Goal: Transaction & Acquisition: Purchase product/service

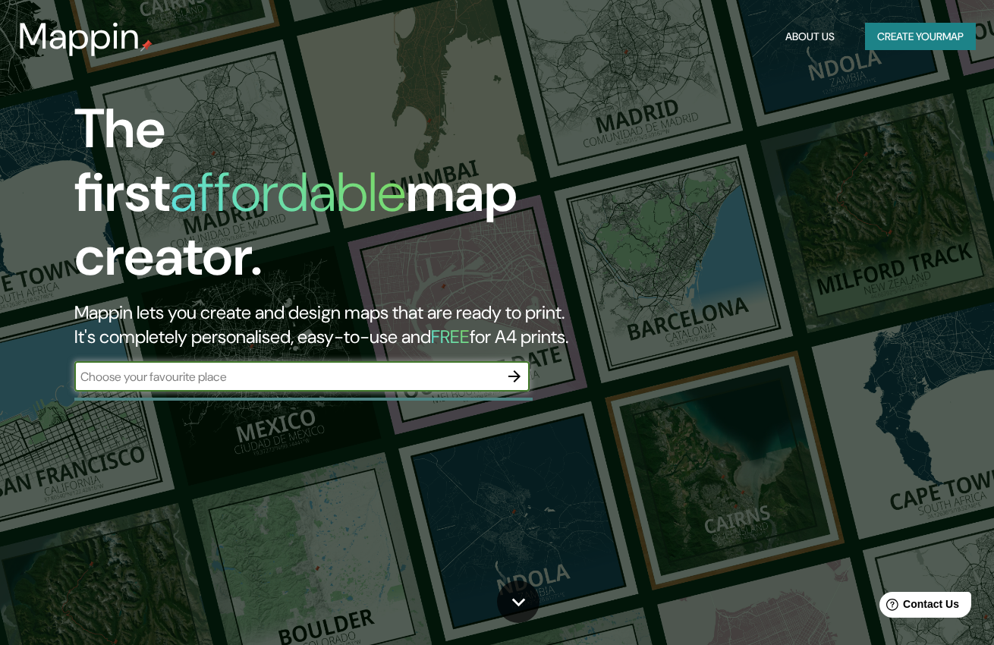
click at [321, 368] on input "text" at bounding box center [286, 376] width 425 height 17
type input "valencia"
click at [523, 367] on icon "button" at bounding box center [515, 376] width 18 height 18
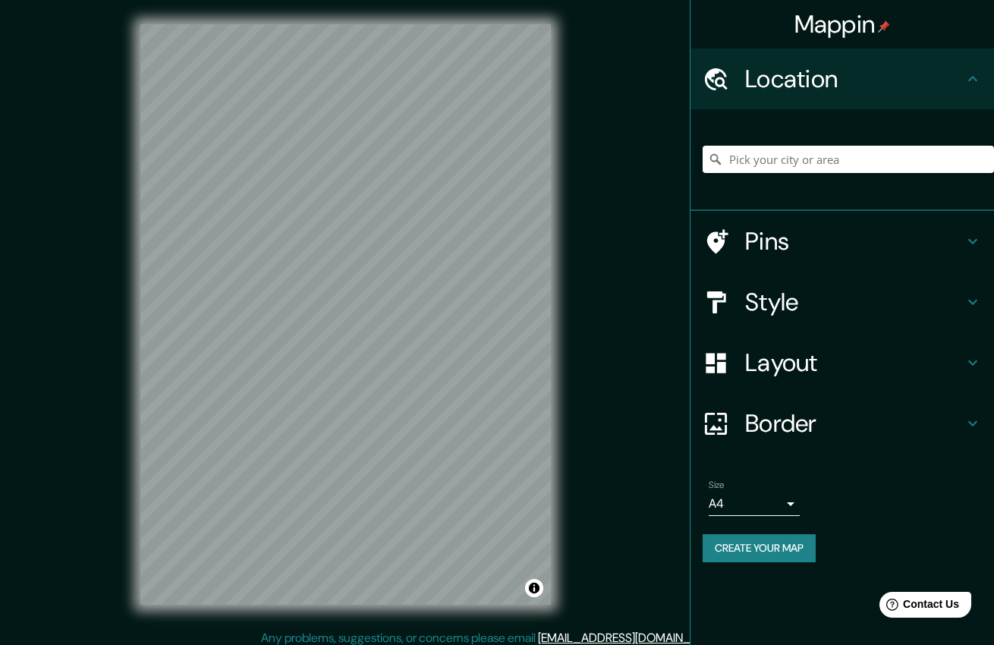
click at [590, 335] on div "Mappin Location Pins Style Layout Border Choose a border. Hint : you can make l…" at bounding box center [497, 327] width 994 height 654
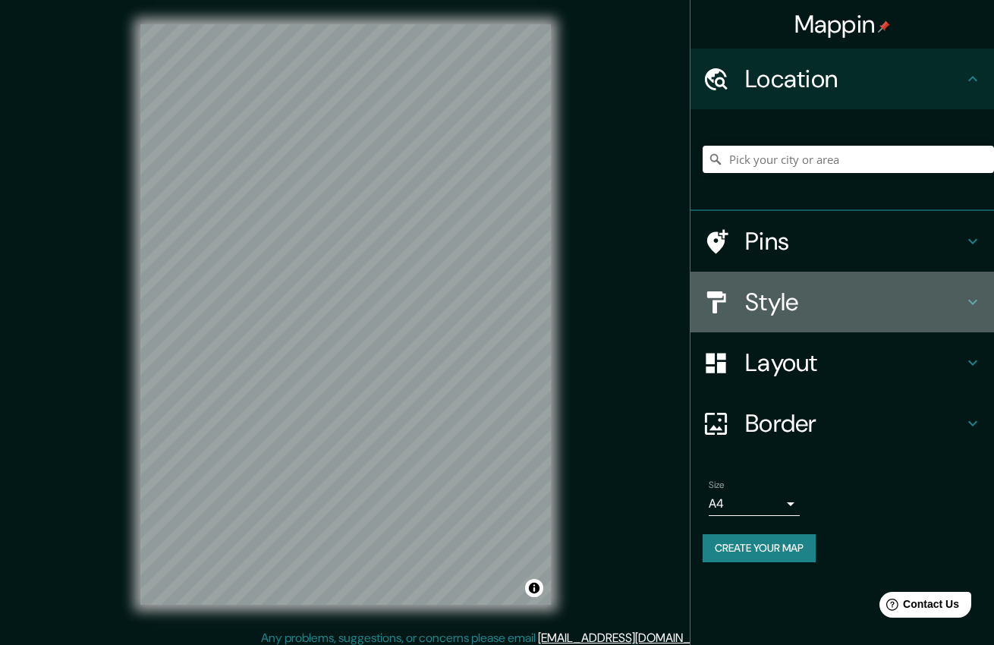
click at [824, 298] on h4 "Style" at bounding box center [854, 302] width 219 height 30
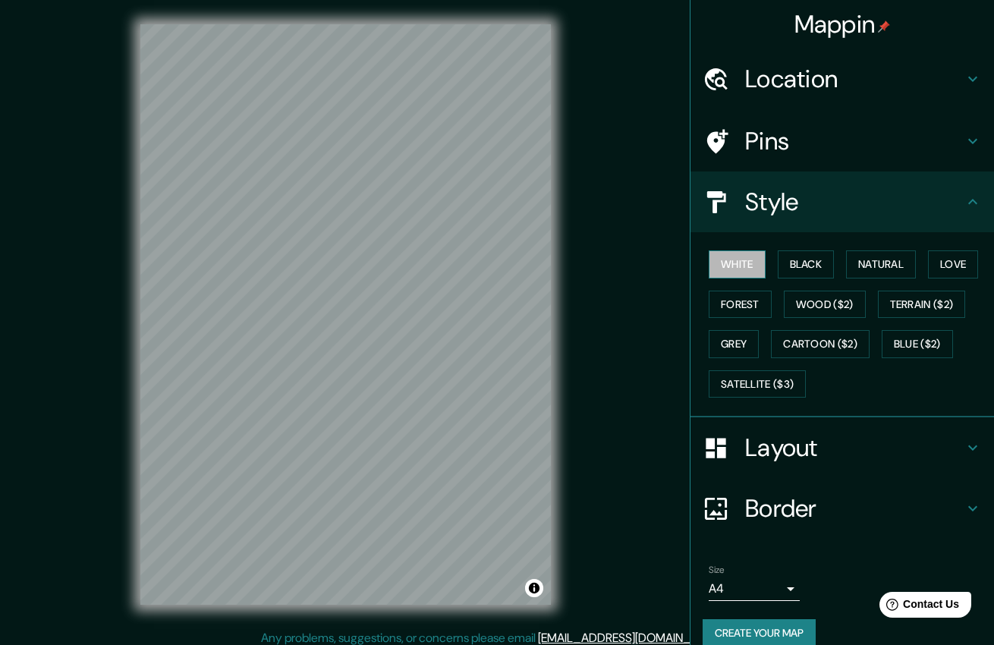
click at [736, 259] on button "White" at bounding box center [737, 265] width 57 height 28
click at [787, 264] on button "Black" at bounding box center [806, 265] width 57 height 28
click at [856, 268] on button "Natural" at bounding box center [881, 265] width 70 height 28
click at [936, 262] on button "Love" at bounding box center [953, 265] width 50 height 28
click at [732, 301] on button "Forest" at bounding box center [740, 305] width 63 height 28
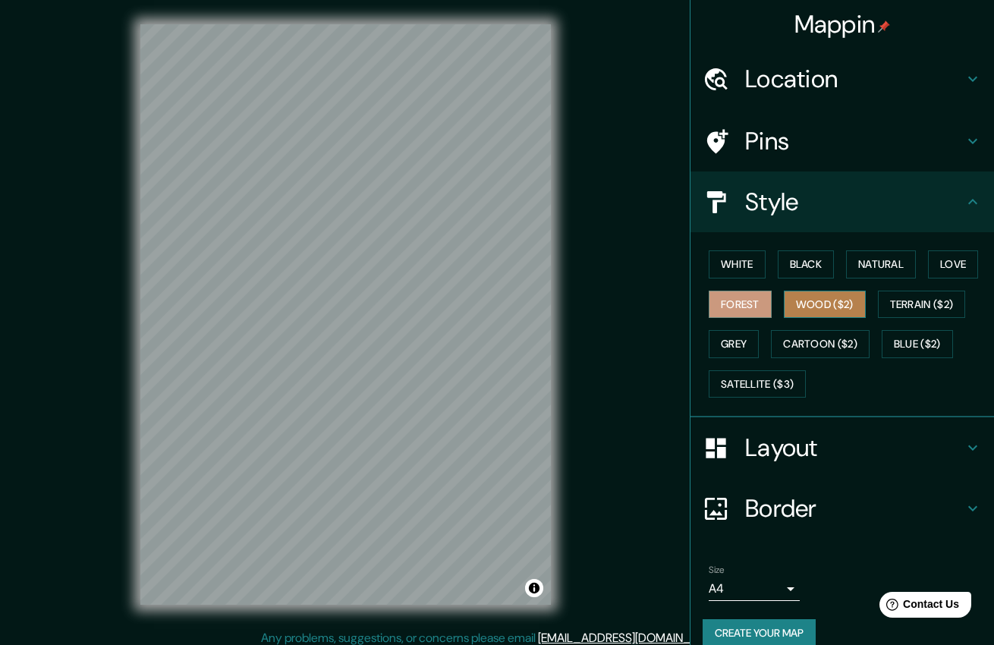
click at [802, 299] on button "Wood ($2)" at bounding box center [825, 305] width 82 height 28
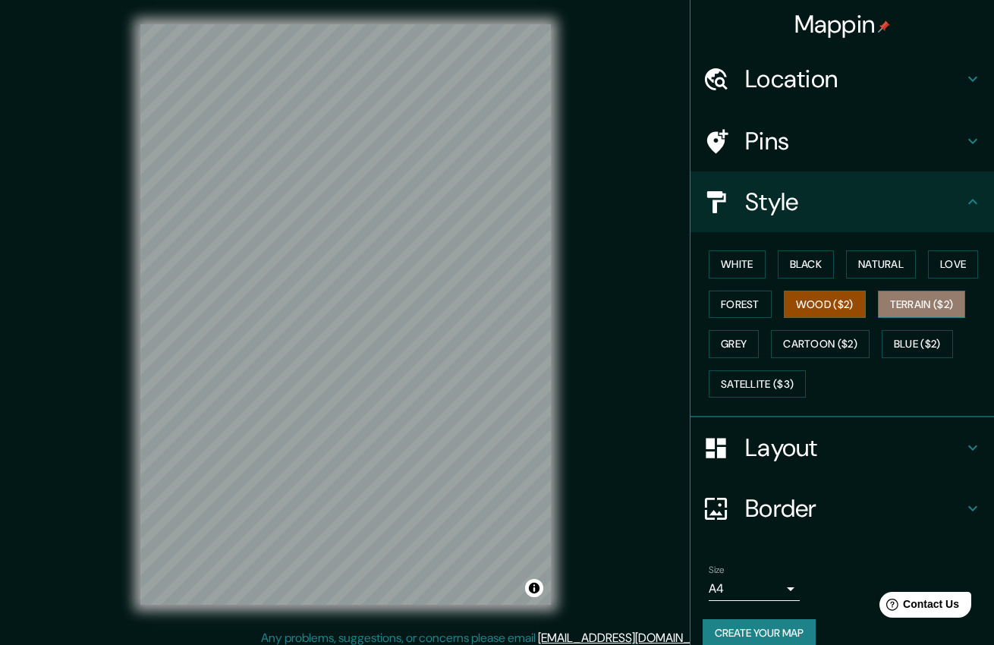
click at [888, 302] on button "Terrain ($2)" at bounding box center [922, 305] width 88 height 28
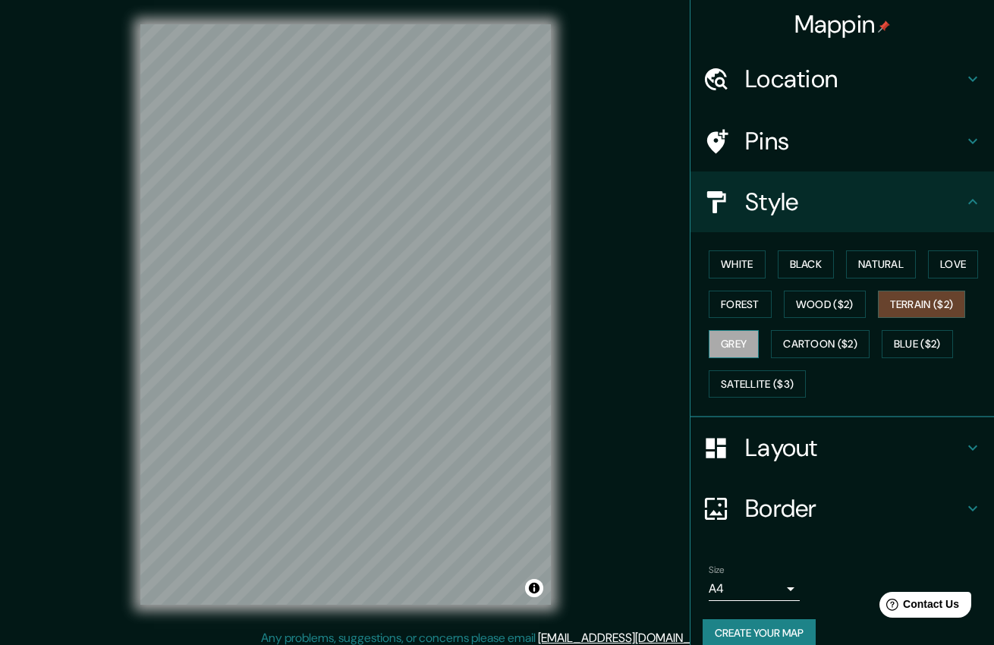
click at [720, 339] on button "Grey" at bounding box center [734, 344] width 50 height 28
click at [828, 338] on button "Cartoon ($2)" at bounding box center [820, 344] width 99 height 28
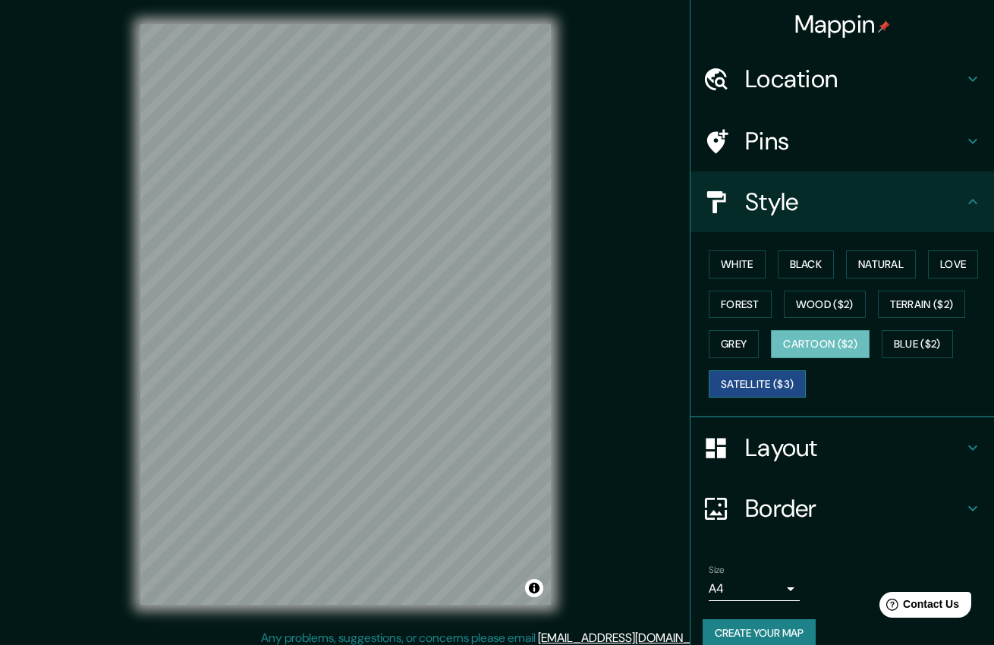
click at [781, 378] on button "Satellite ($3)" at bounding box center [757, 384] width 97 height 28
click at [723, 264] on button "White" at bounding box center [737, 265] width 57 height 28
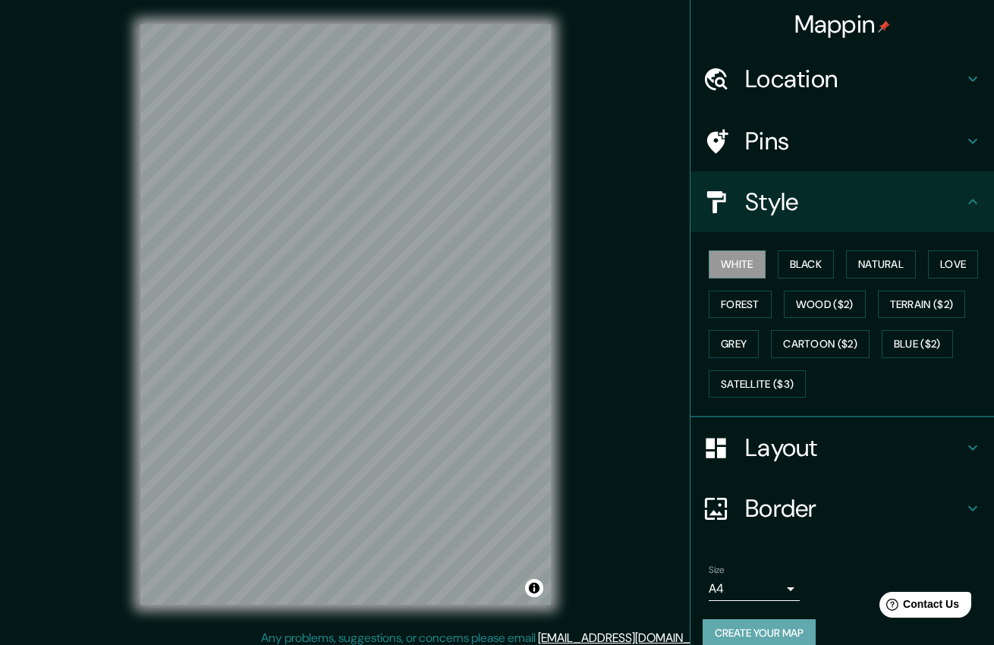
click at [780, 629] on button "Create your map" at bounding box center [759, 633] width 113 height 28
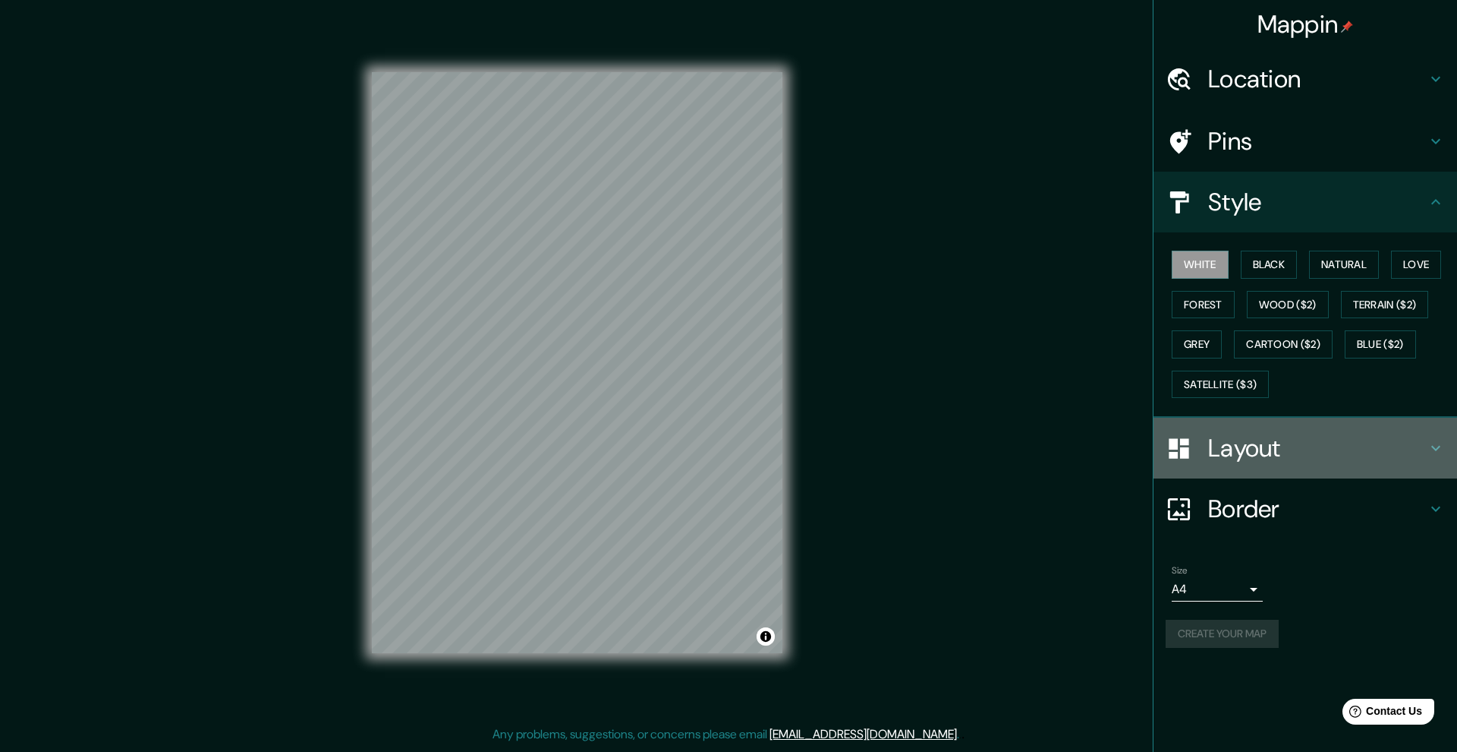
click at [994, 447] on h4 "Layout" at bounding box center [1317, 448] width 219 height 30
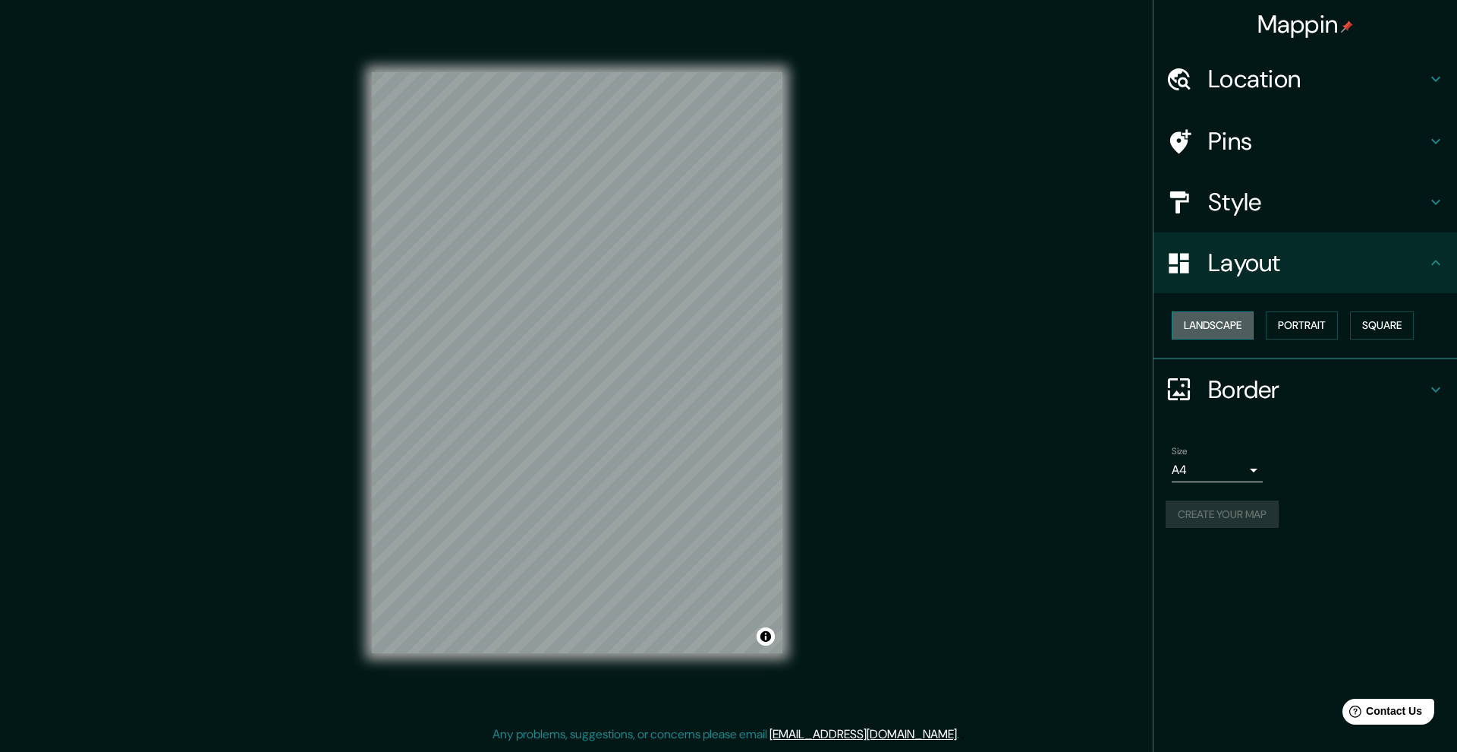
click at [994, 316] on button "Landscape" at bounding box center [1213, 325] width 82 height 28
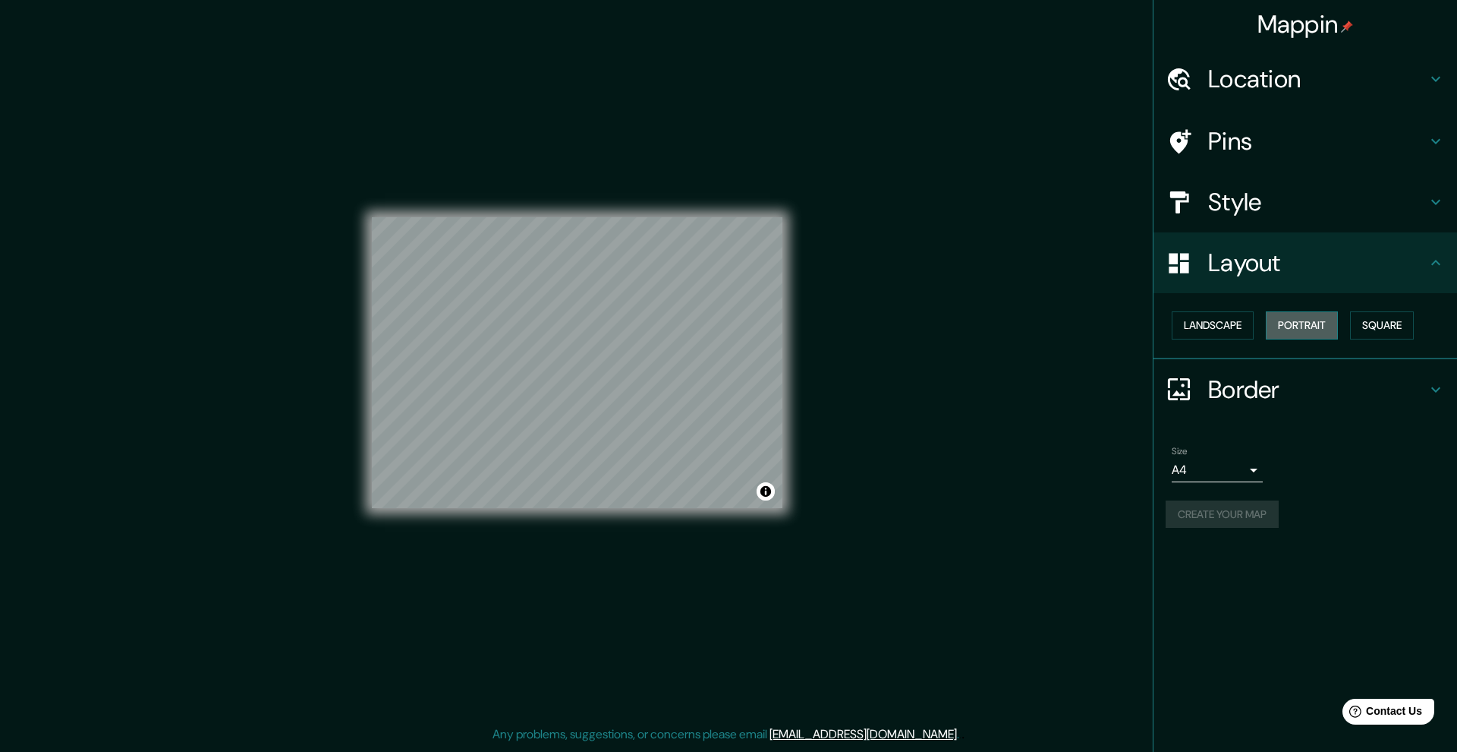
click at [994, 325] on button "Portrait" at bounding box center [1302, 325] width 72 height 28
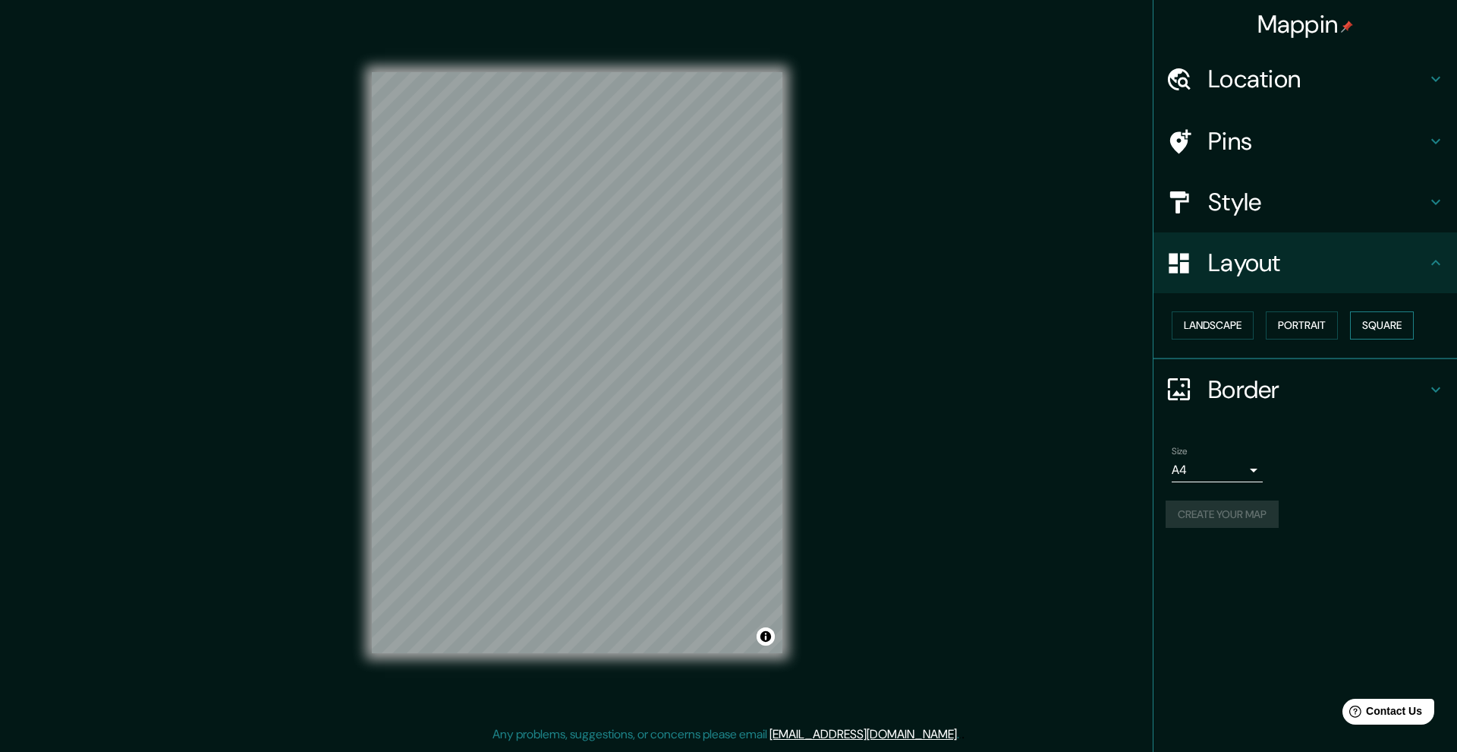
click at [994, 323] on button "Square" at bounding box center [1382, 325] width 64 height 28
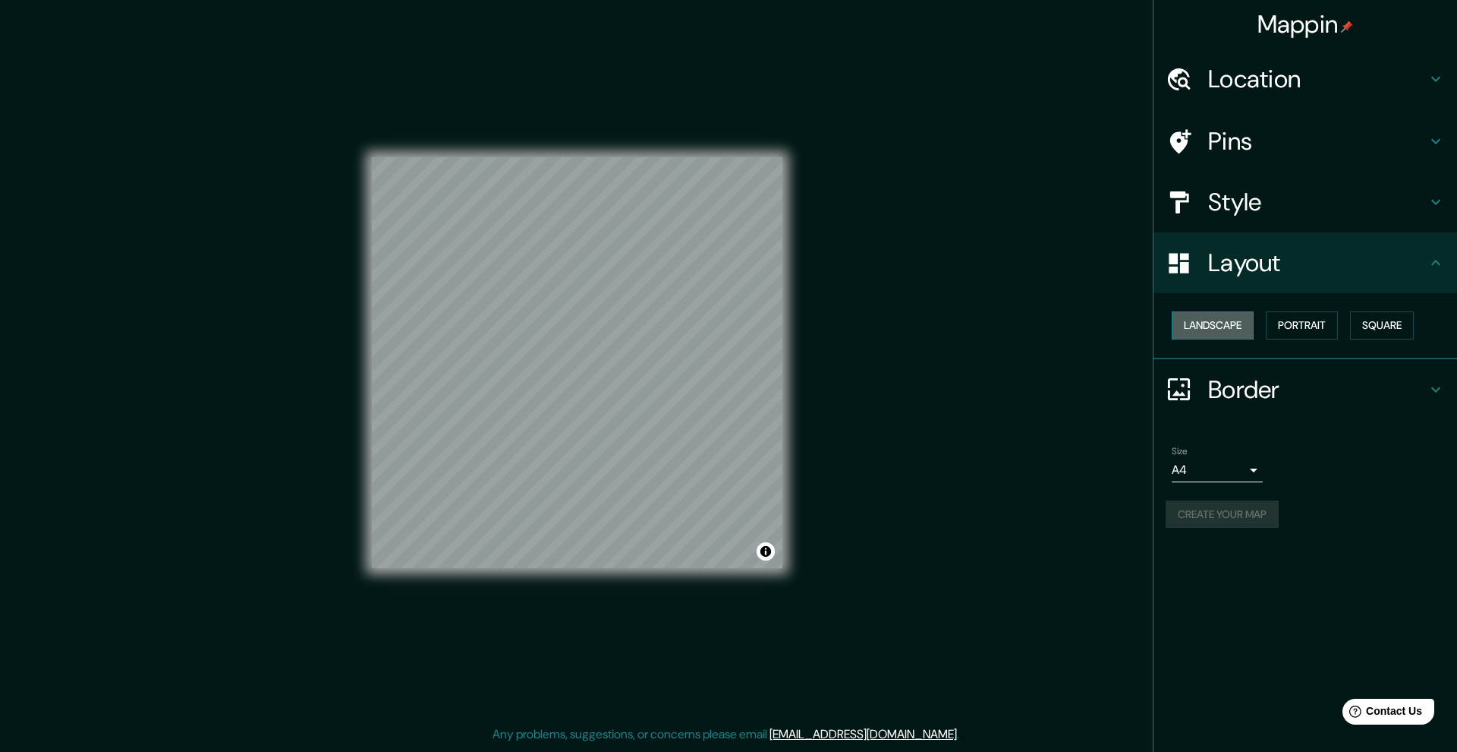
click at [994, 320] on button "Landscape" at bounding box center [1213, 325] width 82 height 28
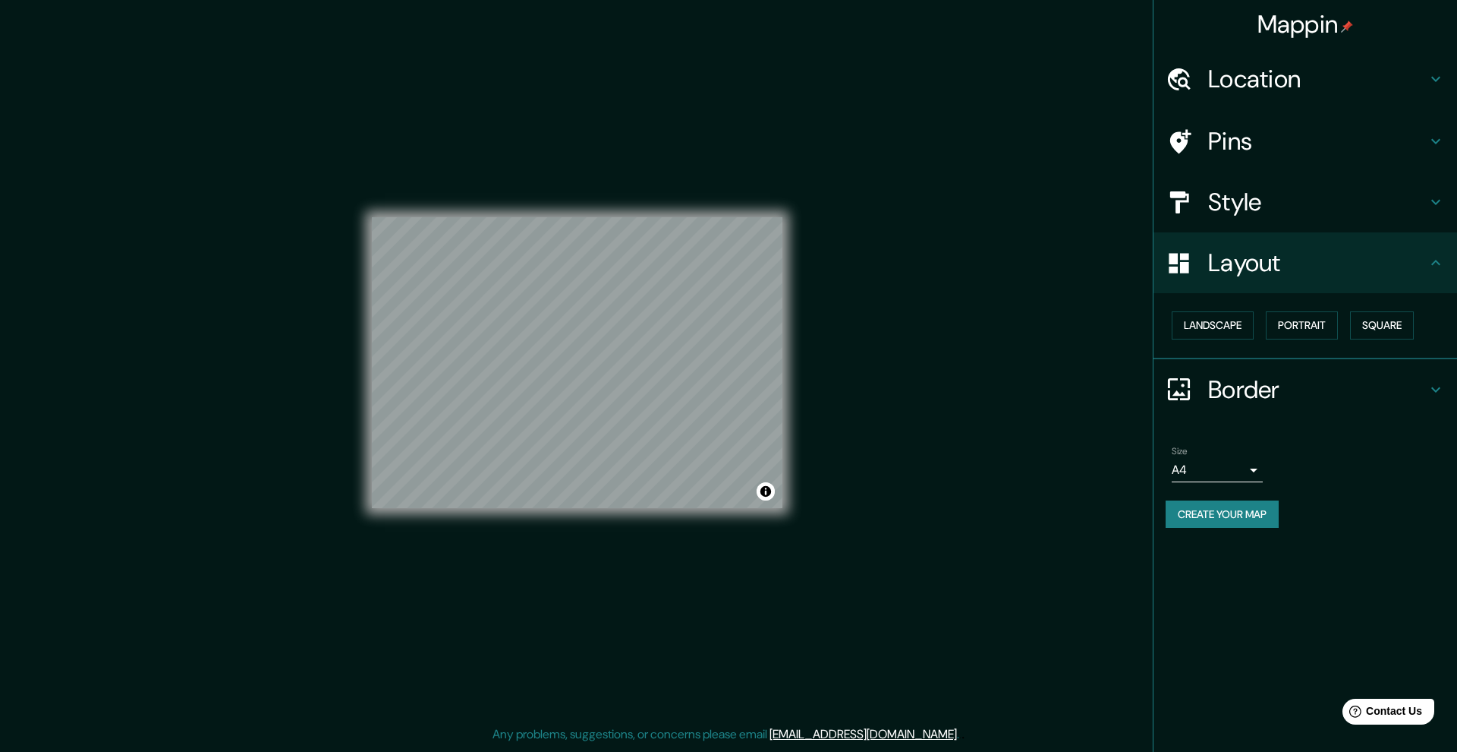
click at [994, 467] on body "Mappin Location Pins Style Layout Landscape Portrait Square Border Choose a bor…" at bounding box center [728, 376] width 1457 height 752
click at [994, 522] on li "A3" at bounding box center [1217, 524] width 91 height 27
click at [994, 471] on body "Mappin Location Pins Style Layout Landscape Portrait Square Border Choose a bor…" at bounding box center [728, 376] width 1457 height 752
click at [994, 544] on li "A1 ($2.50)" at bounding box center [1217, 551] width 91 height 27
click at [994, 468] on body "Mappin Location Pins Style Layout Landscape Portrait Square Border Choose a bor…" at bounding box center [728, 376] width 1457 height 752
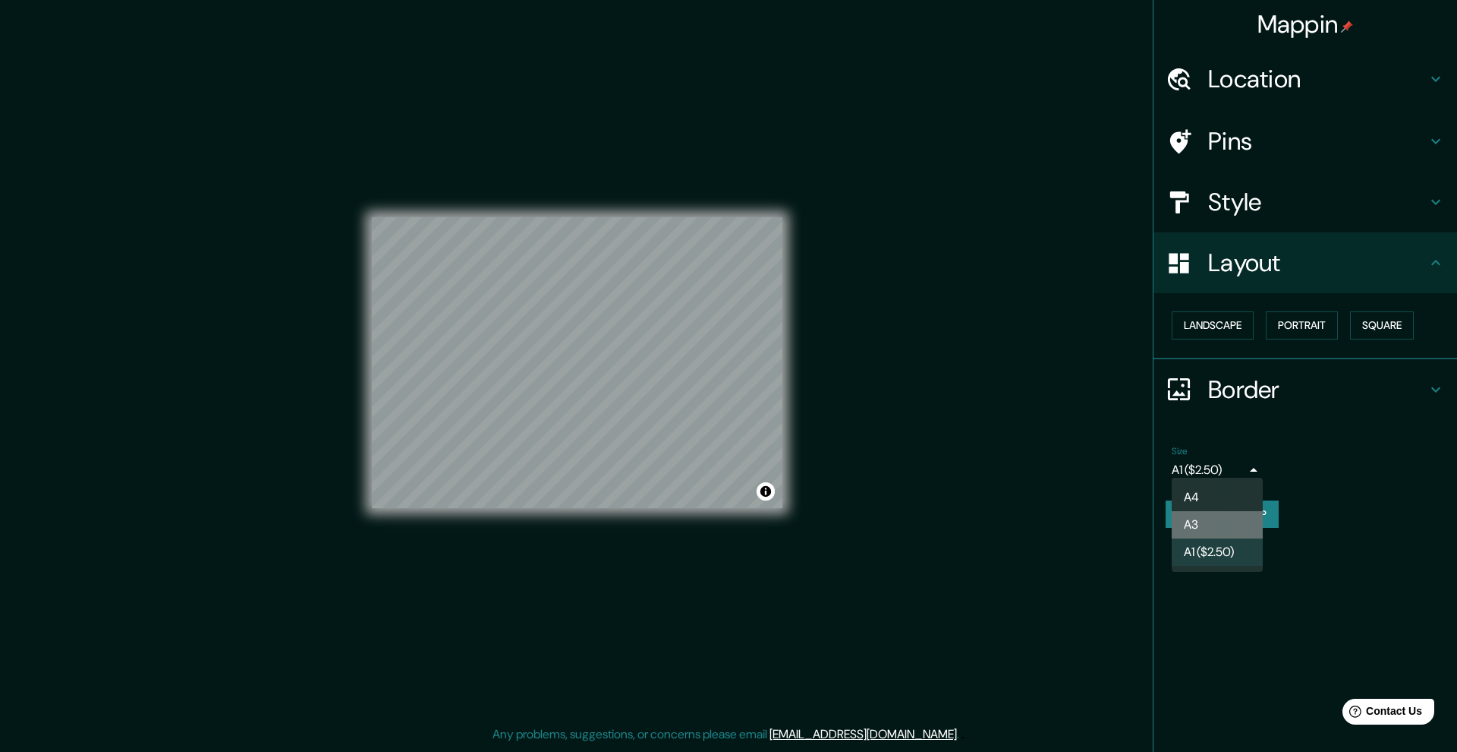
click at [994, 525] on li "A3" at bounding box center [1217, 524] width 91 height 27
type input "a4"
click at [994, 440] on div "Size A3 a4" at bounding box center [1305, 464] width 279 height 49
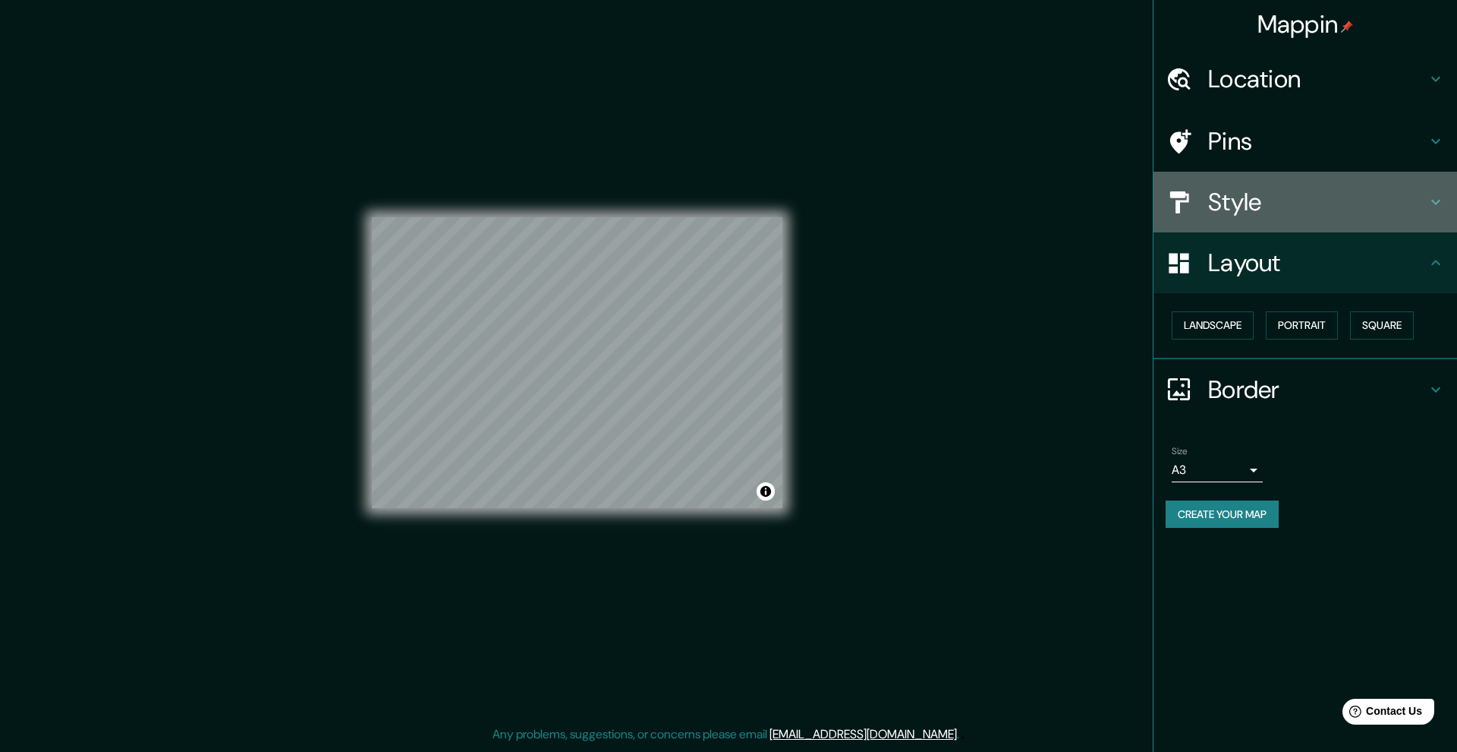
click at [994, 187] on h4 "Style" at bounding box center [1317, 202] width 219 height 30
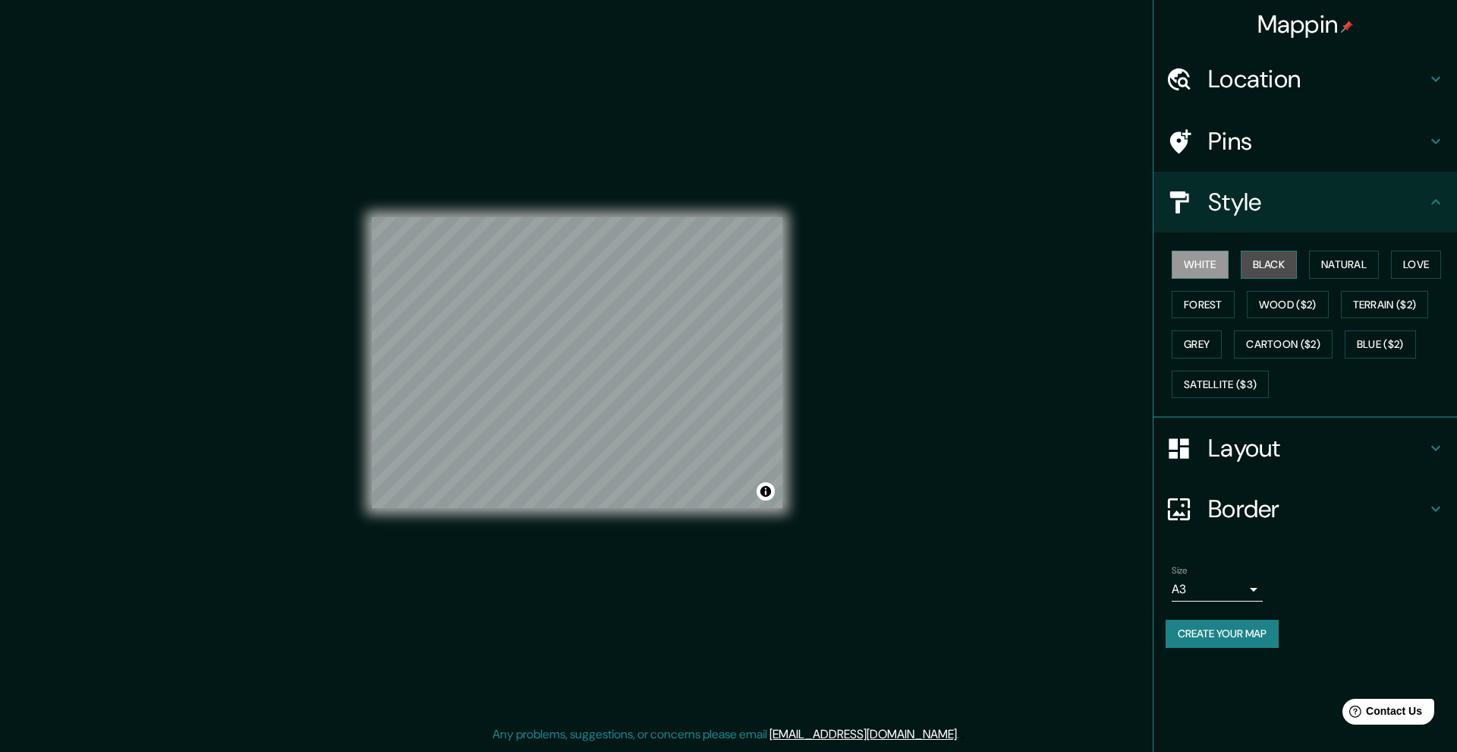
click at [994, 251] on button "Black" at bounding box center [1269, 265] width 57 height 28
click at [994, 263] on button "White" at bounding box center [1200, 265] width 57 height 28
click at [994, 263] on button "Natural" at bounding box center [1344, 265] width 70 height 28
click at [994, 298] on button "Forest" at bounding box center [1203, 305] width 63 height 28
click at [994, 301] on button "Wood ($2)" at bounding box center [1288, 305] width 82 height 28
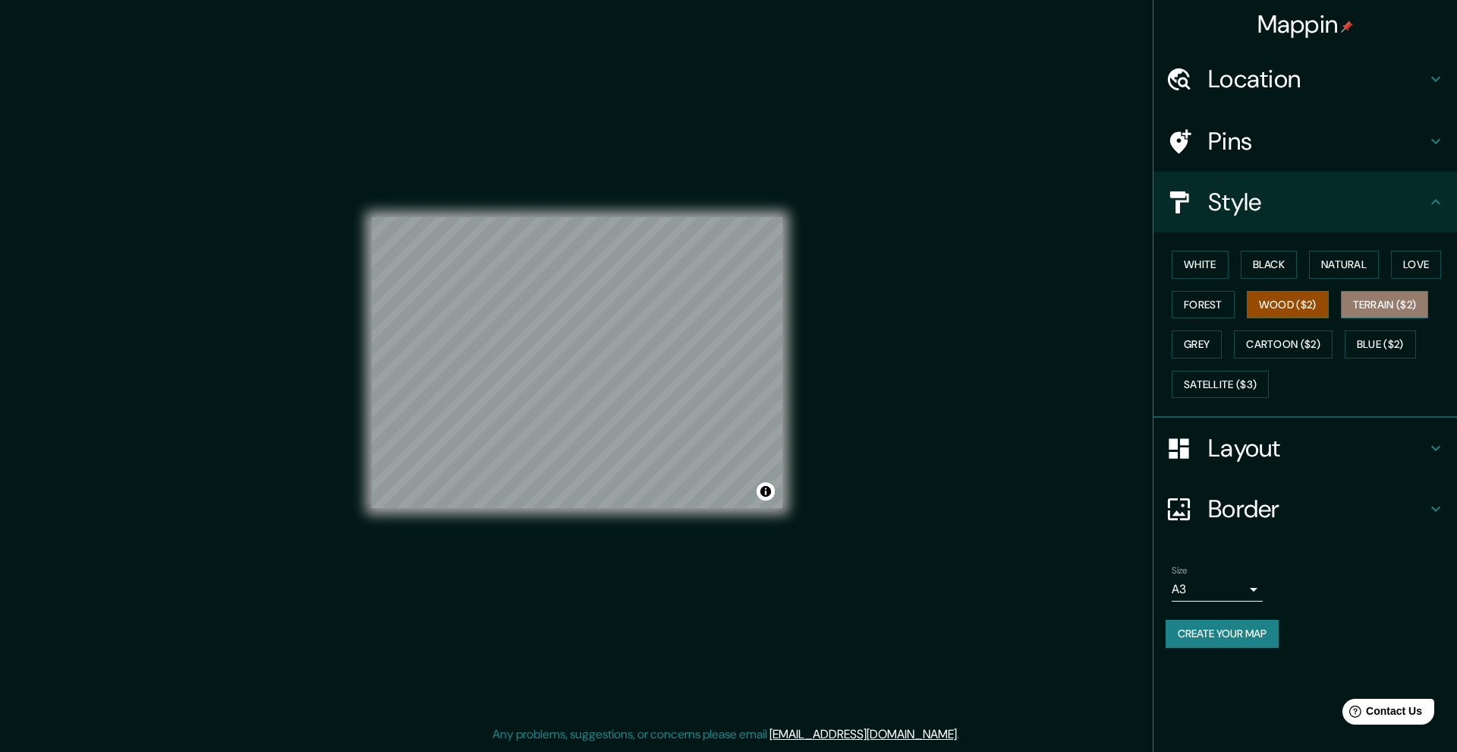
click at [994, 296] on button "Terrain ($2)" at bounding box center [1385, 305] width 88 height 28
click at [994, 342] on button "Blue ($2)" at bounding box center [1380, 344] width 71 height 28
click at [994, 345] on button "Cartoon ($2)" at bounding box center [1283, 344] width 99 height 28
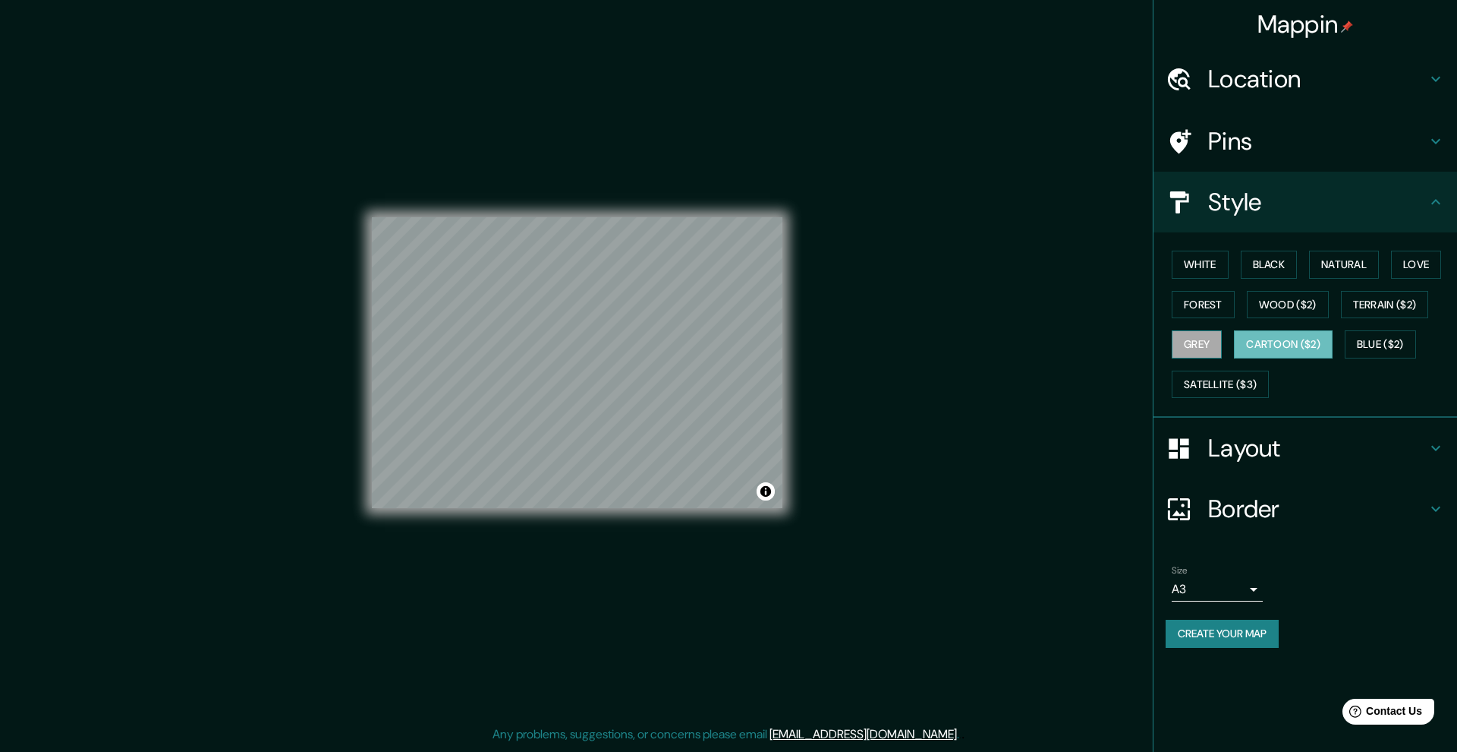
click at [994, 343] on button "Grey" at bounding box center [1197, 344] width 50 height 28
click at [994, 380] on button "Satellite ($3)" at bounding box center [1220, 384] width 97 height 28
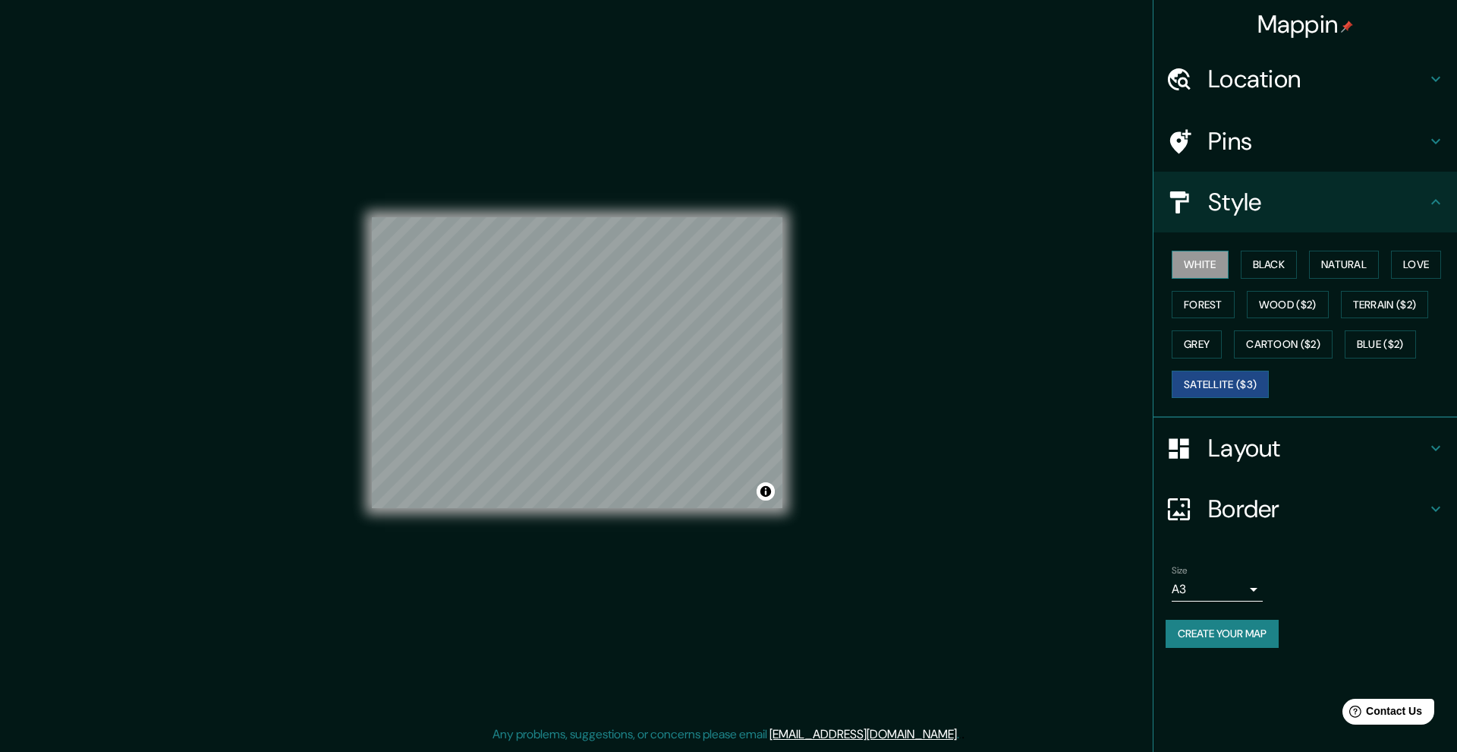
click at [994, 258] on button "White" at bounding box center [1200, 265] width 57 height 28
click at [994, 81] on h4 "Location" at bounding box center [1317, 79] width 219 height 30
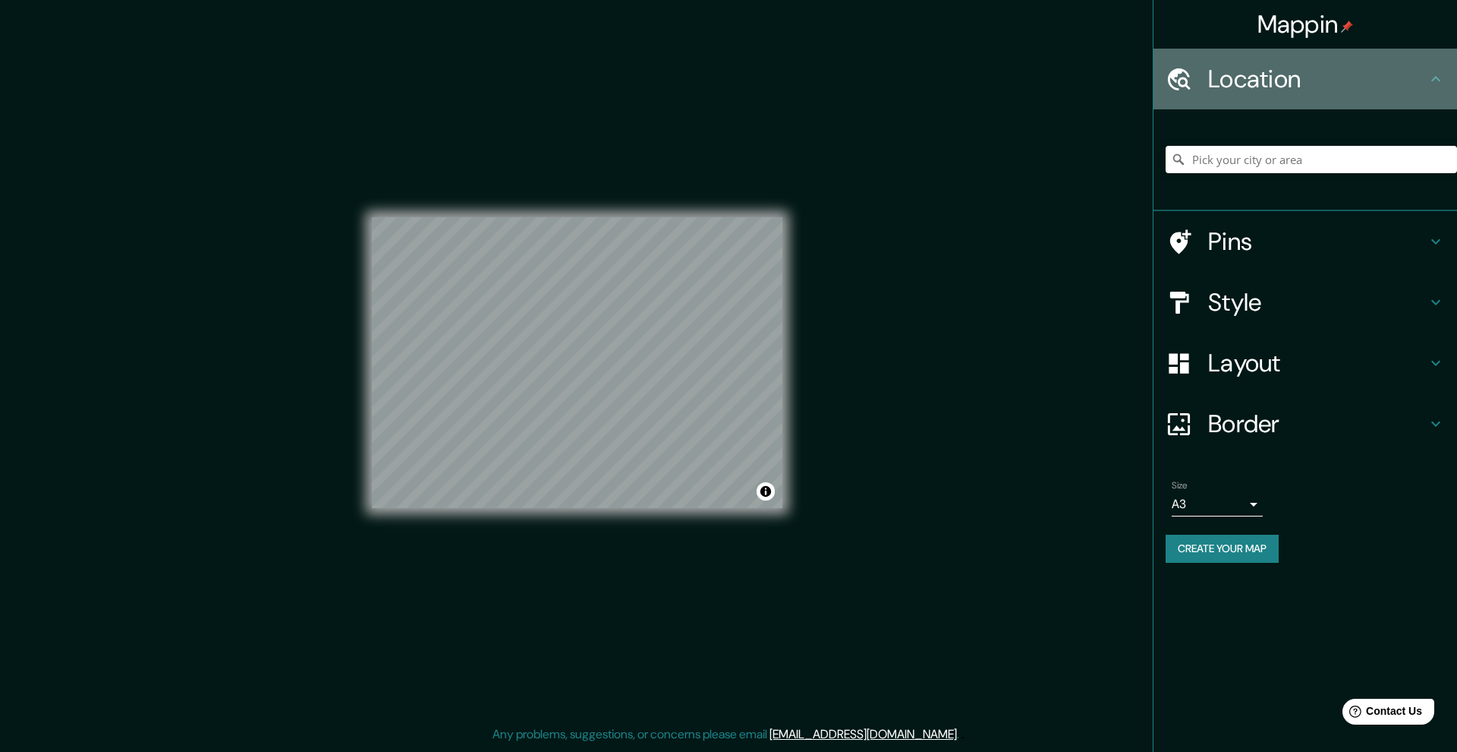
click at [994, 86] on h4 "Location" at bounding box center [1317, 79] width 219 height 30
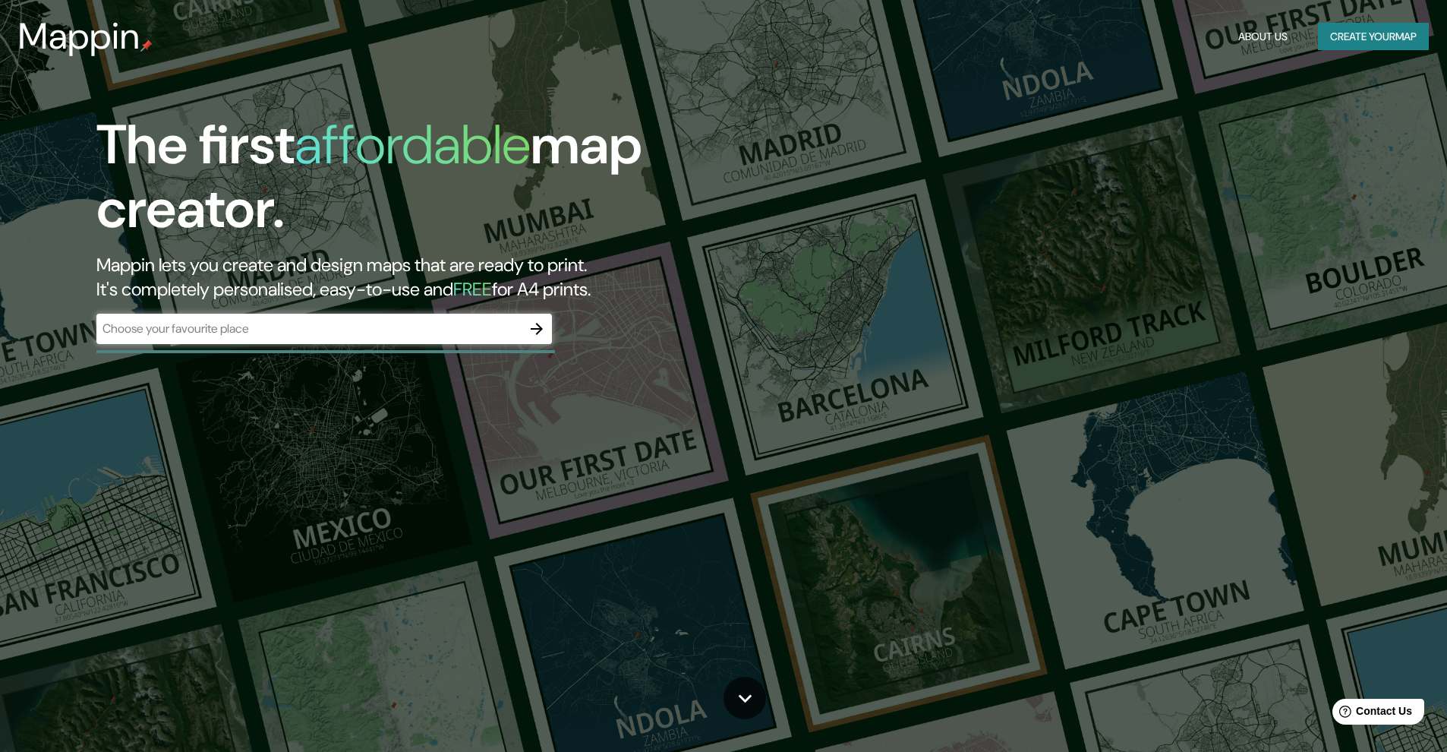
click at [219, 336] on div "​" at bounding box center [323, 329] width 455 height 30
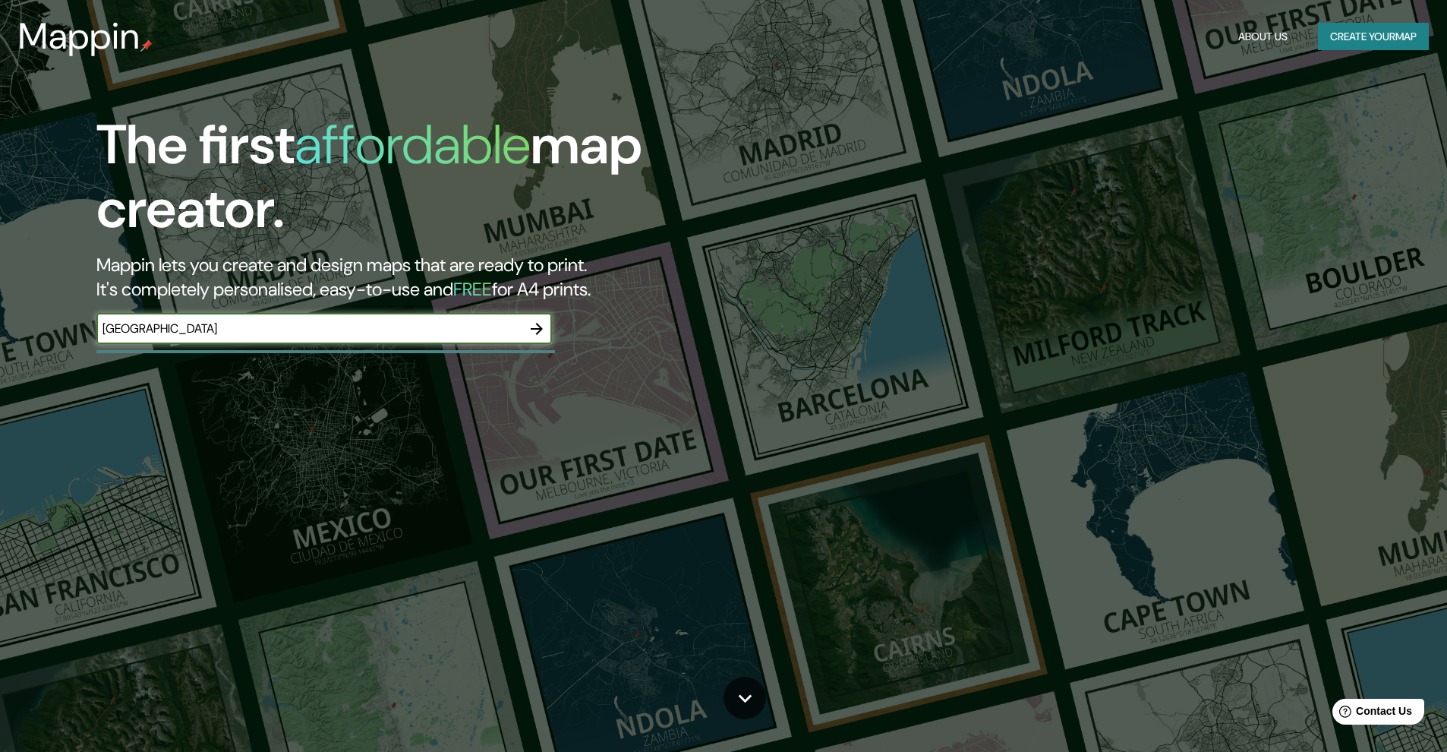
type input "valencia"
click at [538, 329] on icon "button" at bounding box center [537, 329] width 12 height 12
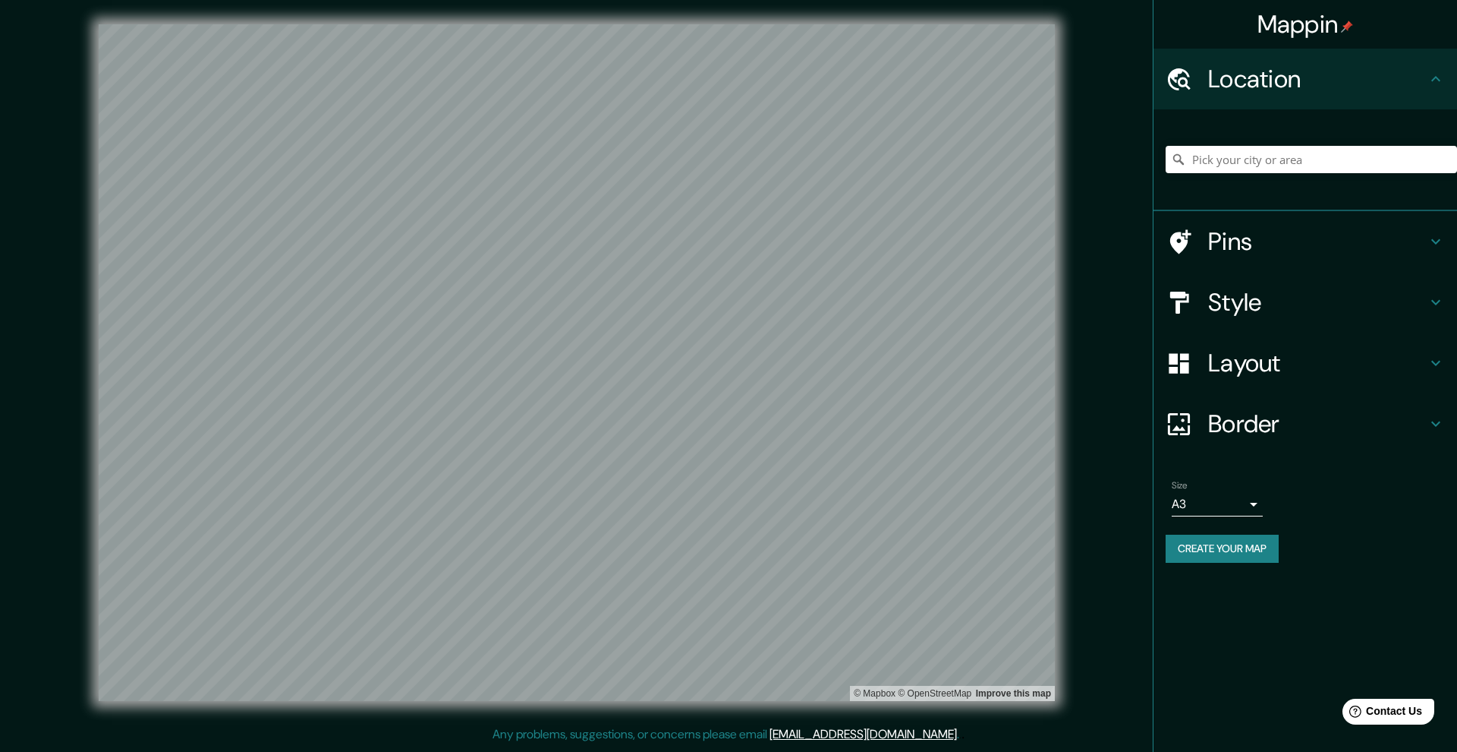
click at [994, 428] on h4 "Border" at bounding box center [1317, 423] width 219 height 30
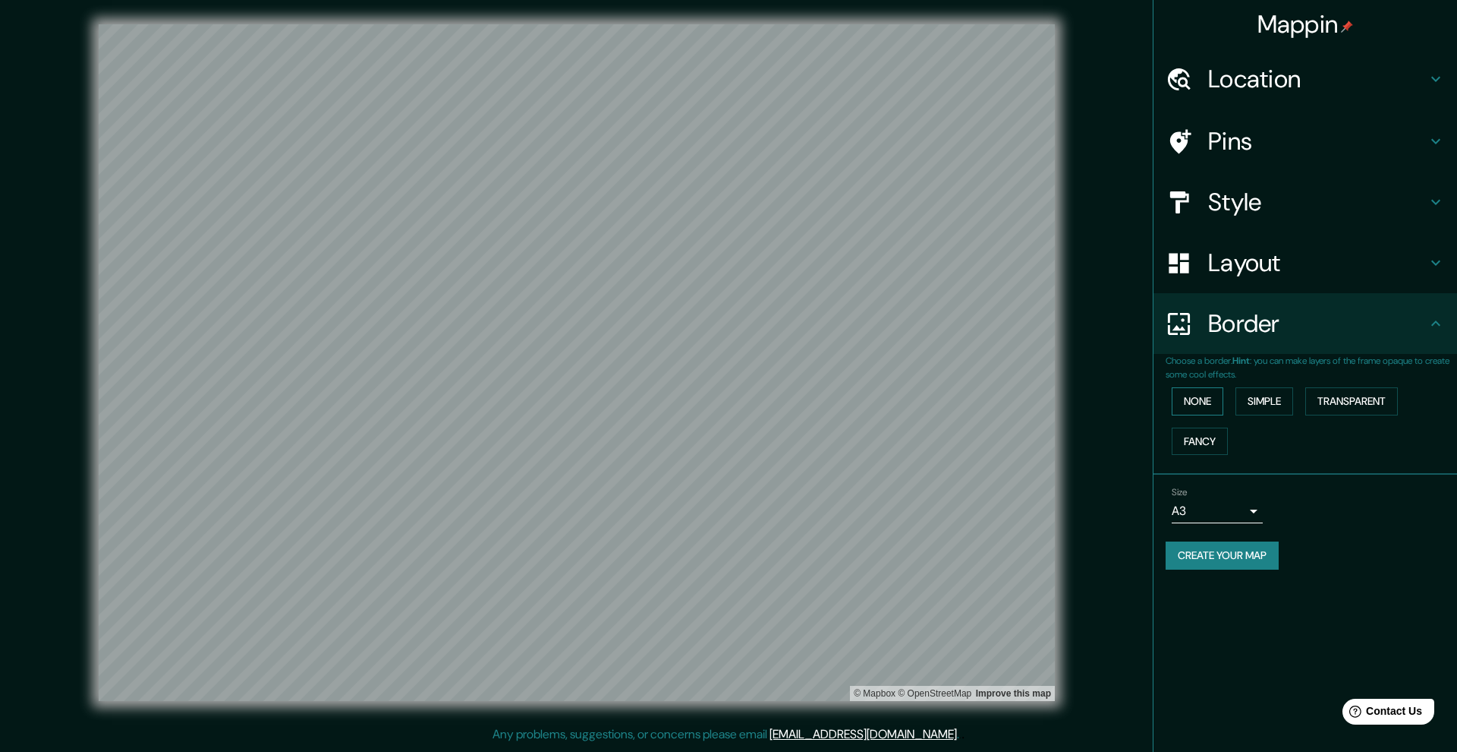
click at [994, 396] on button "None" at bounding box center [1198, 401] width 52 height 28
click at [994, 398] on button "Simple" at bounding box center [1265, 401] width 58 height 28
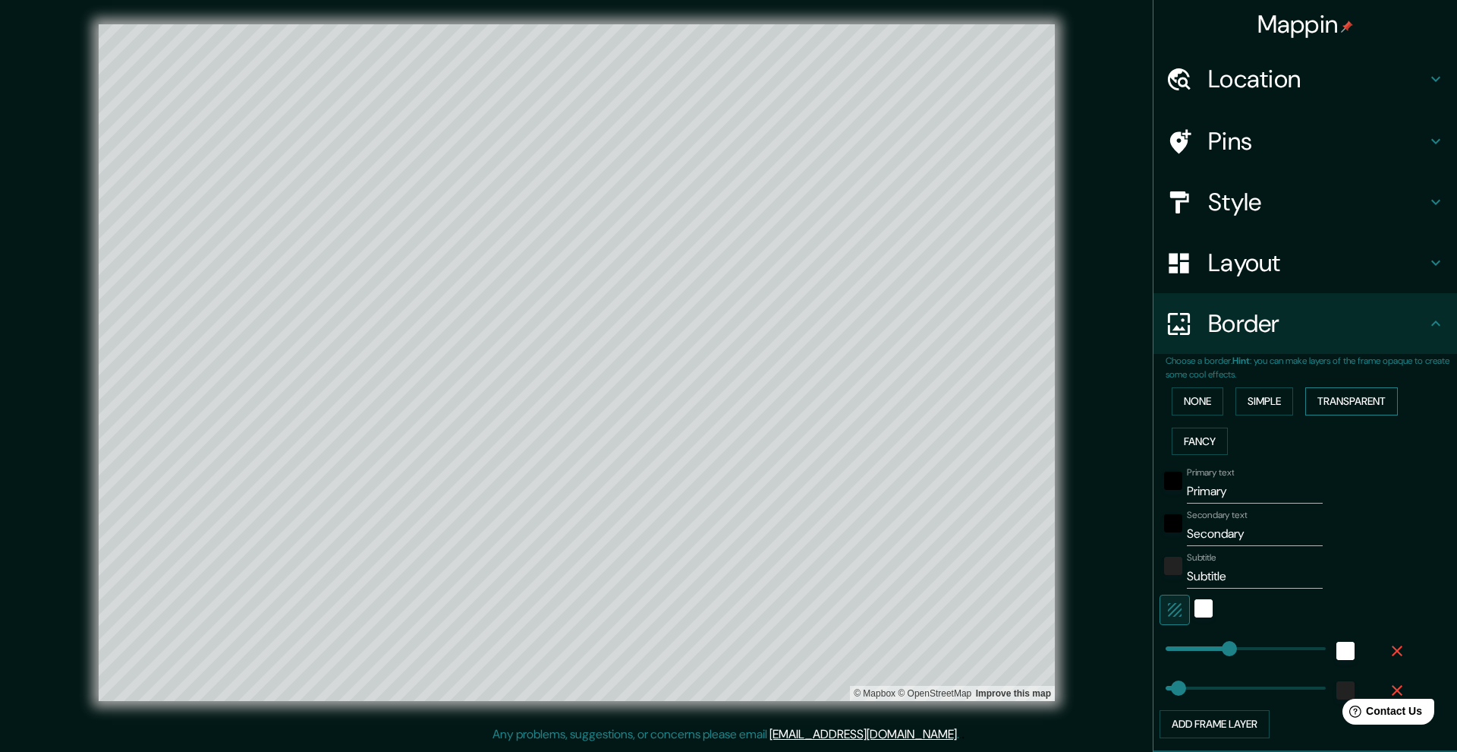
click at [994, 393] on button "Transparent" at bounding box center [1352, 401] width 93 height 28
click at [994, 485] on input "Primary" at bounding box center [1255, 491] width 136 height 24
drag, startPoint x: 1229, startPoint y: 486, endPoint x: 1145, endPoint y: 485, distance: 84.3
click at [994, 485] on div "Choose a border. Hint : you can make layers of the frame opaque to create some …" at bounding box center [1306, 553] width 304 height 398
type input "605"
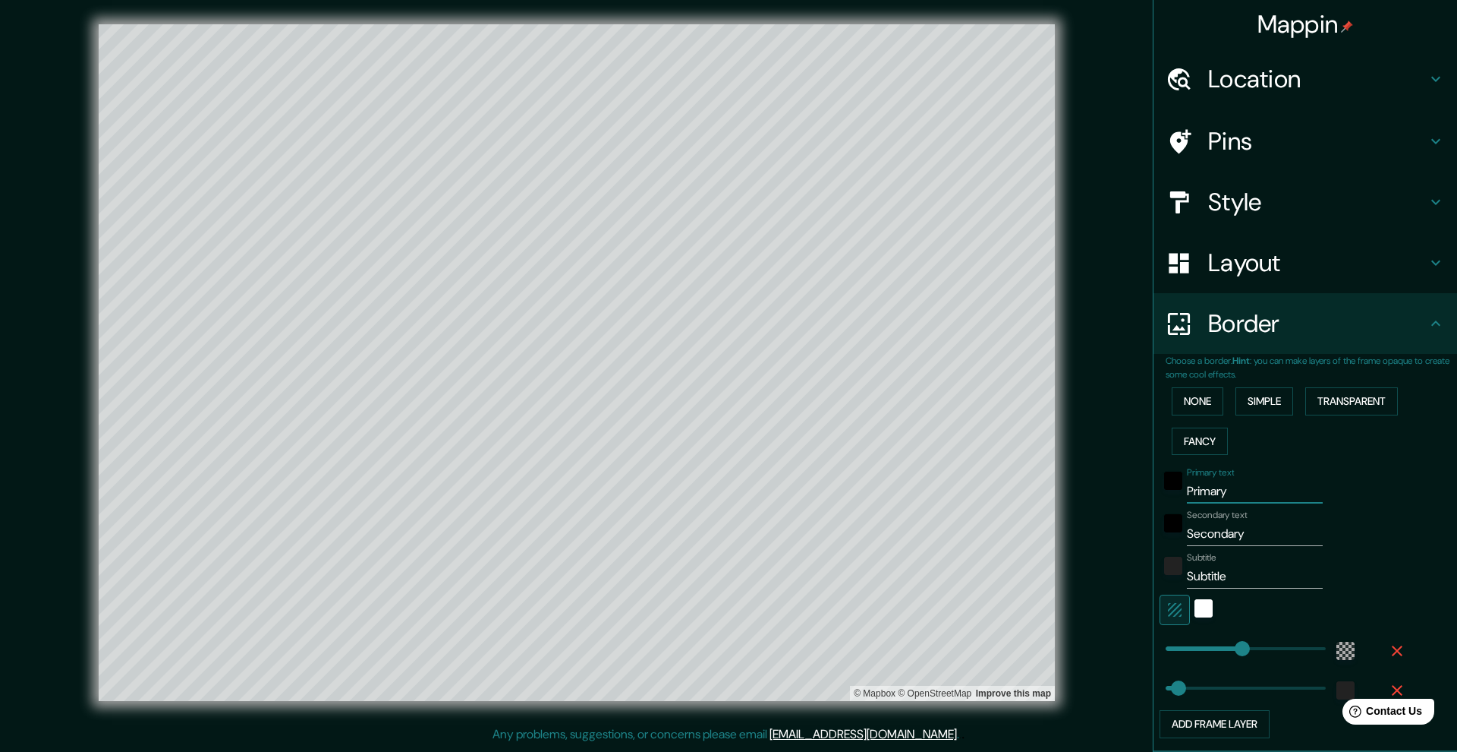
type input "101"
drag, startPoint x: 1243, startPoint y: 531, endPoint x: 1138, endPoint y: 518, distance: 106.4
click at [994, 518] on div "Mappin Location Pins Style Layout Border Choose a border. Hint : you can make l…" at bounding box center [728, 374] width 1457 height 749
type input "605"
type input "101"
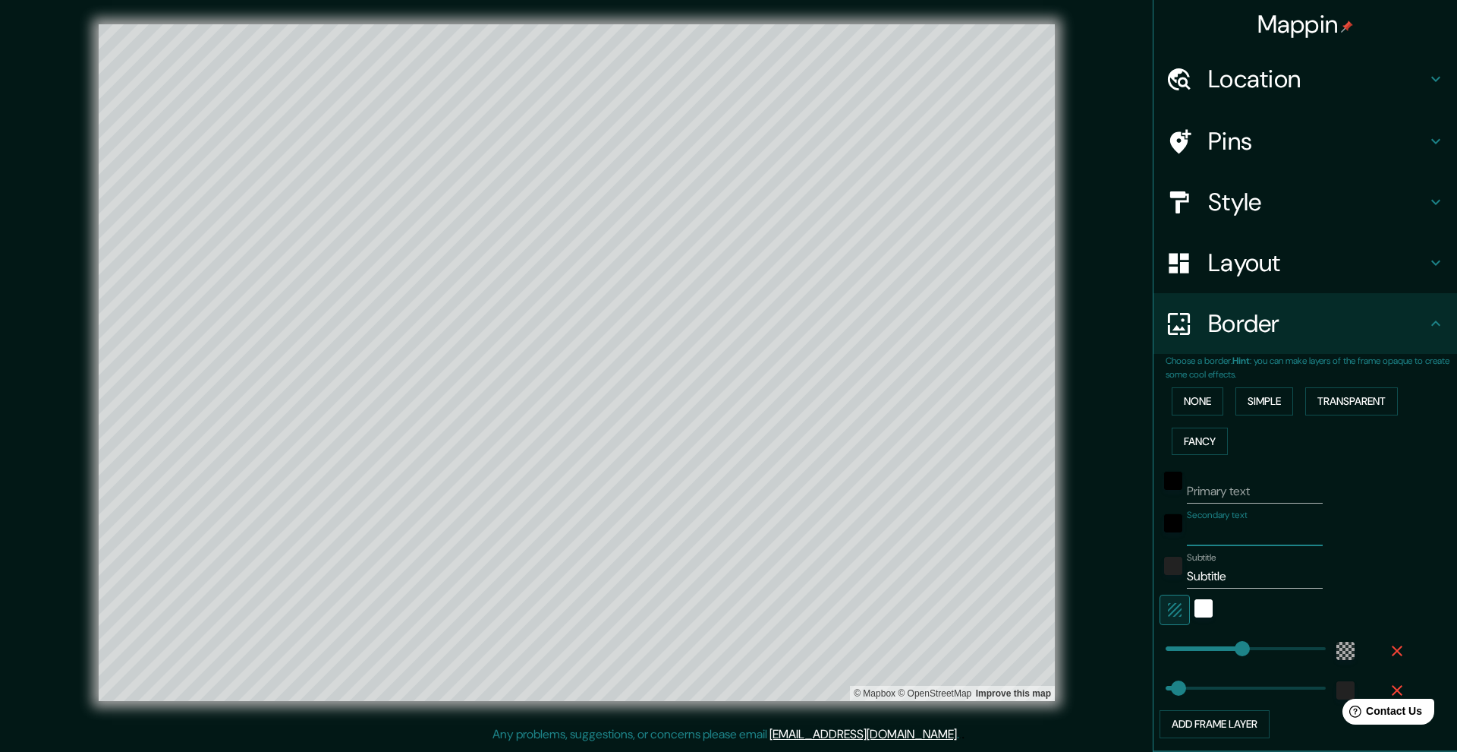
type input "605"
type input "819"
drag, startPoint x: 1231, startPoint y: 643, endPoint x: 1259, endPoint y: 642, distance: 28.1
type input "101"
type input "490"
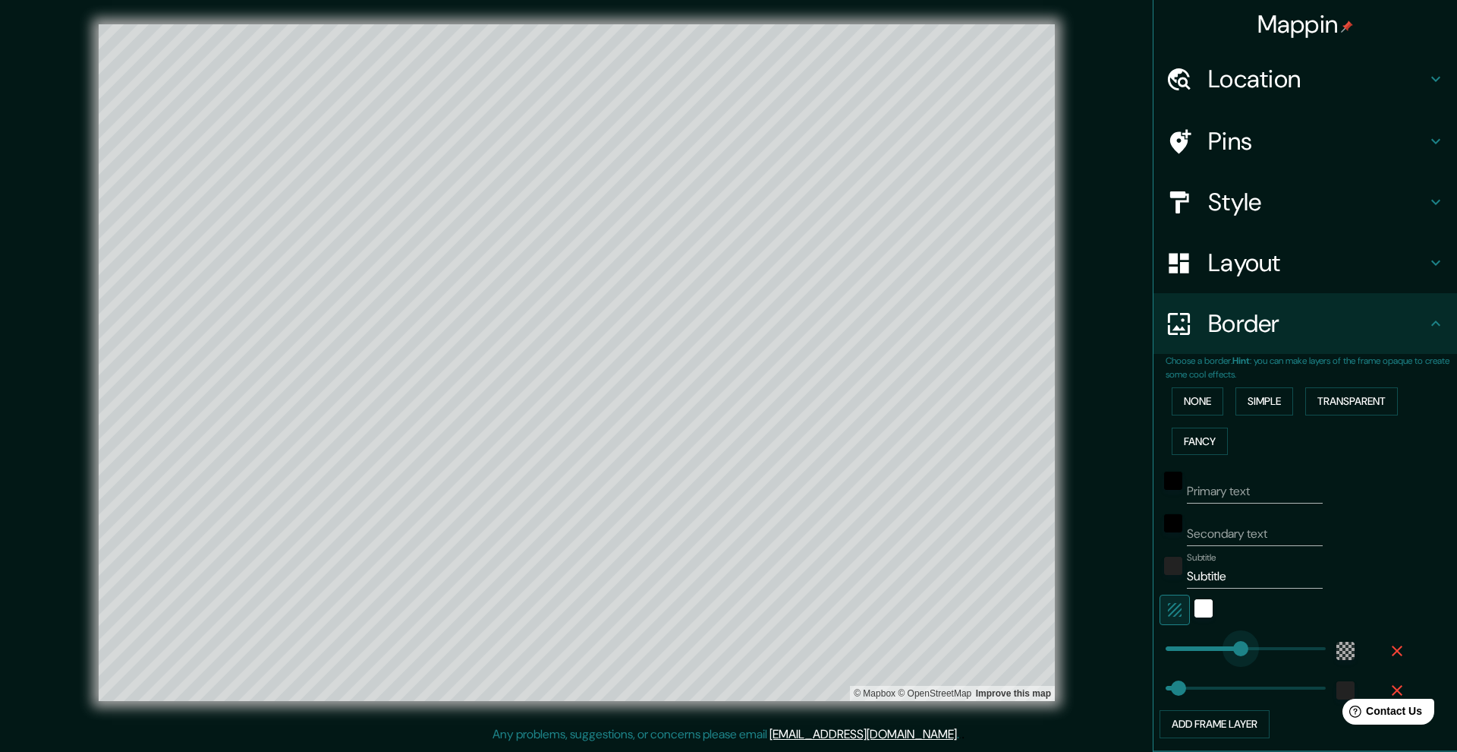
drag, startPoint x: 1256, startPoint y: 643, endPoint x: 1212, endPoint y: 643, distance: 44.0
type input "101"
type input "245"
drag, startPoint x: 1214, startPoint y: 645, endPoint x: 1184, endPoint y: 646, distance: 29.6
type input "101"
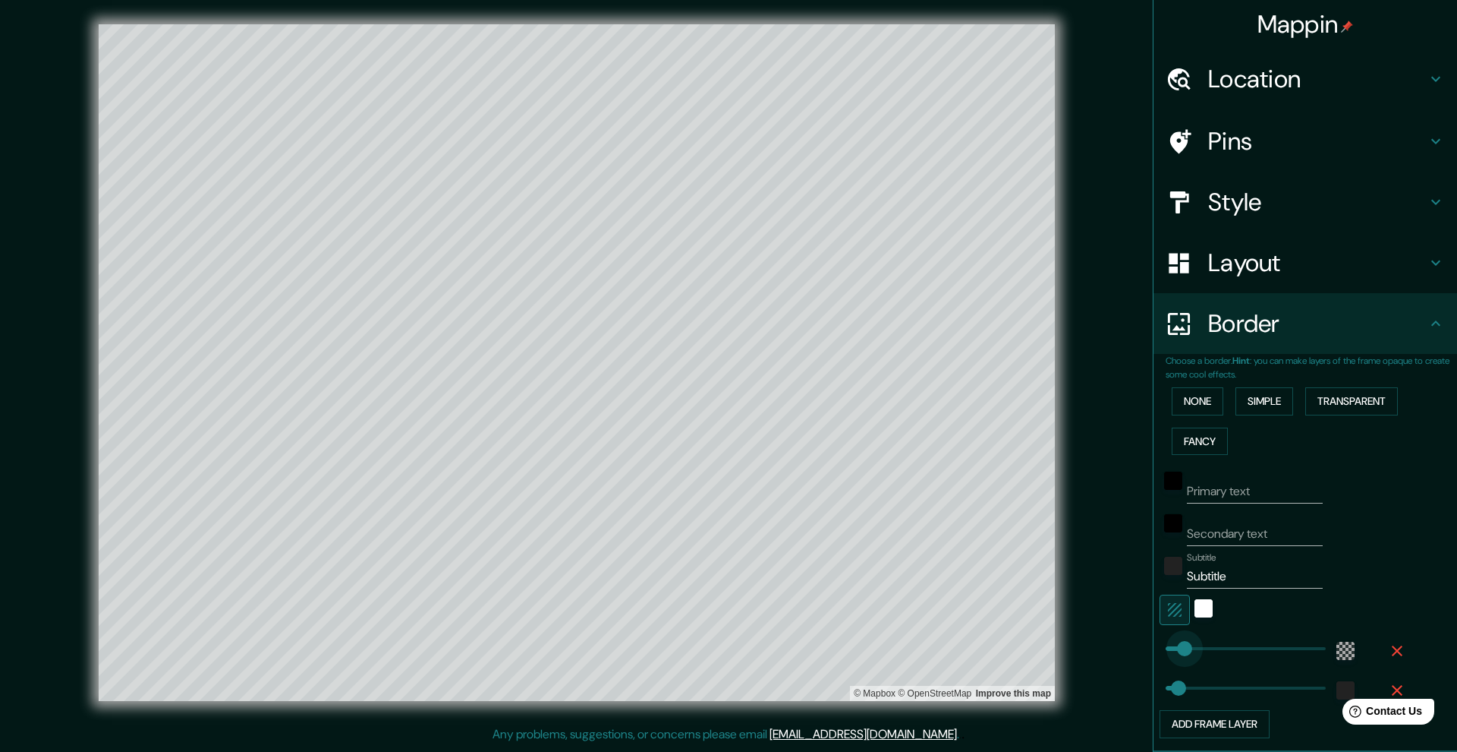
type input "18"
drag, startPoint x: 1184, startPoint y: 646, endPoint x: 1157, endPoint y: 648, distance: 27.4
type input "101"
type input "574"
drag, startPoint x: 1157, startPoint y: 648, endPoint x: 1231, endPoint y: 645, distance: 74.5
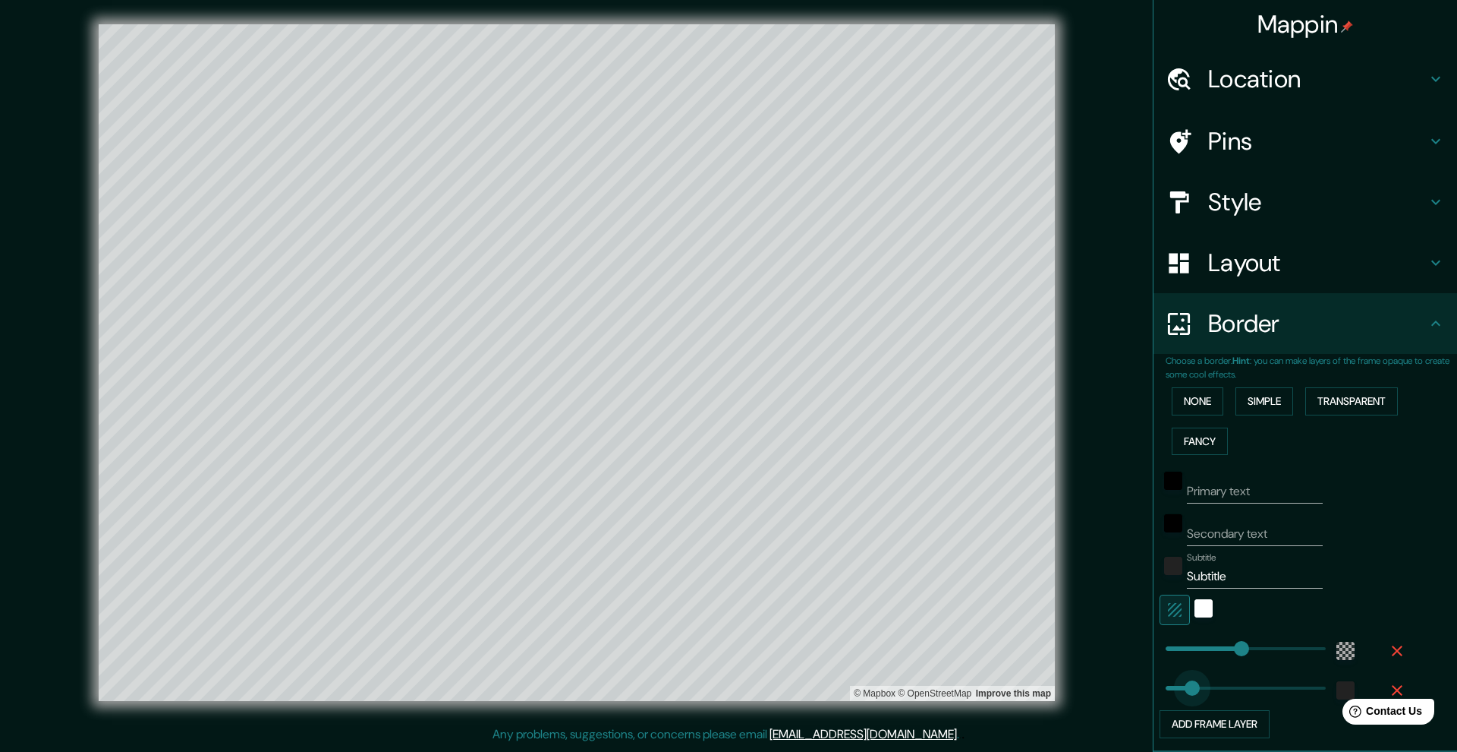
type input "790"
drag, startPoint x: 1182, startPoint y: 685, endPoint x: 1257, endPoint y: 682, distance: 75.2
type input "0"
drag, startPoint x: 1252, startPoint y: 685, endPoint x: 1144, endPoint y: 681, distance: 107.9
drag, startPoint x: 1146, startPoint y: 681, endPoint x: 1120, endPoint y: 679, distance: 25.9
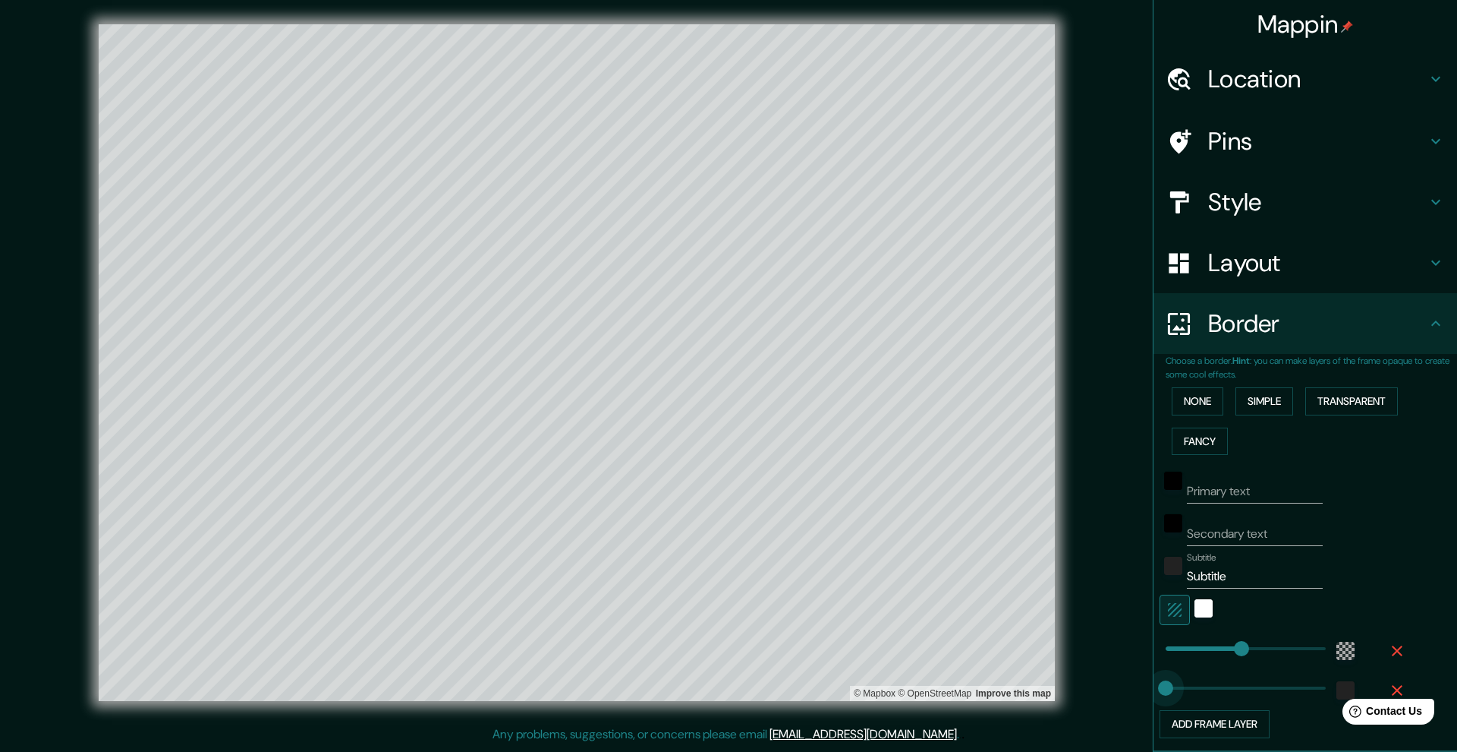
click at [994, 644] on div "Mappin Location Pins Style Layout Border Choose a border. Hint : you can make l…" at bounding box center [728, 374] width 1457 height 749
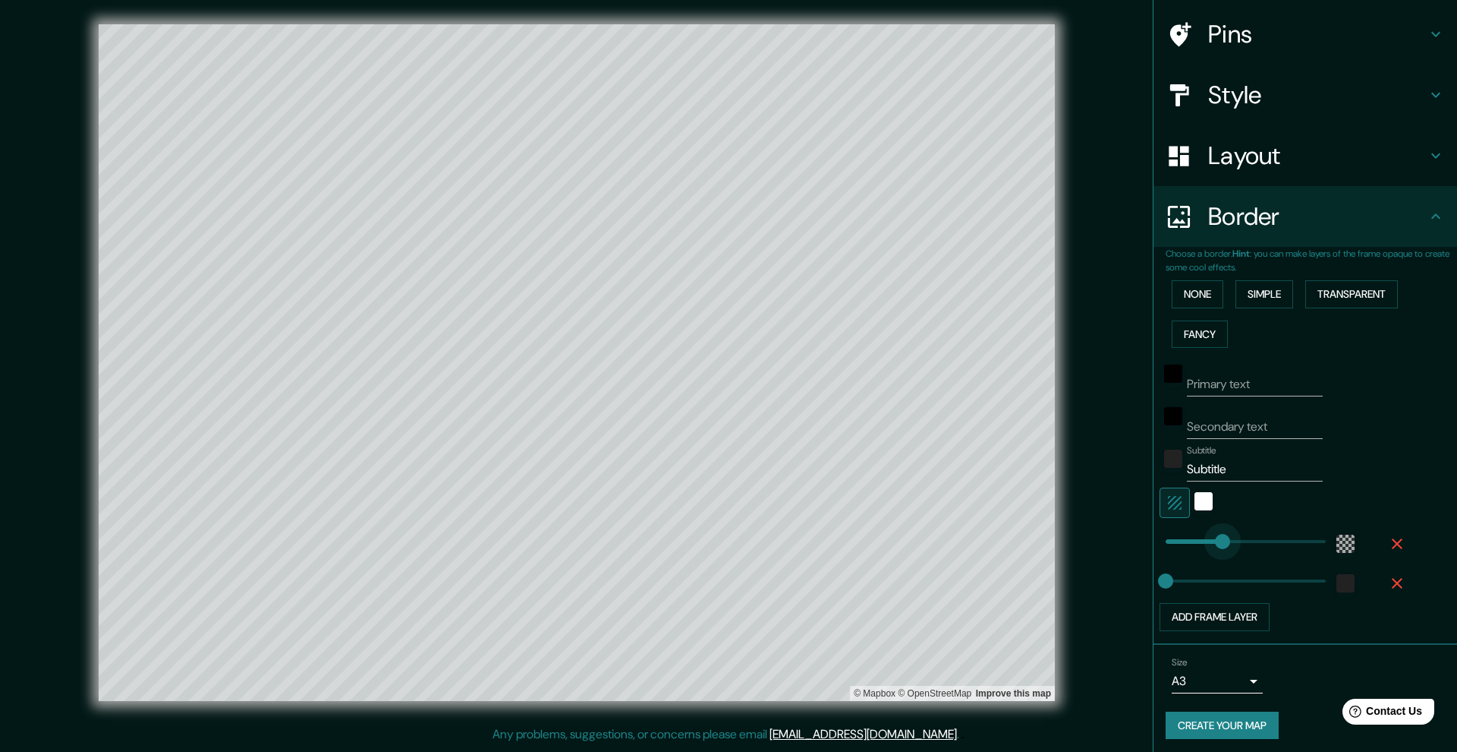
type input "395"
drag, startPoint x: 1230, startPoint y: 536, endPoint x: 1205, endPoint y: 544, distance: 26.4
click at [994, 455] on div "color-222222" at bounding box center [1173, 458] width 18 height 18
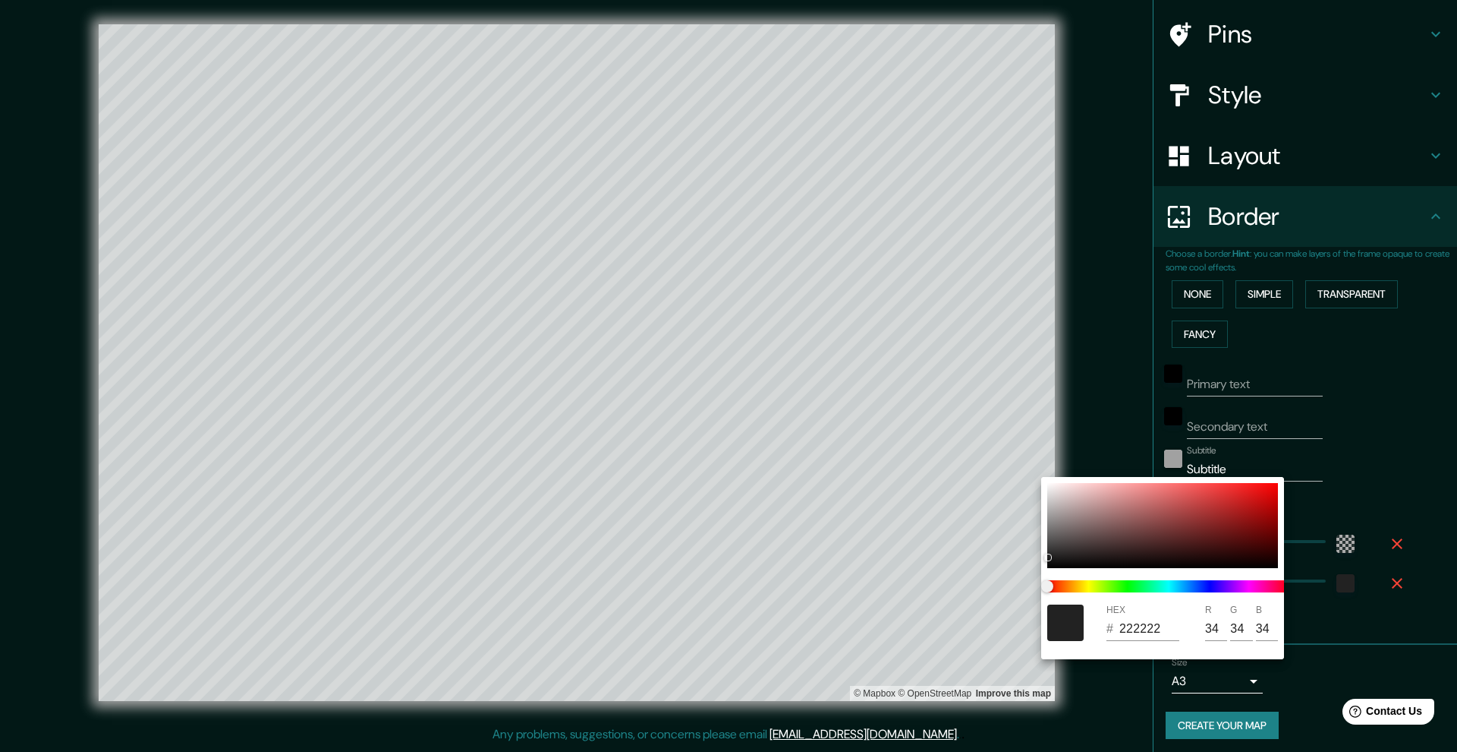
click at [994, 455] on div at bounding box center [728, 376] width 1457 height 752
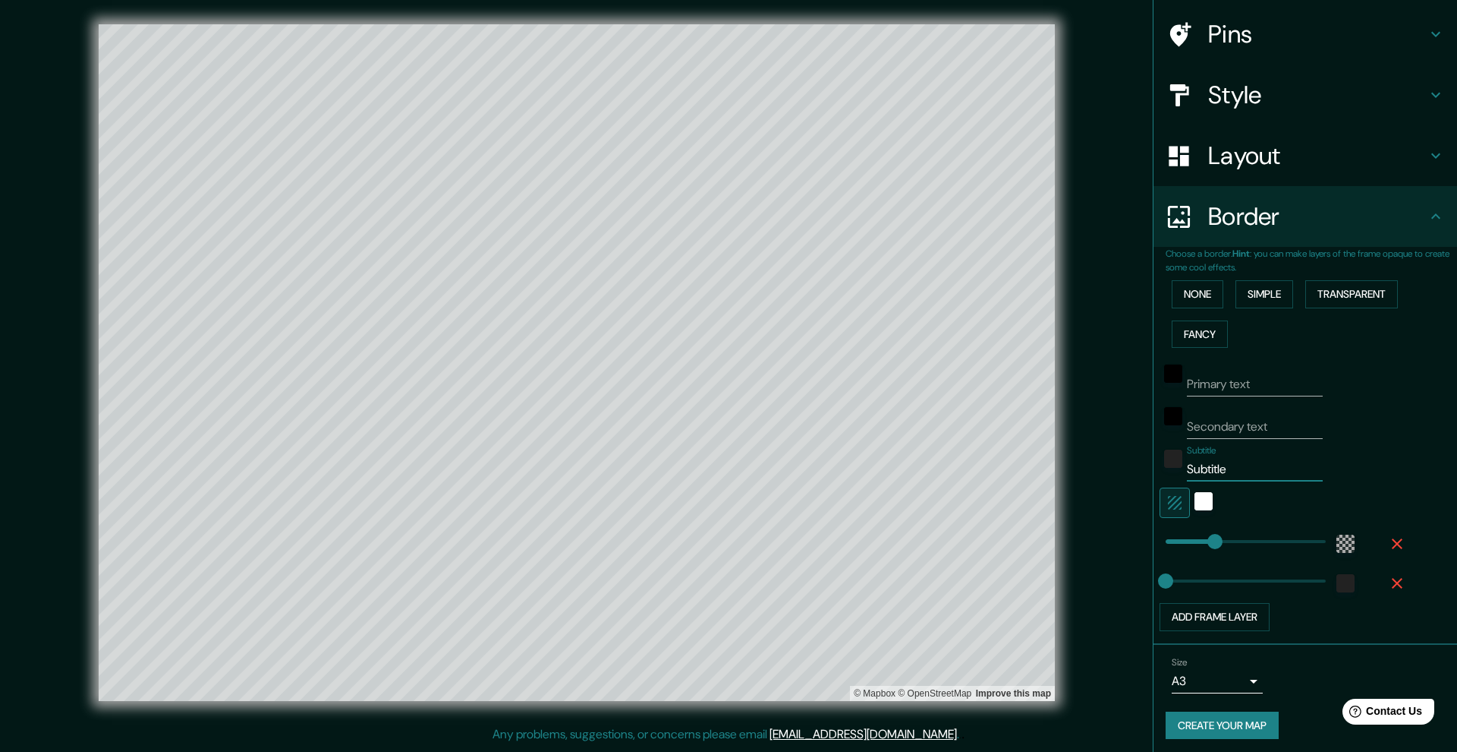
drag, startPoint x: 1230, startPoint y: 469, endPoint x: 1152, endPoint y: 461, distance: 77.9
click at [994, 461] on div "Subtitle Subtitle" at bounding box center [1284, 463] width 249 height 36
click at [994, 299] on button "None" at bounding box center [1198, 294] width 52 height 28
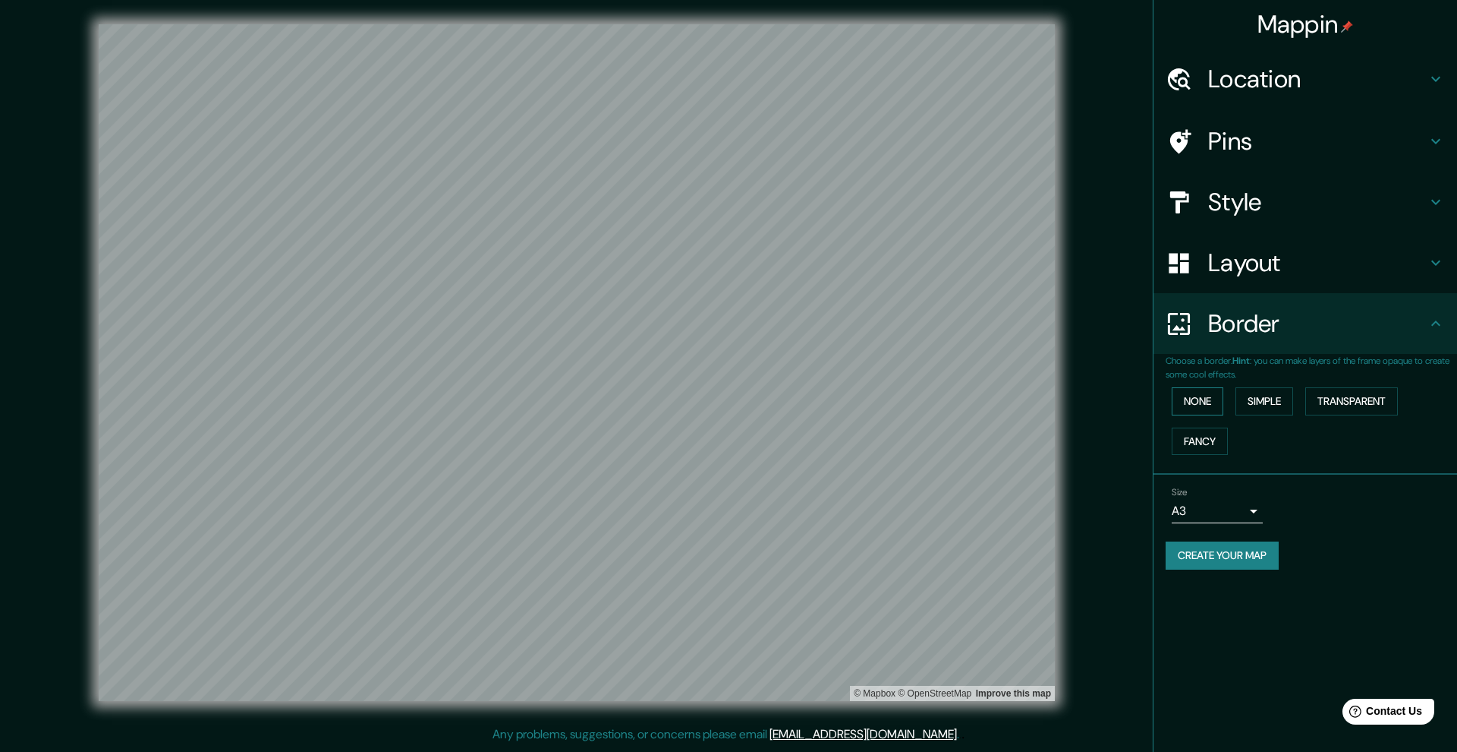
scroll to position [0, 0]
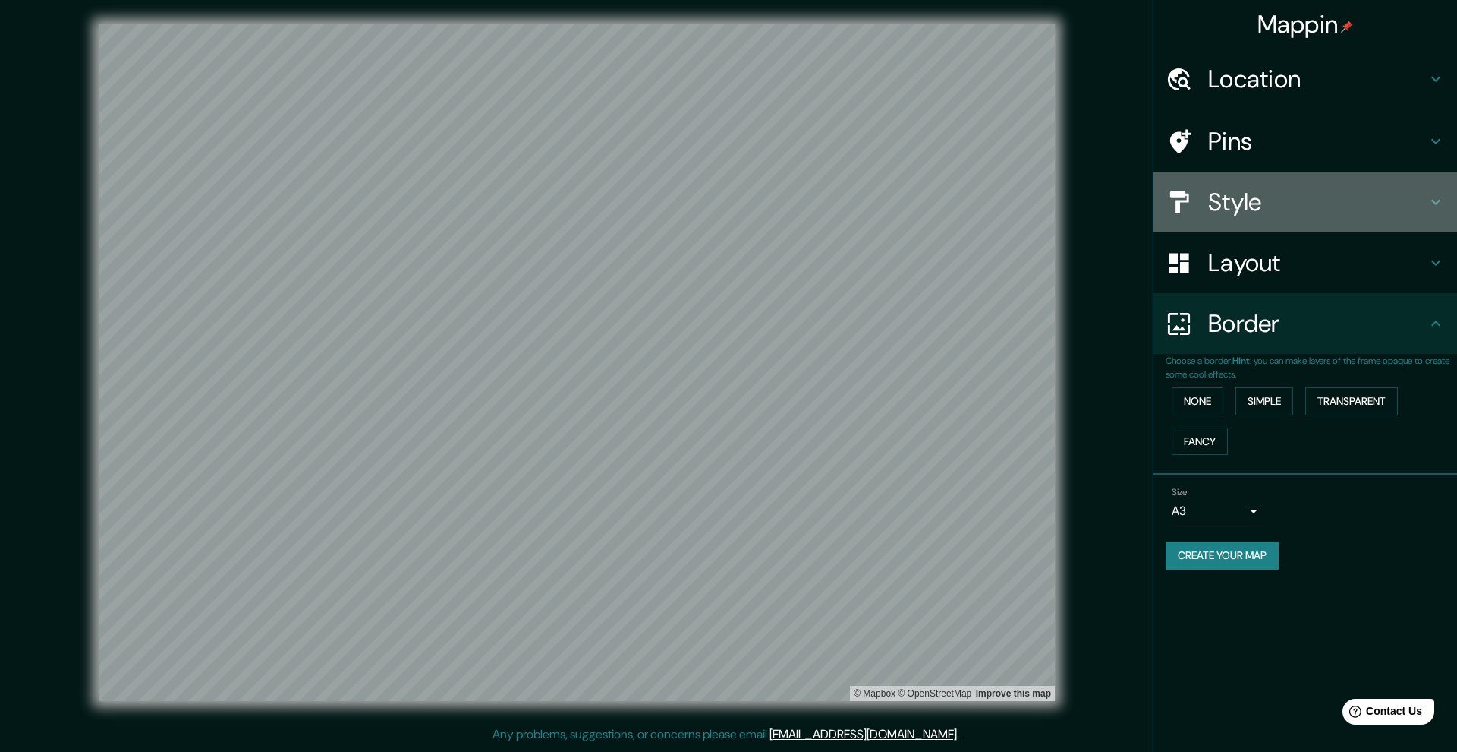
click at [994, 205] on h4 "Style" at bounding box center [1317, 202] width 219 height 30
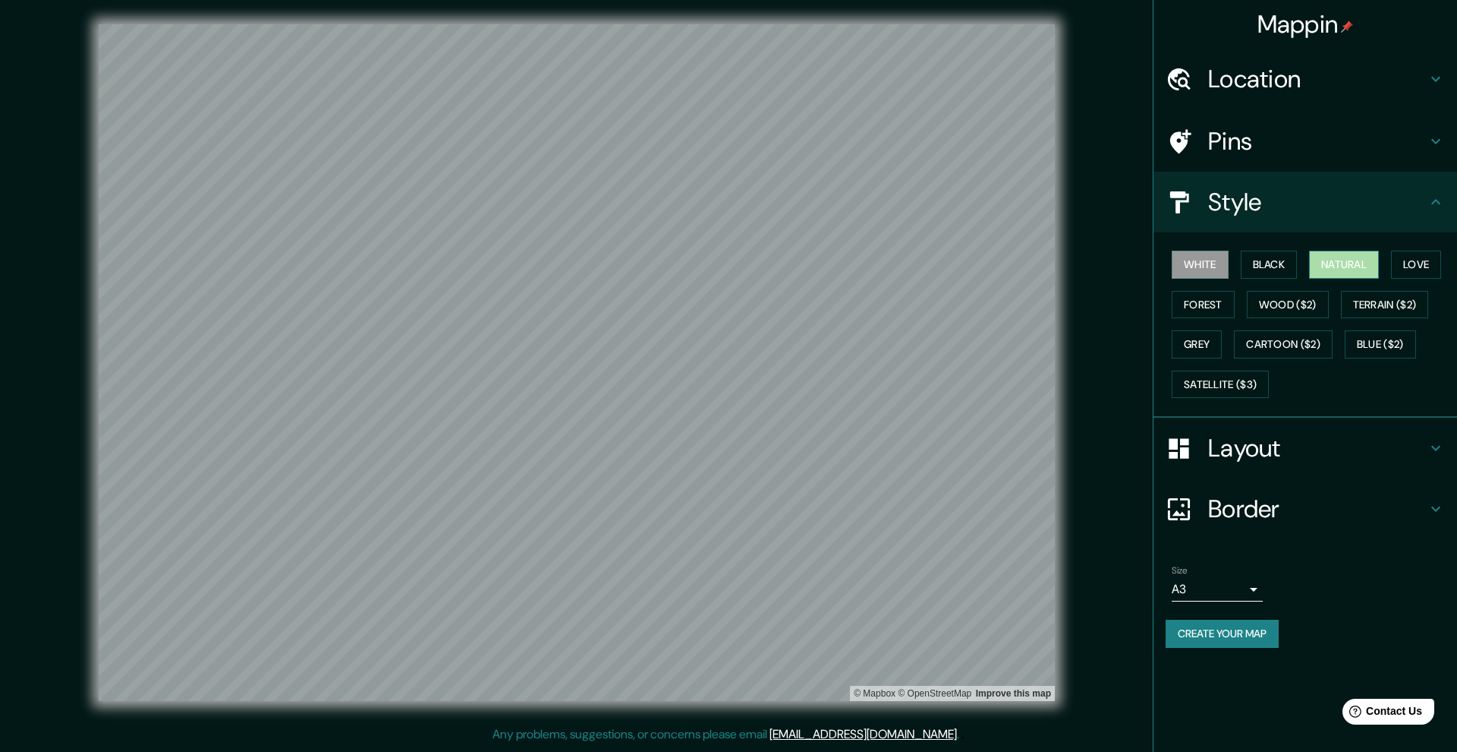
click at [994, 261] on button "Natural" at bounding box center [1344, 265] width 70 height 28
click at [994, 303] on button "Forest" at bounding box center [1203, 305] width 63 height 28
click at [994, 268] on button "Black" at bounding box center [1269, 265] width 57 height 28
click at [994, 304] on button "Wood ($2)" at bounding box center [1288, 305] width 82 height 28
click at [994, 302] on button "Terrain ($2)" at bounding box center [1385, 305] width 88 height 28
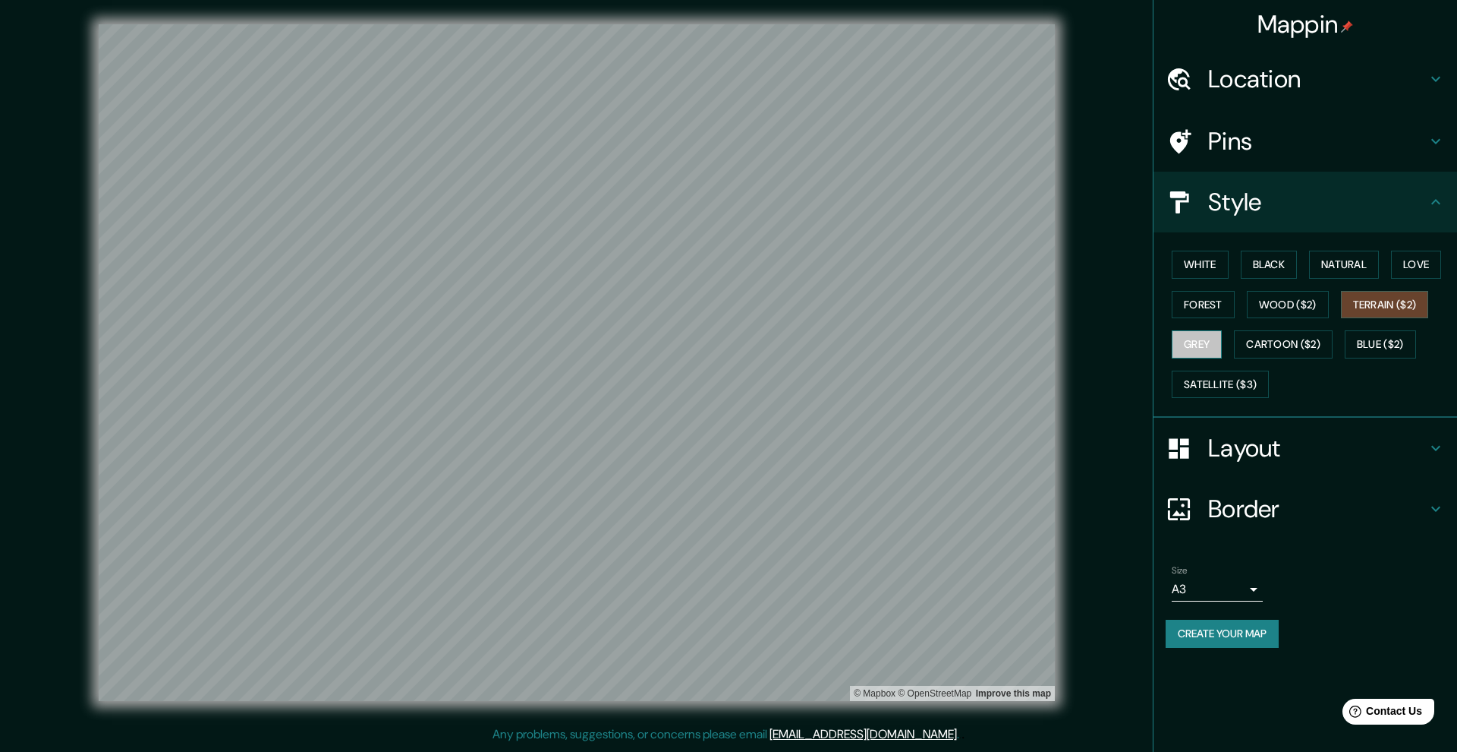
click at [994, 345] on button "Grey" at bounding box center [1197, 344] width 50 height 28
click at [994, 342] on button "Cartoon ($2)" at bounding box center [1283, 344] width 99 height 28
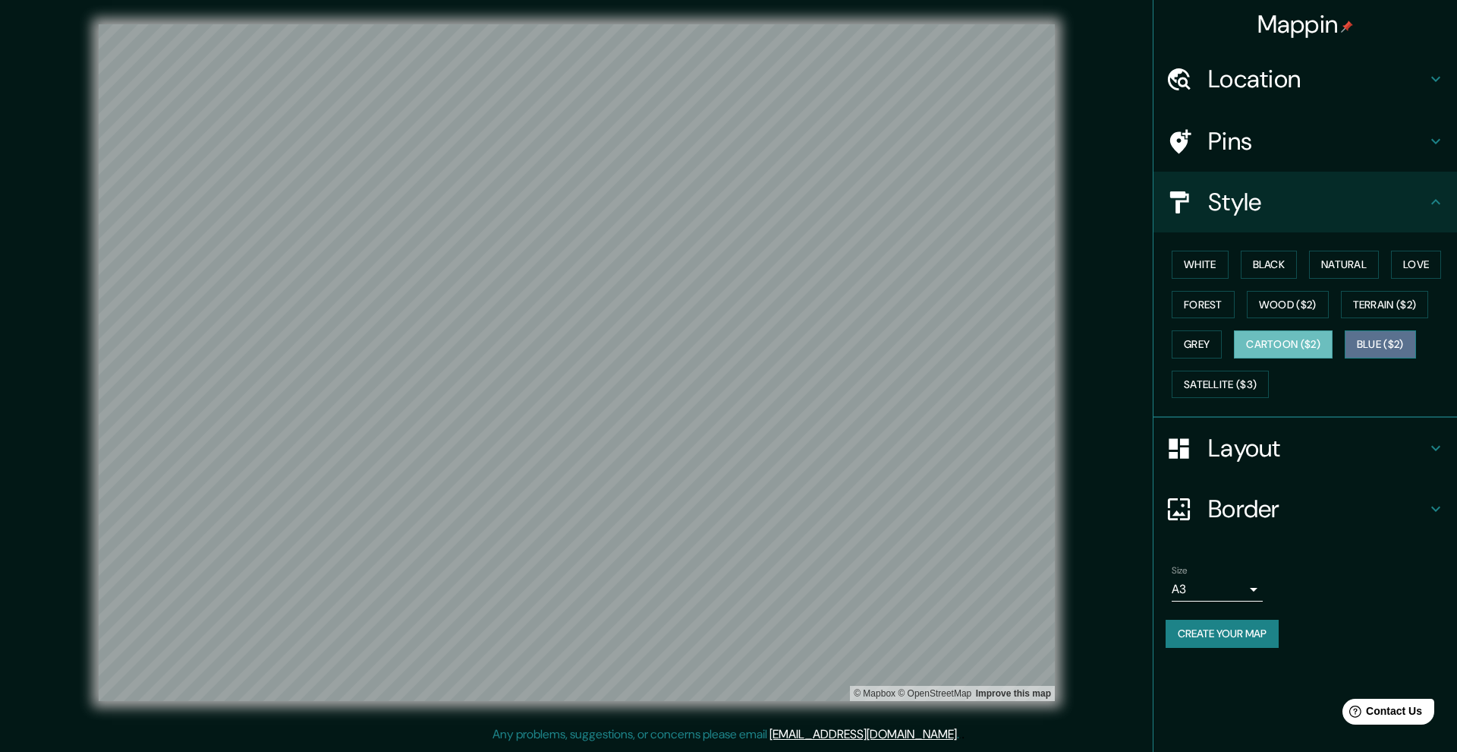
click at [994, 340] on button "Blue ($2)" at bounding box center [1380, 344] width 71 height 28
click at [994, 373] on button "Satellite ($3)" at bounding box center [1220, 384] width 97 height 28
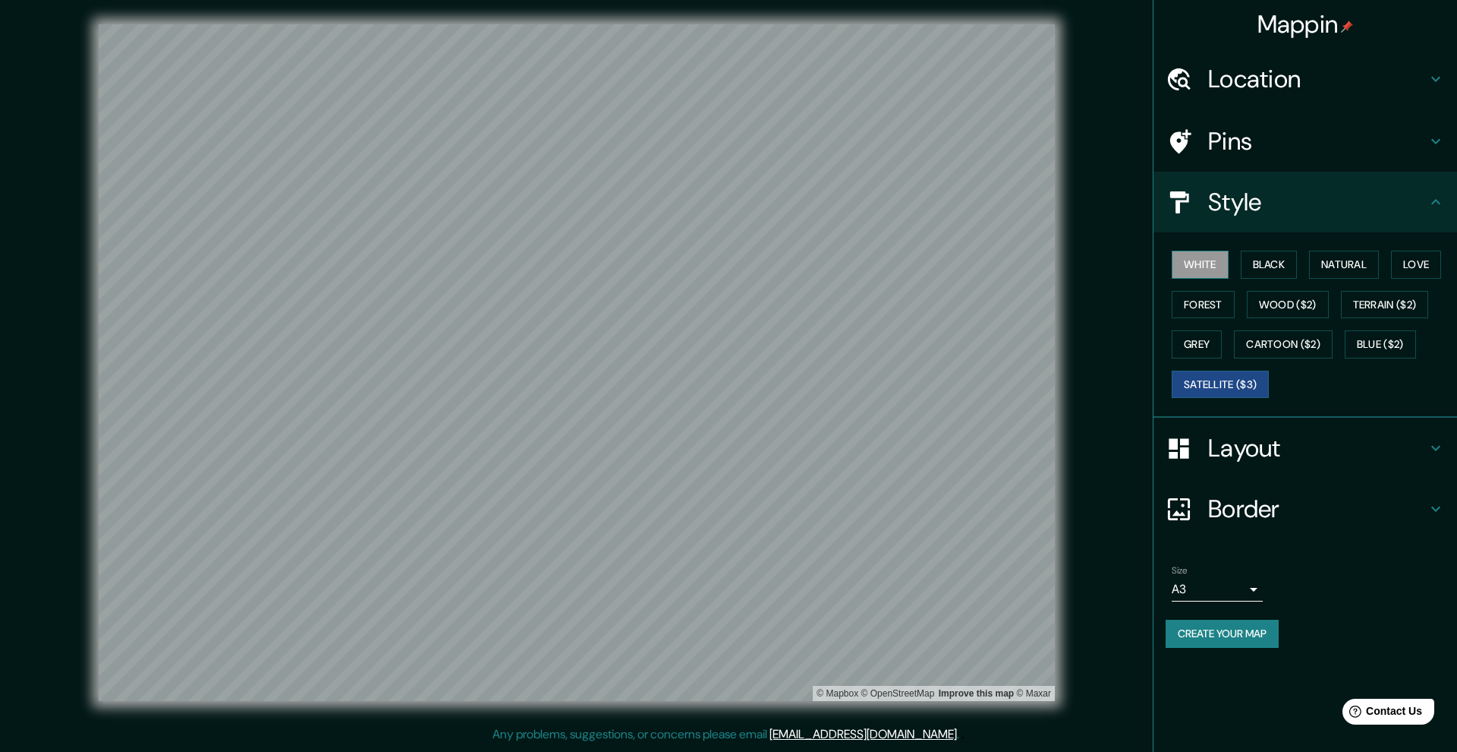
click at [994, 267] on button "White" at bounding box center [1200, 265] width 57 height 28
click at [994, 273] on button "Black" at bounding box center [1269, 265] width 57 height 28
click at [994, 262] on button "White" at bounding box center [1200, 265] width 57 height 28
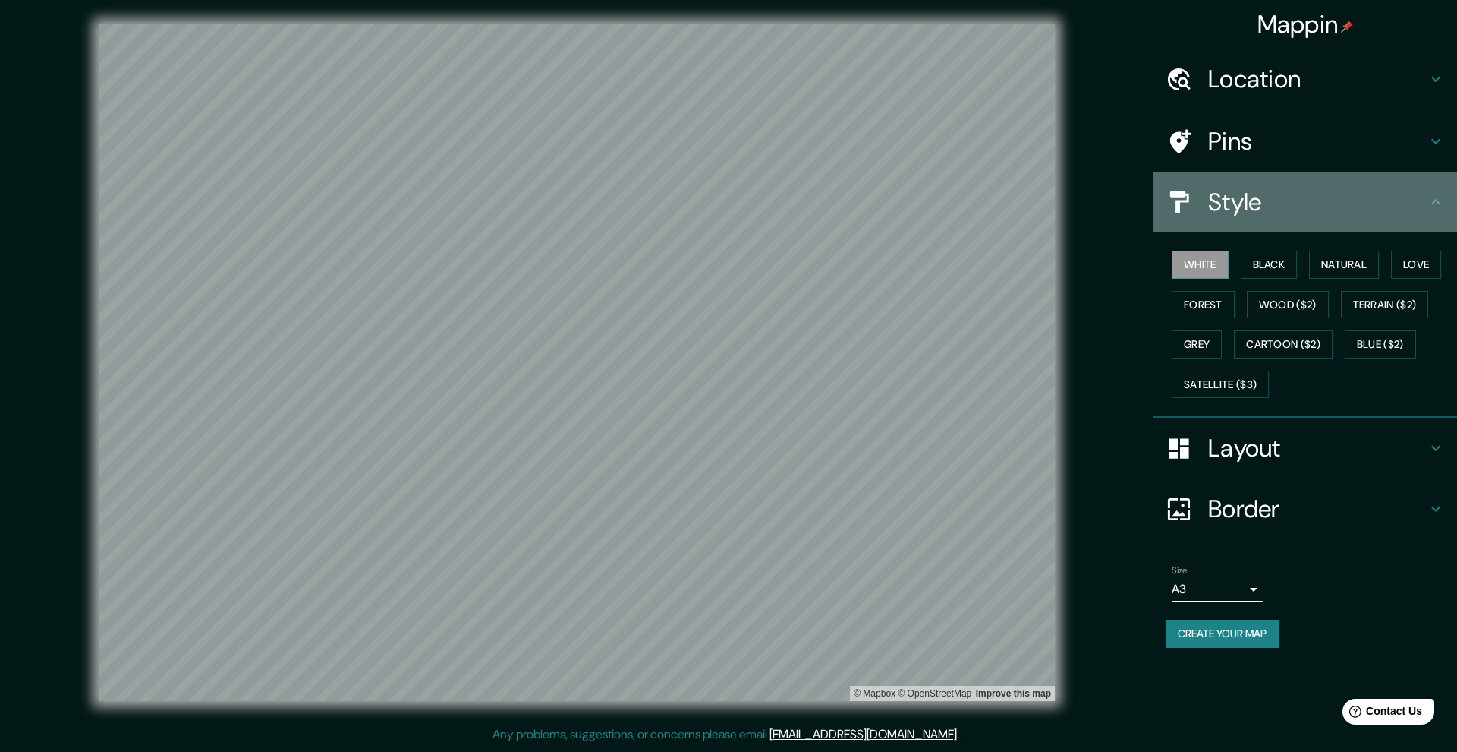
click at [994, 210] on h4 "Style" at bounding box center [1317, 202] width 219 height 30
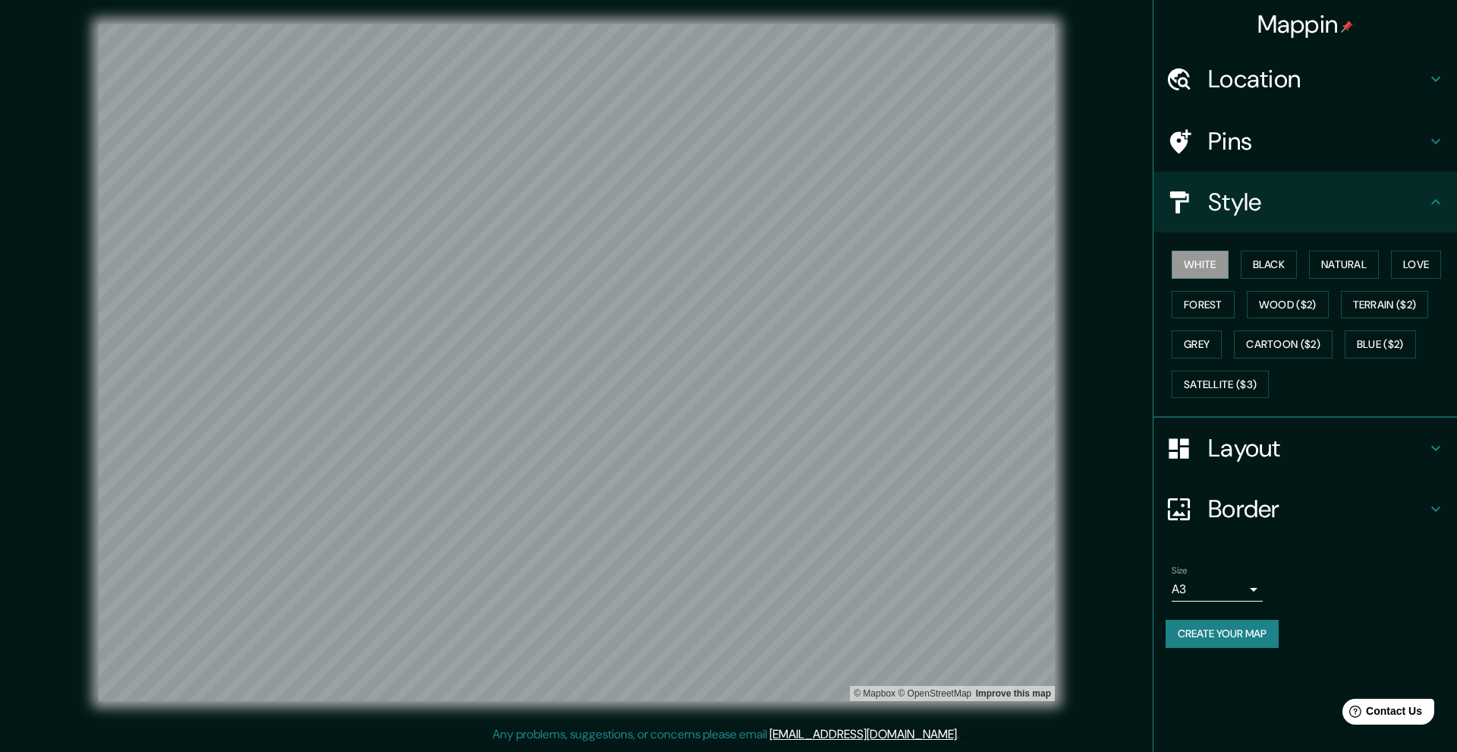
click at [994, 197] on icon at bounding box center [1436, 202] width 18 height 18
click at [994, 451] on h4 "Layout" at bounding box center [1317, 448] width 219 height 30
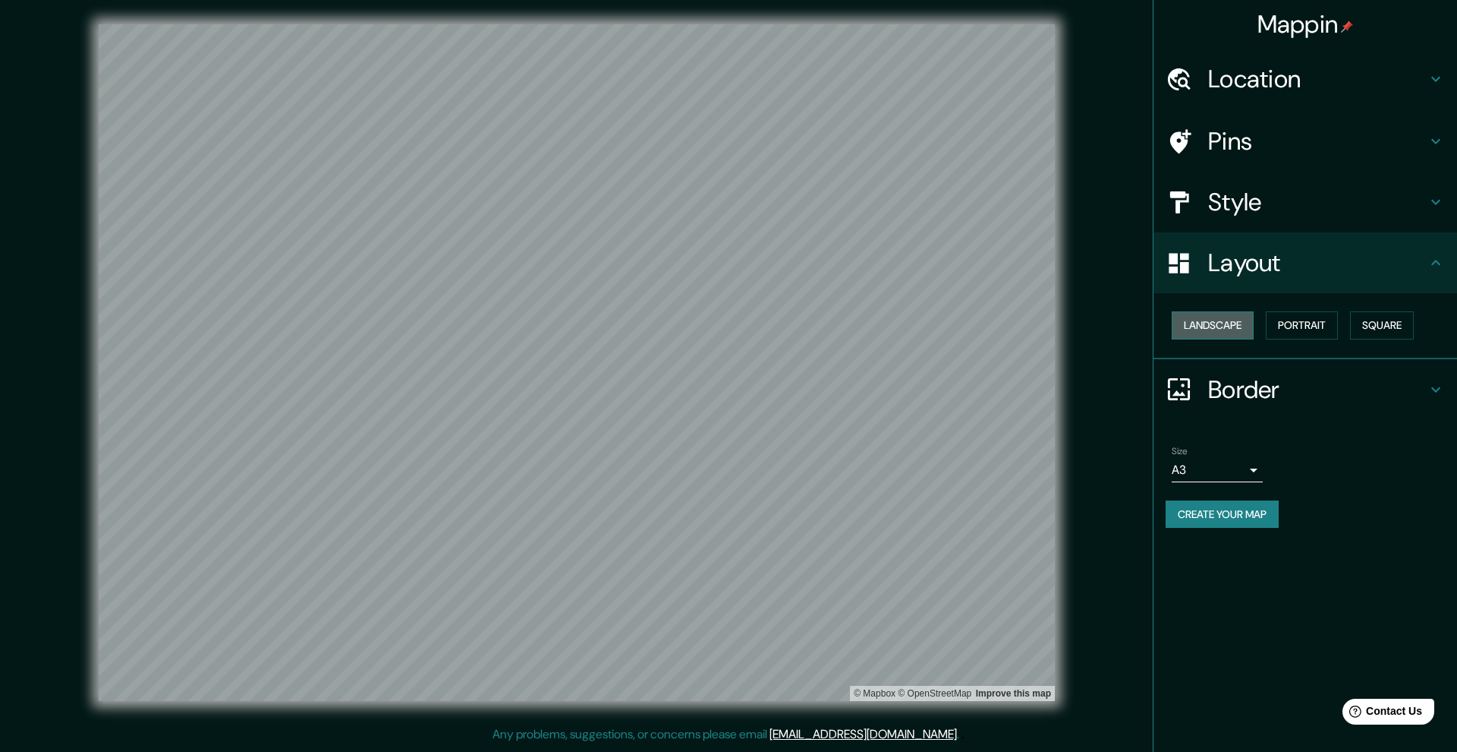
click at [994, 328] on button "Landscape" at bounding box center [1213, 325] width 82 height 28
click at [994, 318] on button "Landscape" at bounding box center [1213, 325] width 82 height 28
click at [994, 320] on button "Portrait" at bounding box center [1302, 325] width 72 height 28
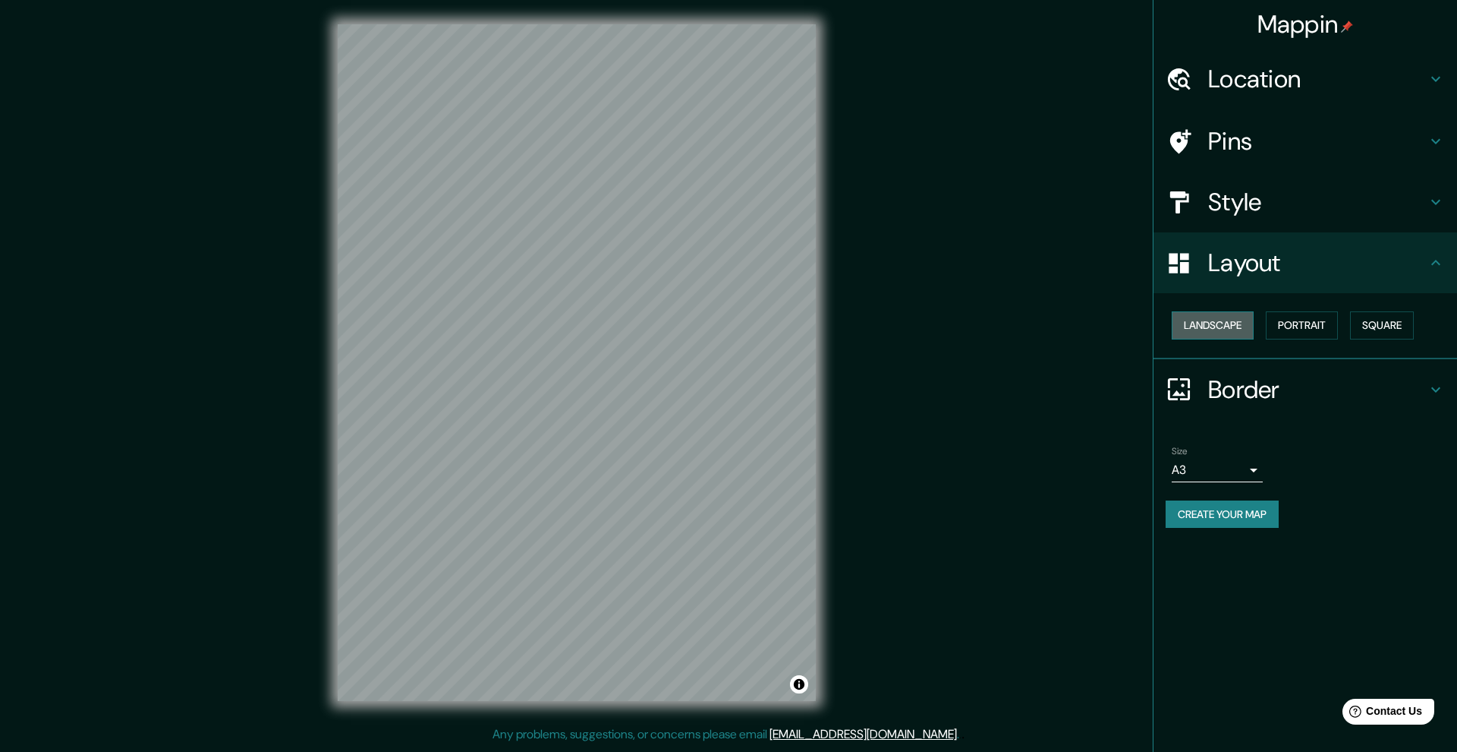
click at [994, 326] on button "Landscape" at bounding box center [1213, 325] width 82 height 28
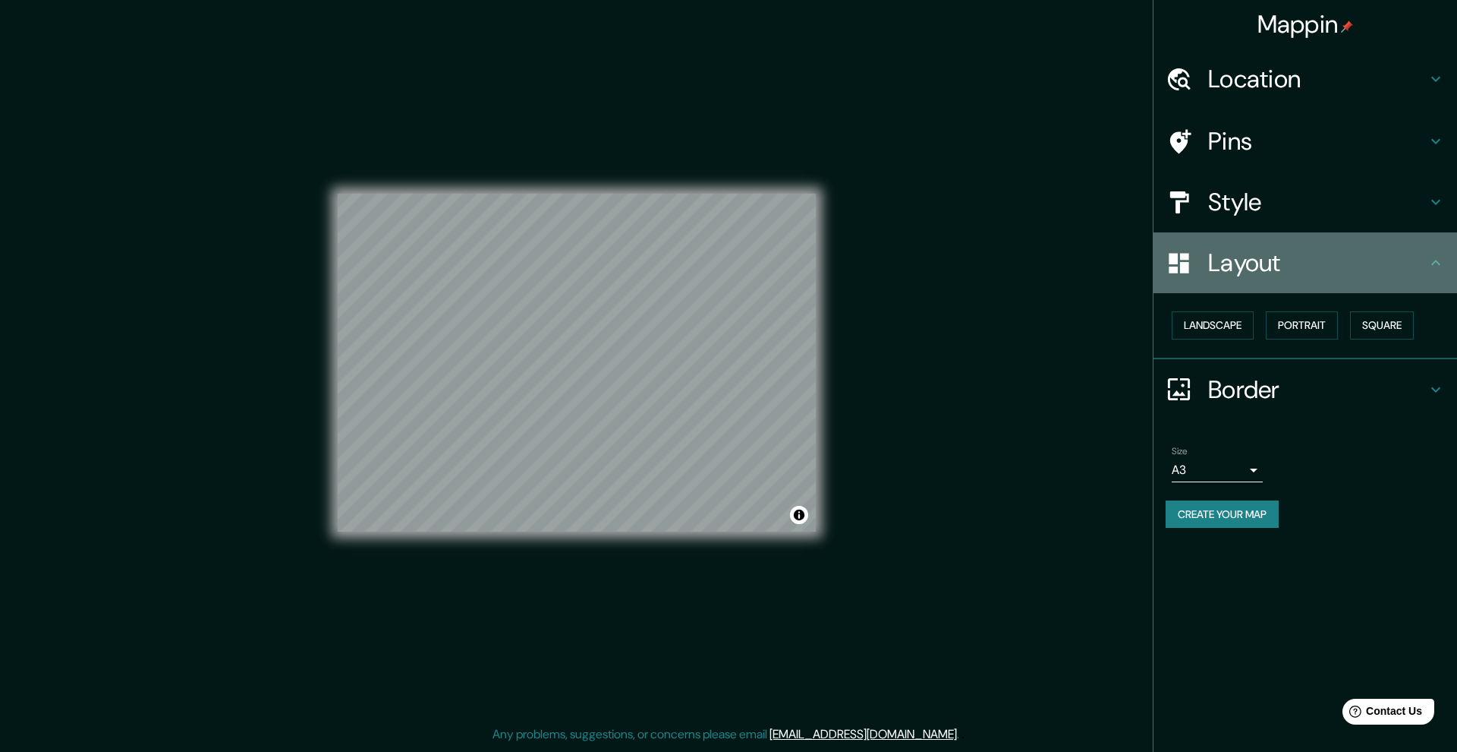
click at [994, 258] on h4 "Layout" at bounding box center [1317, 262] width 219 height 30
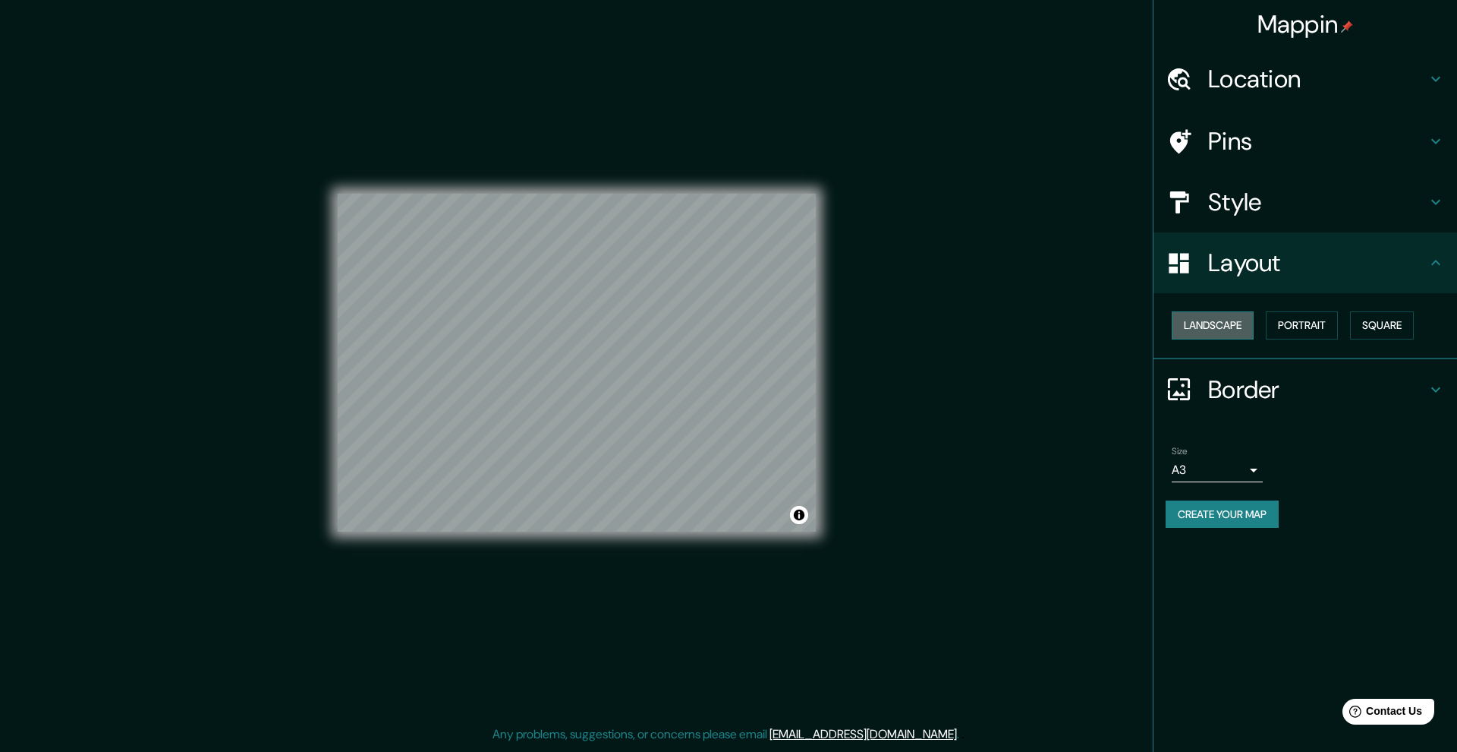
click at [994, 323] on button "Landscape" at bounding box center [1213, 325] width 82 height 28
click at [994, 318] on button "Portrait" at bounding box center [1302, 325] width 72 height 28
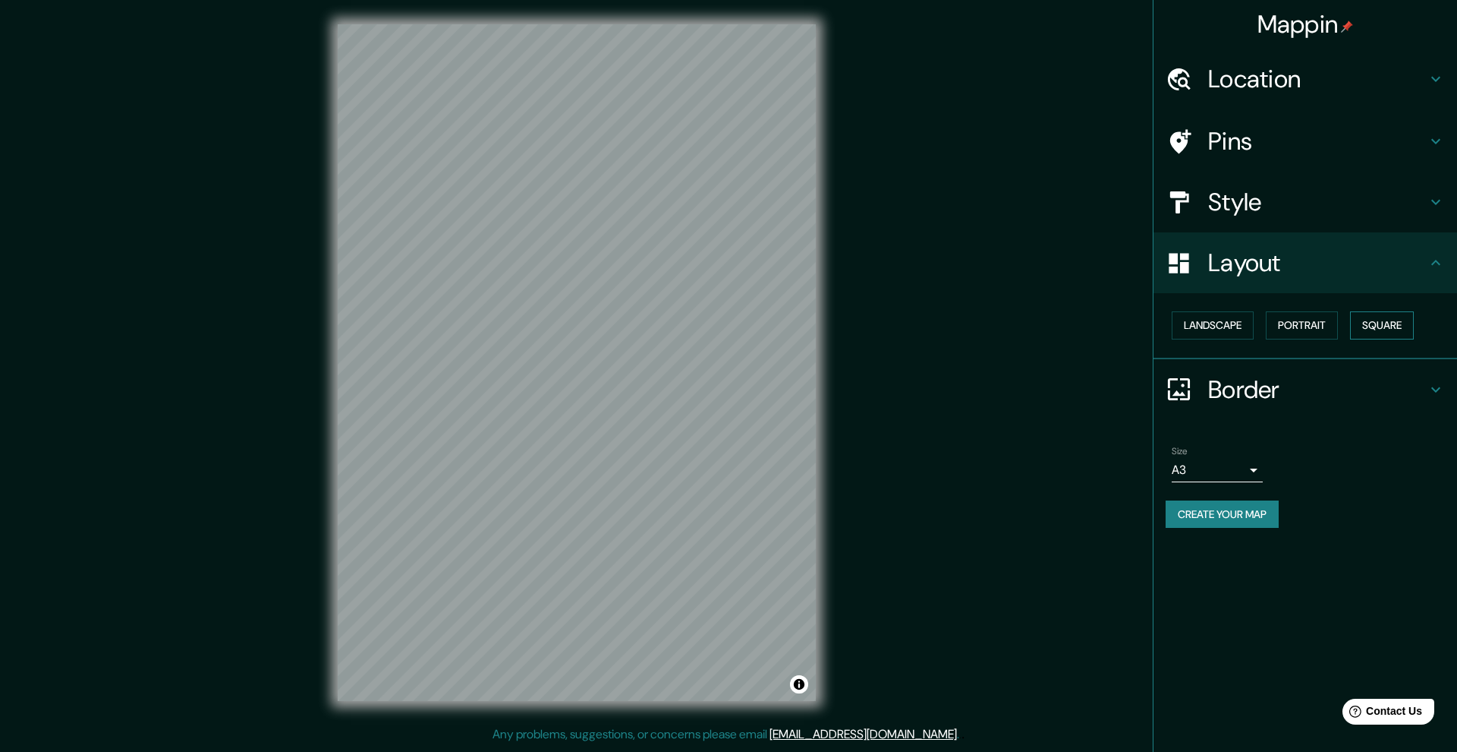
click at [994, 325] on button "Square" at bounding box center [1382, 325] width 64 height 28
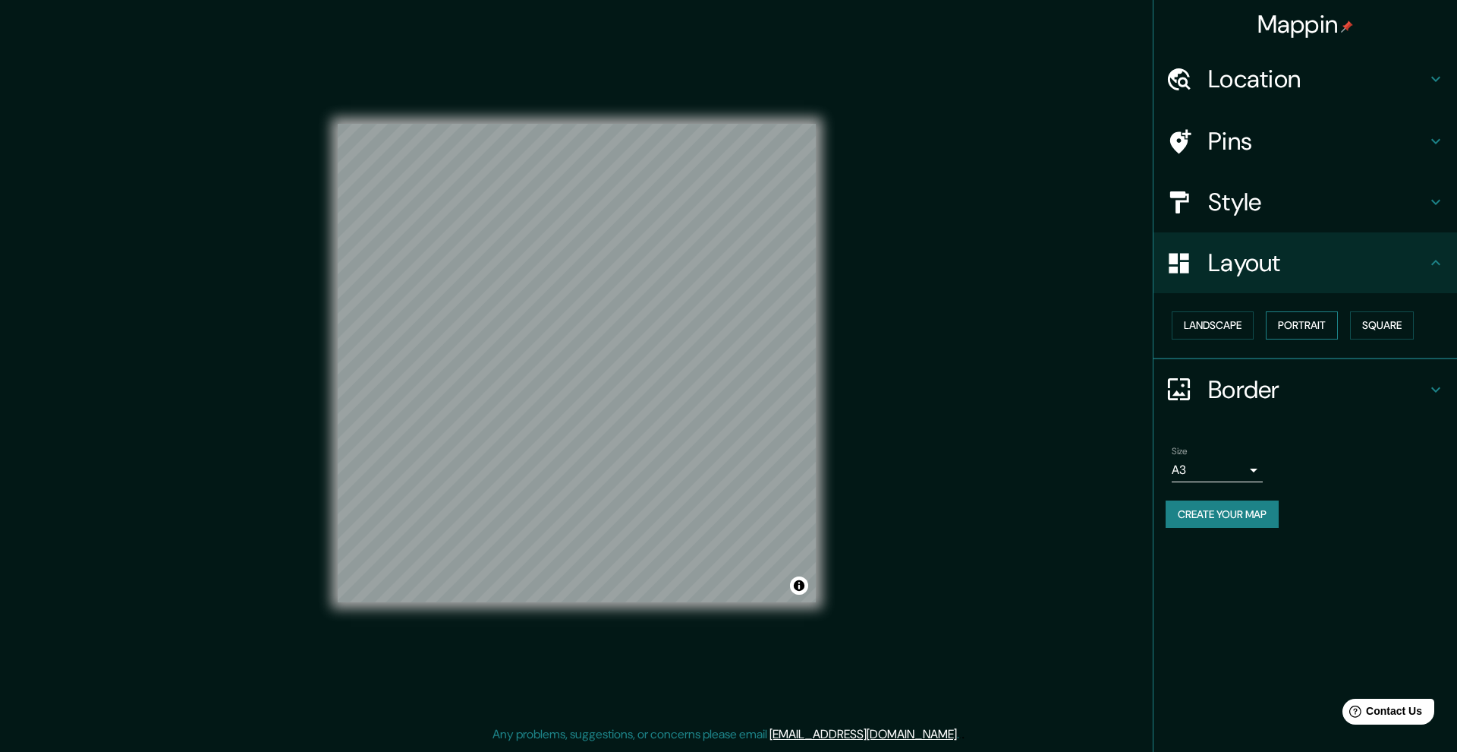
click at [994, 319] on button "Portrait" at bounding box center [1302, 325] width 72 height 28
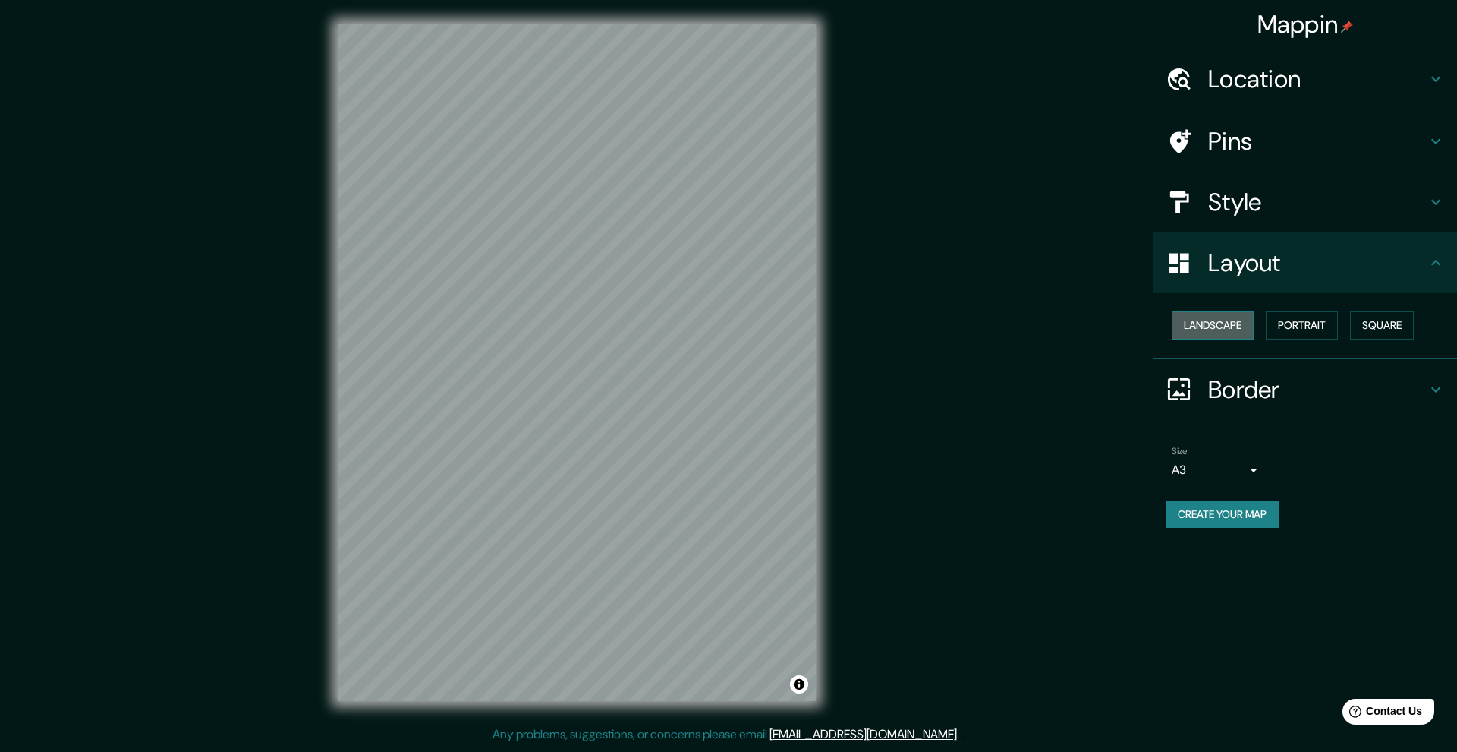
click at [994, 328] on button "Landscape" at bounding box center [1213, 325] width 82 height 28
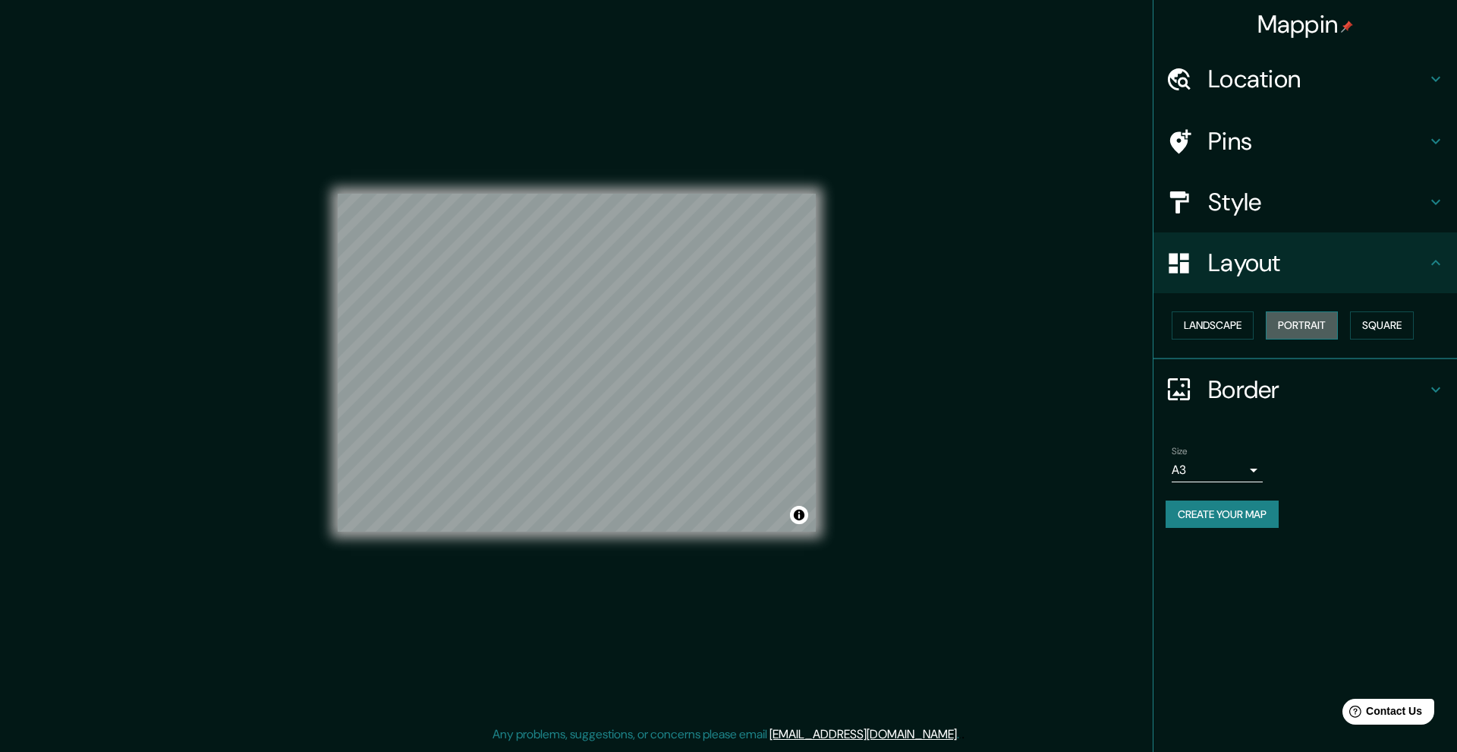
click at [994, 321] on button "Portrait" at bounding box center [1302, 325] width 72 height 28
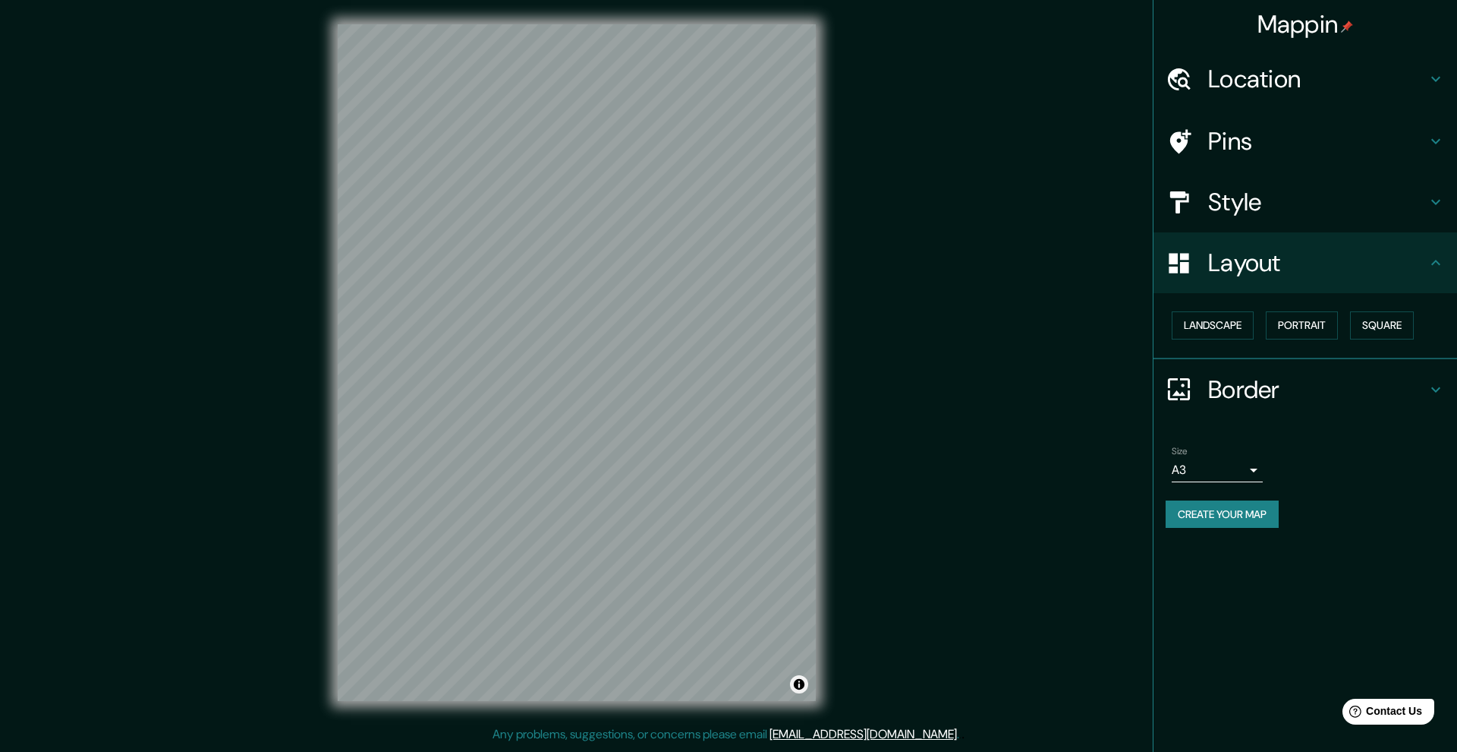
click at [799, 644] on button "Toggle attribution" at bounding box center [799, 684] width 18 height 18
click at [910, 484] on div "Mappin Location Pins Style Layout Landscape Portrait Square Border Choose a bor…" at bounding box center [728, 374] width 1457 height 749
click at [823, 497] on div "© Mapbox © OpenStreetMap Improve this map" at bounding box center [577, 362] width 527 height 725
click at [802, 644] on button "Toggle attribution" at bounding box center [799, 684] width 18 height 18
click at [994, 205] on h4 "Style" at bounding box center [1317, 202] width 219 height 30
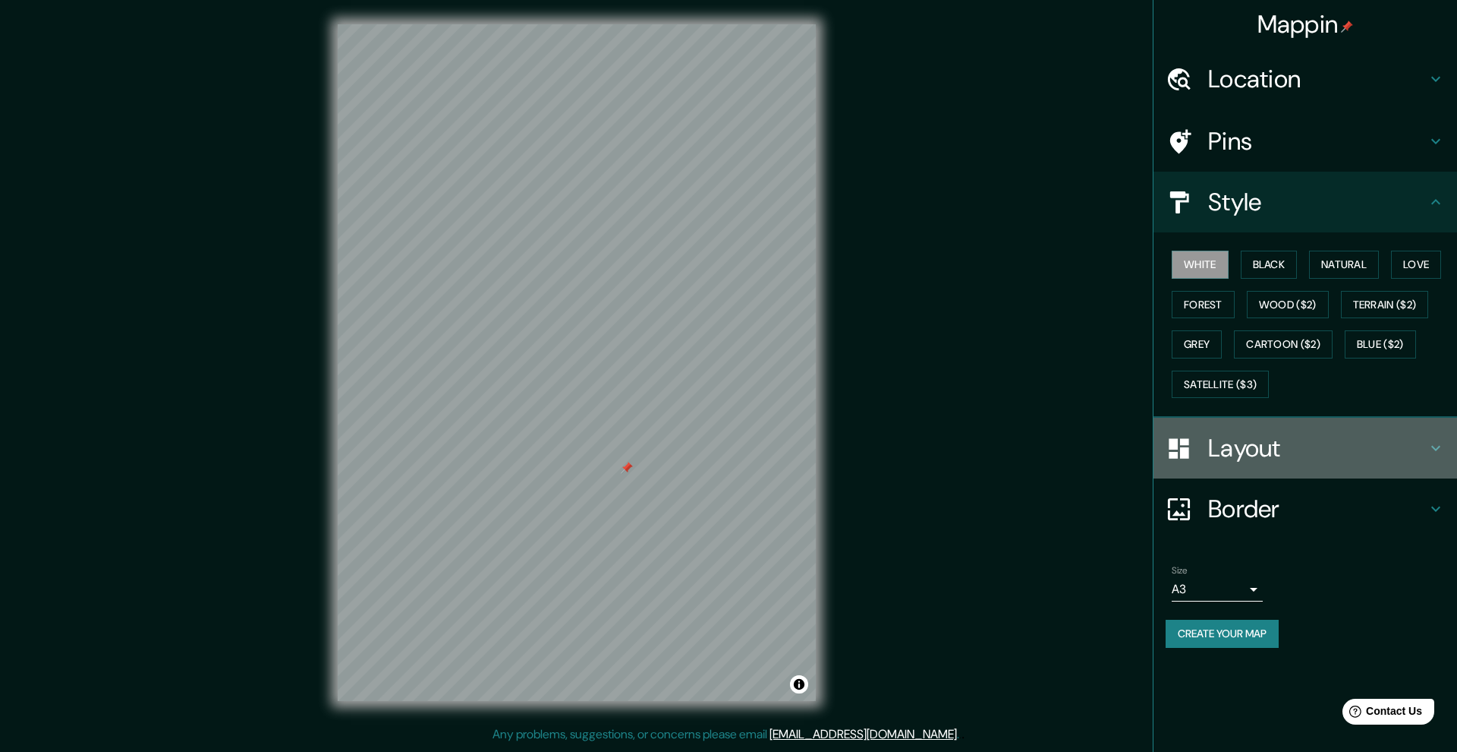
click at [994, 465] on div "Layout" at bounding box center [1306, 448] width 304 height 61
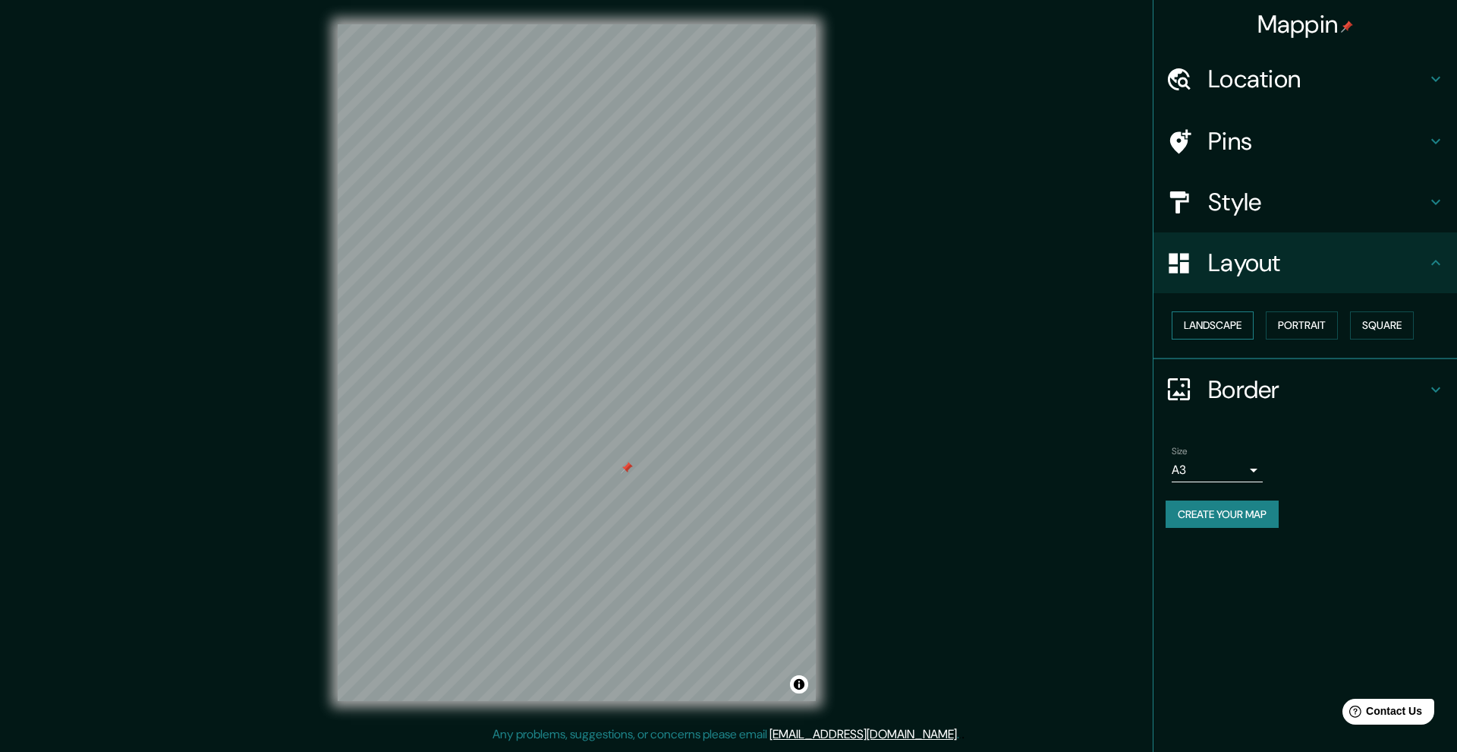
click at [994, 328] on button "Landscape" at bounding box center [1213, 325] width 82 height 28
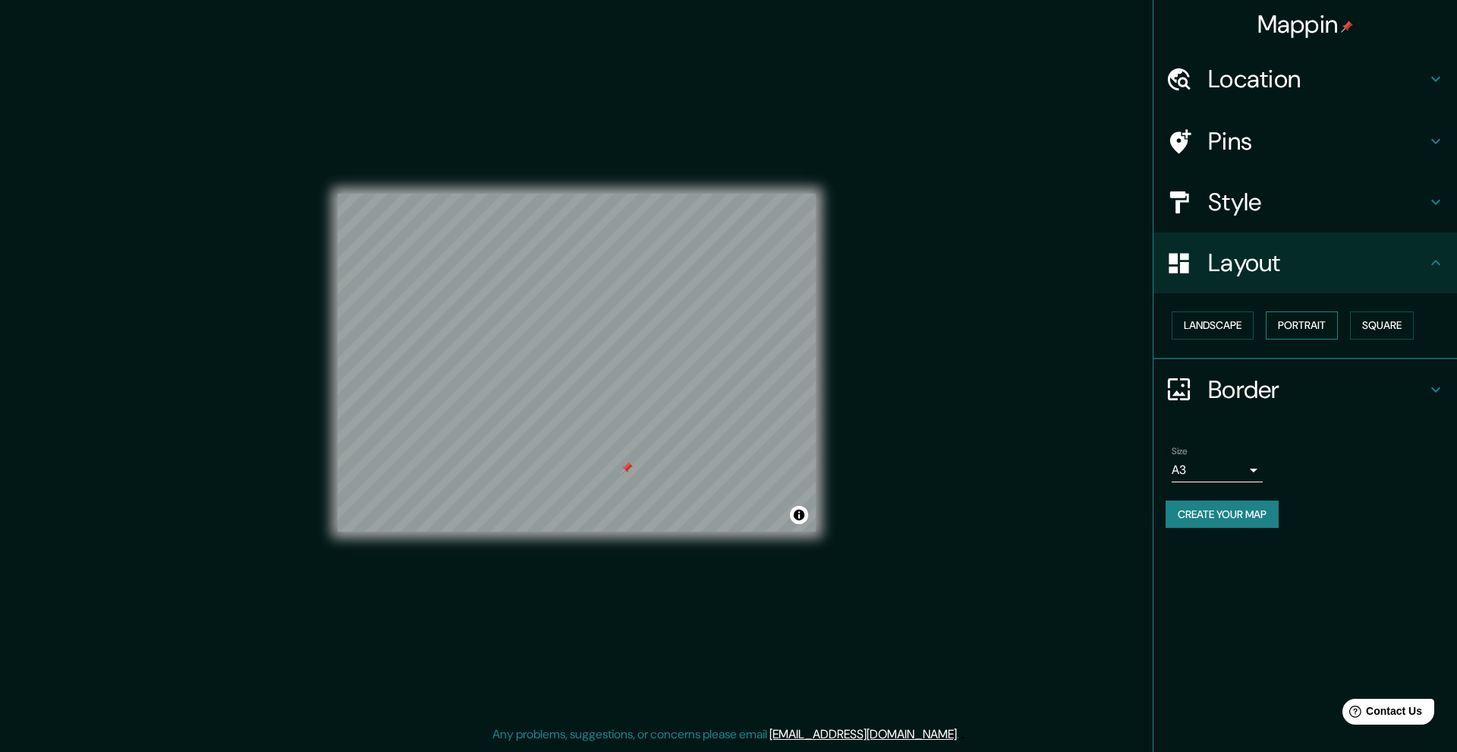
click at [994, 323] on button "Portrait" at bounding box center [1302, 325] width 72 height 28
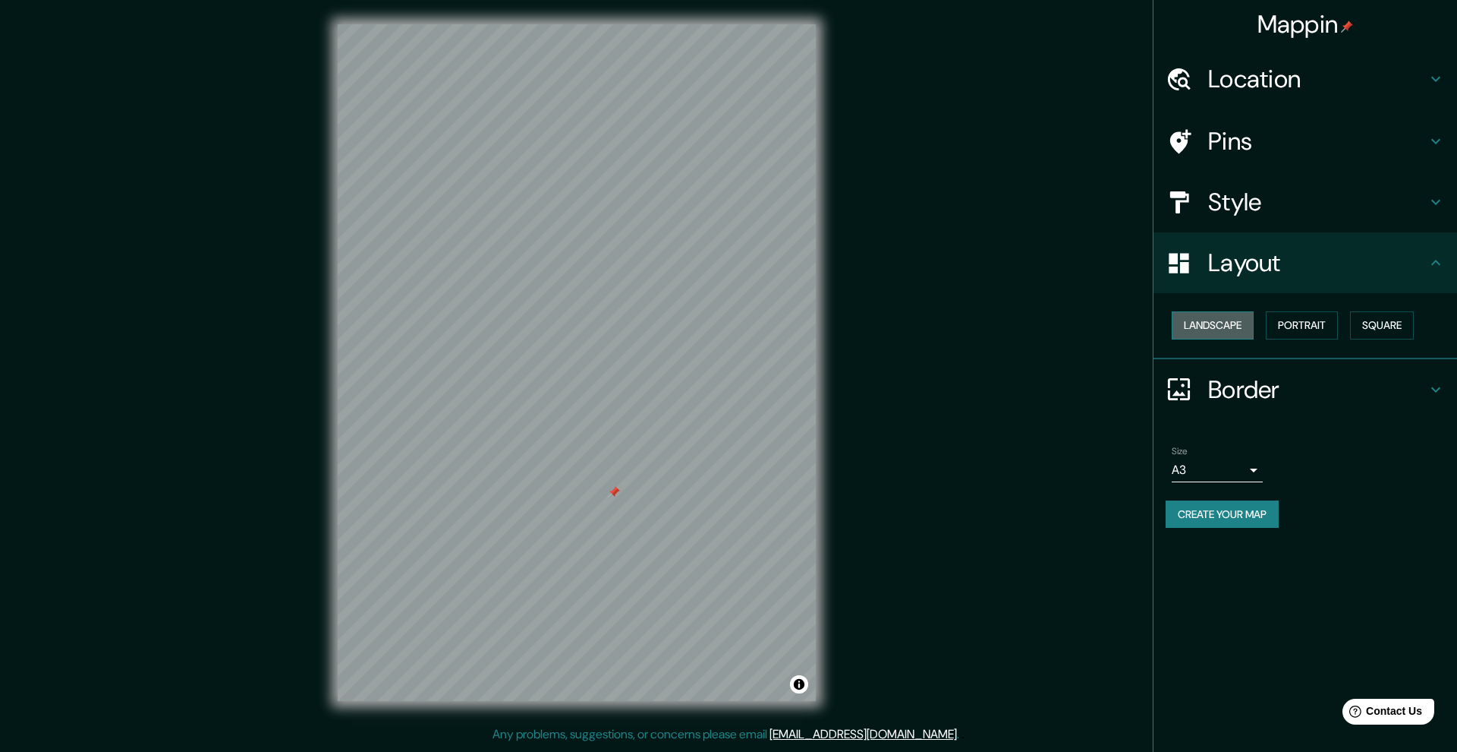
click at [994, 317] on button "Landscape" at bounding box center [1213, 325] width 82 height 28
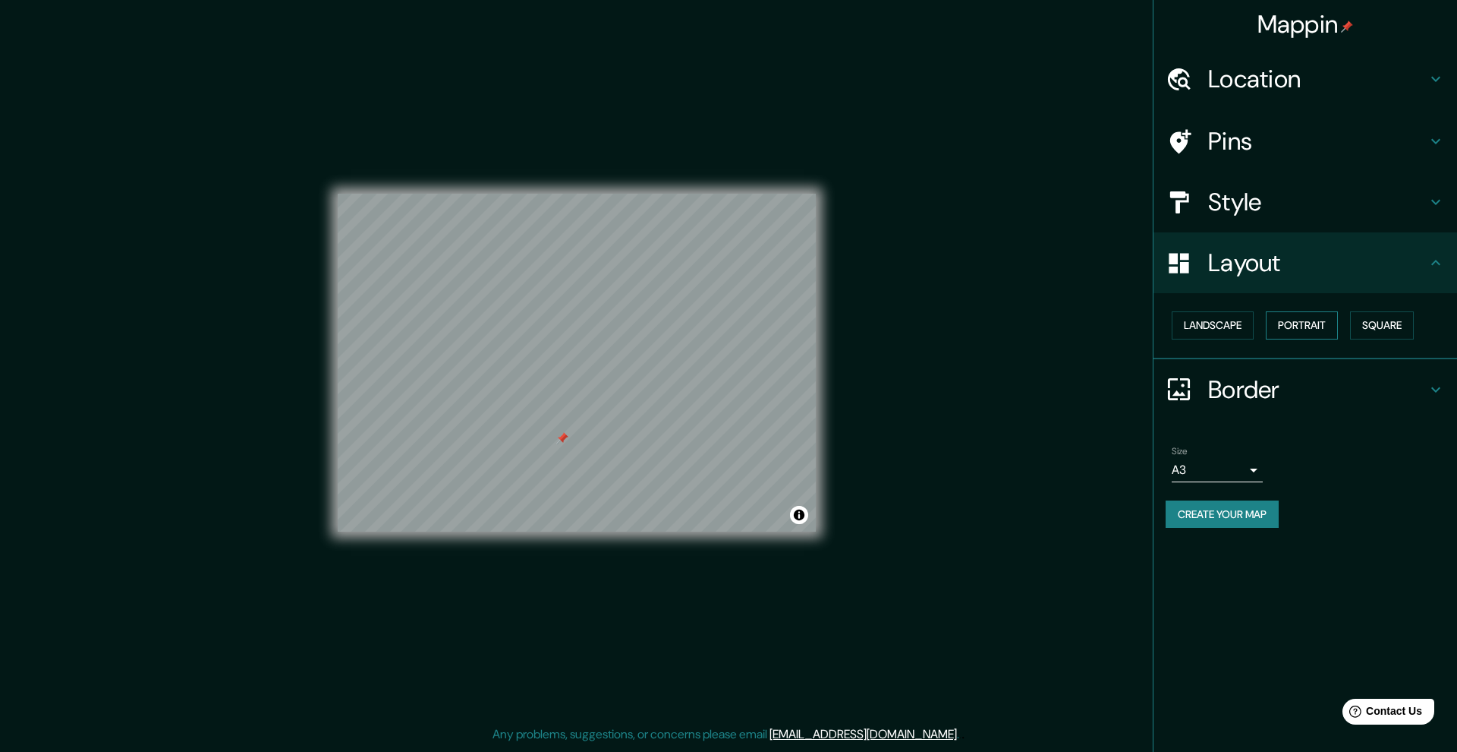
click at [994, 324] on button "Portrait" at bounding box center [1302, 325] width 72 height 28
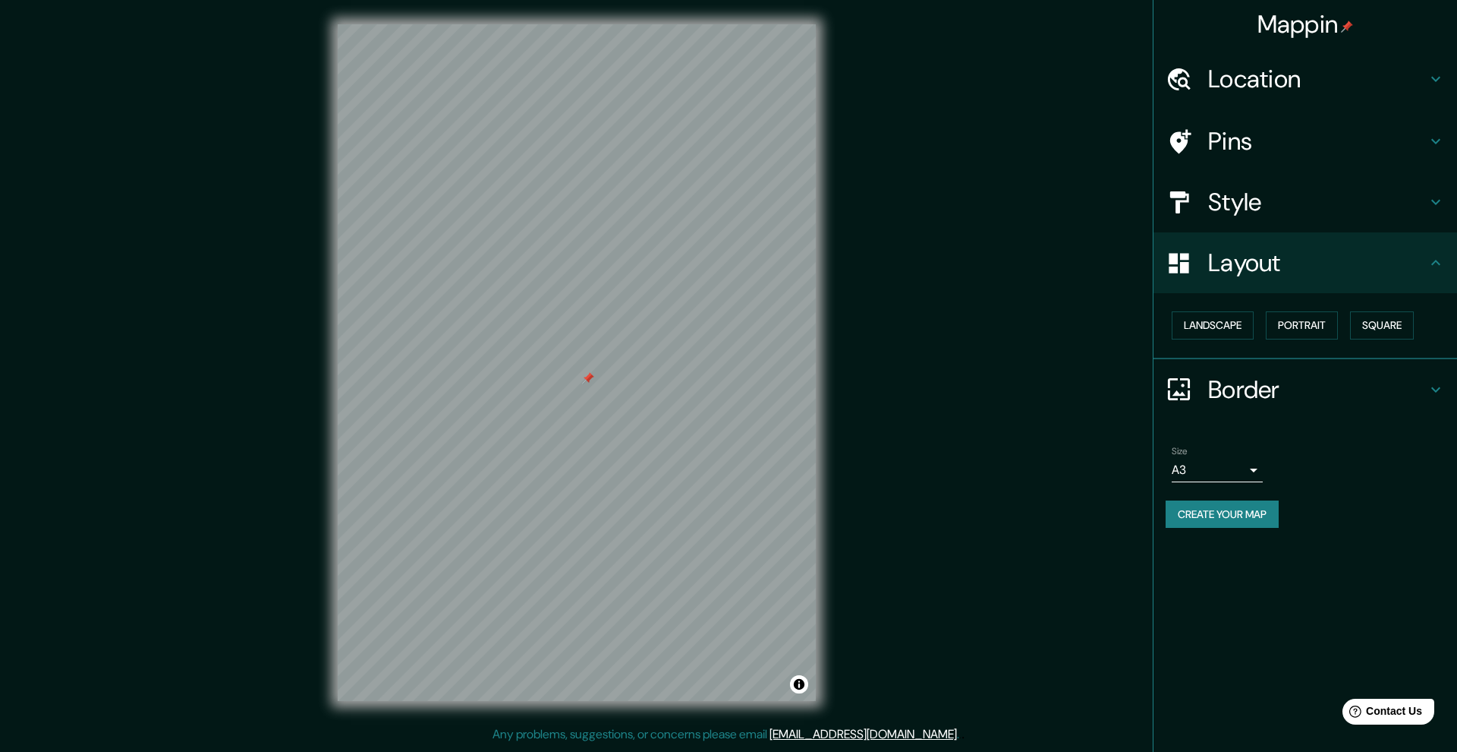
click at [927, 333] on div "Mappin Location Pins Style Layout Landscape Portrait Square Border Choose a bor…" at bounding box center [728, 374] width 1457 height 749
click at [994, 380] on icon at bounding box center [1436, 389] width 18 height 18
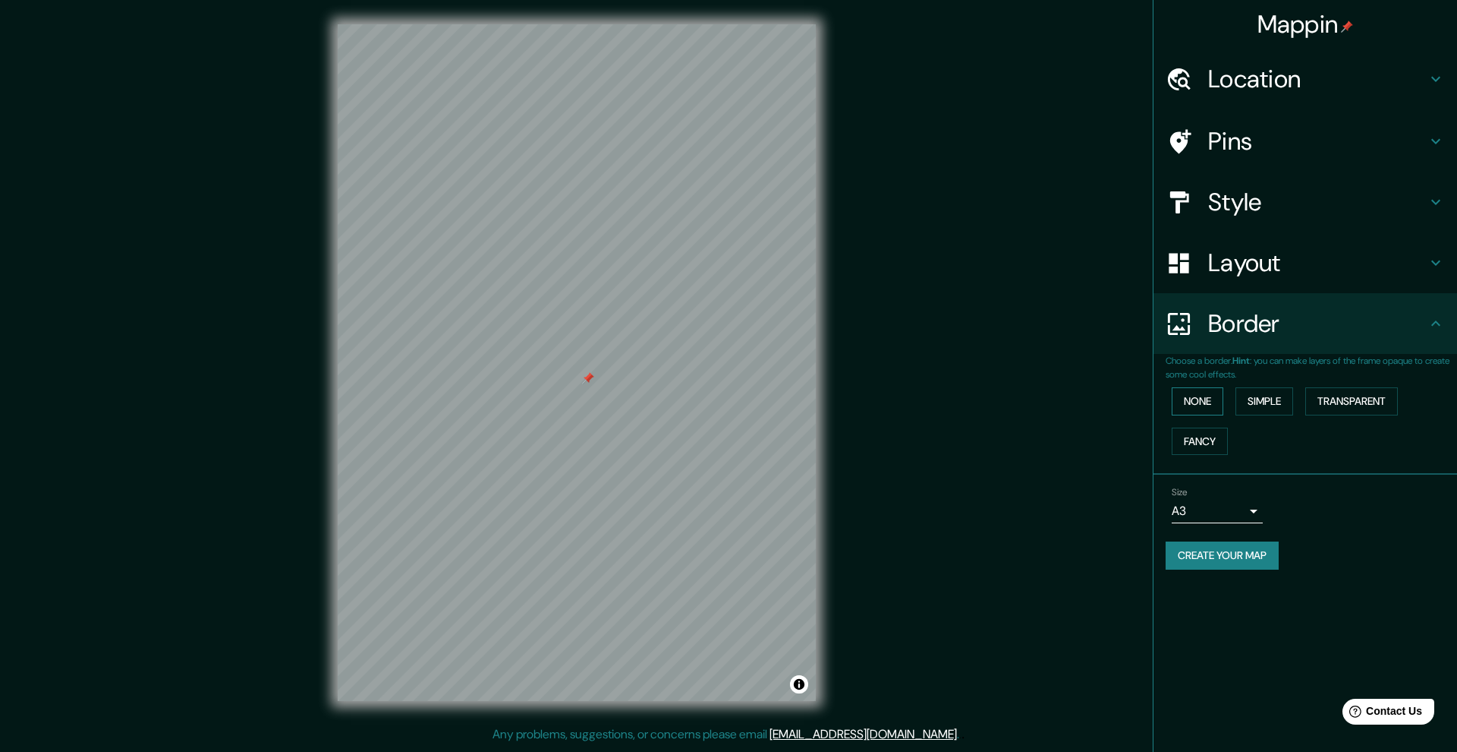
click at [994, 391] on button "None" at bounding box center [1198, 401] width 52 height 28
click at [994, 395] on button "Simple" at bounding box center [1265, 401] width 58 height 28
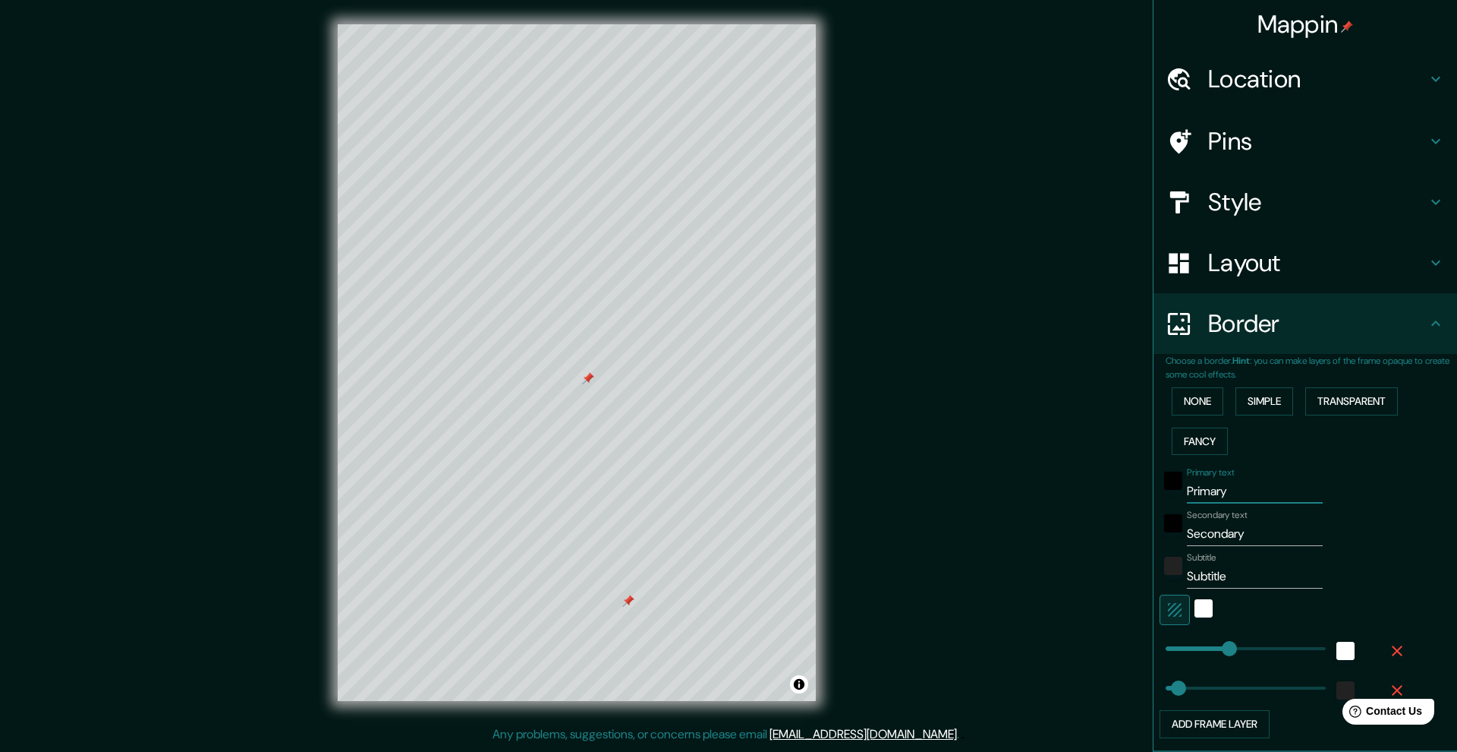
drag, startPoint x: 1240, startPoint y: 481, endPoint x: 1127, endPoint y: 507, distance: 116.2
click at [994, 507] on div "Mappin Location Pins Style Layout Border Choose a border. Hint : you can make l…" at bounding box center [728, 374] width 1457 height 749
drag, startPoint x: 1236, startPoint y: 487, endPoint x: 1187, endPoint y: 489, distance: 48.6
click at [994, 489] on input "Primary" at bounding box center [1255, 491] width 136 height 24
type input "Pr"
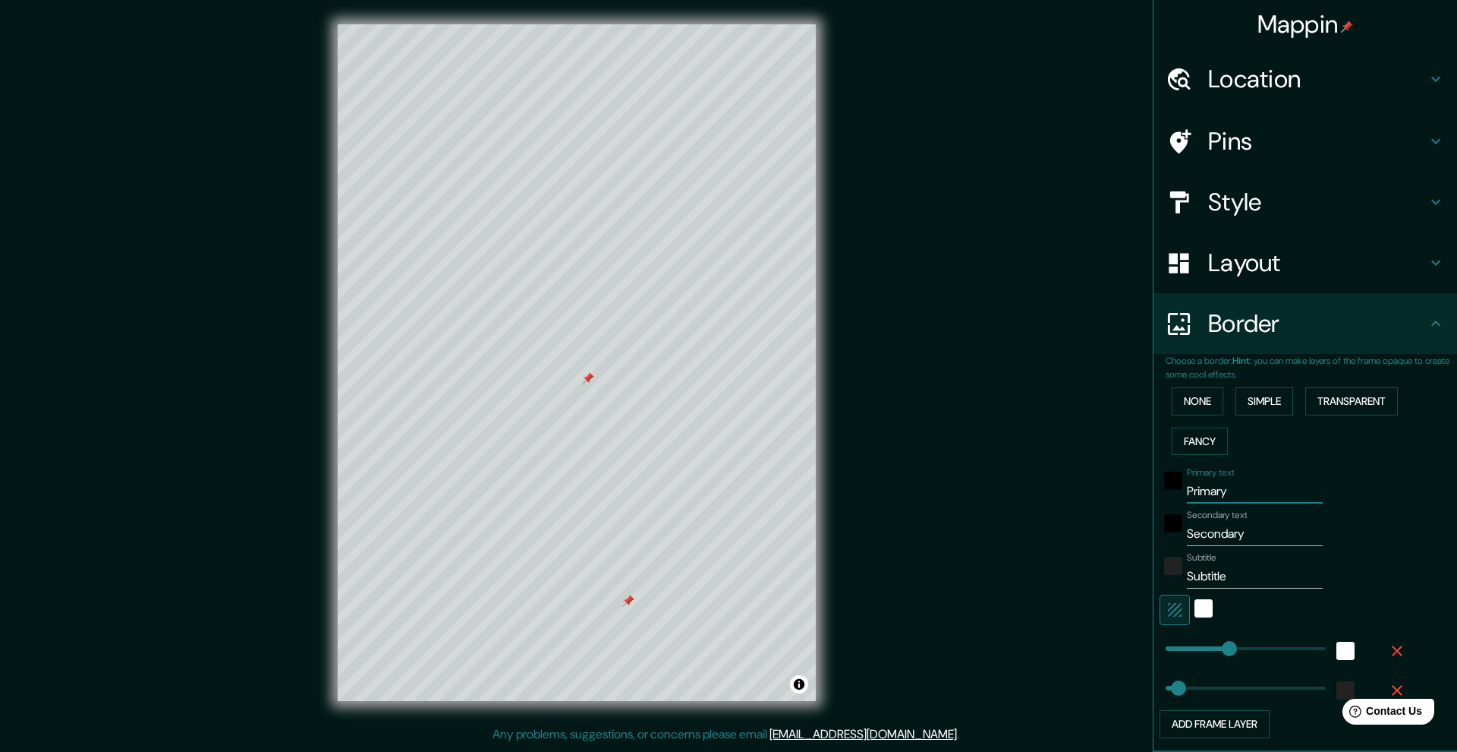
type input "50"
type input "P"
type input "50"
type input "V"
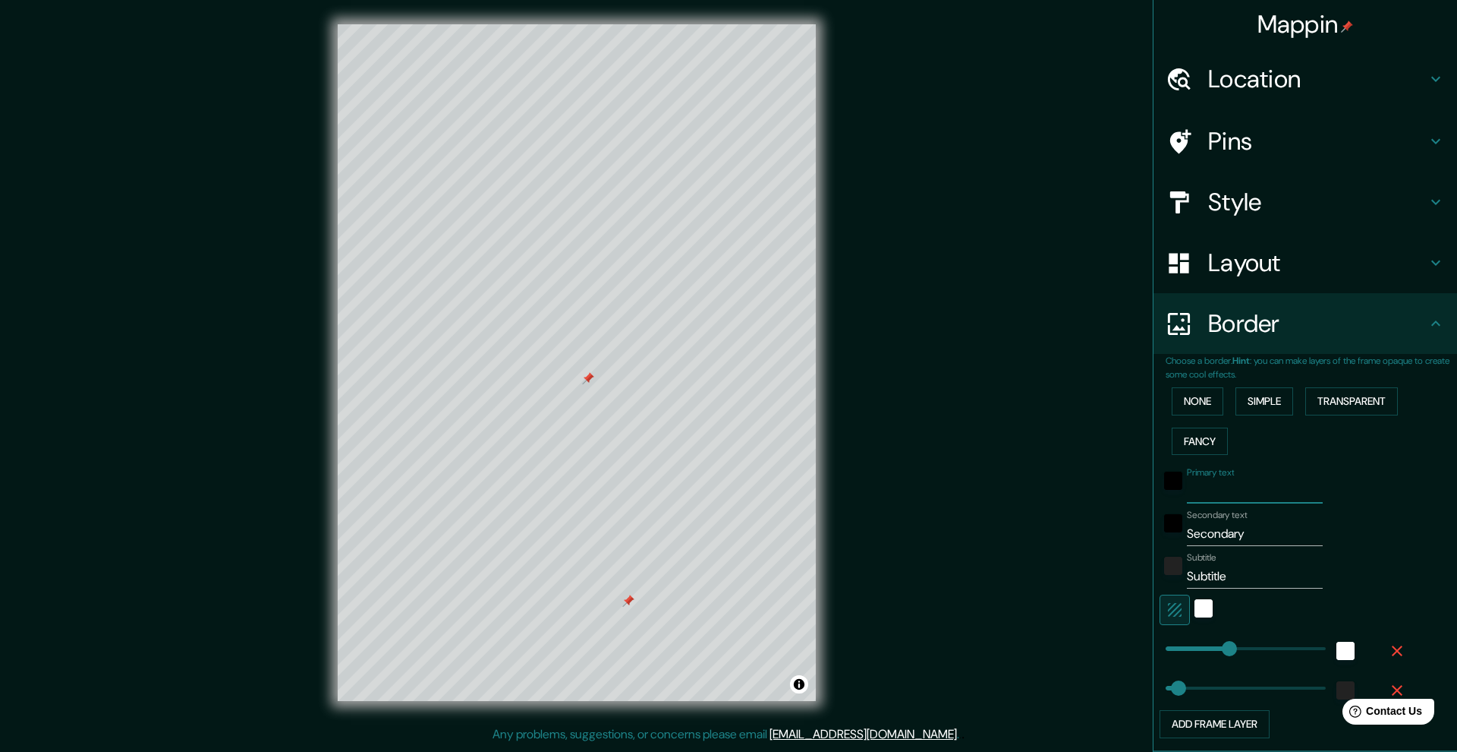
type input "50"
type input "Va"
type input "50"
type input "Val"
type input "50"
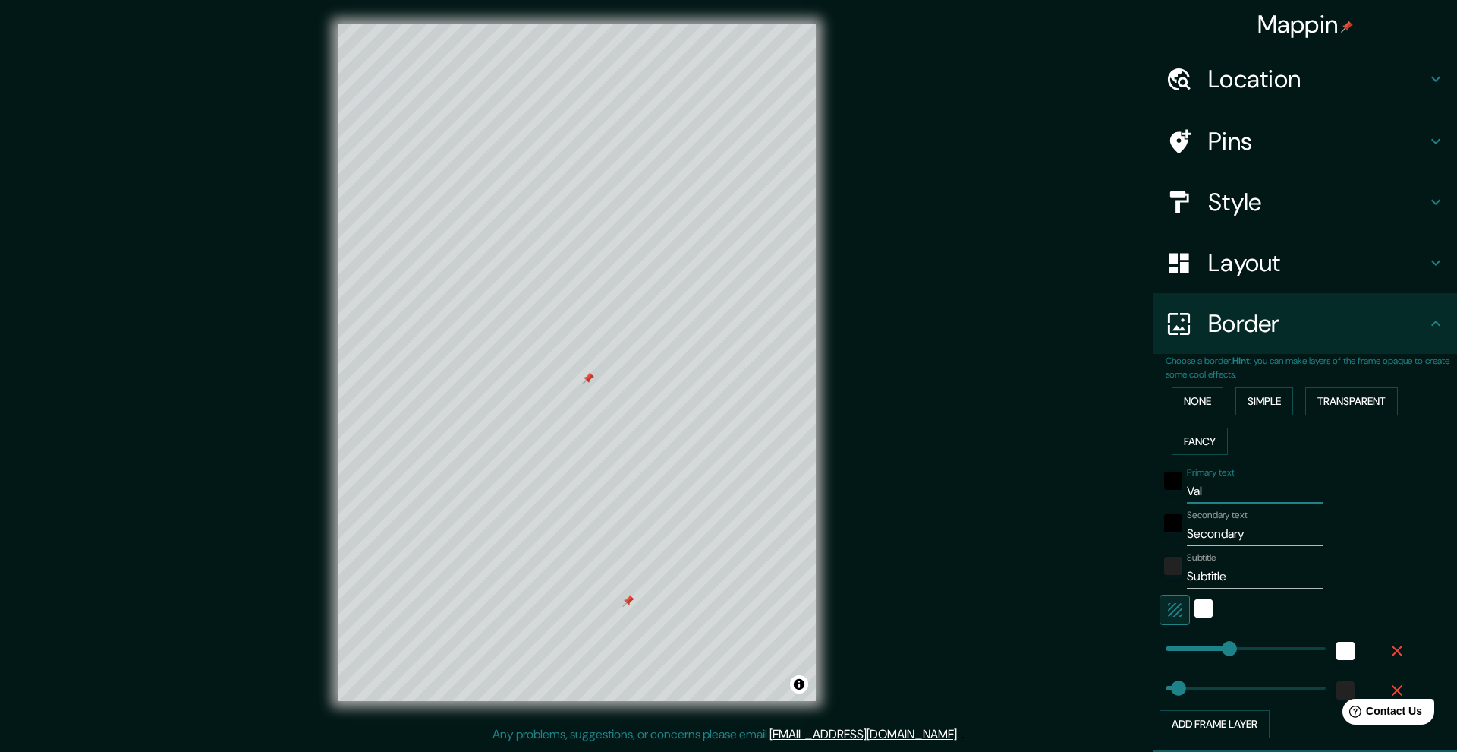
type input "Vale"
type input "50"
type input "Valen"
type input "50"
type input "Valenc"
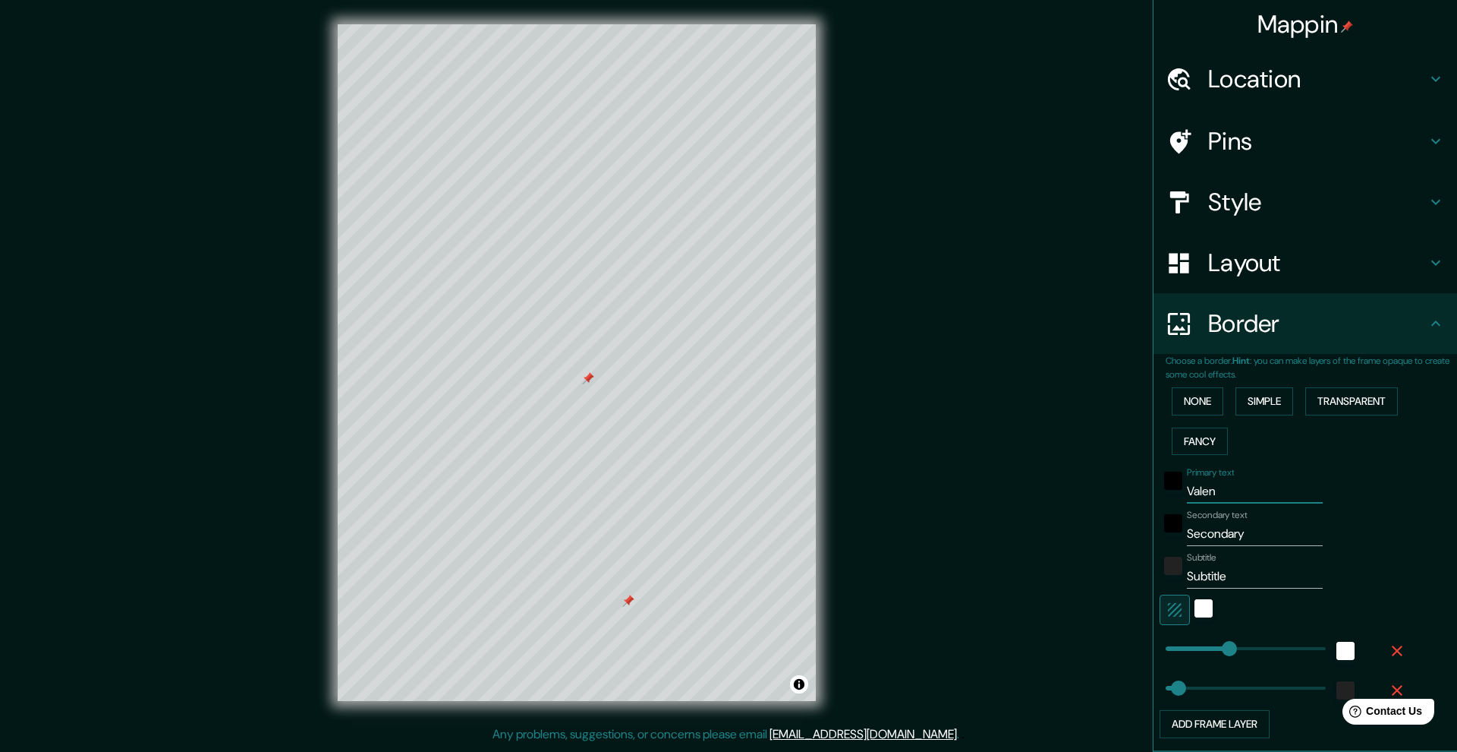
type input "50"
type input "Valenci"
type input "50"
type input "Valencia"
type input "50"
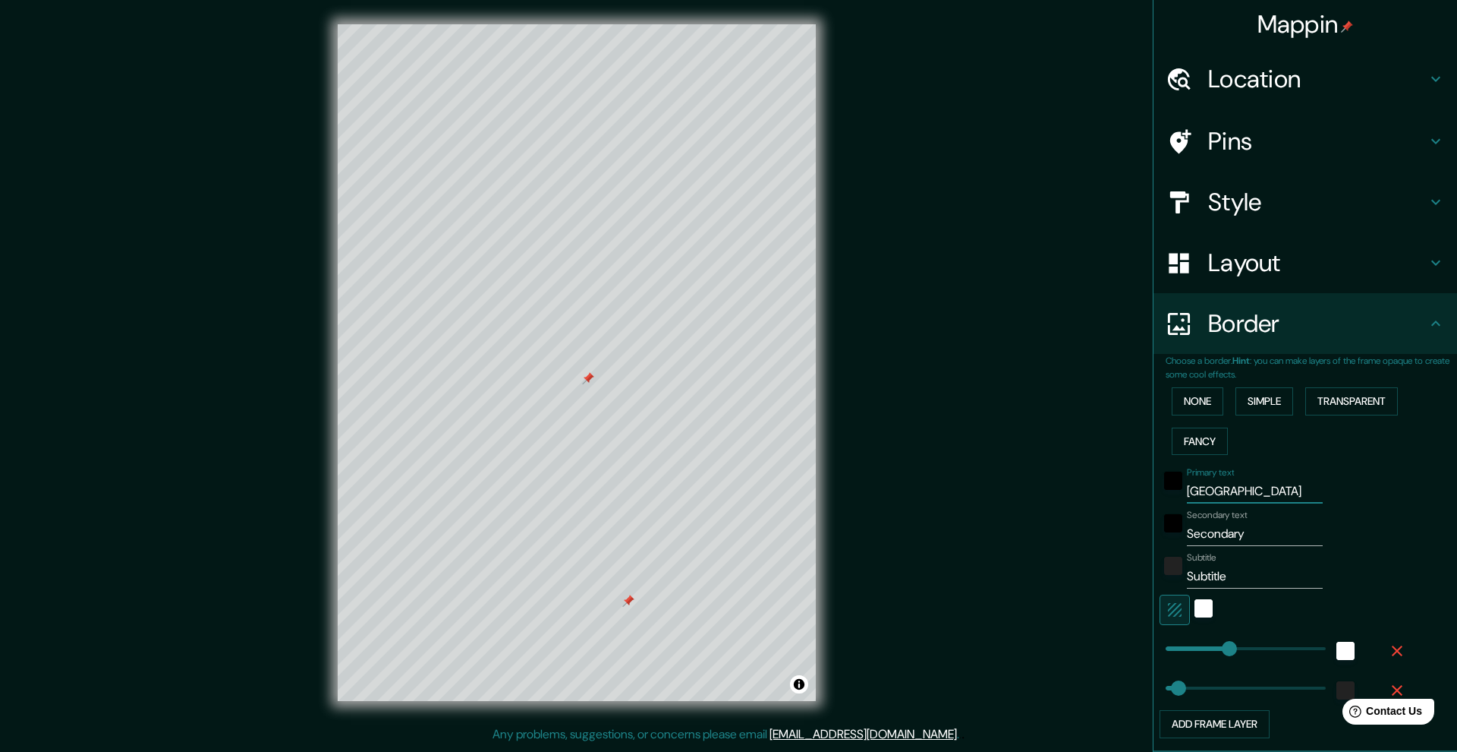
type input "Valencia"
drag, startPoint x: 1253, startPoint y: 534, endPoint x: 1158, endPoint y: 537, distance: 94.2
click at [994, 537] on div "Secondary text Secondary" at bounding box center [1284, 527] width 249 height 36
drag, startPoint x: 1231, startPoint y: 531, endPoint x: 1140, endPoint y: 531, distance: 90.3
click at [994, 531] on div "Mappin Location Pins Style Layout Border Choose a border. Hint : you can make l…" at bounding box center [728, 374] width 1457 height 749
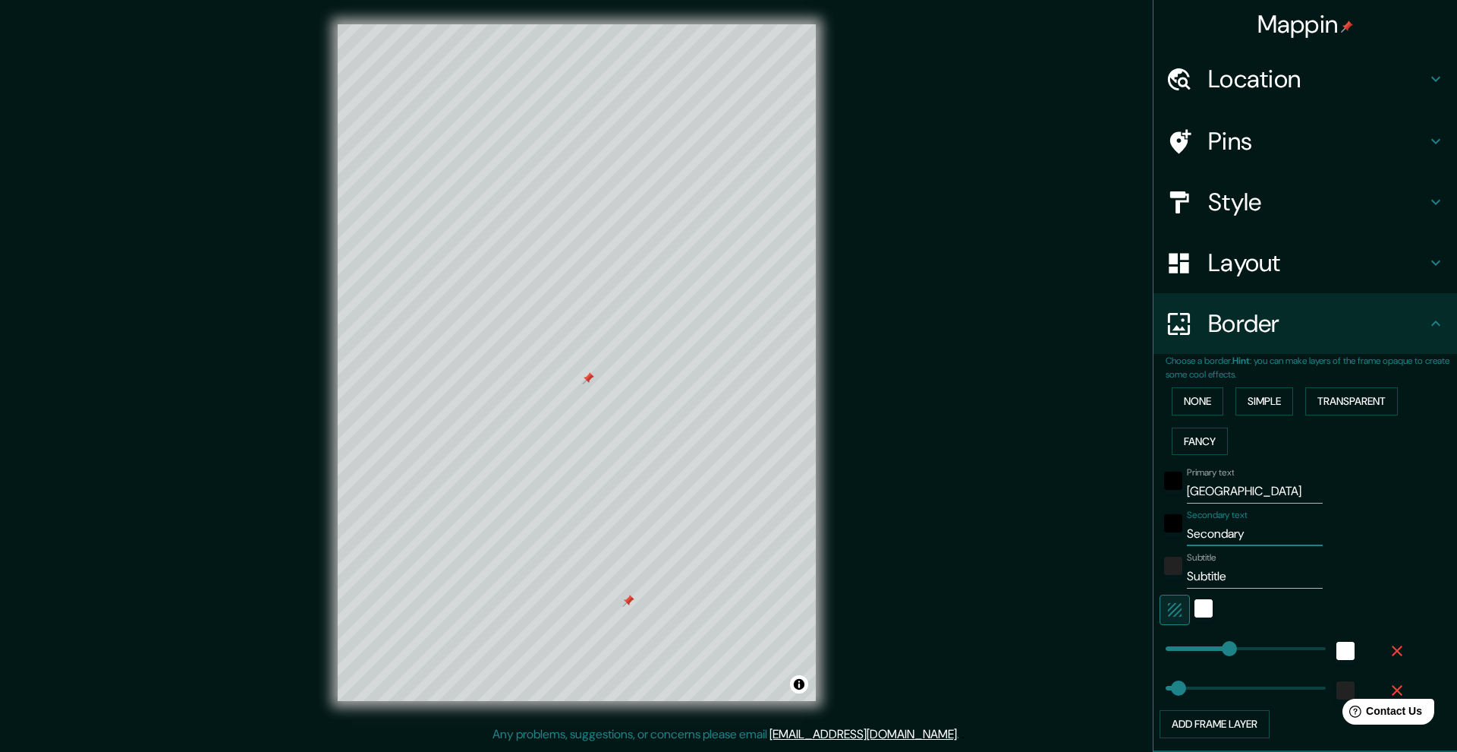
drag, startPoint x: 1240, startPoint y: 532, endPoint x: 1149, endPoint y: 531, distance: 91.9
click at [994, 531] on div "Choose a border. Hint : you can make layers of the frame opaque to create some …" at bounding box center [1306, 553] width 304 height 398
type input "50"
drag, startPoint x: 1232, startPoint y: 570, endPoint x: 1183, endPoint y: 570, distance: 48.6
click at [994, 570] on input "Subtitle" at bounding box center [1255, 576] width 136 height 24
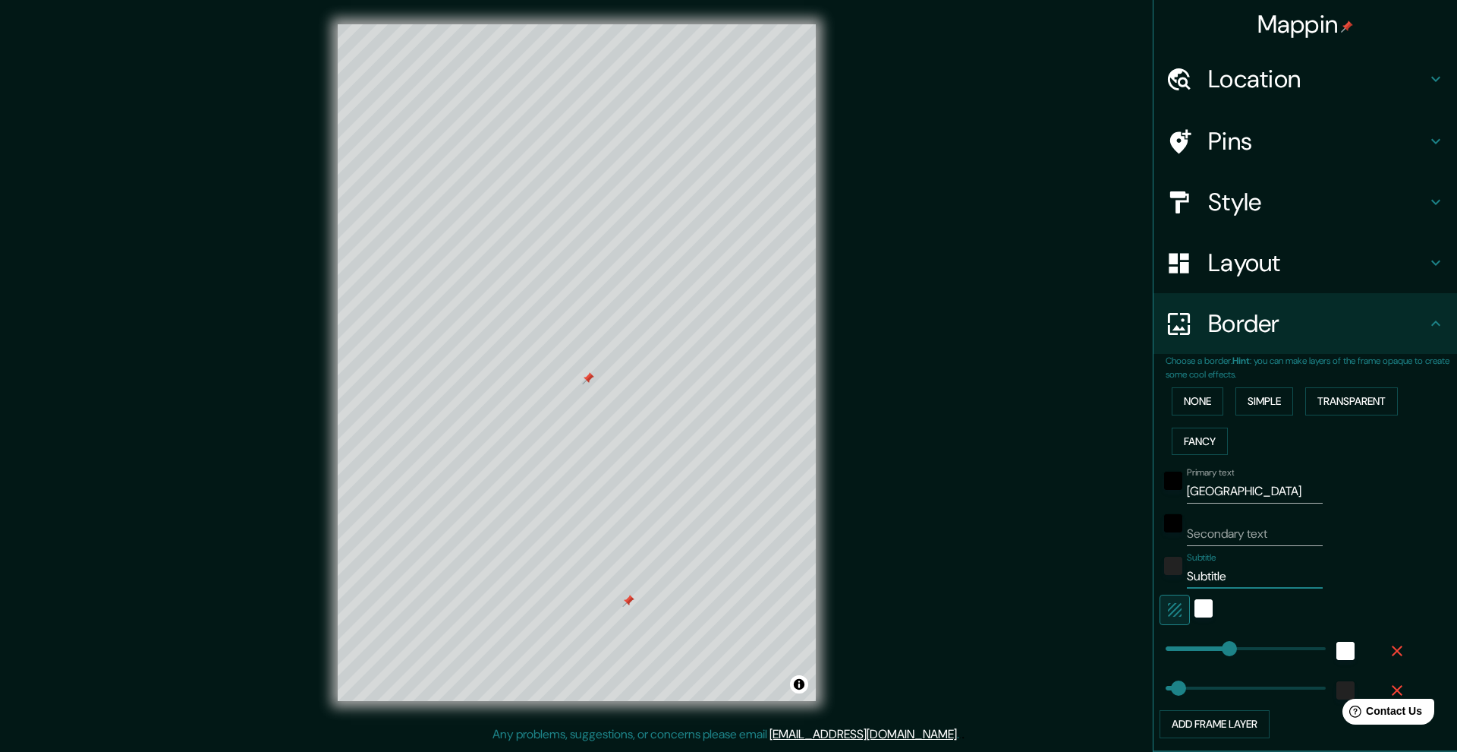
type input "S"
type input "50"
click at [994, 569] on div "Subtitle" at bounding box center [1284, 570] width 249 height 36
click at [994, 607] on div "white" at bounding box center [1204, 608] width 18 height 18
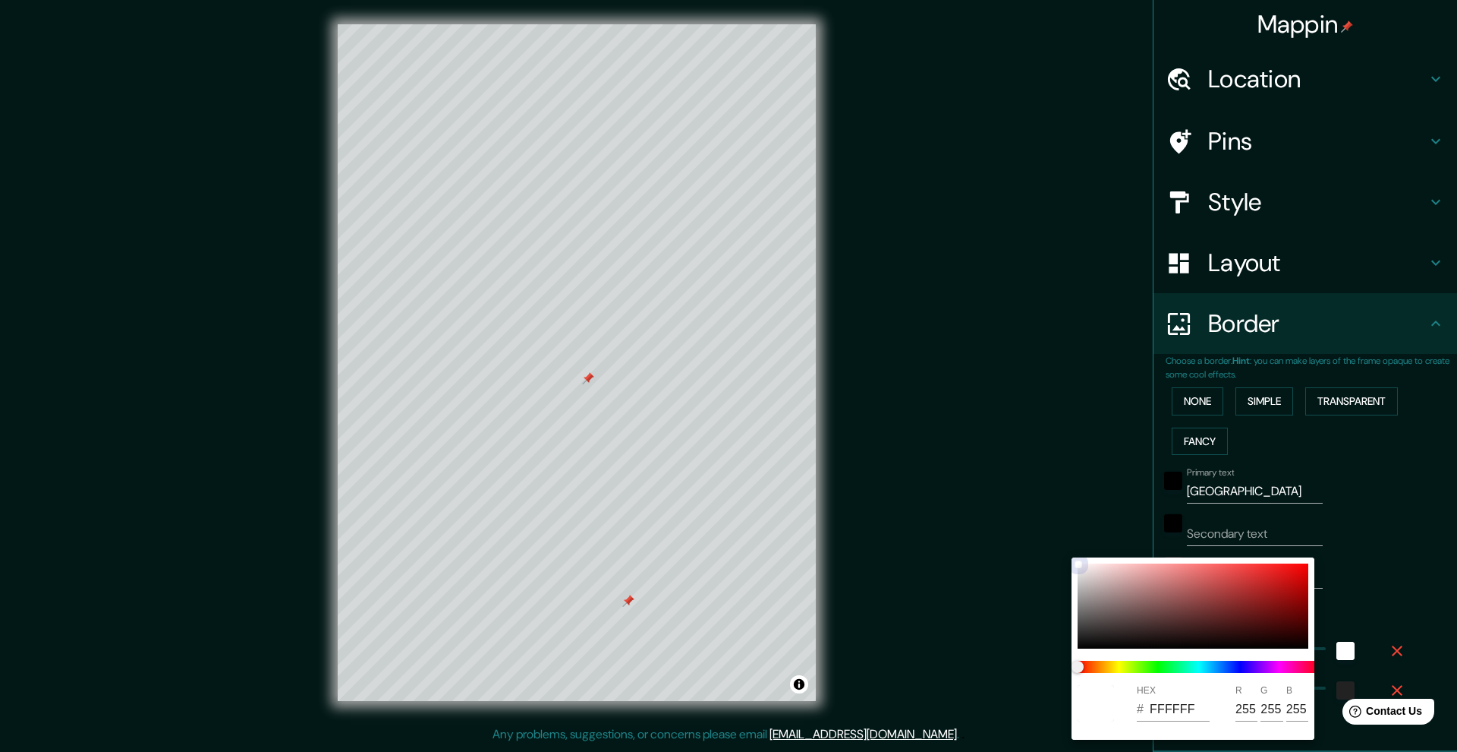
click at [994, 586] on div at bounding box center [1193, 605] width 231 height 85
type input "50"
type input "BA3333"
type input "186"
type input "51"
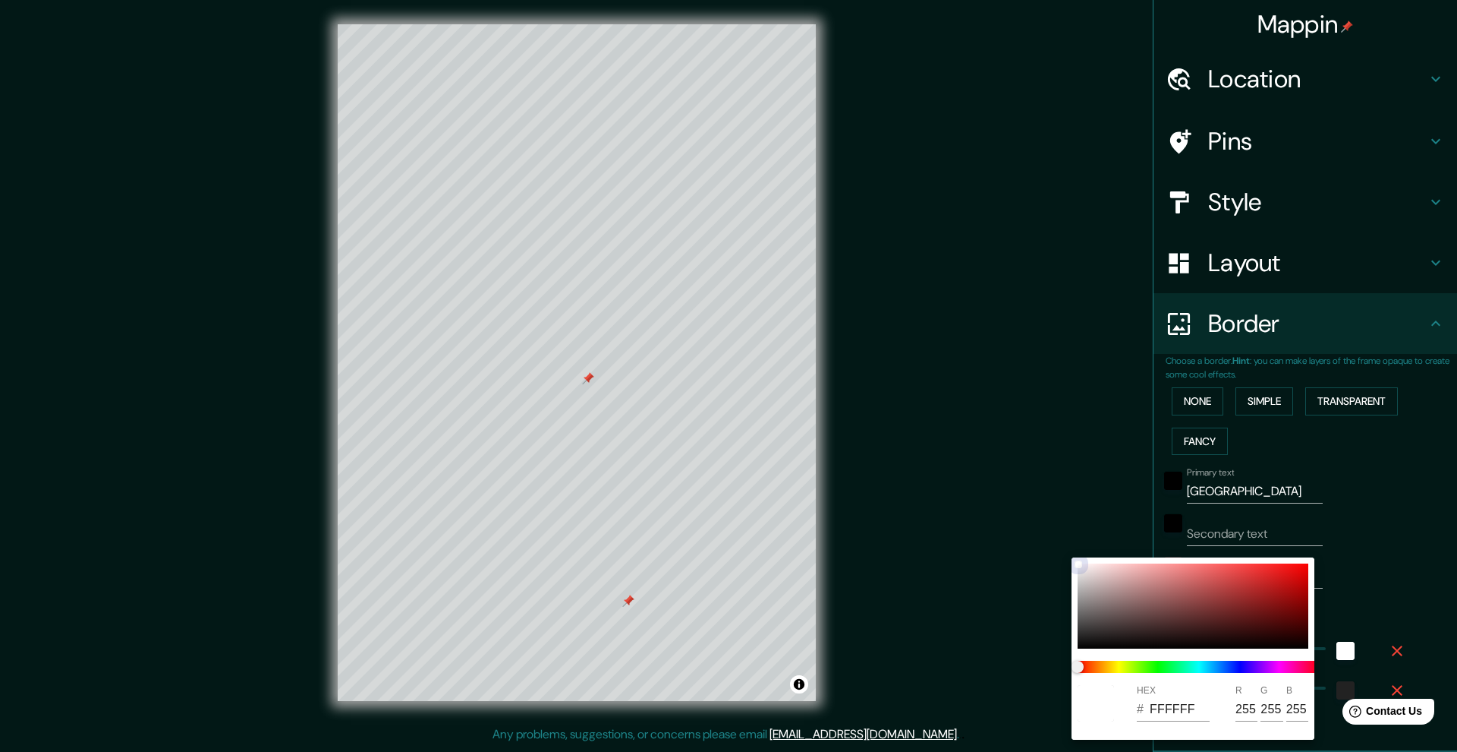
type input "51"
type input "50"
type input "BA3535"
type input "53"
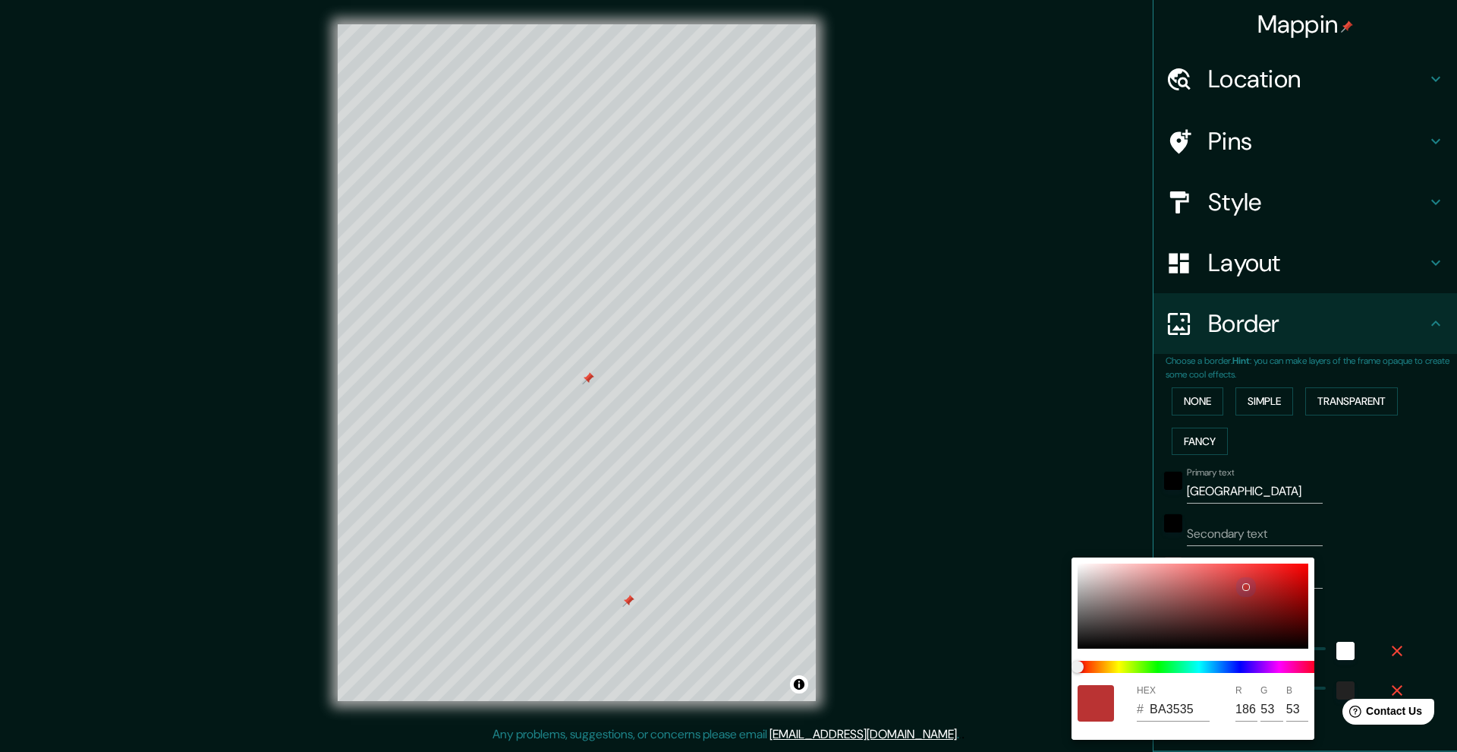
type input "50"
type input "BA3A3A"
type input "58"
type input "50"
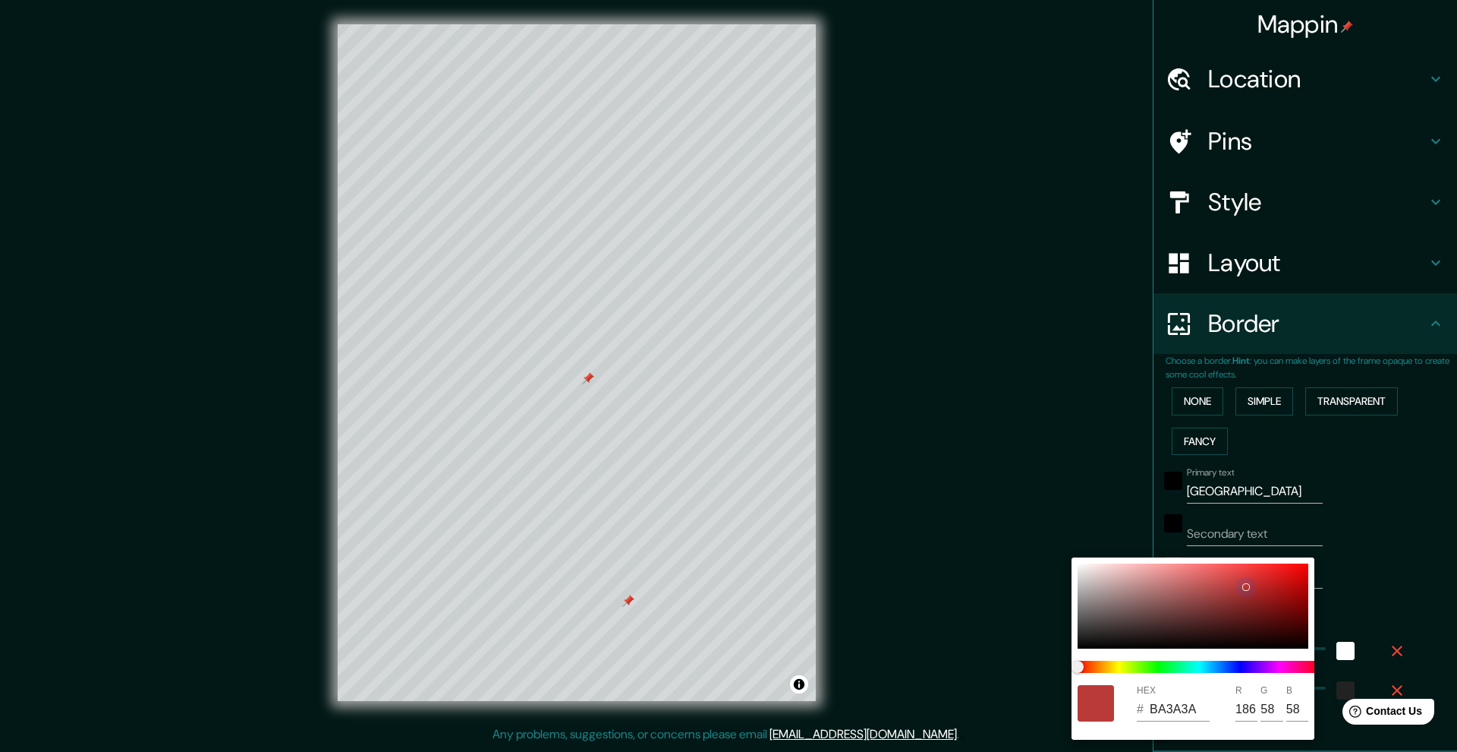
type input "BA4747"
type input "71"
type input "50"
type input "B35252"
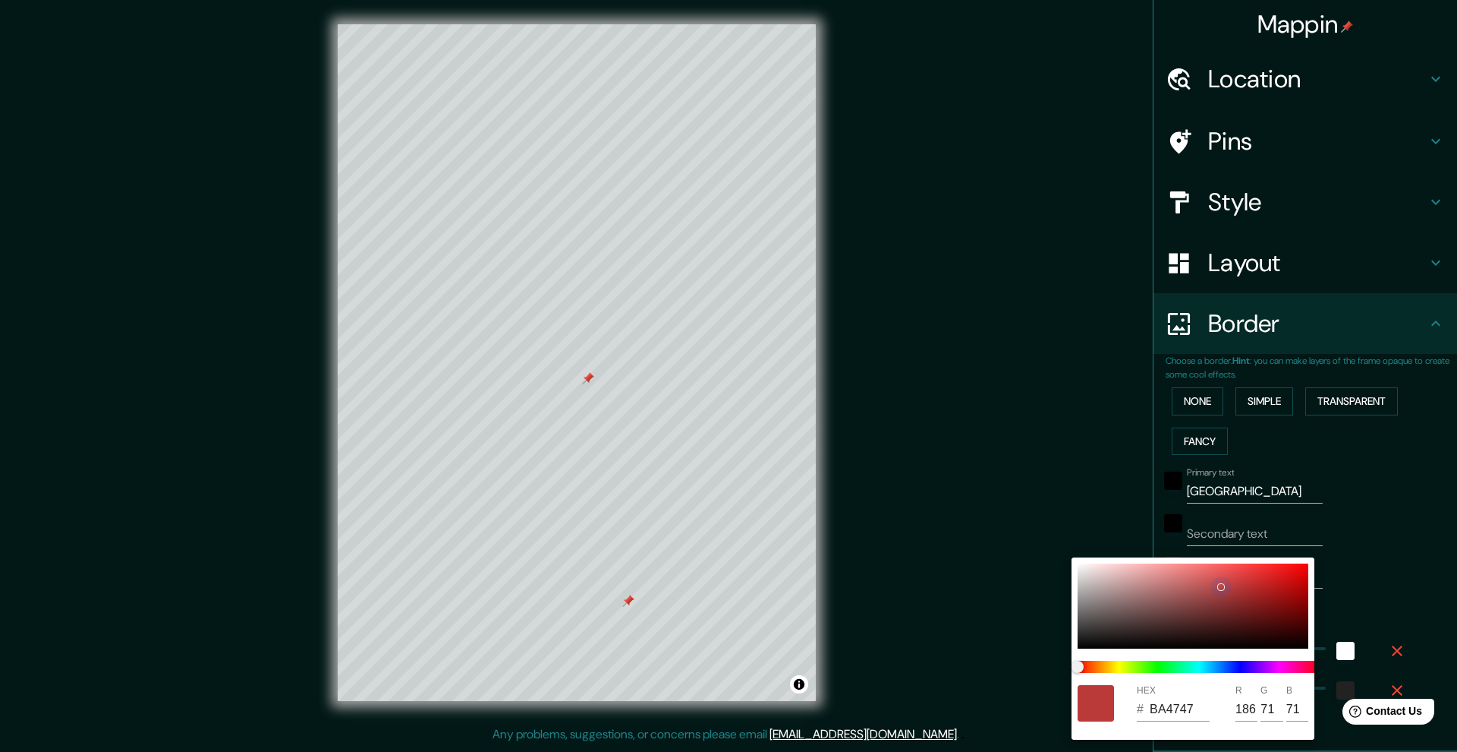
type input "179"
type input "82"
type input "50"
type input "A35C5C"
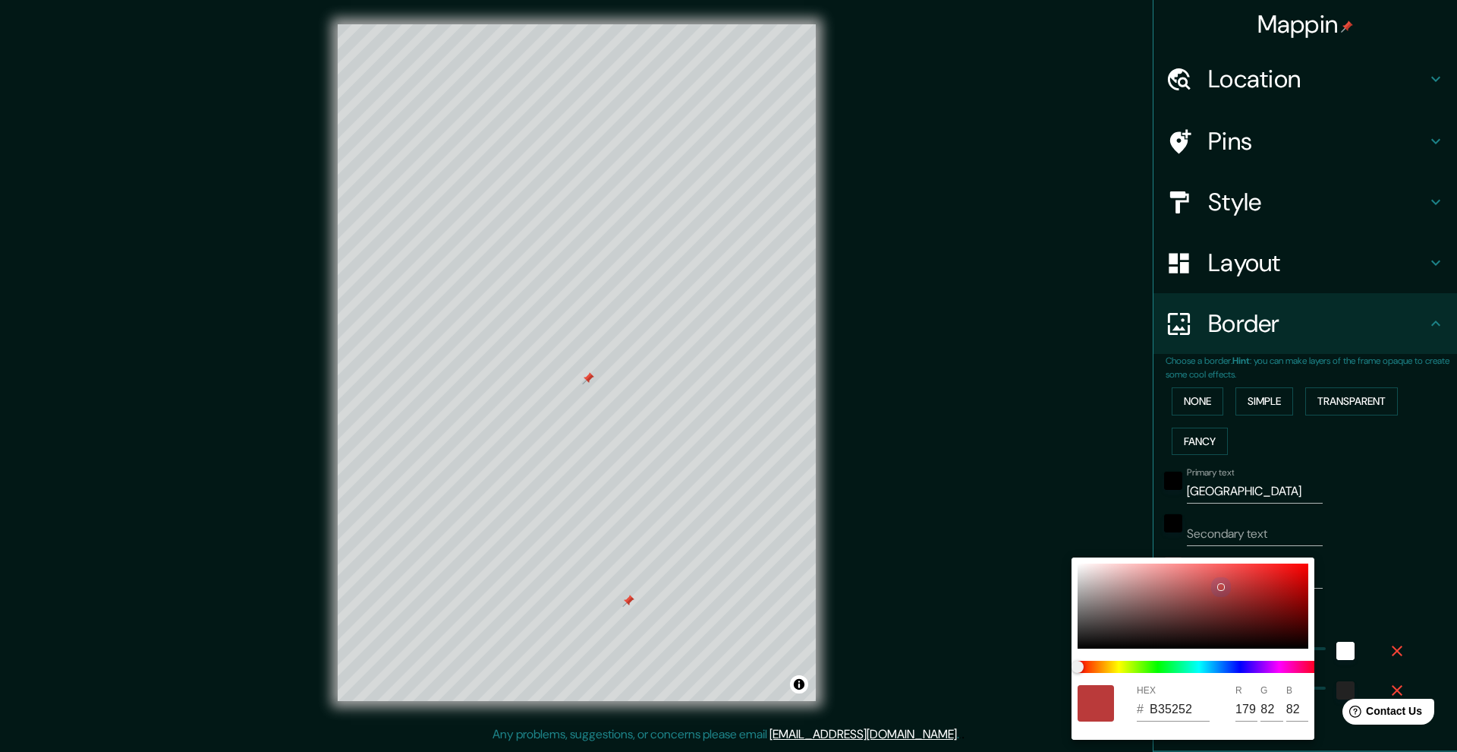
type input "163"
type input "92"
type input "50"
type input "9A6161"
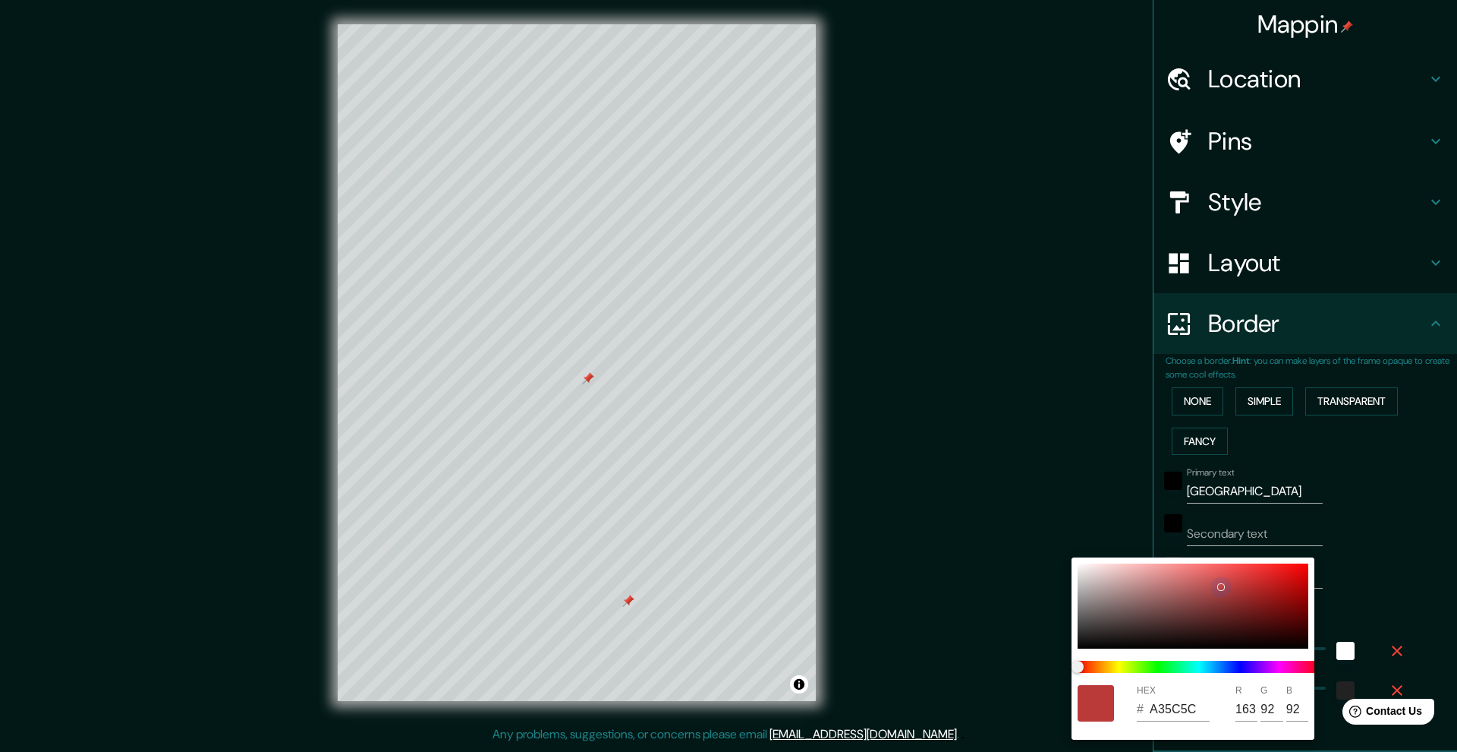
type input "154"
type input "97"
type input "50"
type input "8E6060"
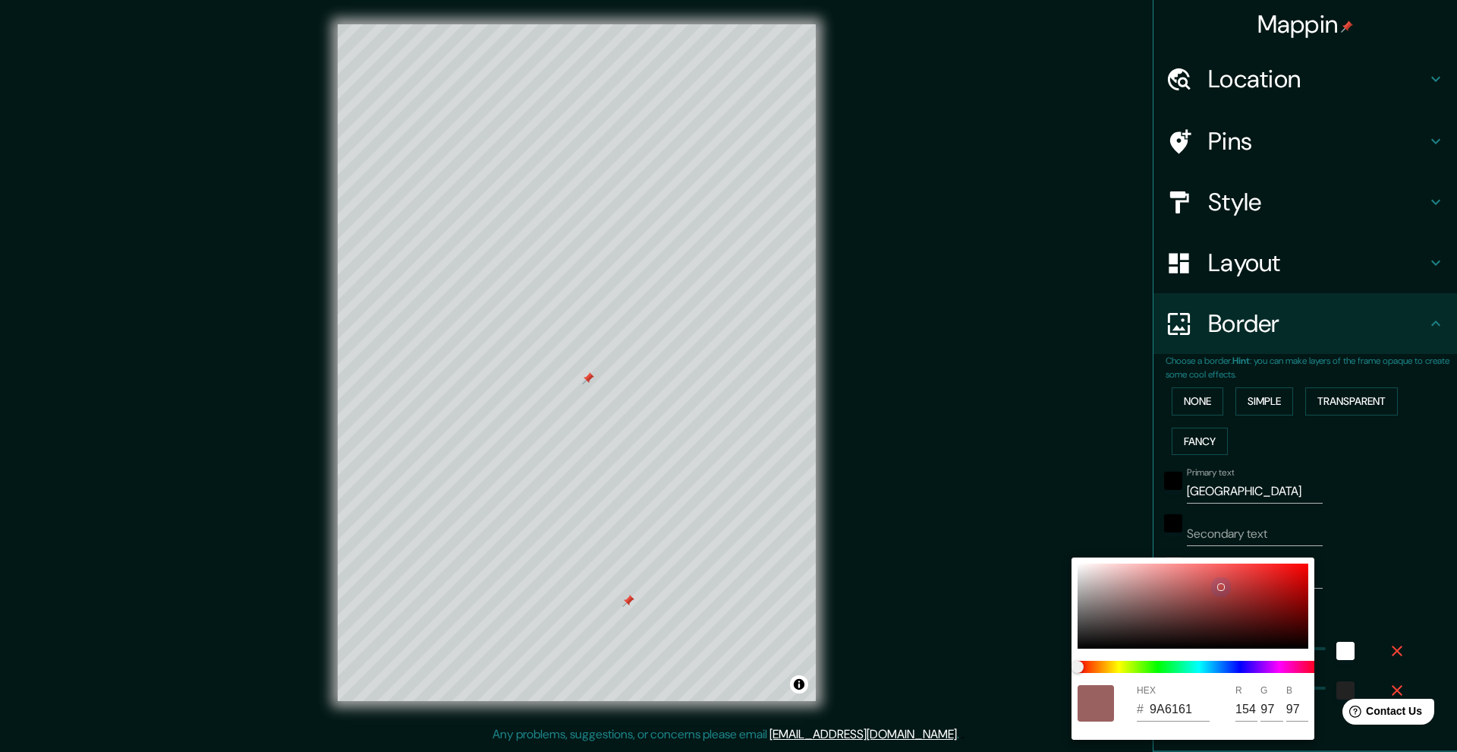
type input "142"
type input "96"
type input "50"
type input "885F5F"
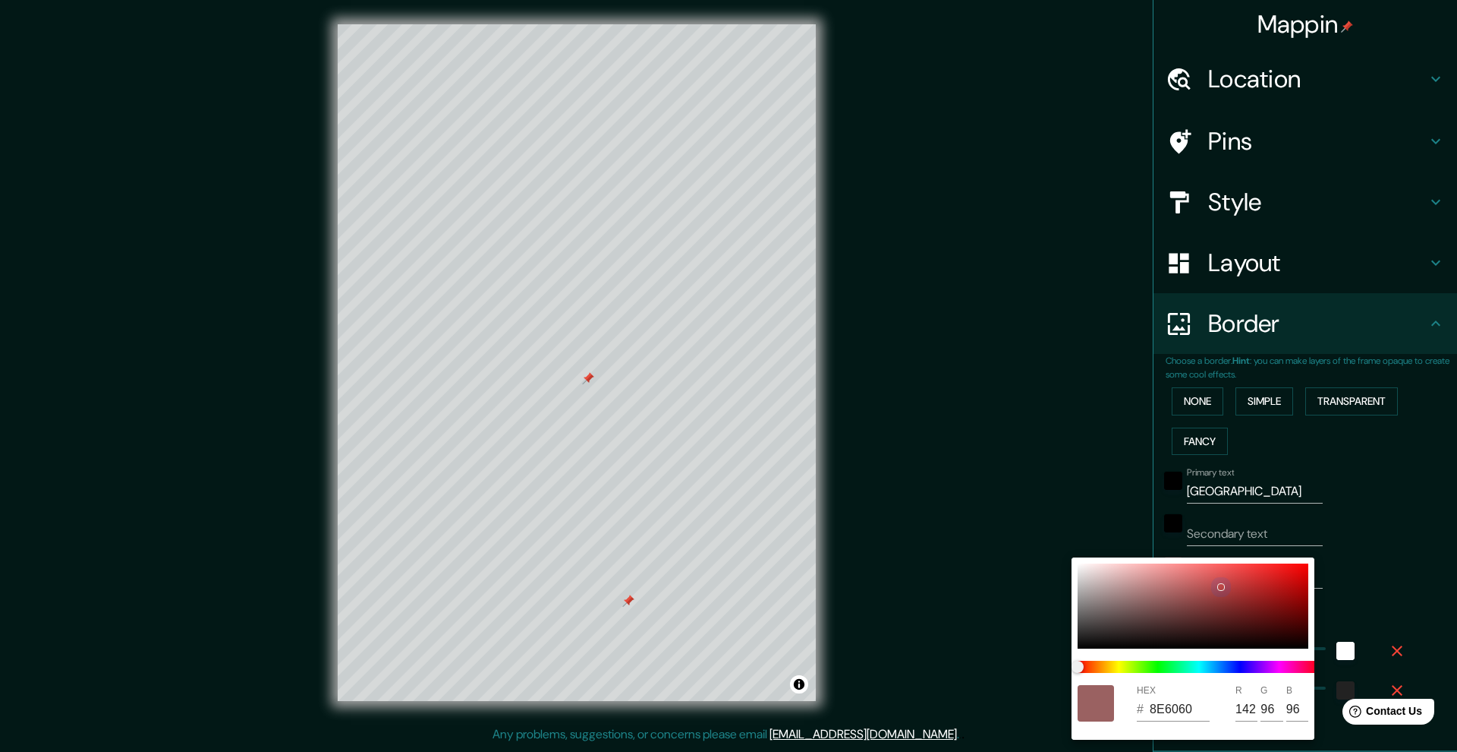
type input "136"
type input "95"
type input "50"
type input "7E5B5B"
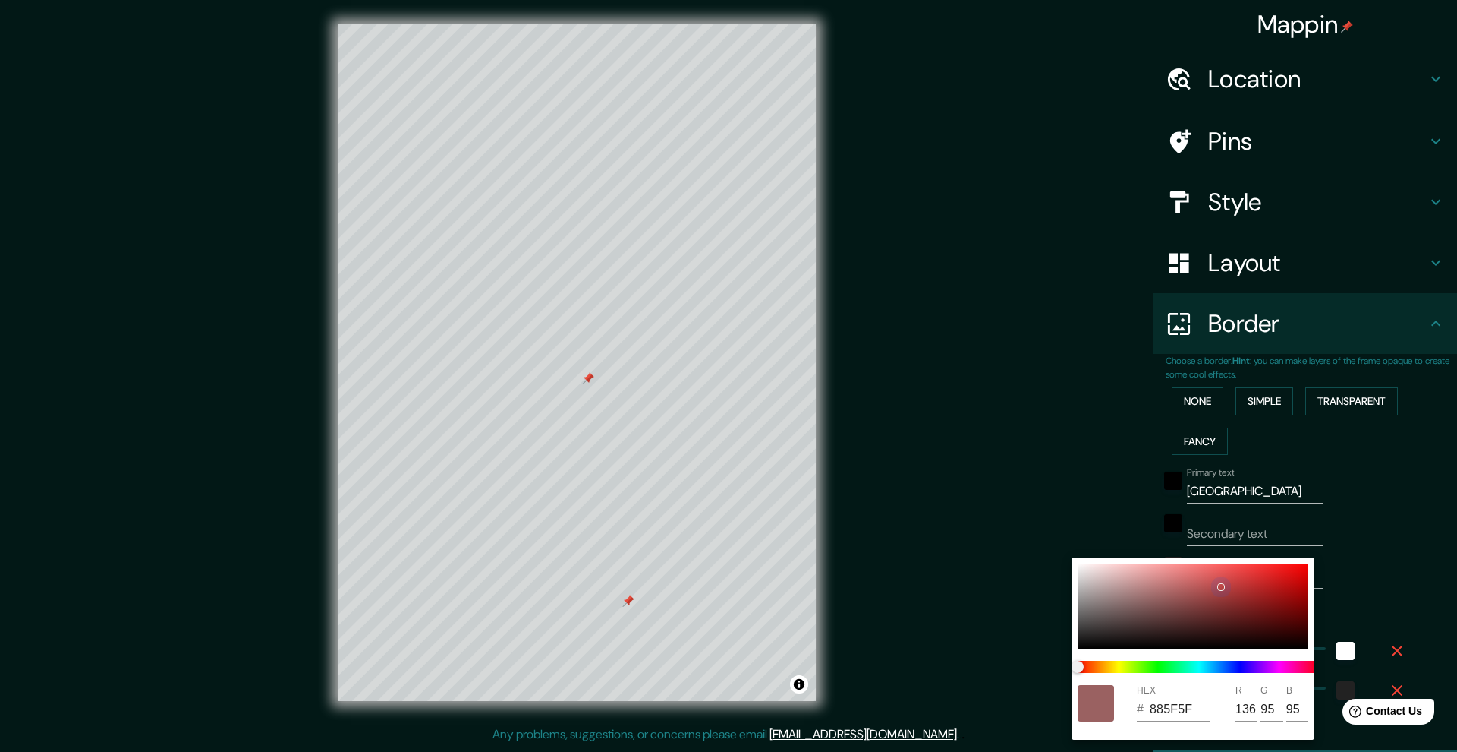
type input "126"
type input "91"
type input "50"
type input "7A5858"
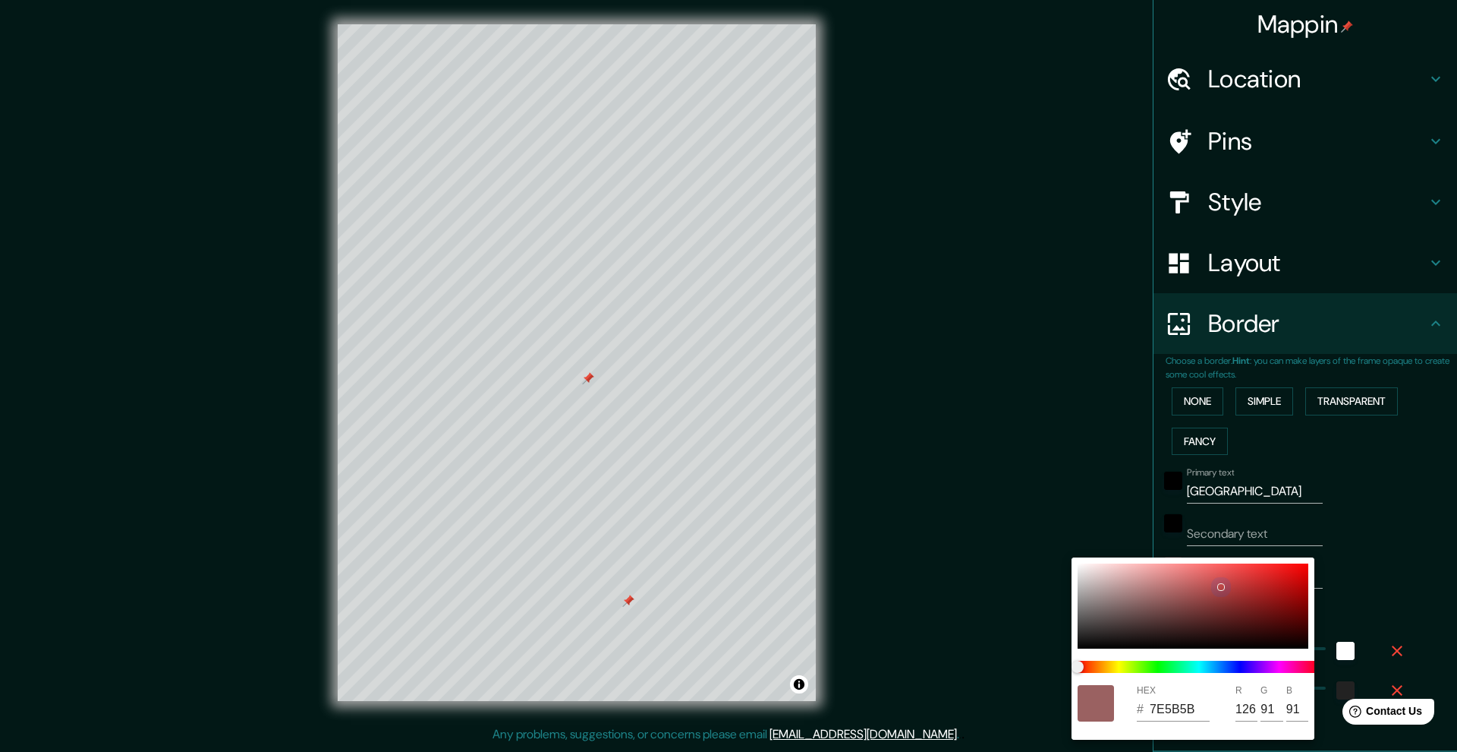
type input "122"
type input "88"
type input "50"
type input "735555"
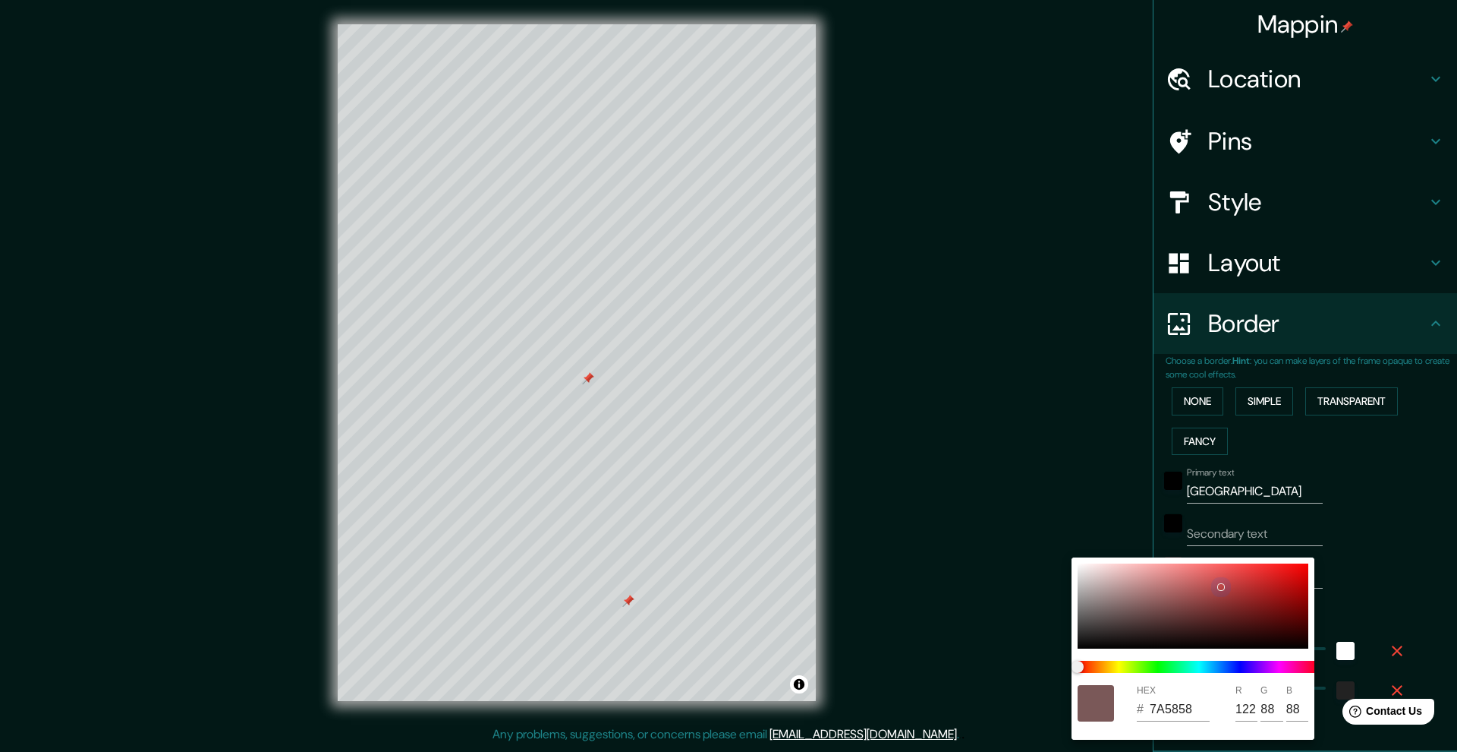
type input "115"
type input "85"
type input "50"
type input "6E5252"
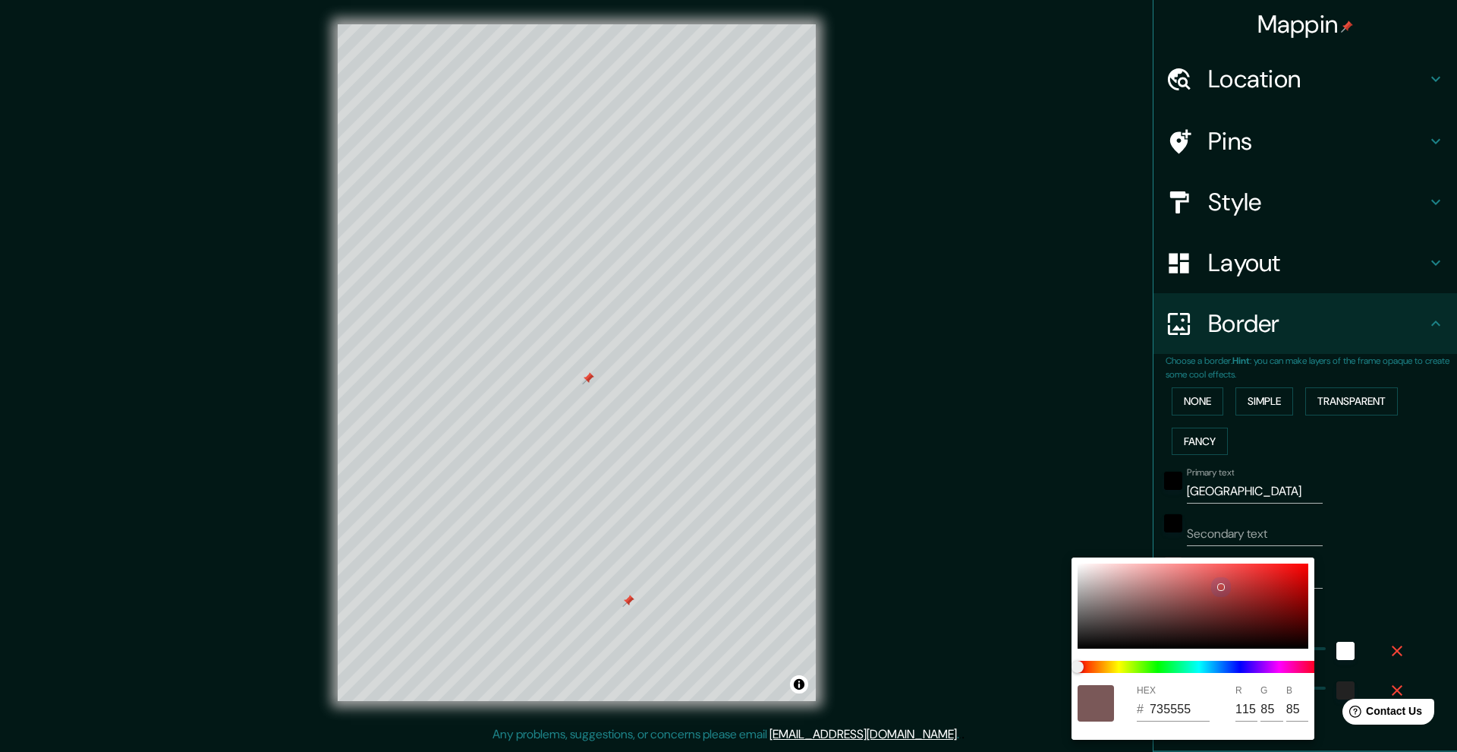
type input "110"
type input "82"
type input "50"
type input "6A5050"
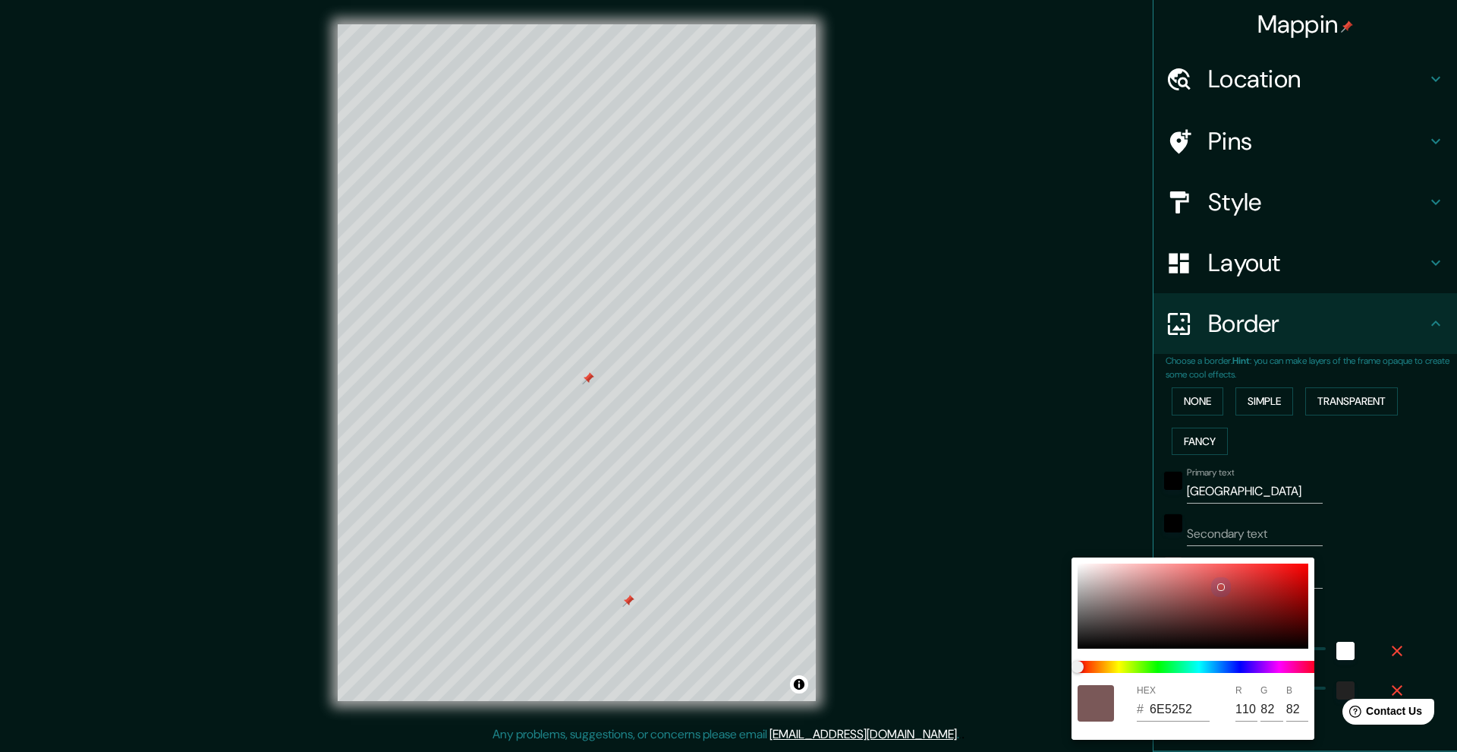
type input "106"
type input "80"
type input "50"
type input "674E4E"
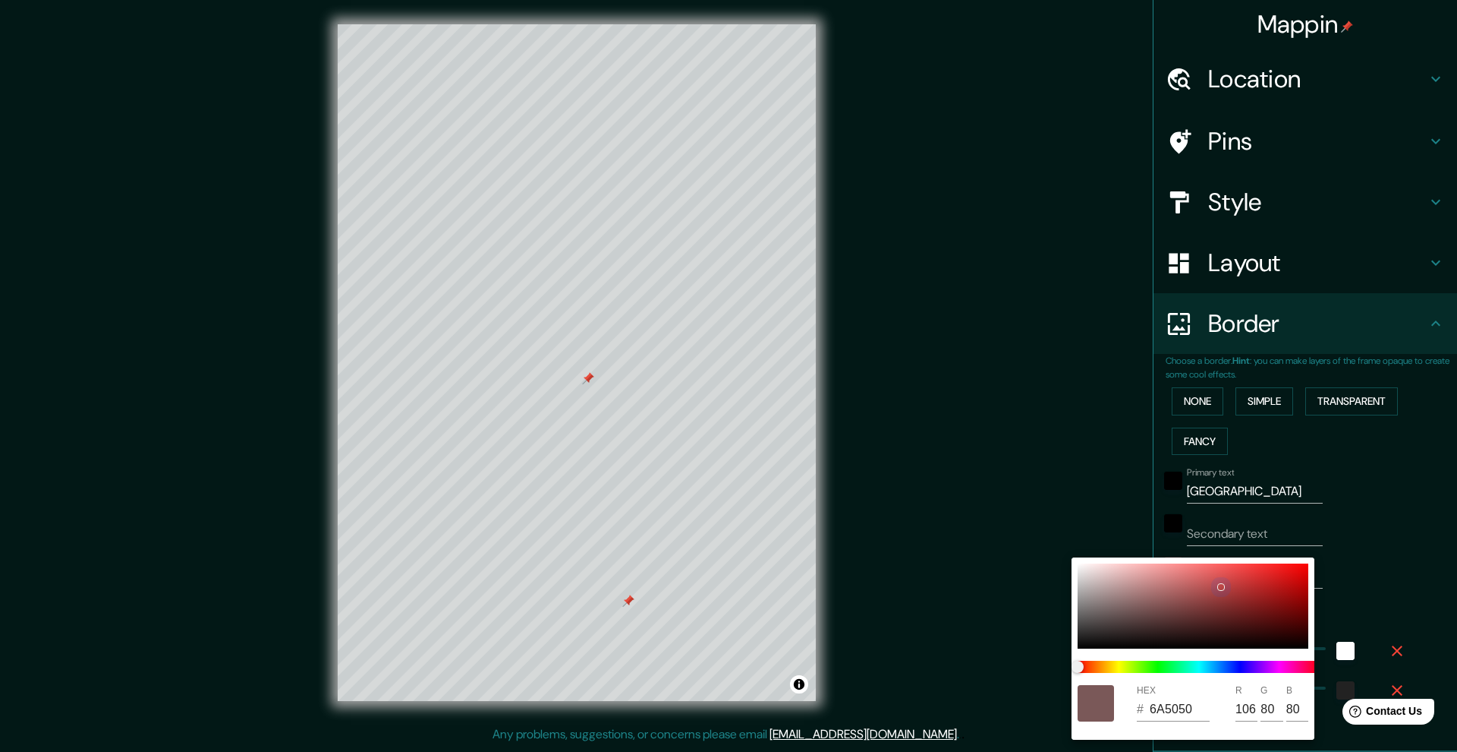
type input "103"
type input "78"
type input "50"
type input "634C4C"
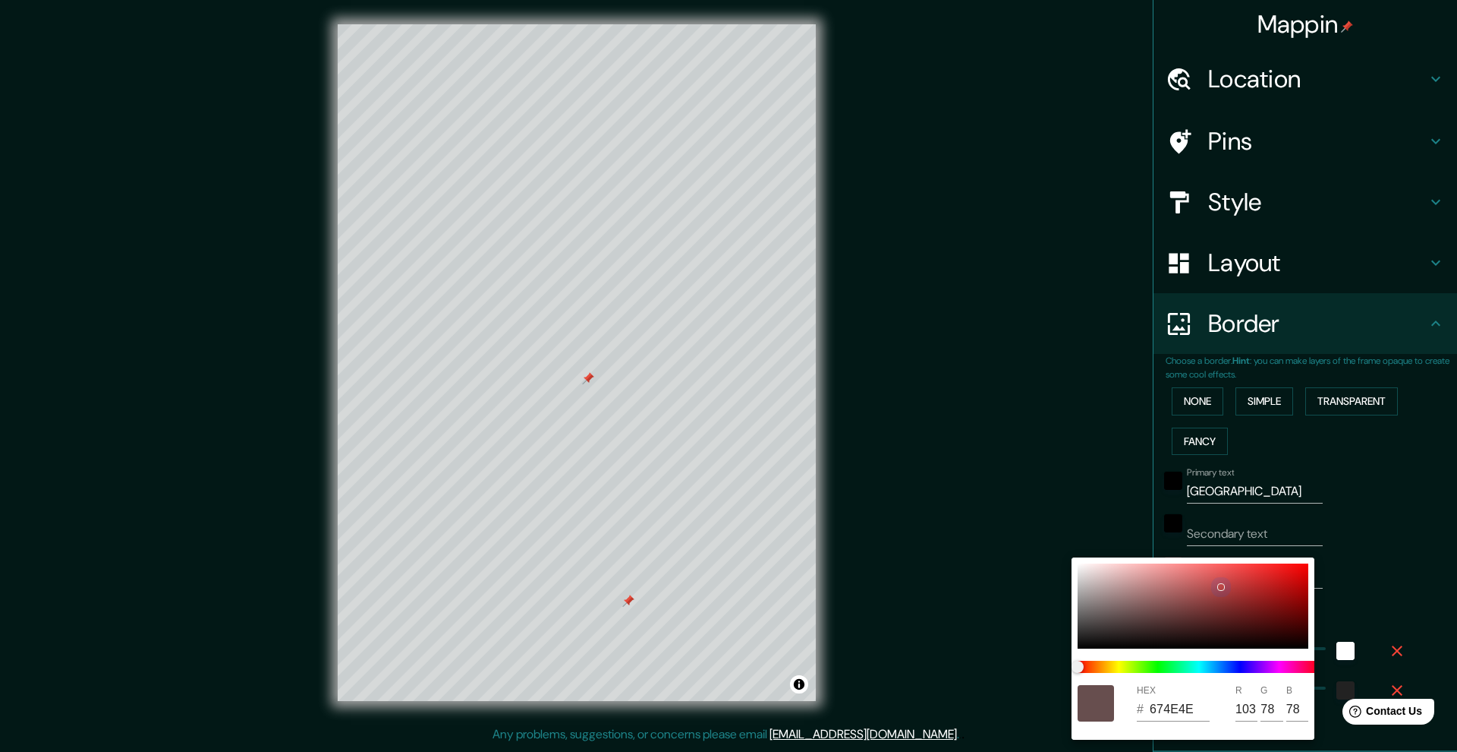
type input "99"
type input "76"
type input "50"
type input "5E4949"
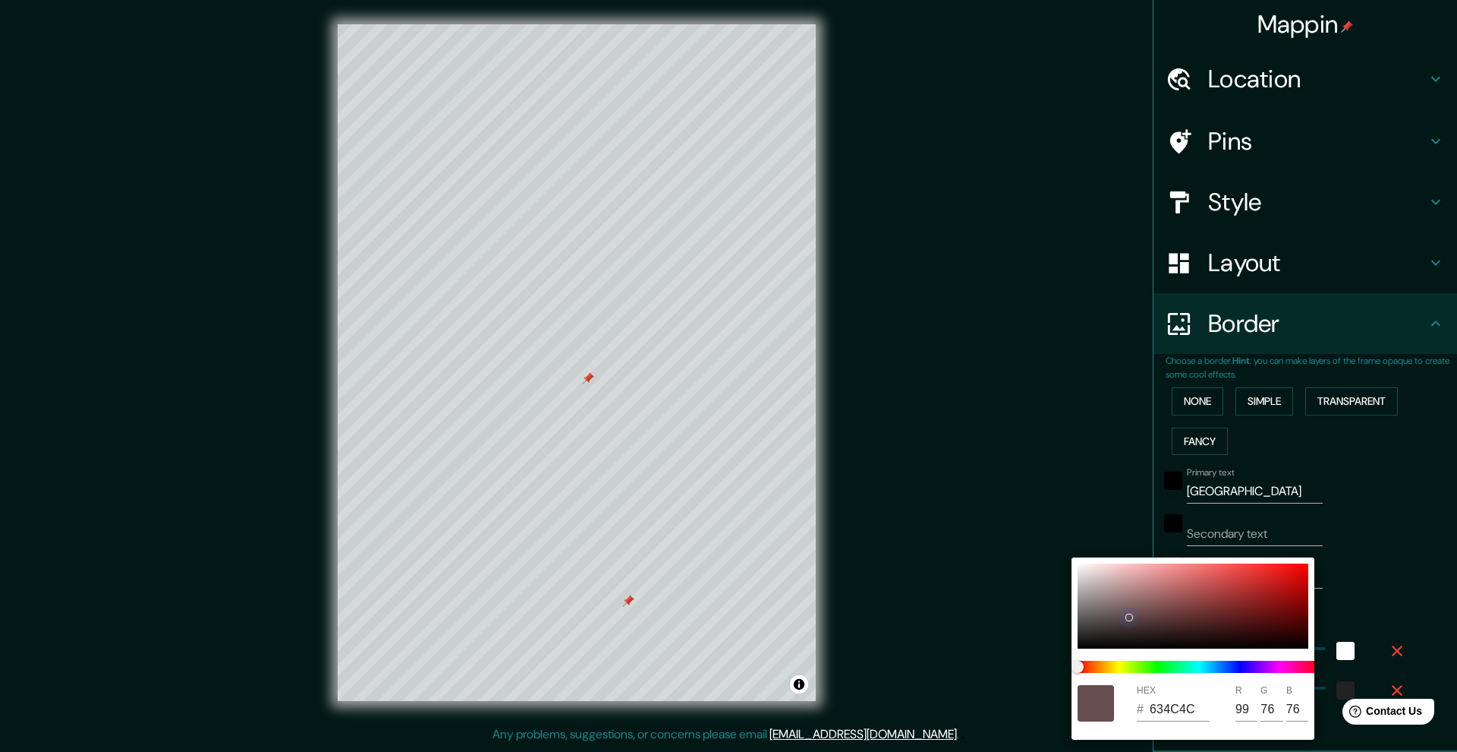
type input "94"
type input "73"
type input "50"
type input "5A4646"
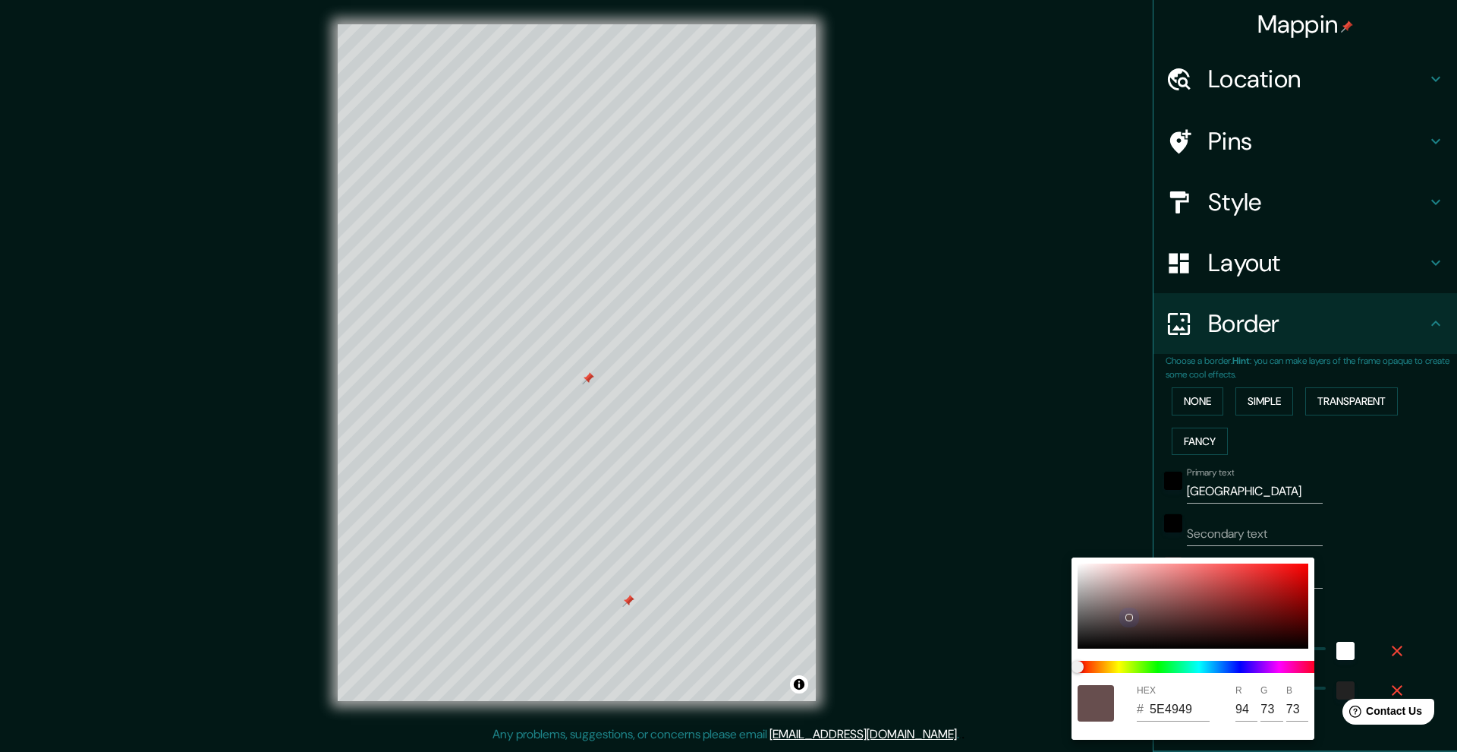
type input "90"
type input "70"
type input "50"
type input "574545"
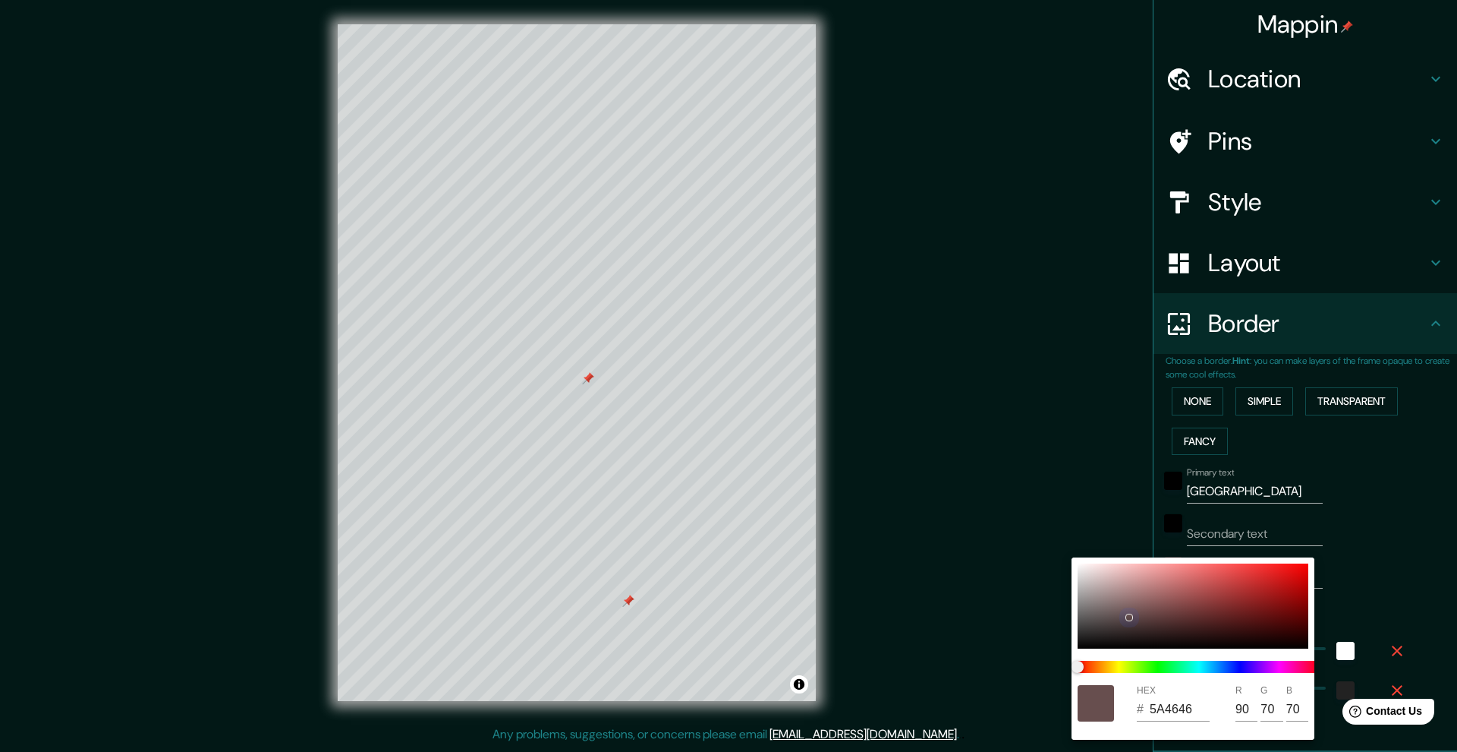
type input "87"
type input "69"
type input "50"
type input "554444"
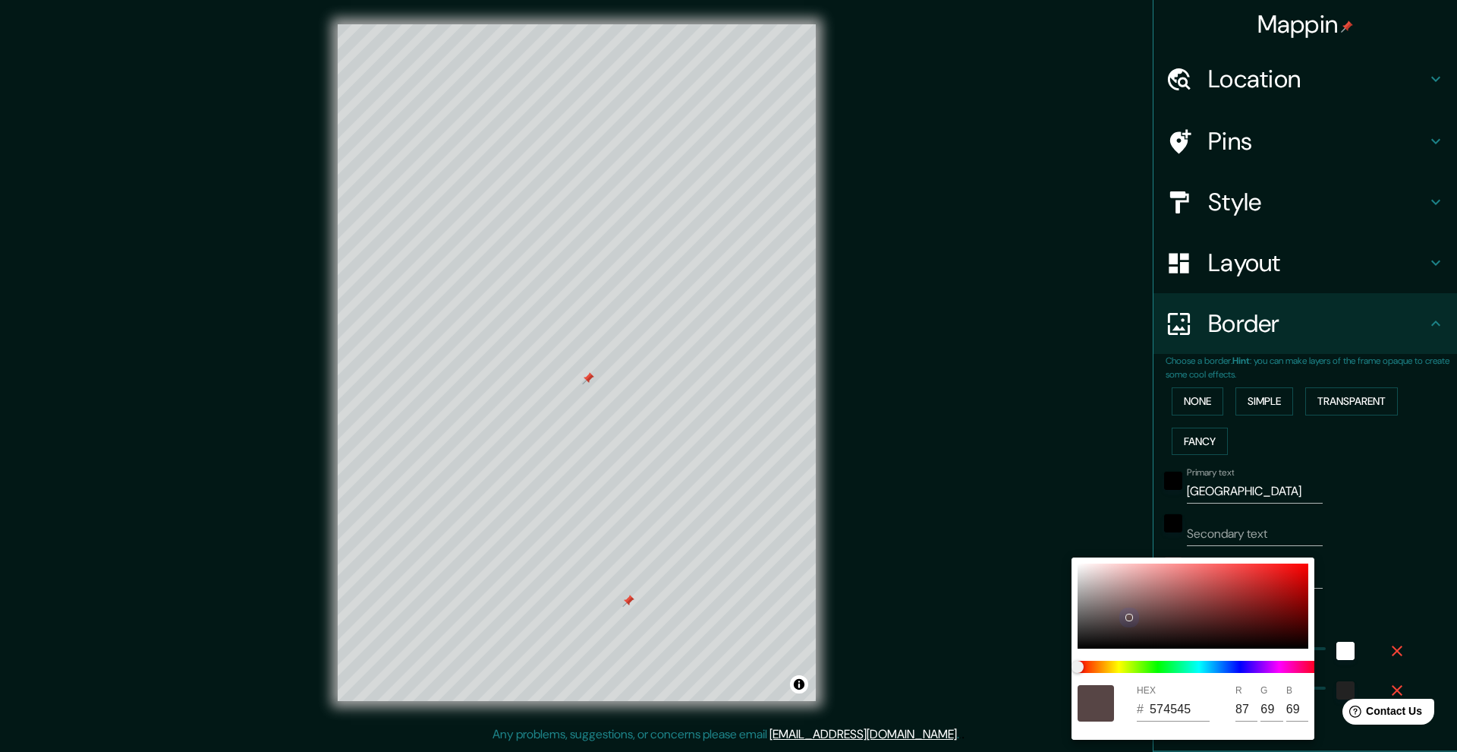
type input "85"
type input "68"
type input "50"
type input "504141"
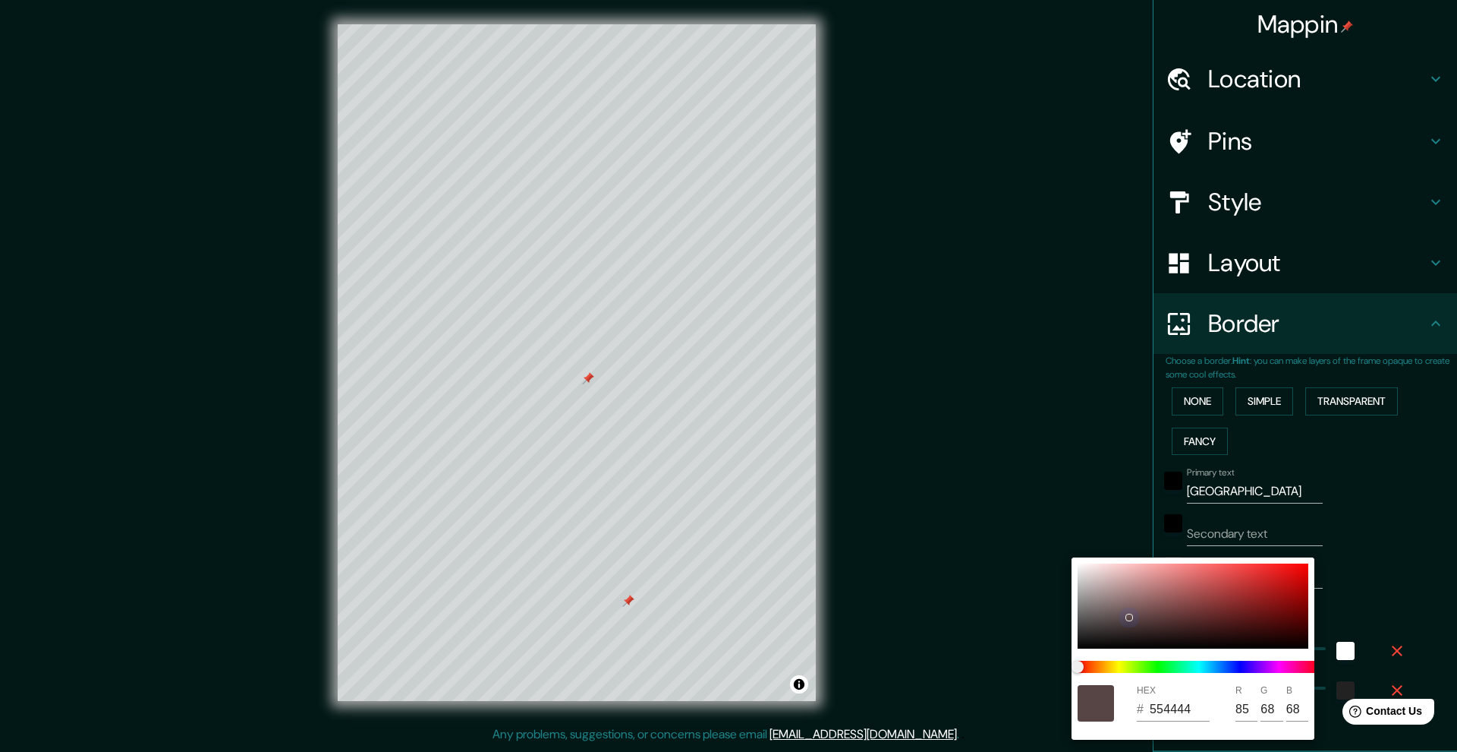
type input "80"
type input "65"
type input "50"
type input "4E3F3F"
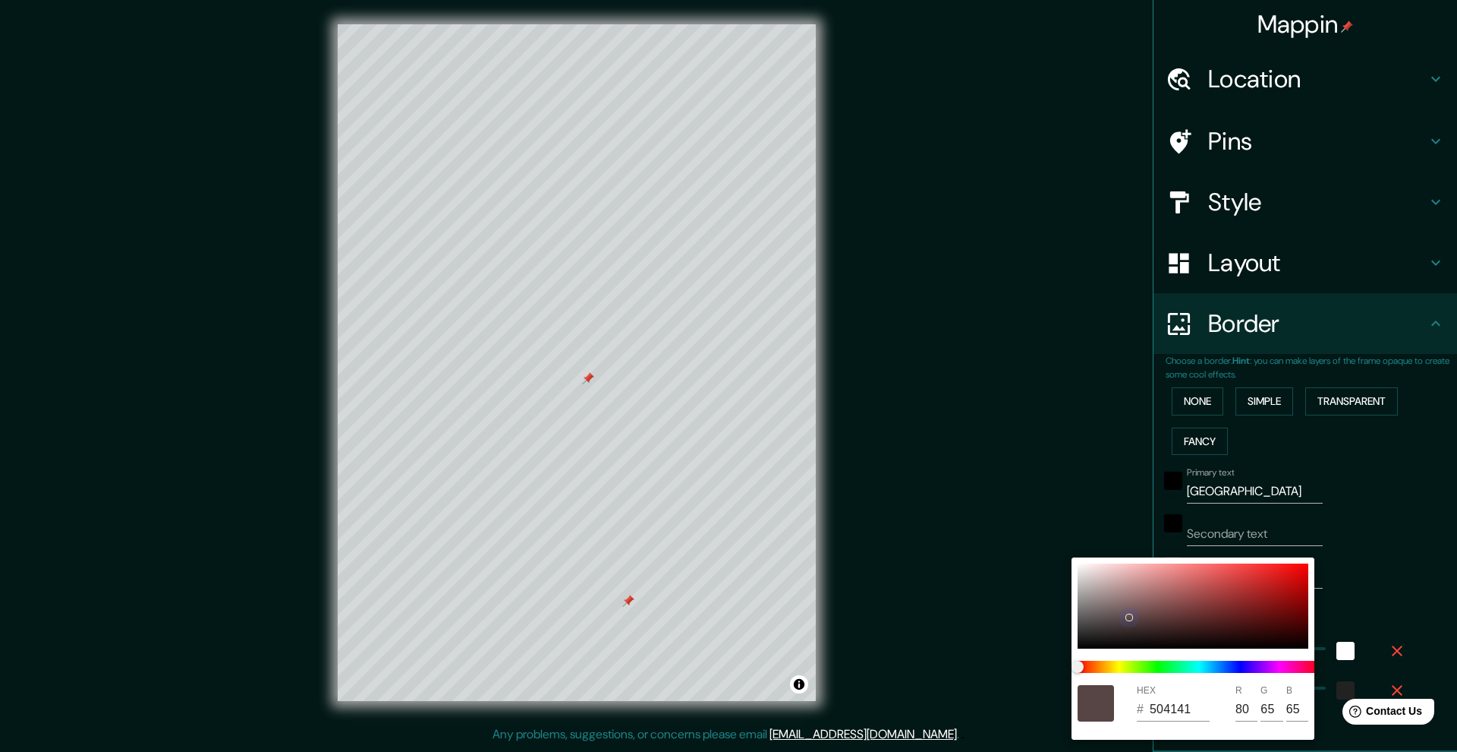
type input "78"
type input "63"
type input "50"
type input "4E4040"
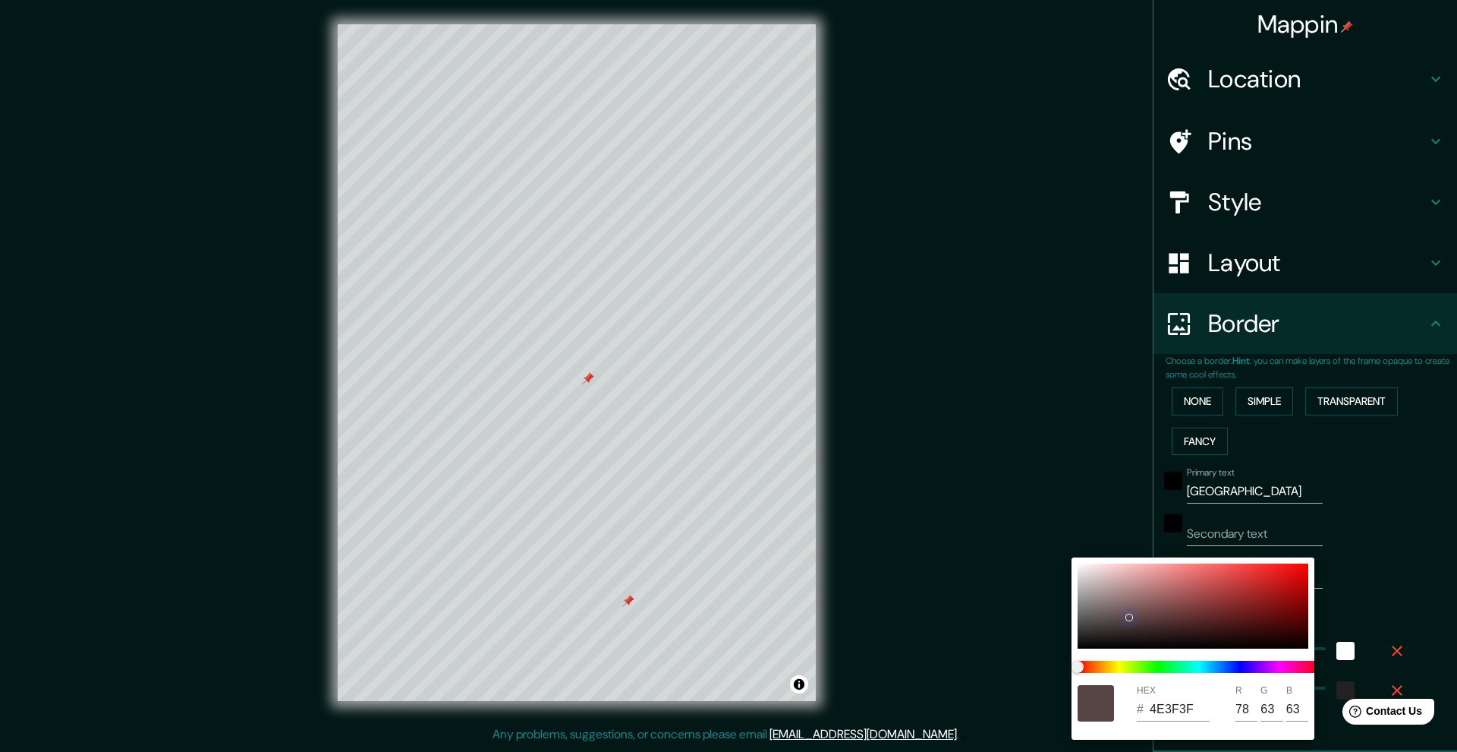
type input "64"
type input "50"
type input "4C3E3E"
type input "76"
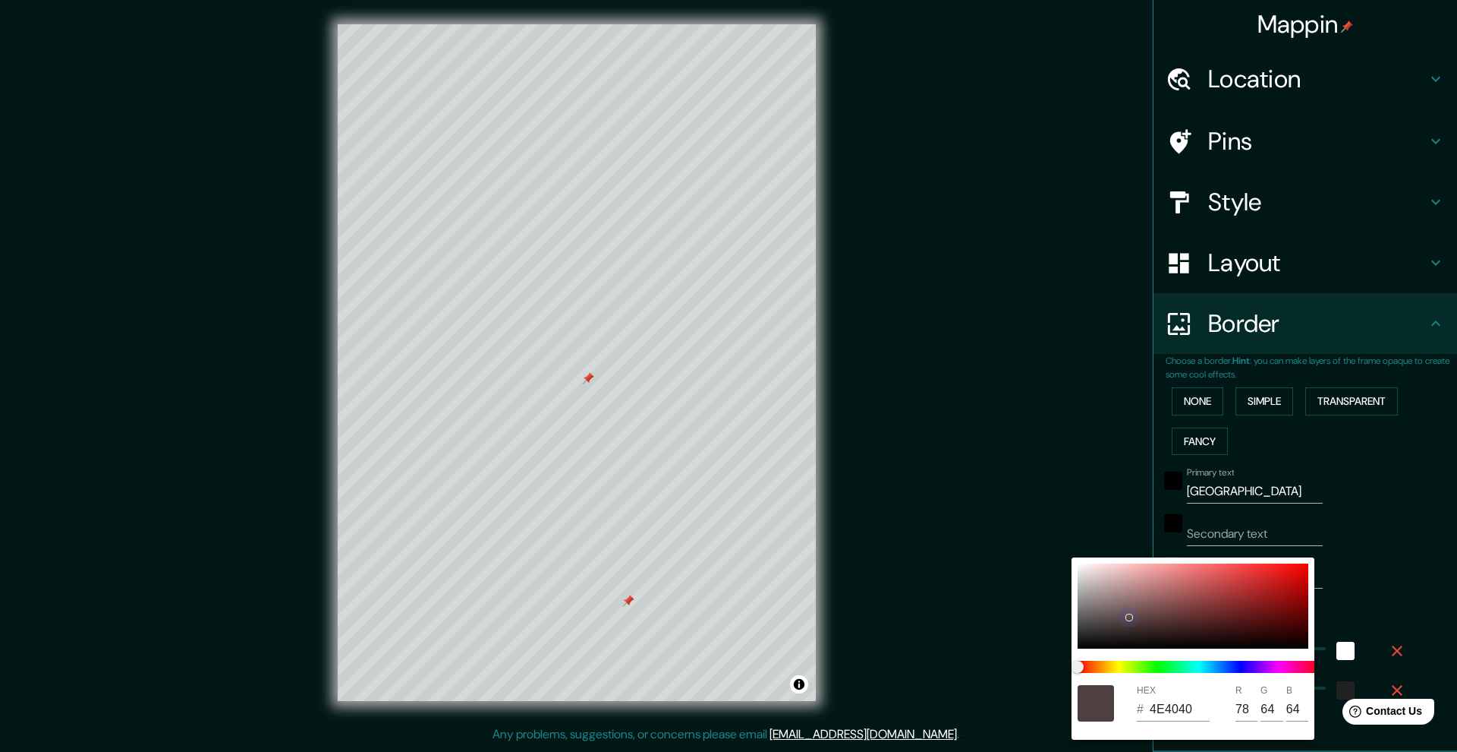
type input "62"
type input "50"
type input "4A3C3C"
type input "74"
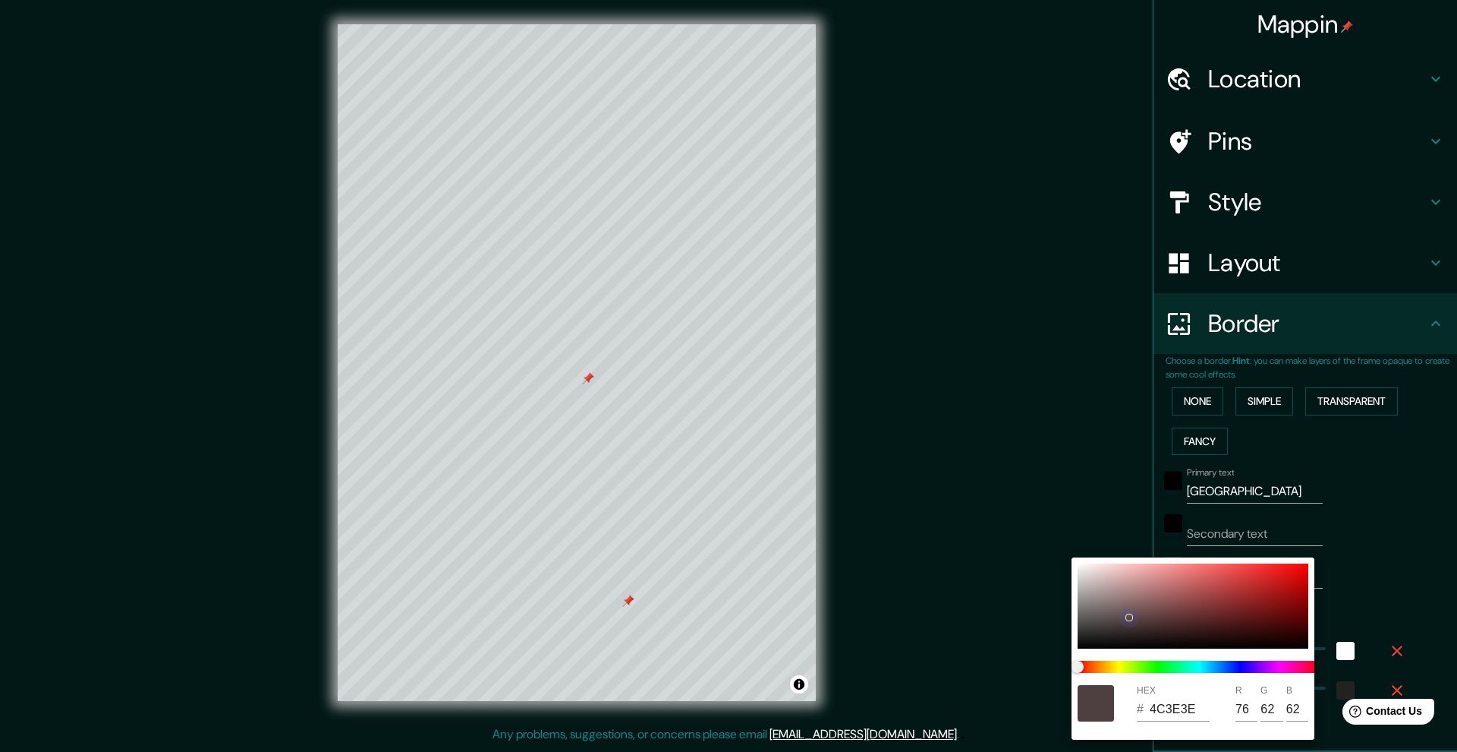
type input "60"
type input "50"
type input "473B3B"
type input "71"
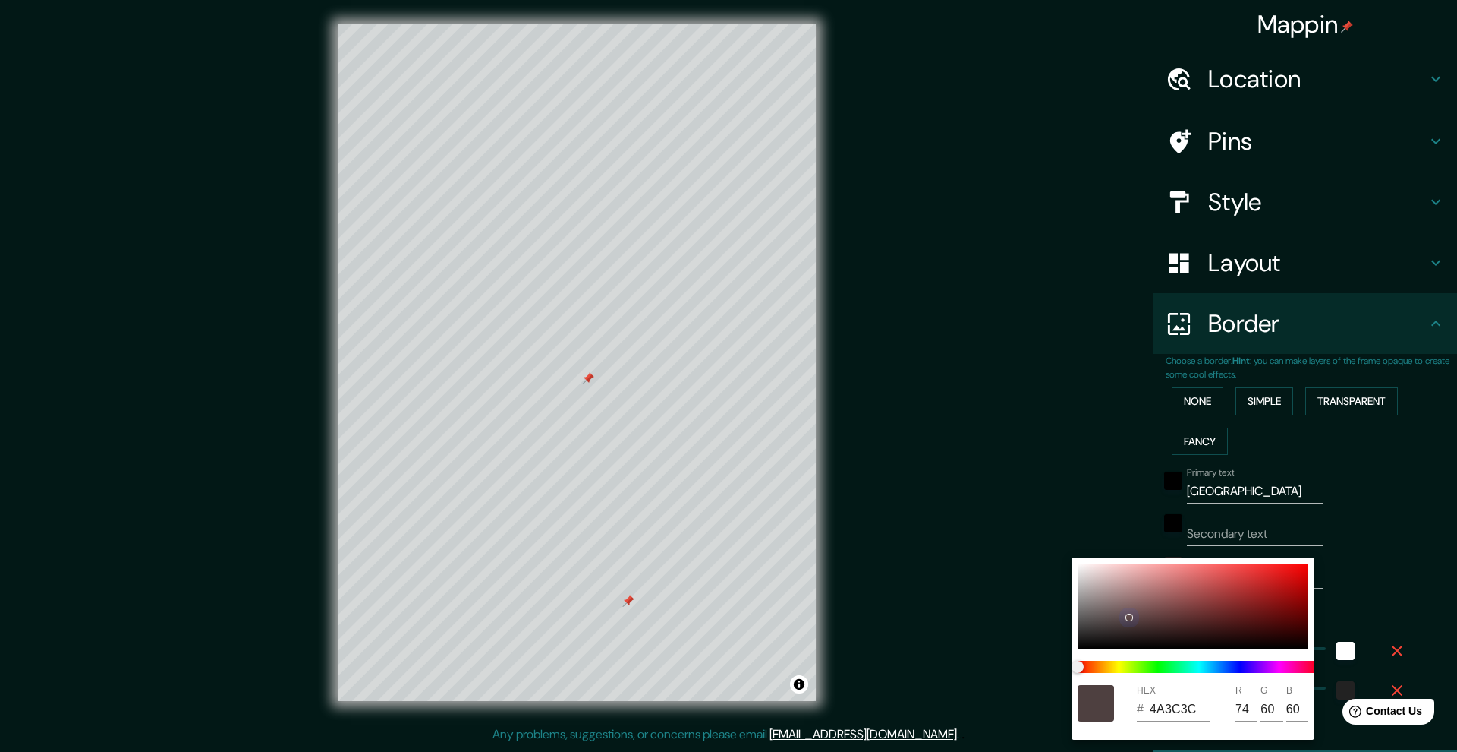
type input "59"
type input "50"
type input "453939"
type input "69"
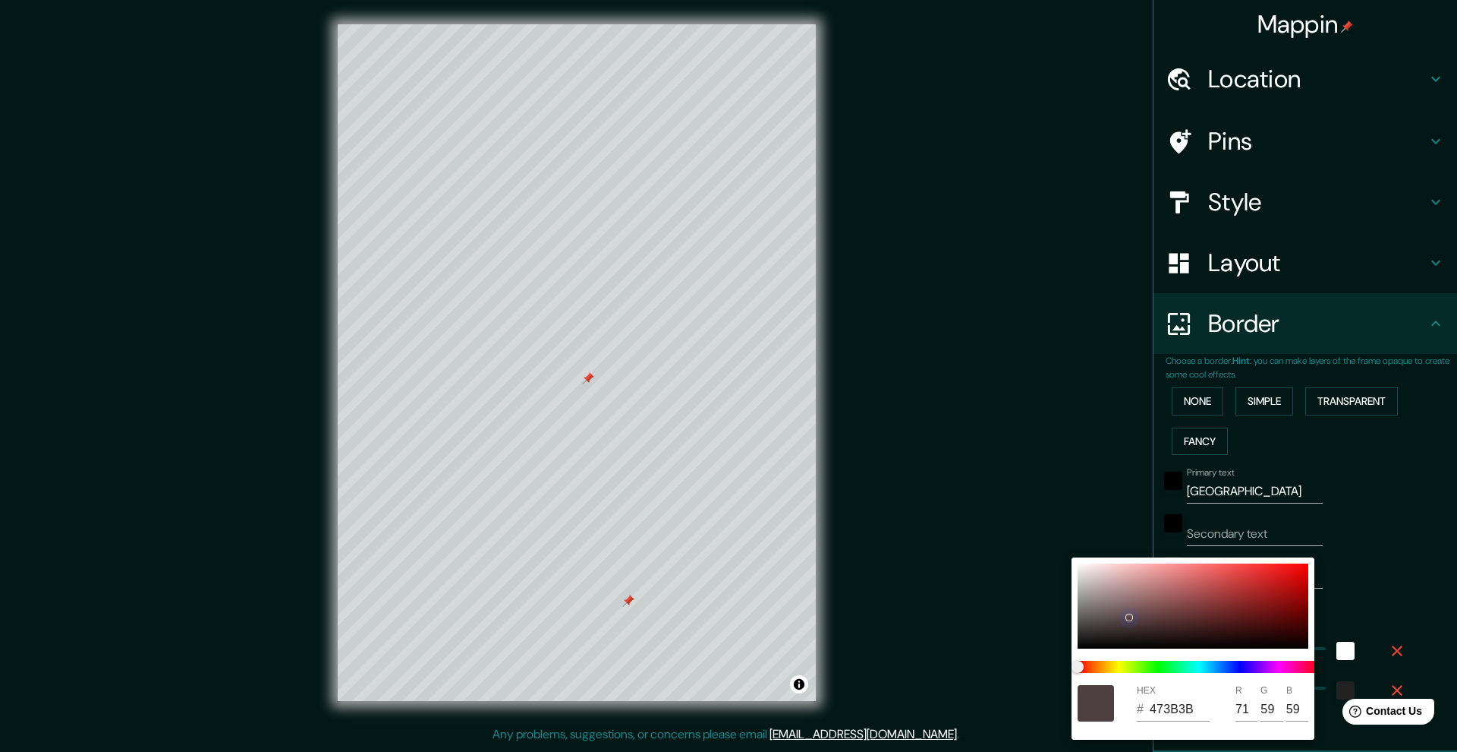
type input "57"
type input "50"
type input "433737"
type input "67"
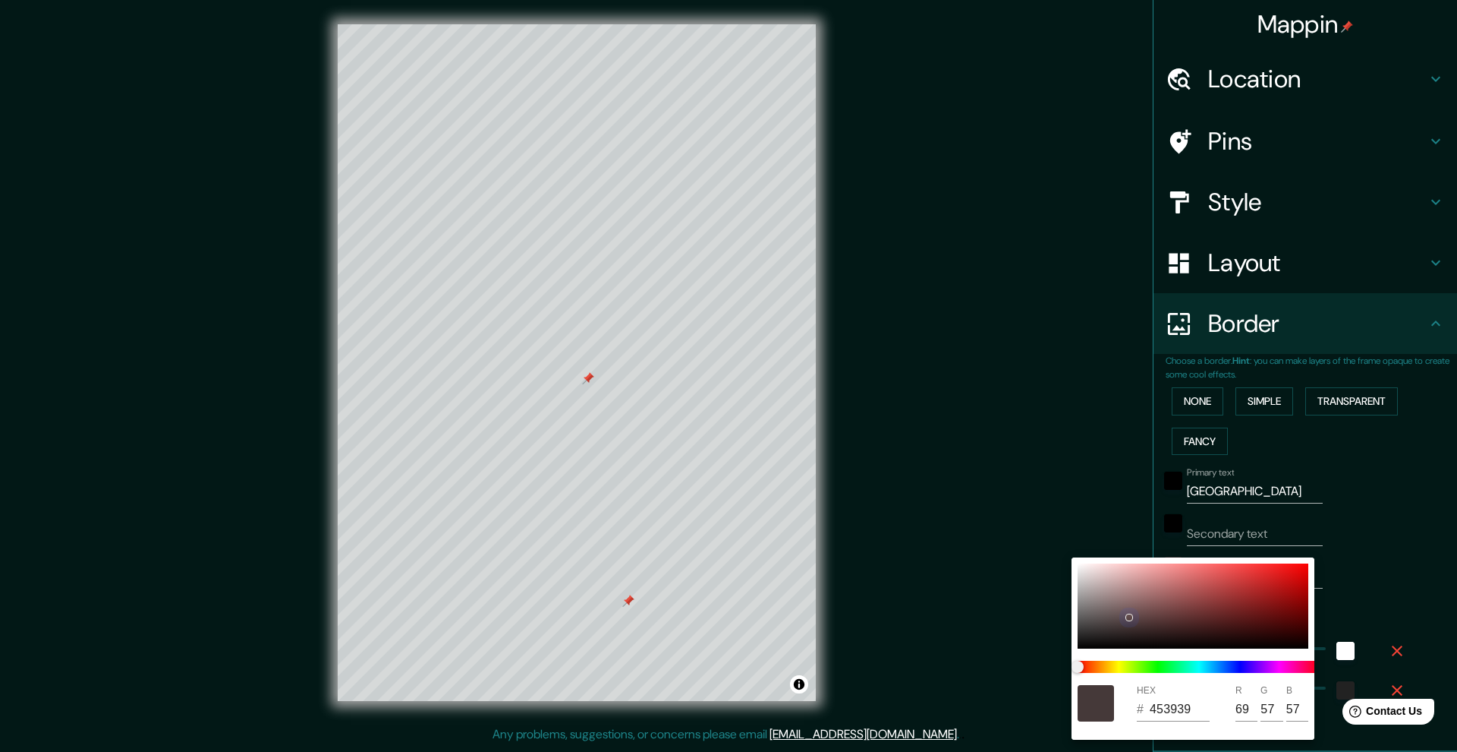
type input "55"
type input "50"
type input "403636"
type input "64"
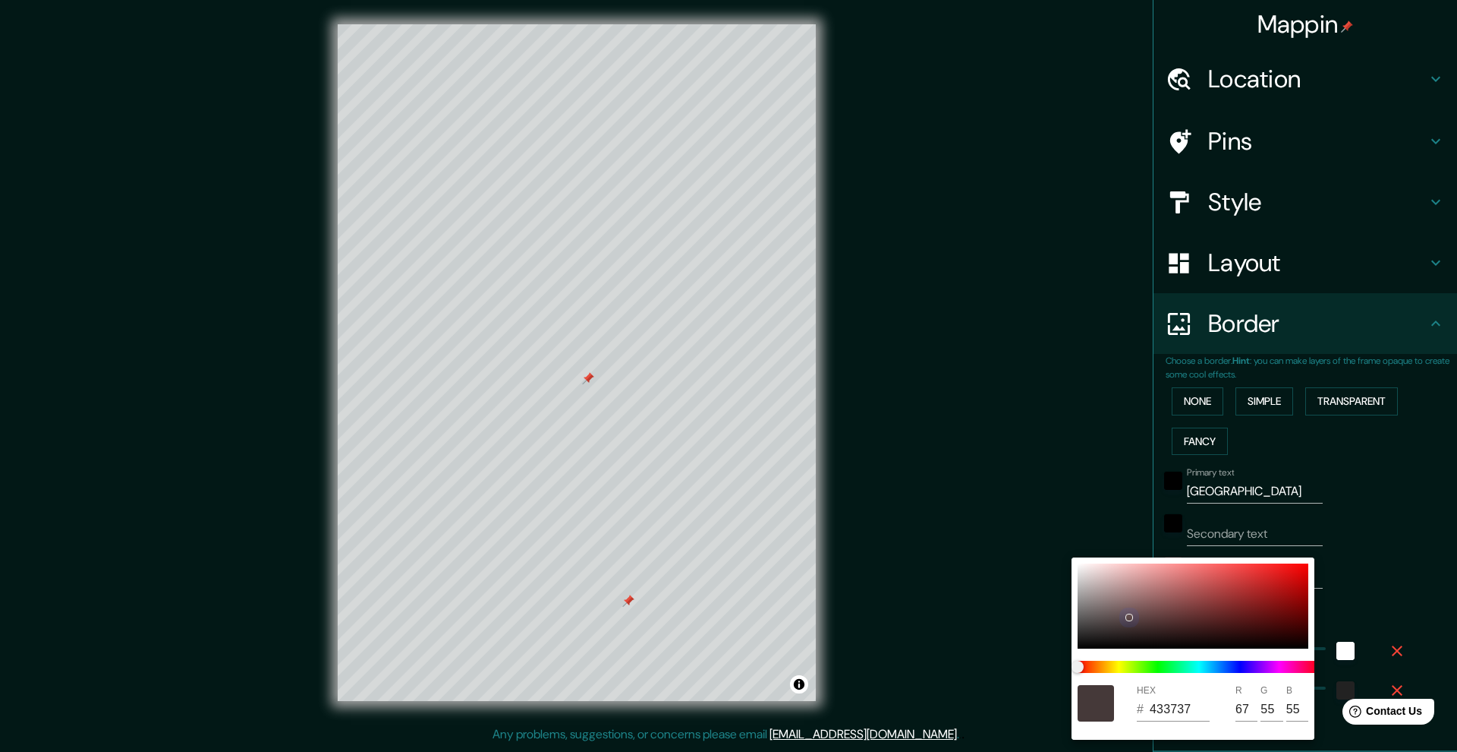
type input "54"
type input "50"
type input "3E3434"
type input "62"
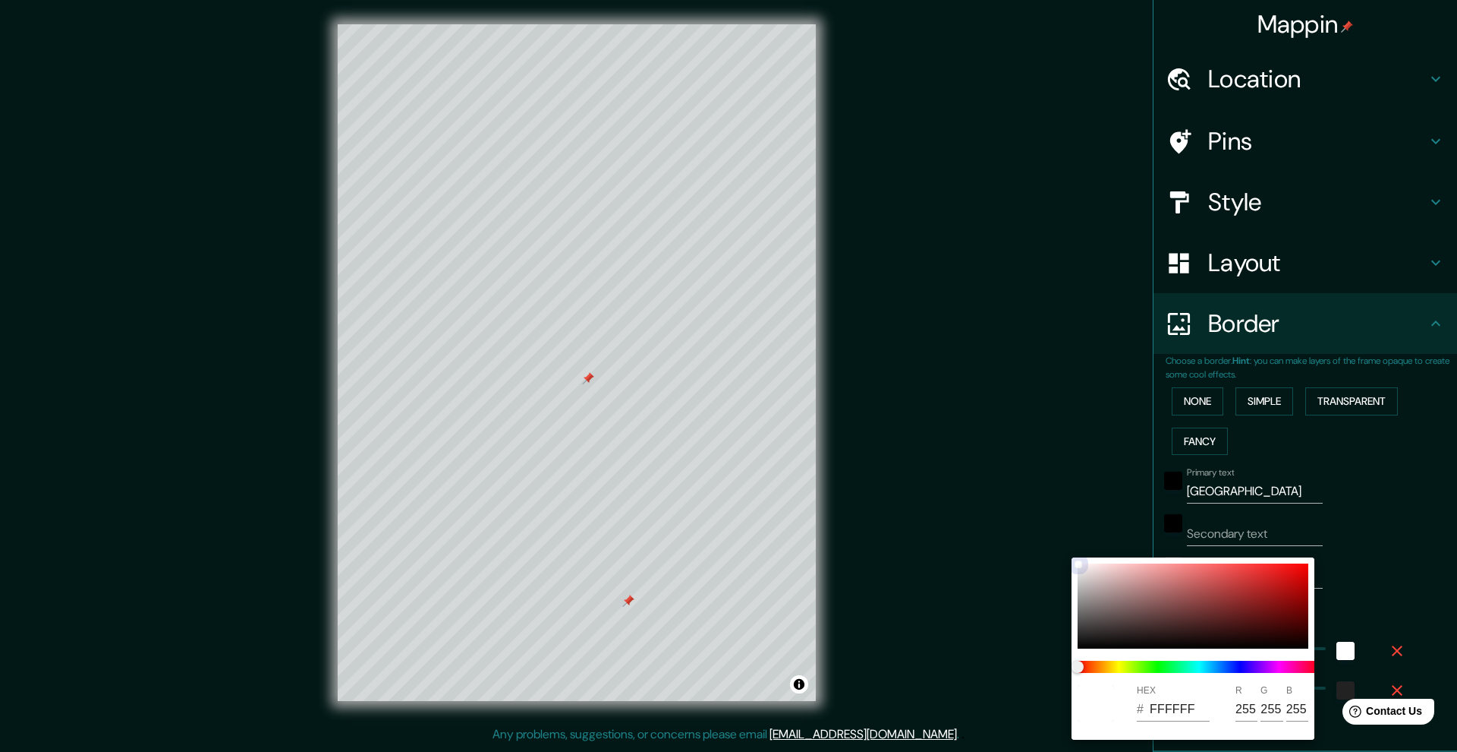
drag, startPoint x: 1245, startPoint y: 586, endPoint x: 1076, endPoint y: 558, distance: 171.6
click at [994, 558] on div "HEX # FFFFFF R 255 G 255 B 255" at bounding box center [1193, 648] width 243 height 182
click at [994, 545] on div at bounding box center [728, 376] width 1457 height 752
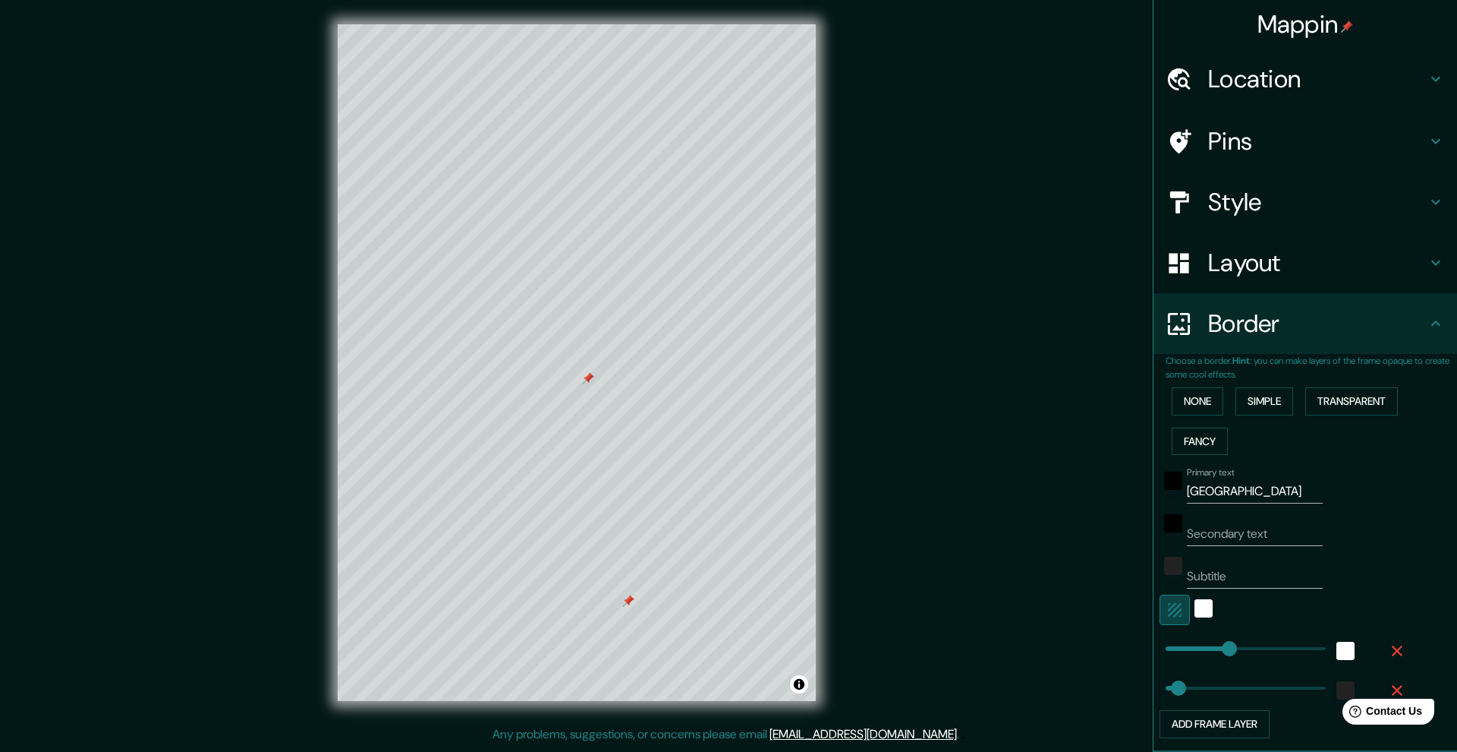
click at [994, 606] on icon "button" at bounding box center [1175, 610] width 14 height 14
click at [632, 603] on div at bounding box center [635, 601] width 12 height 12
click at [632, 598] on div at bounding box center [635, 601] width 12 height 12
click at [629, 601] on div at bounding box center [628, 600] width 12 height 12
click at [635, 599] on div at bounding box center [635, 595] width 12 height 12
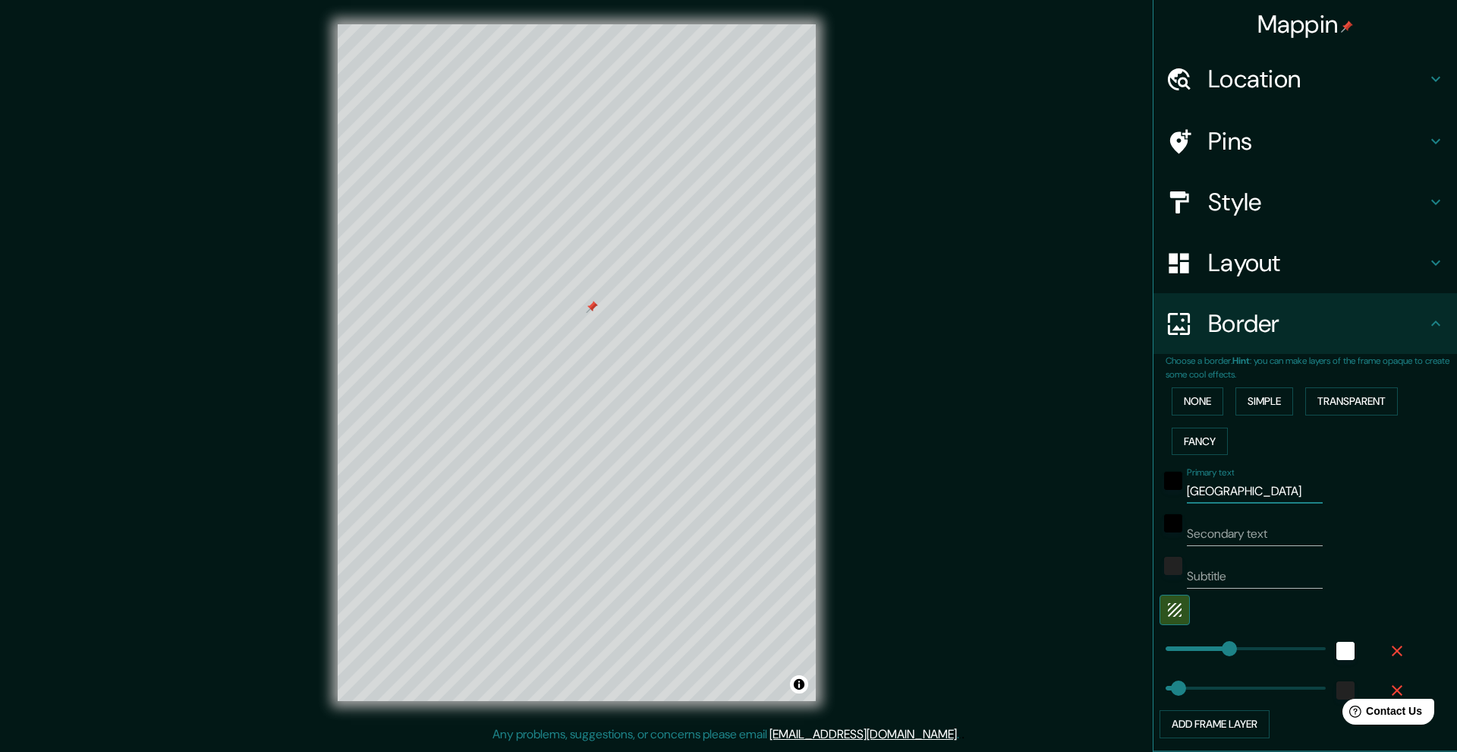
drag, startPoint x: 1237, startPoint y: 482, endPoint x: 1150, endPoint y: 491, distance: 87.0
click at [994, 491] on div "Primary text Valencia" at bounding box center [1284, 485] width 249 height 36
click at [994, 529] on input "Secondary text" at bounding box center [1255, 534] width 136 height 24
drag, startPoint x: 1250, startPoint y: 528, endPoint x: 1161, endPoint y: 525, distance: 89.6
click at [994, 525] on div "Secondary text Valencia" at bounding box center [1284, 527] width 249 height 36
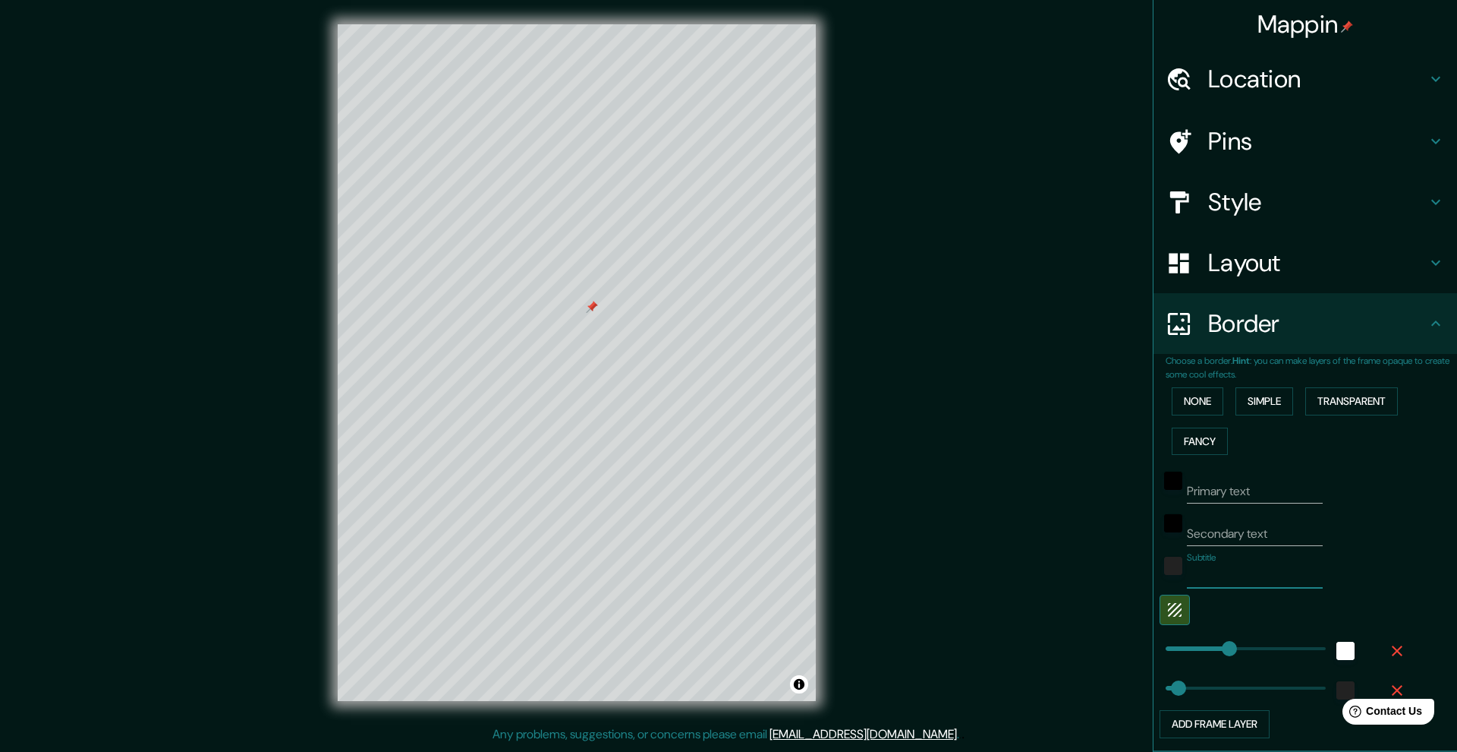
click at [994, 569] on input "Subtitle" at bounding box center [1255, 576] width 136 height 24
click at [994, 485] on input "Primary text" at bounding box center [1255, 491] width 136 height 24
drag, startPoint x: 1234, startPoint y: 485, endPoint x: 1170, endPoint y: 482, distance: 63.8
click at [994, 482] on div "Primary text valencia" at bounding box center [1284, 485] width 249 height 36
click at [994, 509] on div "Secondary text" at bounding box center [1284, 527] width 249 height 36
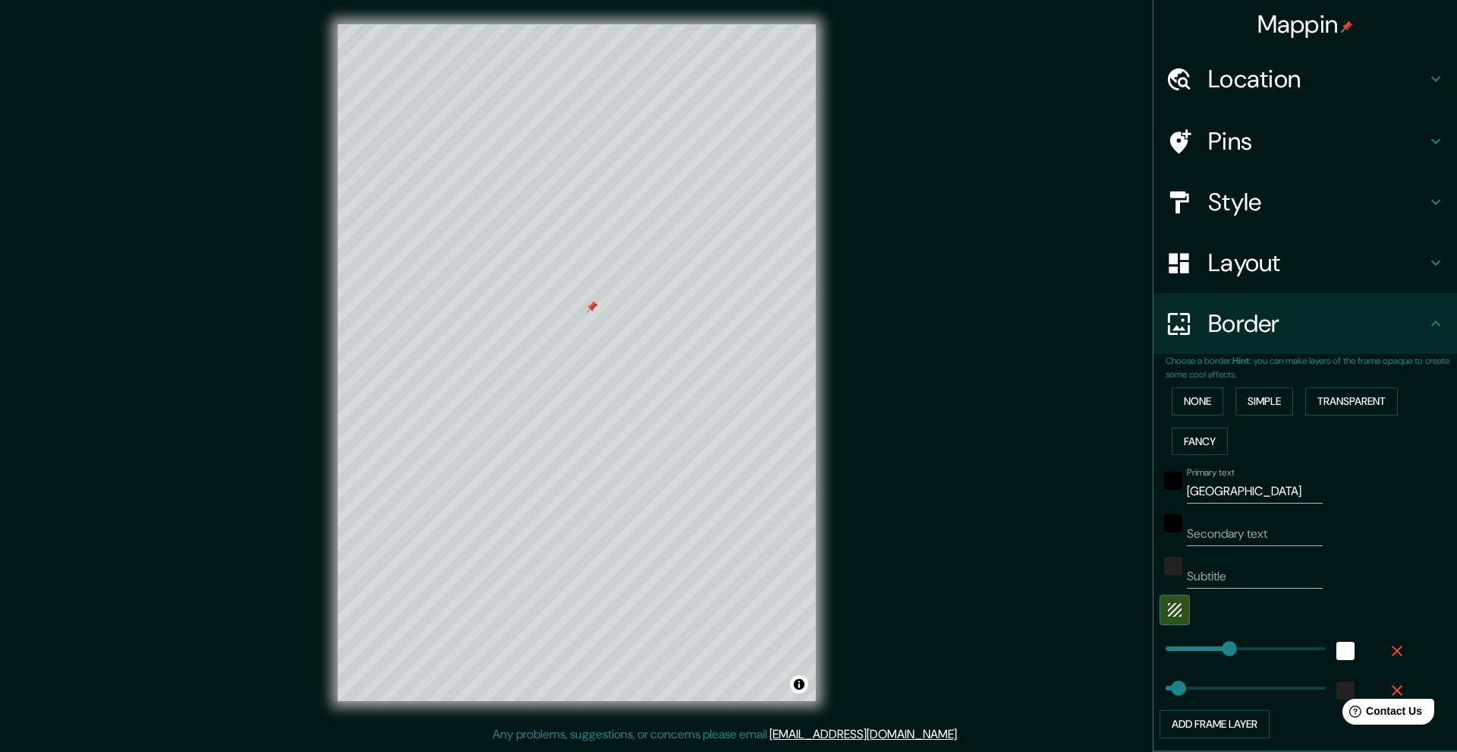
click at [593, 309] on div at bounding box center [592, 307] width 12 height 12
click at [600, 303] on div at bounding box center [599, 303] width 12 height 12
click at [994, 394] on button "Transparent" at bounding box center [1352, 401] width 93 height 28
click at [994, 398] on button "Simple" at bounding box center [1265, 401] width 58 height 28
click at [994, 433] on button "Fancy" at bounding box center [1200, 441] width 56 height 28
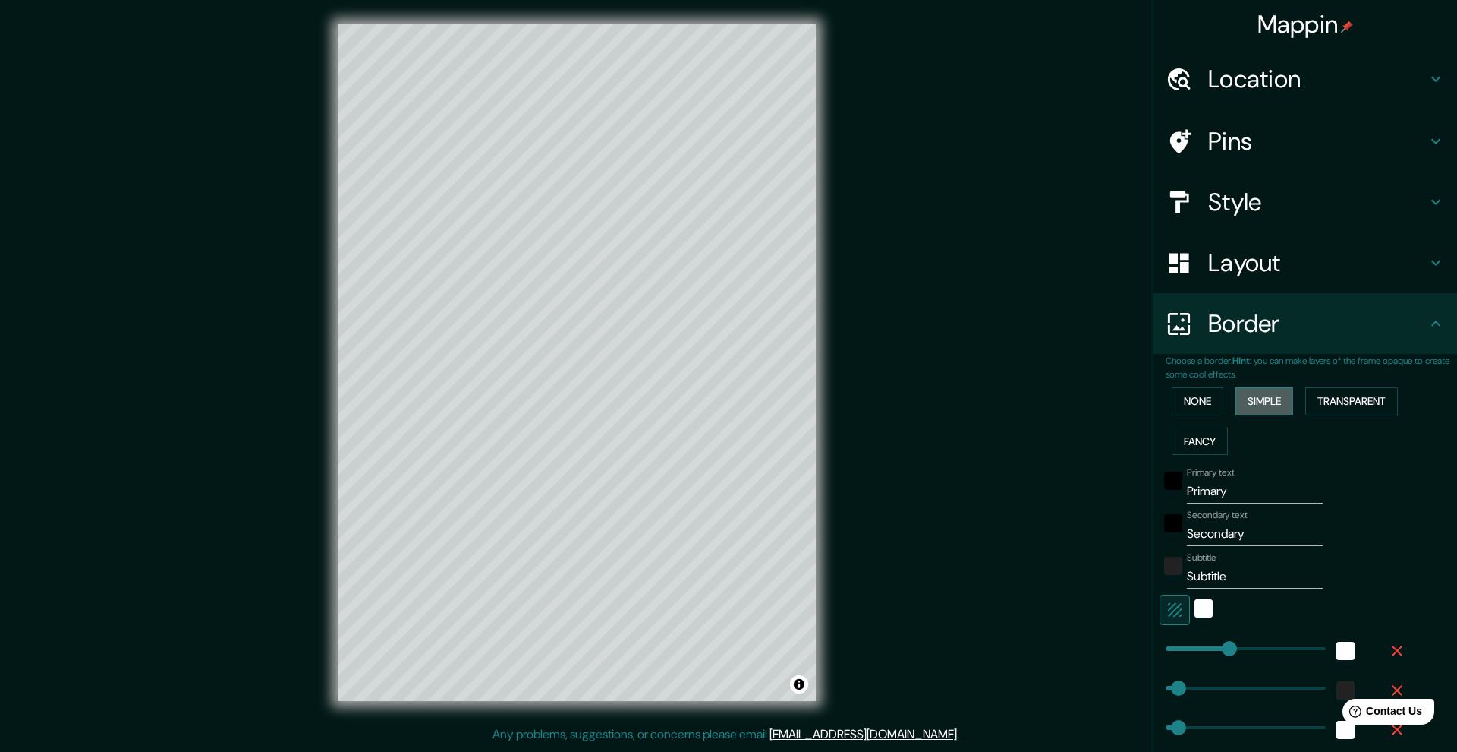
click at [994, 401] on button "Simple" at bounding box center [1265, 401] width 58 height 28
click at [994, 551] on div "Primary text Primary Secondary text Secondary Subtitle Subtitle Add frame layer" at bounding box center [1311, 599] width 291 height 277
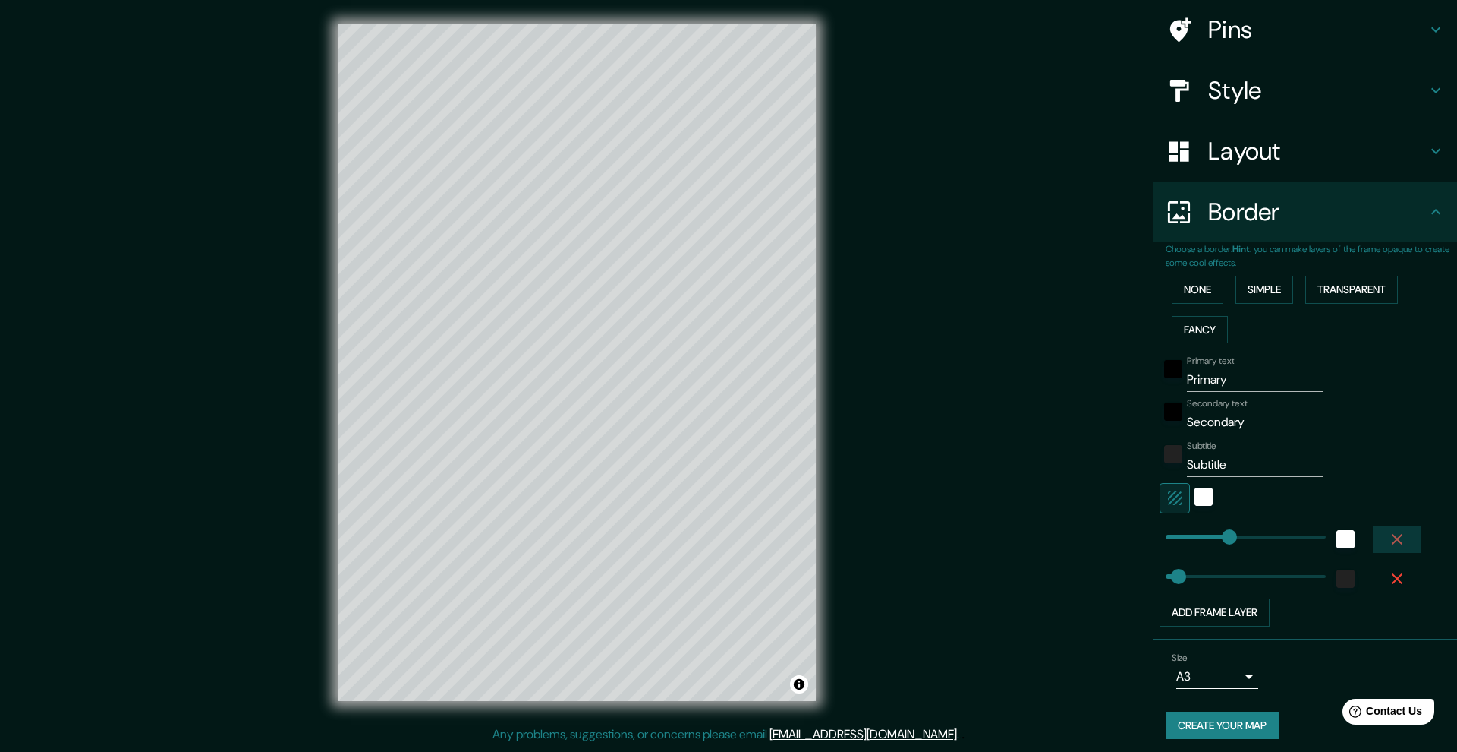
click at [994, 537] on icon "button" at bounding box center [1397, 539] width 18 height 18
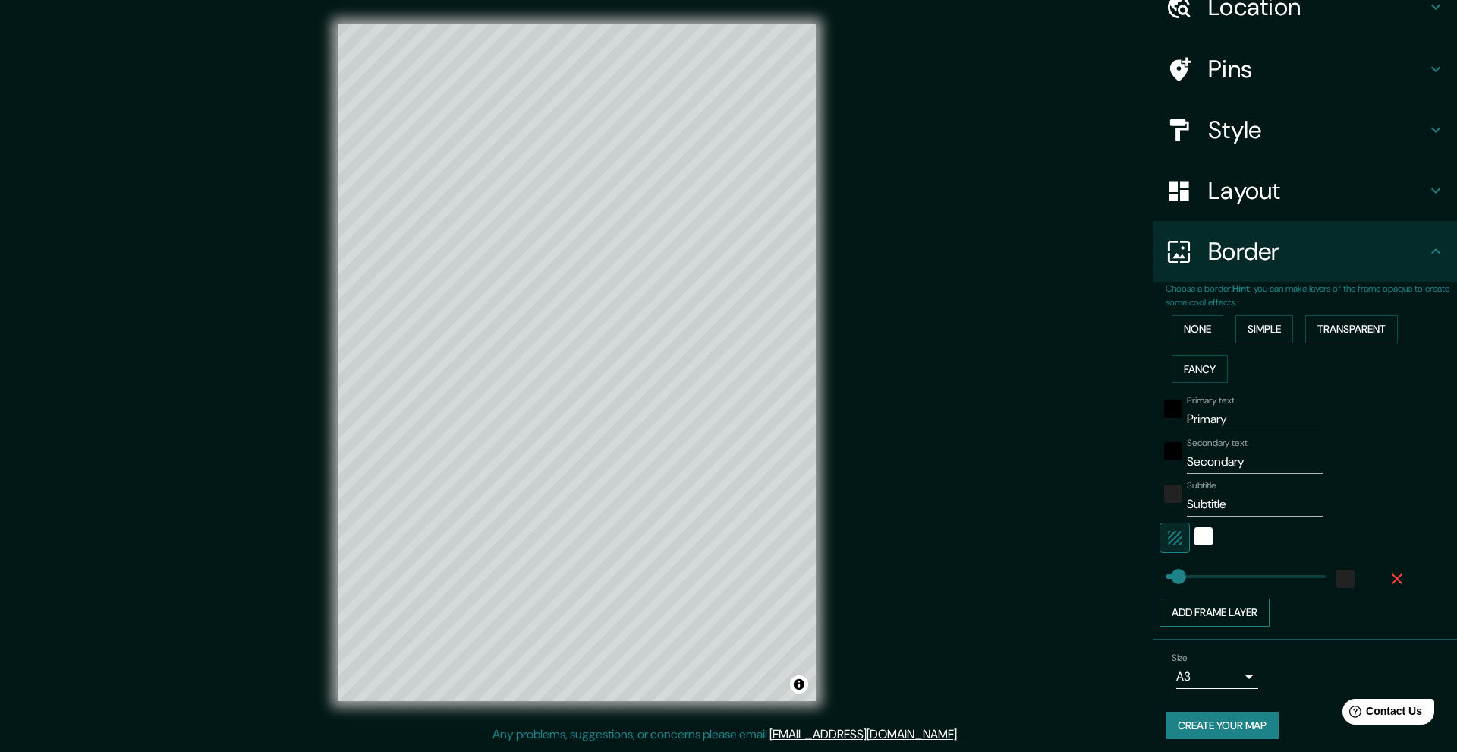
click at [994, 610] on button "Add frame layer" at bounding box center [1215, 612] width 110 height 28
drag, startPoint x: 1223, startPoint y: 613, endPoint x: 1256, endPoint y: 610, distance: 33.6
click at [994, 330] on button "None" at bounding box center [1198, 329] width 52 height 28
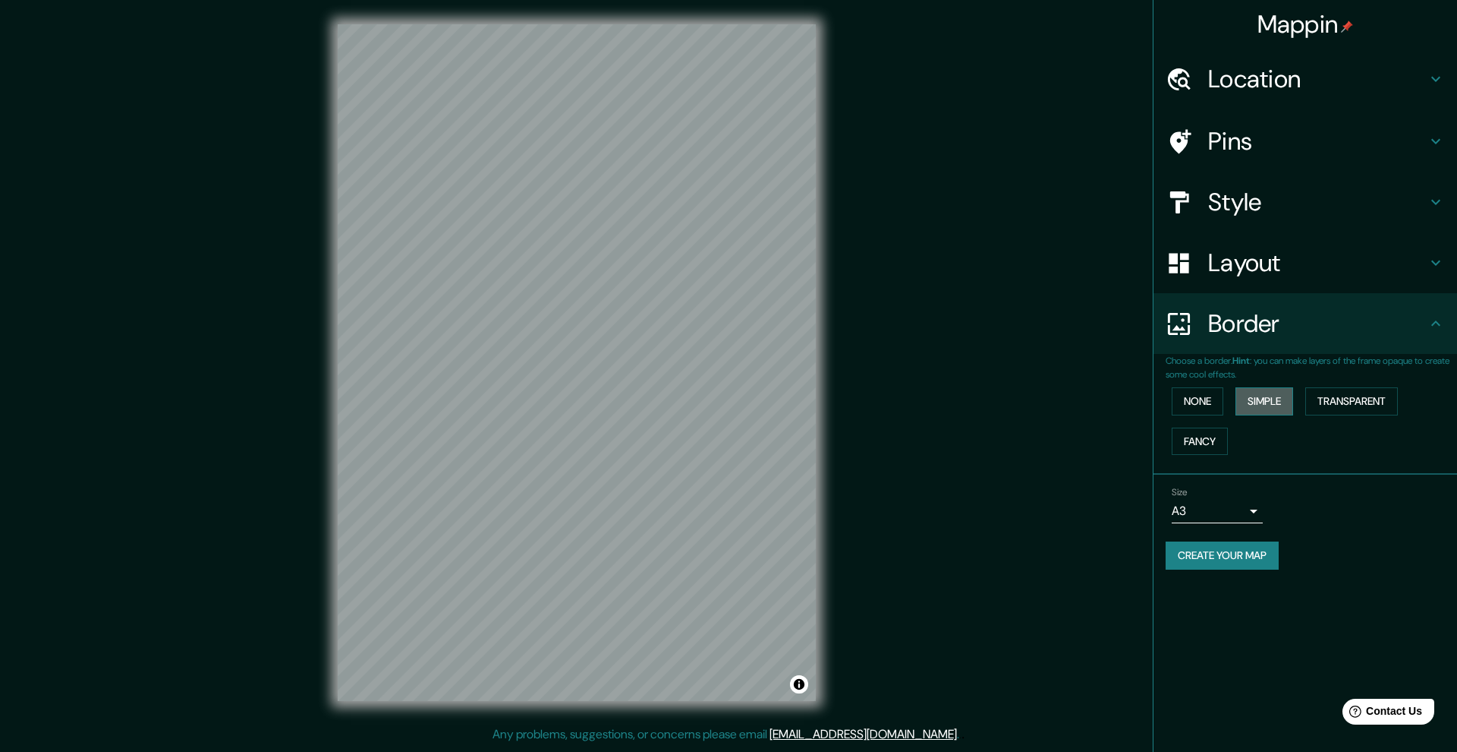
click at [994, 395] on button "Simple" at bounding box center [1265, 401] width 58 height 28
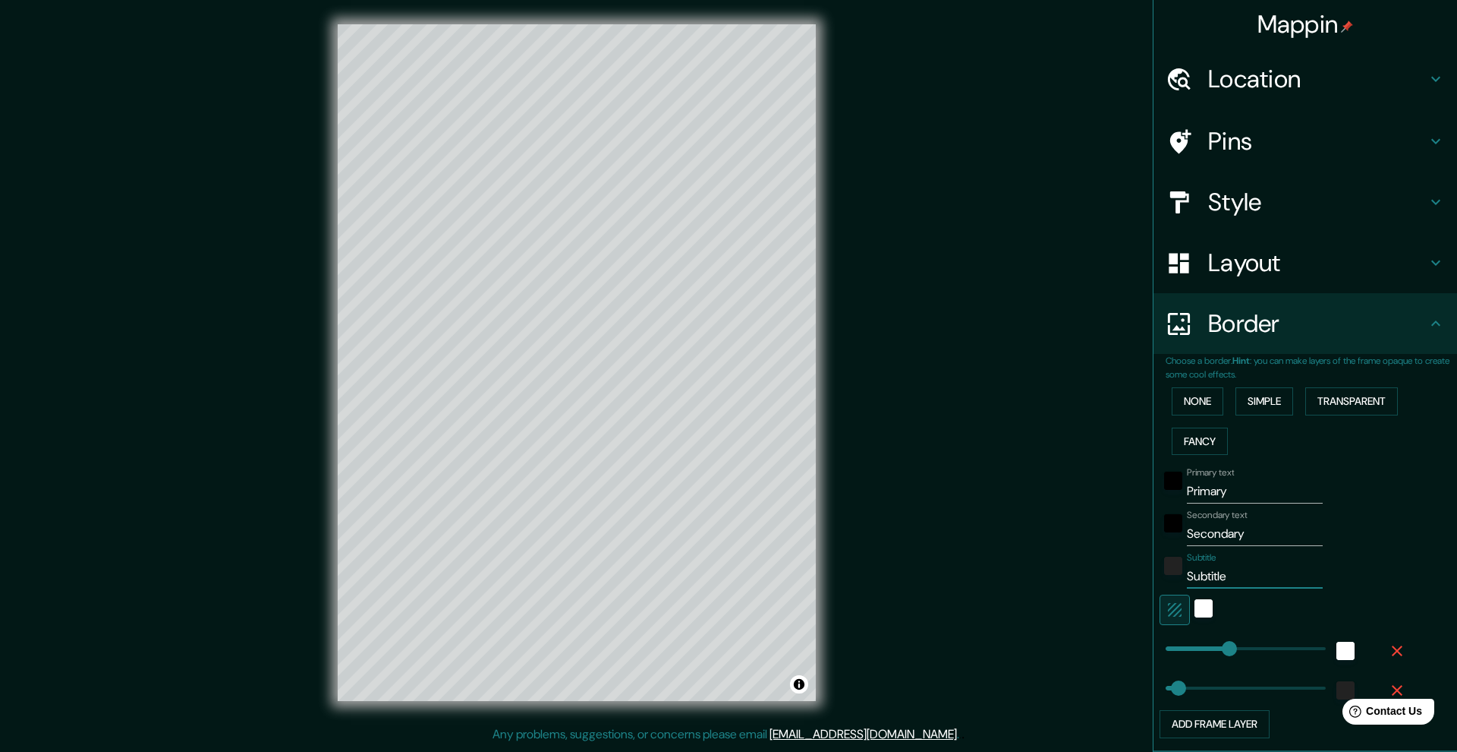
click at [994, 572] on input "Subtitle" at bounding box center [1255, 576] width 136 height 24
drag, startPoint x: 1252, startPoint y: 529, endPoint x: 1137, endPoint y: 523, distance: 114.8
click at [994, 523] on div "Mappin Location Pins Style Layout Border Choose a border. Hint : you can make l…" at bounding box center [728, 374] width 1457 height 749
drag, startPoint x: 1222, startPoint y: 494, endPoint x: 1161, endPoint y: 488, distance: 61.0
click at [994, 488] on div "Primary text Primary" at bounding box center [1284, 485] width 249 height 36
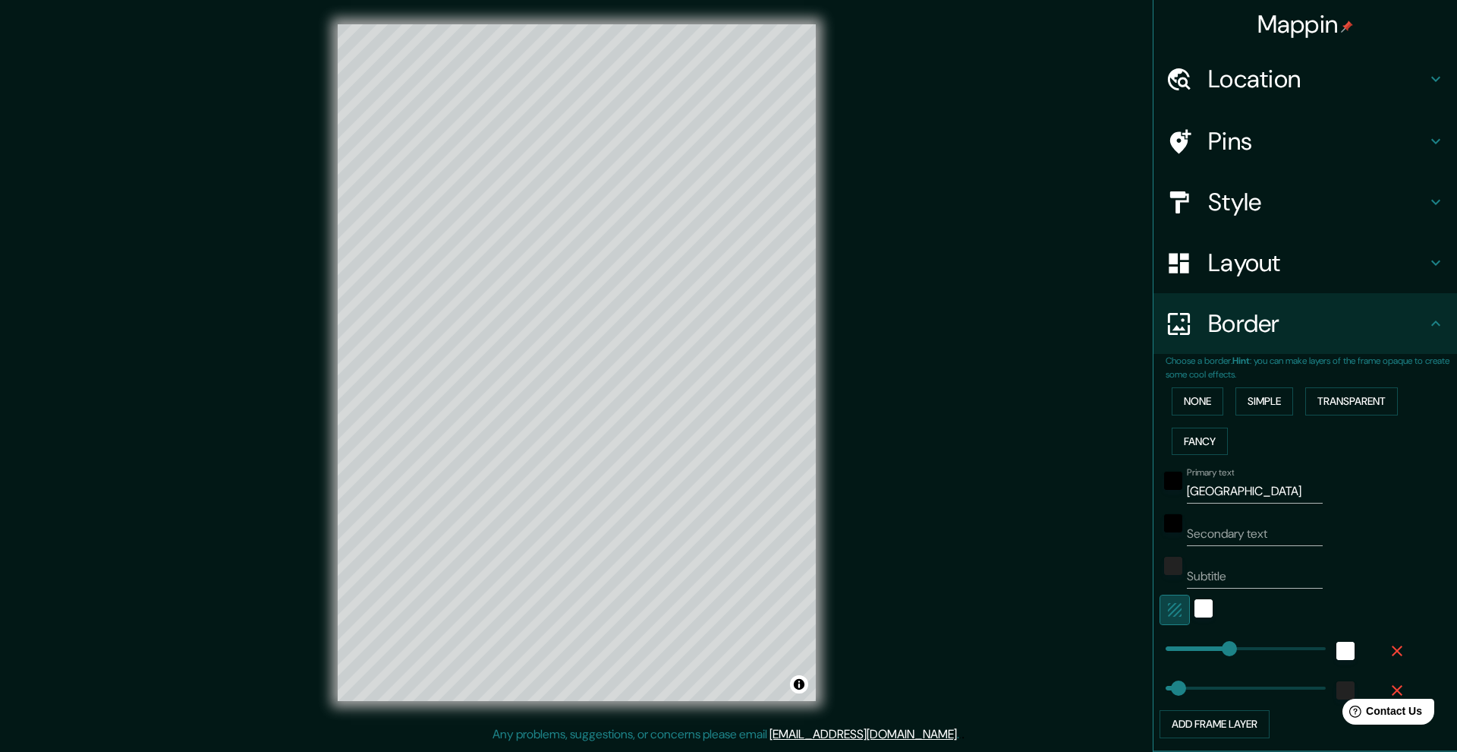
click at [994, 605] on icon "button" at bounding box center [1175, 610] width 14 height 14
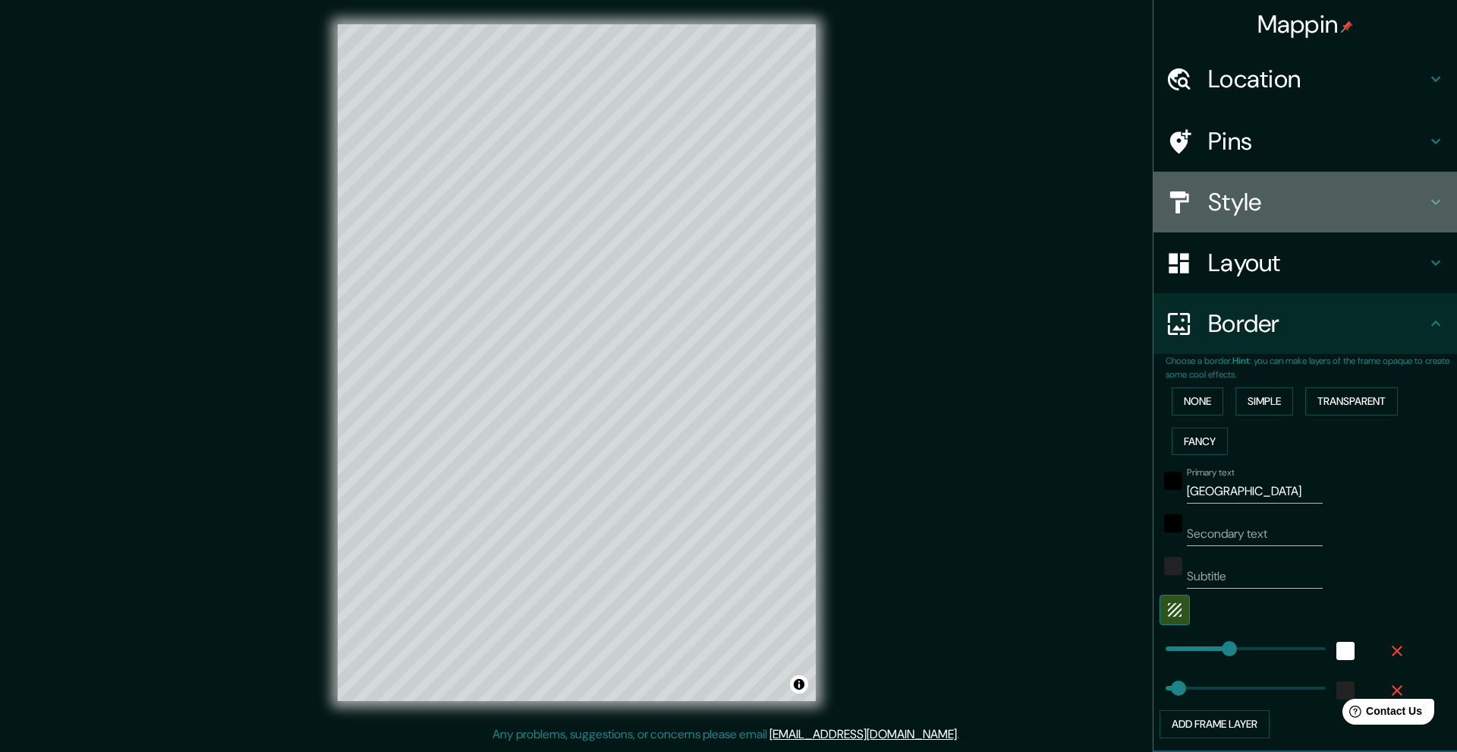
click at [994, 209] on icon at bounding box center [1436, 202] width 18 height 18
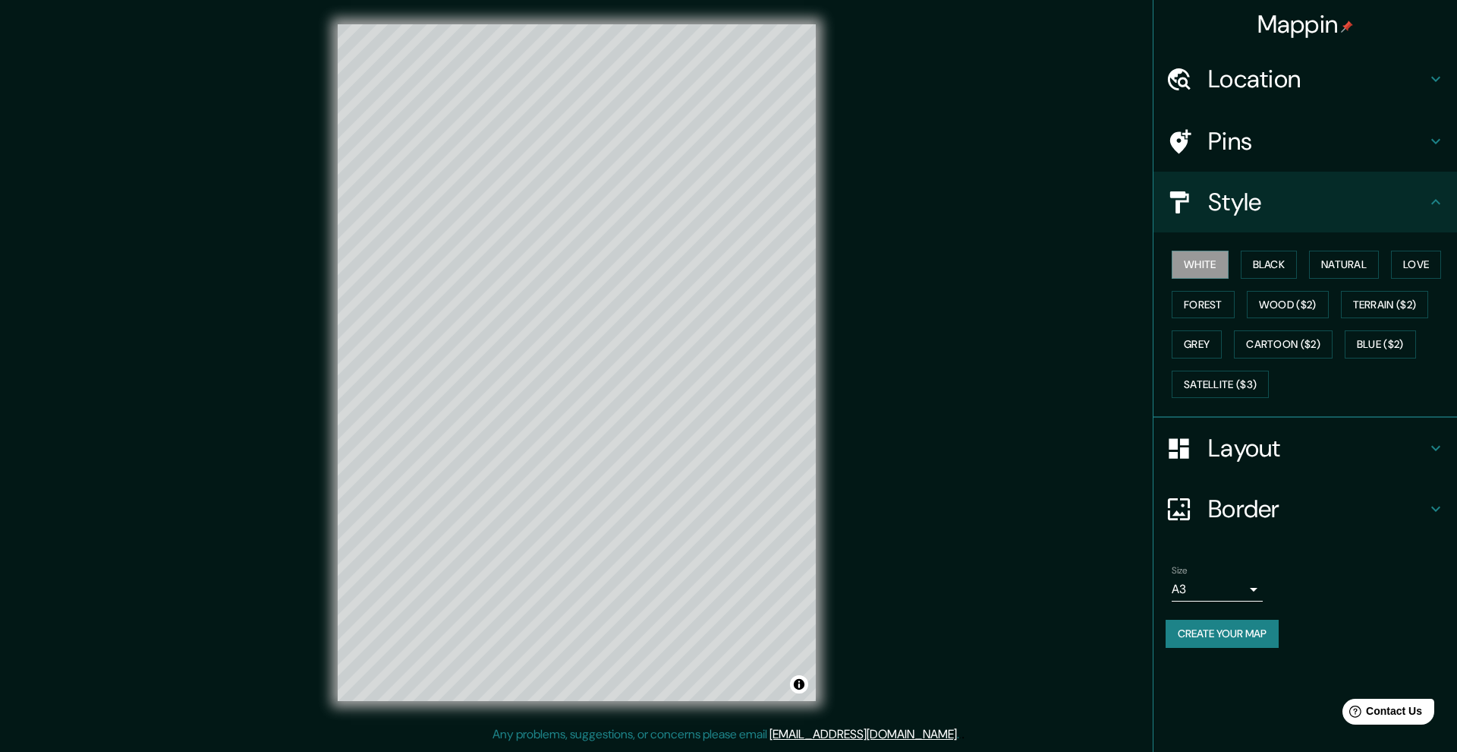
click at [994, 440] on icon at bounding box center [1436, 448] width 18 height 18
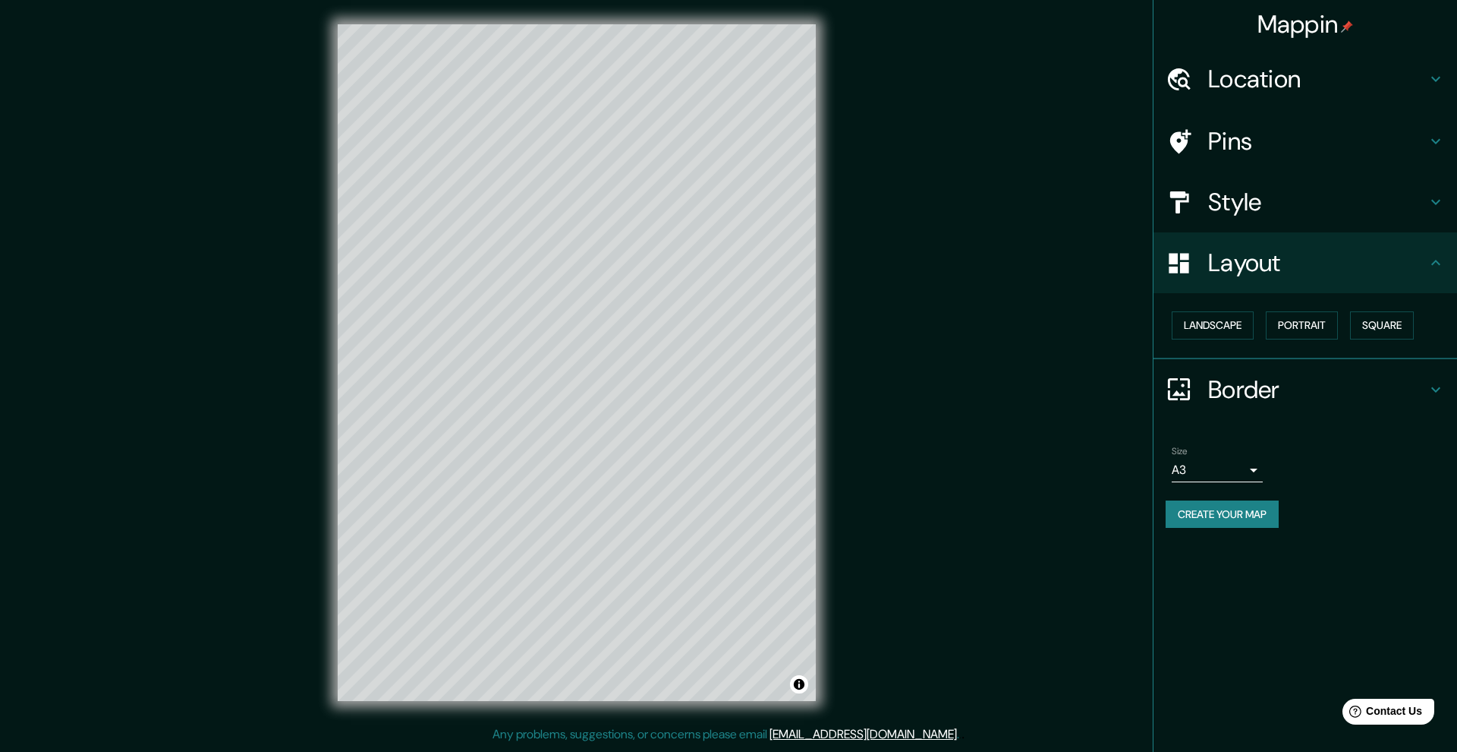
click at [994, 82] on icon at bounding box center [1436, 79] width 18 height 18
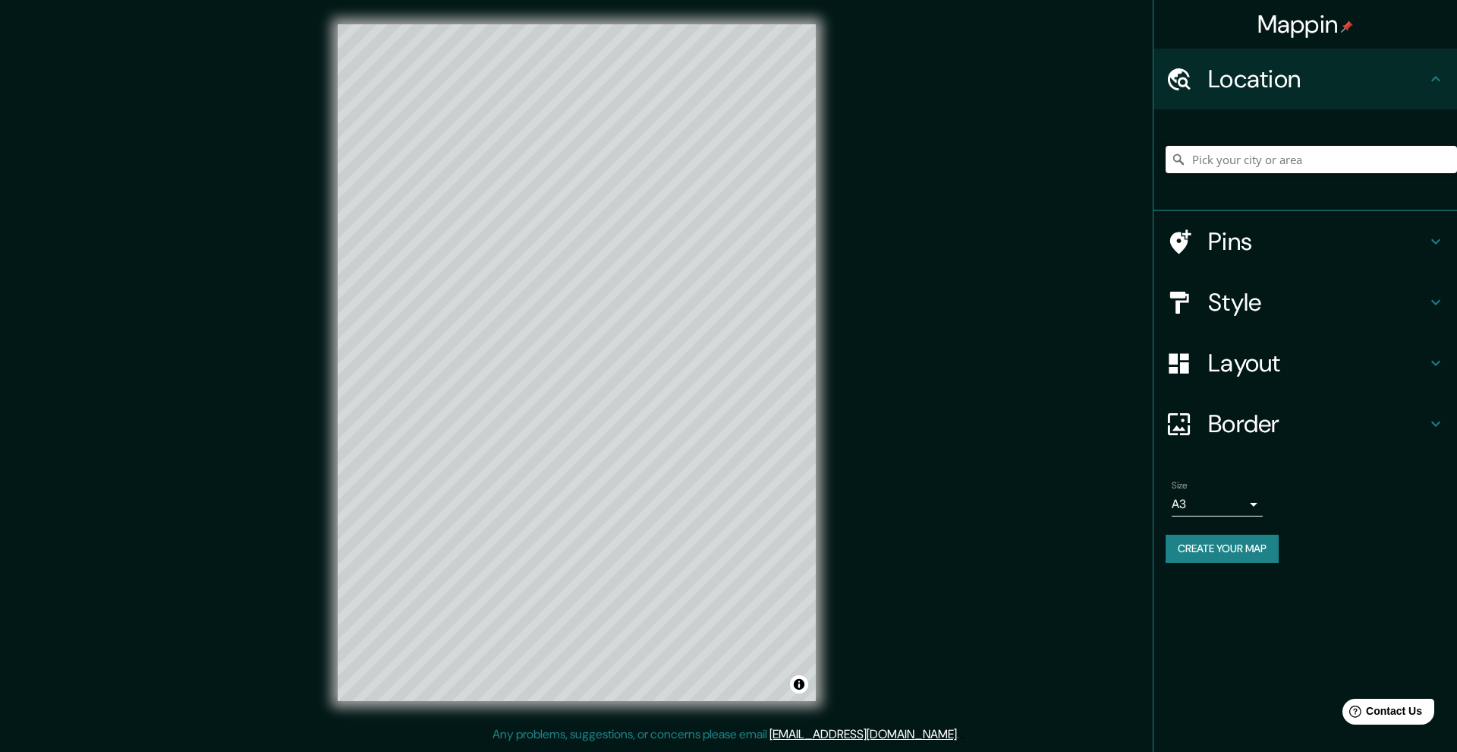
click at [994, 82] on icon at bounding box center [1436, 79] width 18 height 18
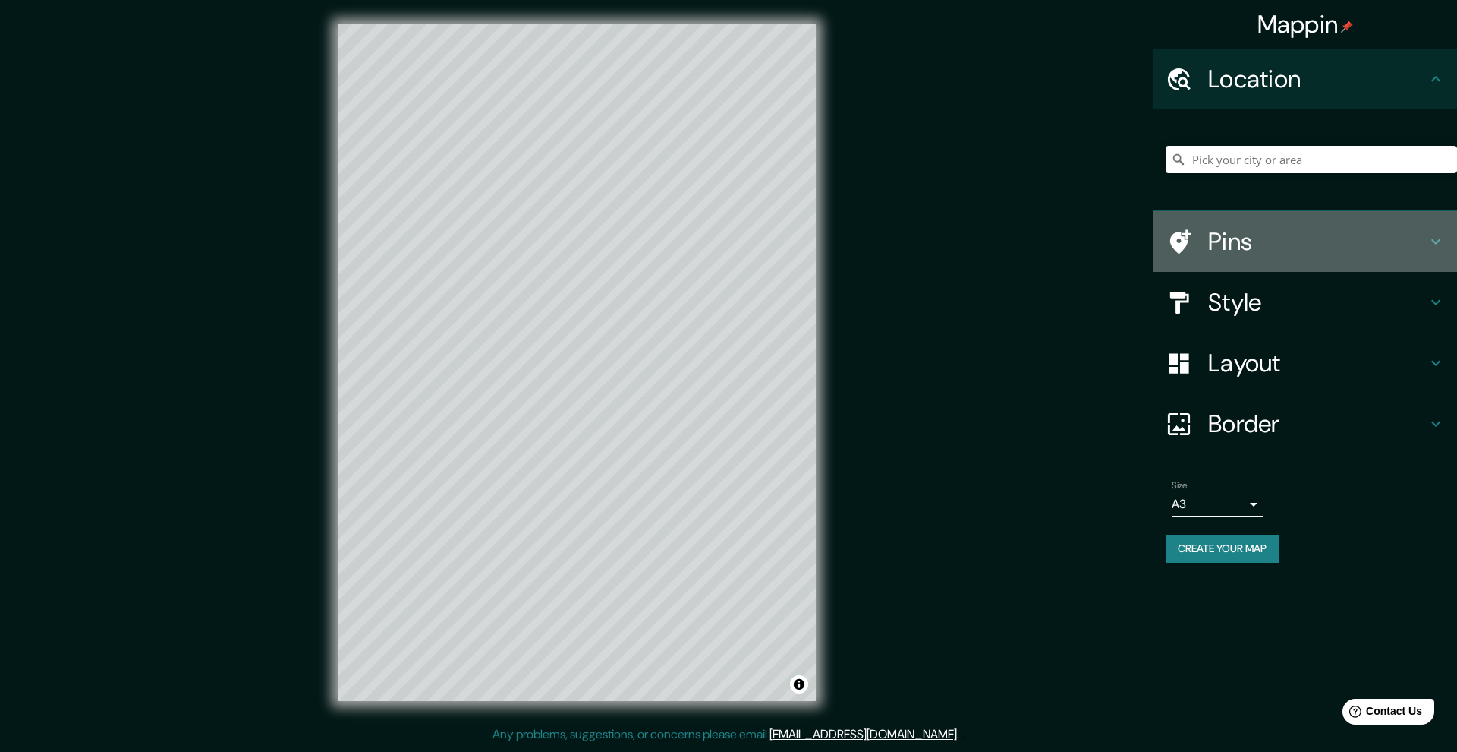
click at [994, 241] on icon at bounding box center [1436, 241] width 9 height 5
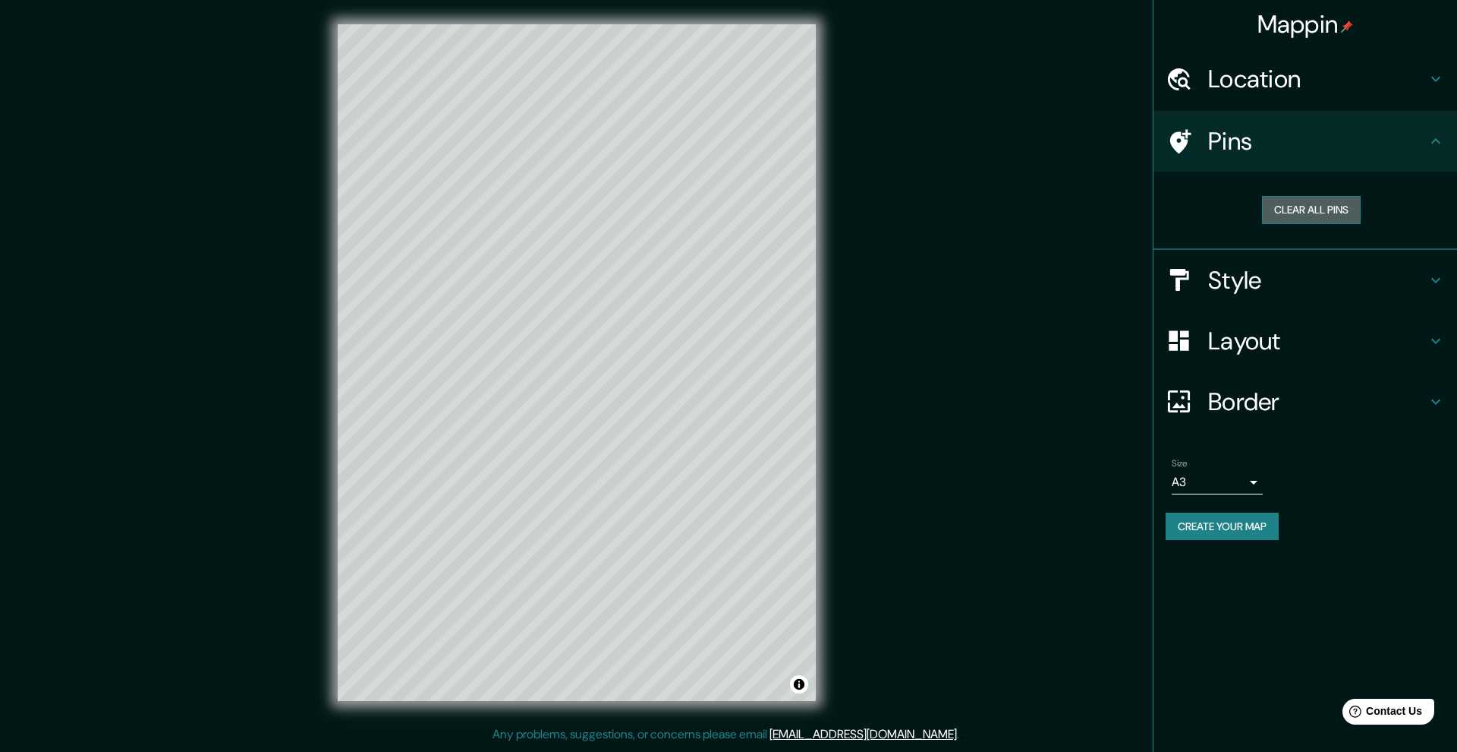
click at [994, 210] on button "Clear all pins" at bounding box center [1311, 210] width 99 height 28
click at [994, 143] on h4 "Pins" at bounding box center [1317, 141] width 219 height 30
click at [441, 173] on div at bounding box center [441, 168] width 12 height 12
click at [994, 531] on button "Create your map" at bounding box center [1222, 526] width 113 height 28
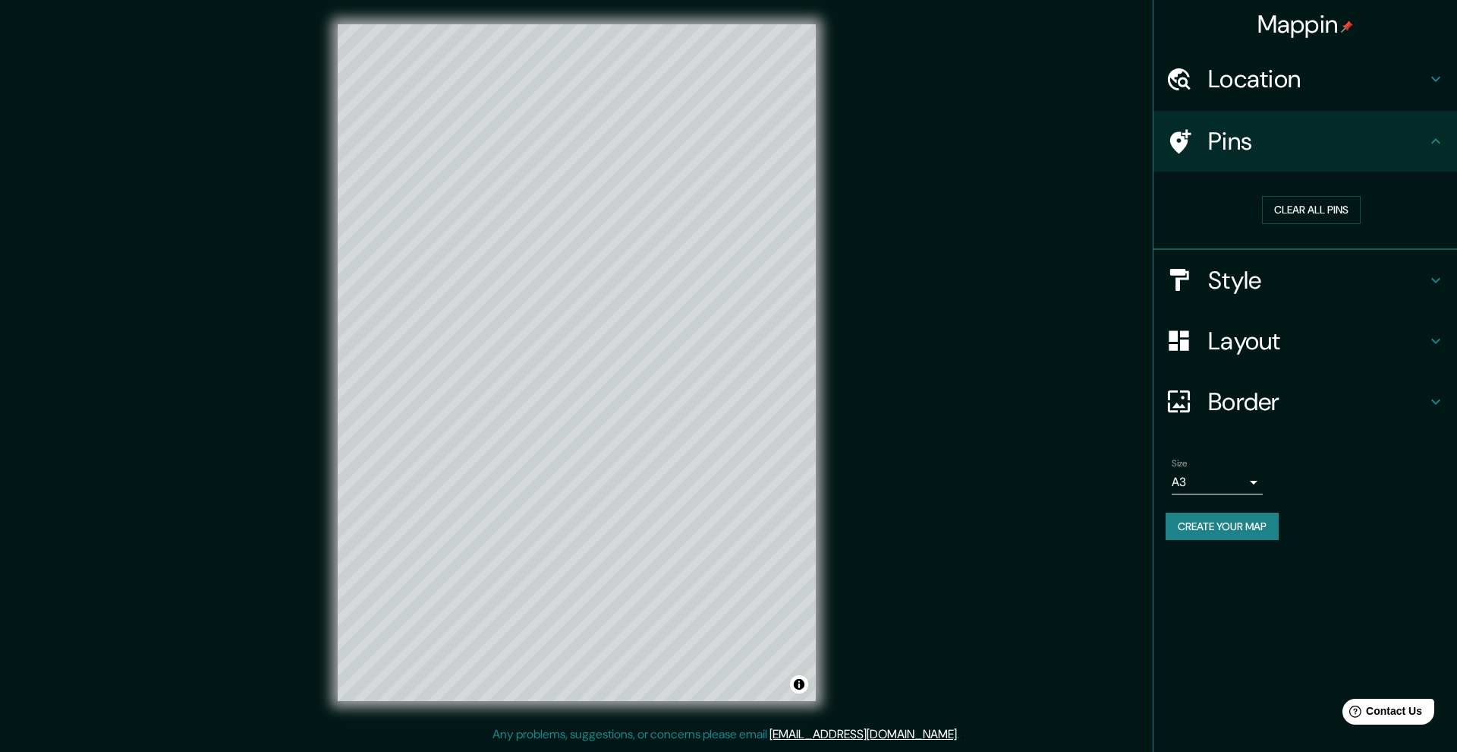
click at [745, 644] on p "Any problems, suggestions, or concerns please email help@mappin.pro ." at bounding box center [726, 734] width 467 height 18
click at [799, 644] on button "Toggle attribution" at bounding box center [799, 684] width 18 height 18
click at [994, 623] on div "Mappin Location Pins Clear all pins Style Layout Border Choose a border. Hint :…" at bounding box center [1305, 376] width 304 height 752
click at [994, 515] on button "Create your map" at bounding box center [1222, 526] width 113 height 28
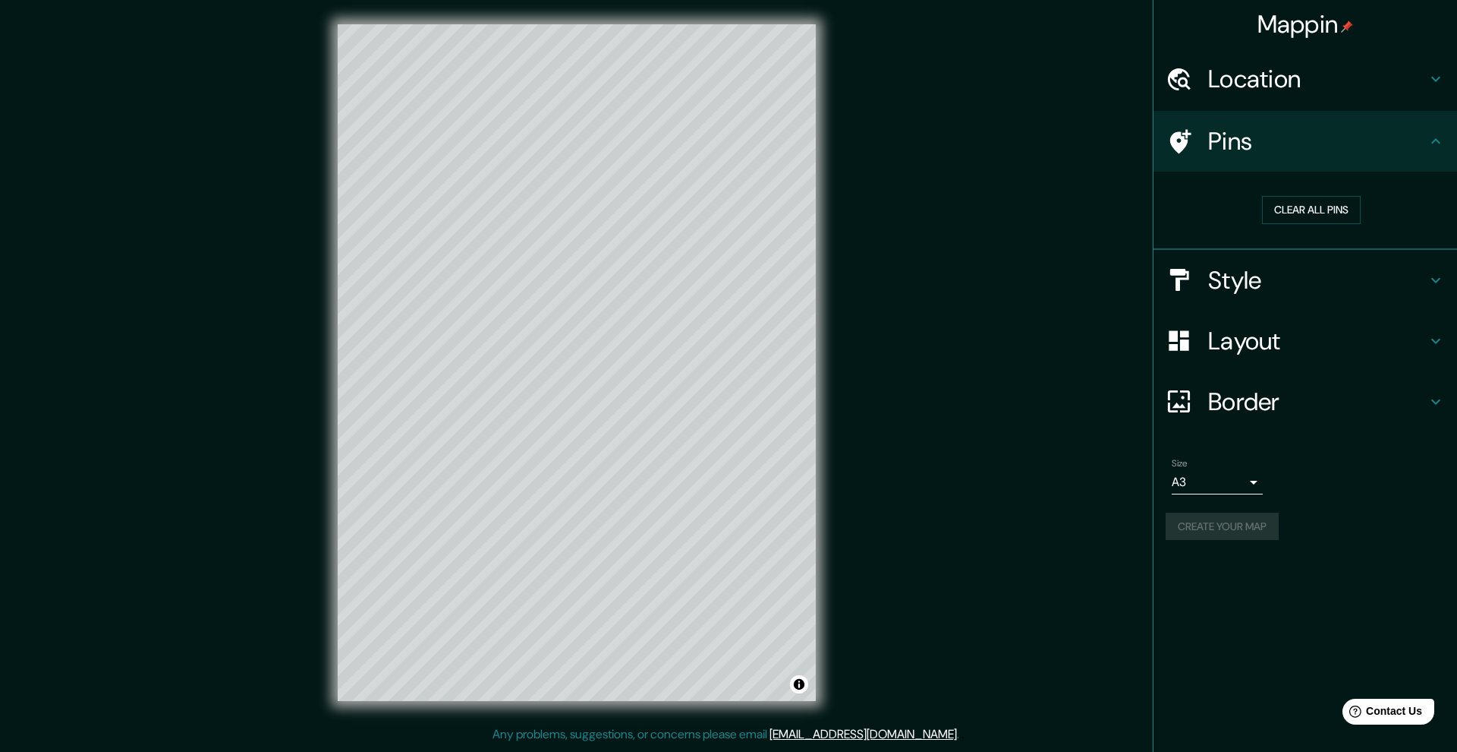
click at [994, 515] on div "Create your map" at bounding box center [1305, 526] width 279 height 28
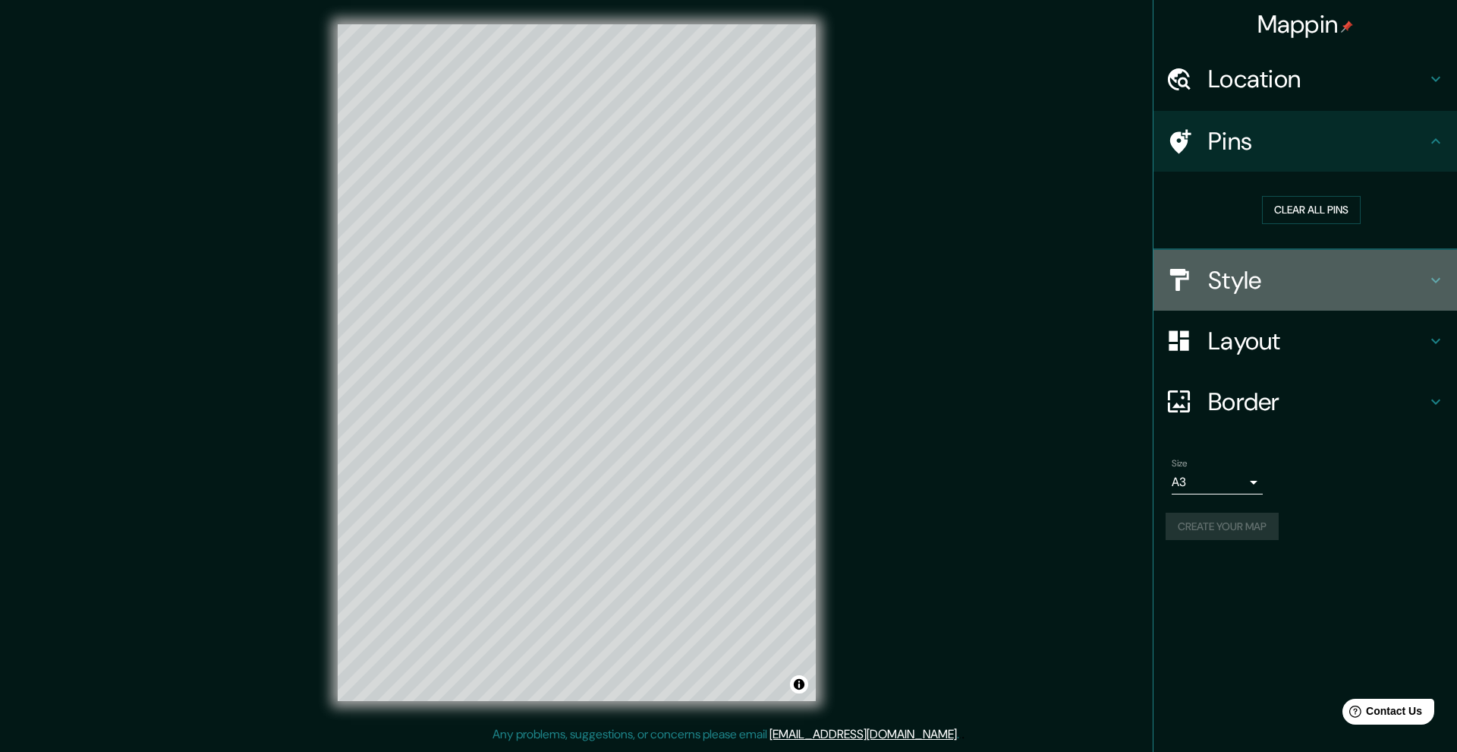
click at [994, 274] on h4 "Style" at bounding box center [1317, 280] width 219 height 30
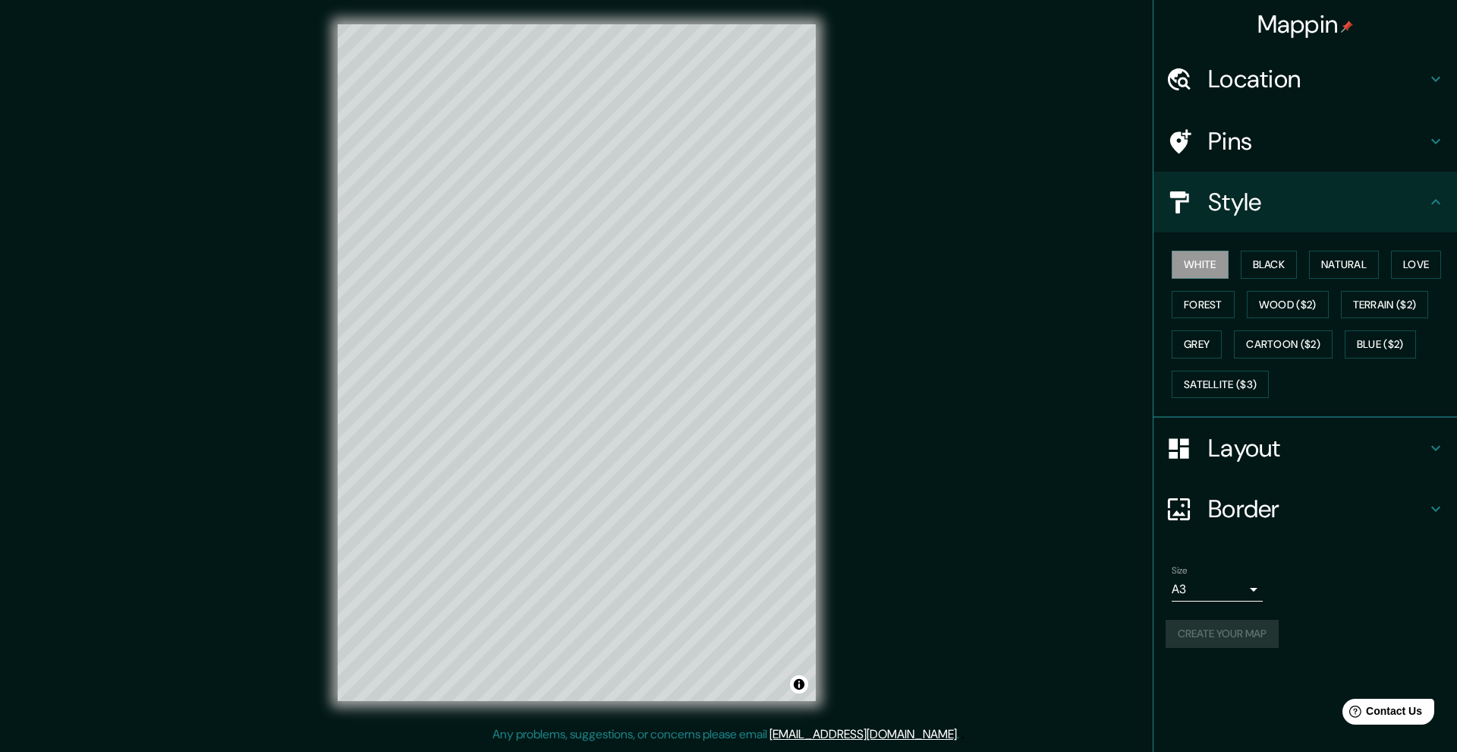
click at [994, 451] on h4 "Layout" at bounding box center [1317, 448] width 219 height 30
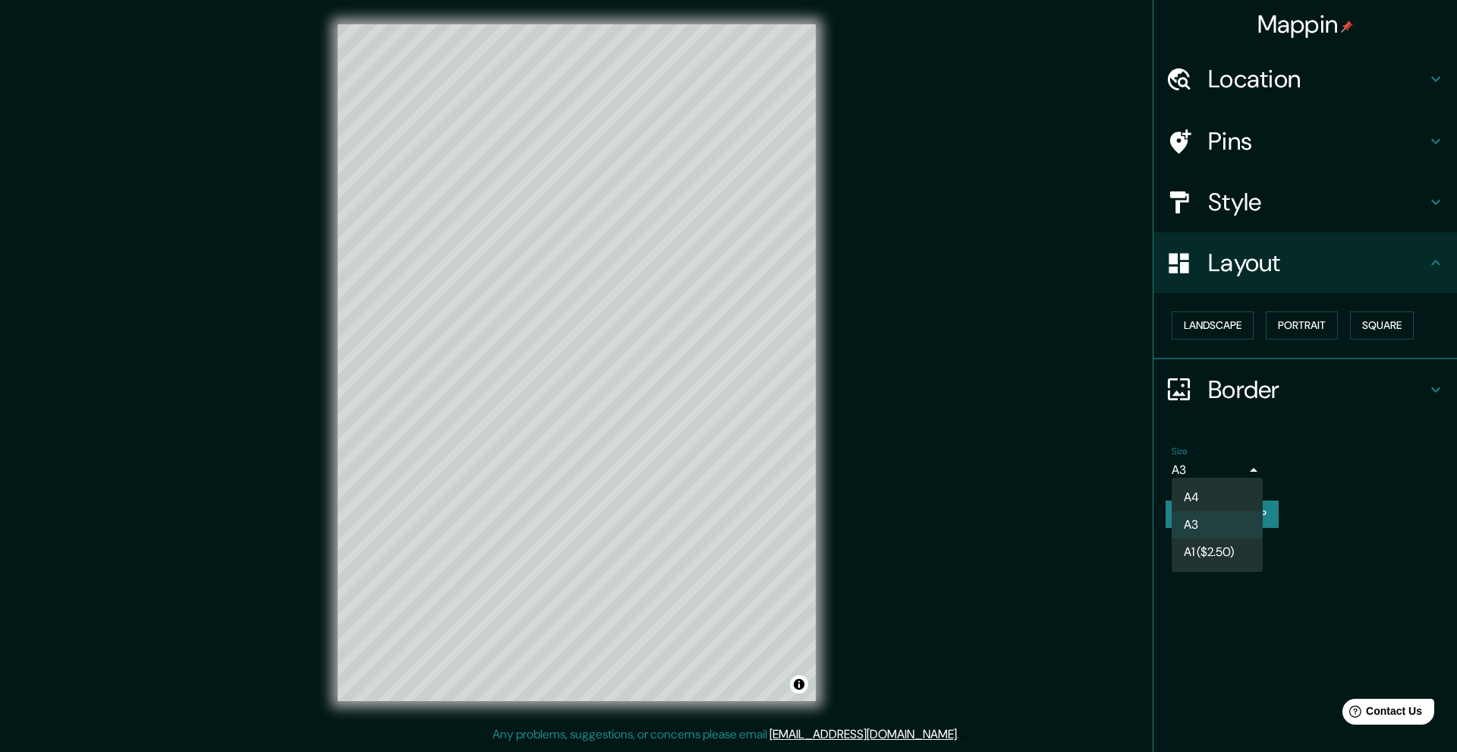
click at [994, 466] on body "Mappin Location Pins Style Layout Landscape Portrait Square Border Choose a bor…" at bounding box center [728, 376] width 1457 height 752
click at [994, 501] on li "A4" at bounding box center [1217, 497] width 91 height 27
click at [994, 510] on button "Create your map" at bounding box center [1222, 514] width 113 height 28
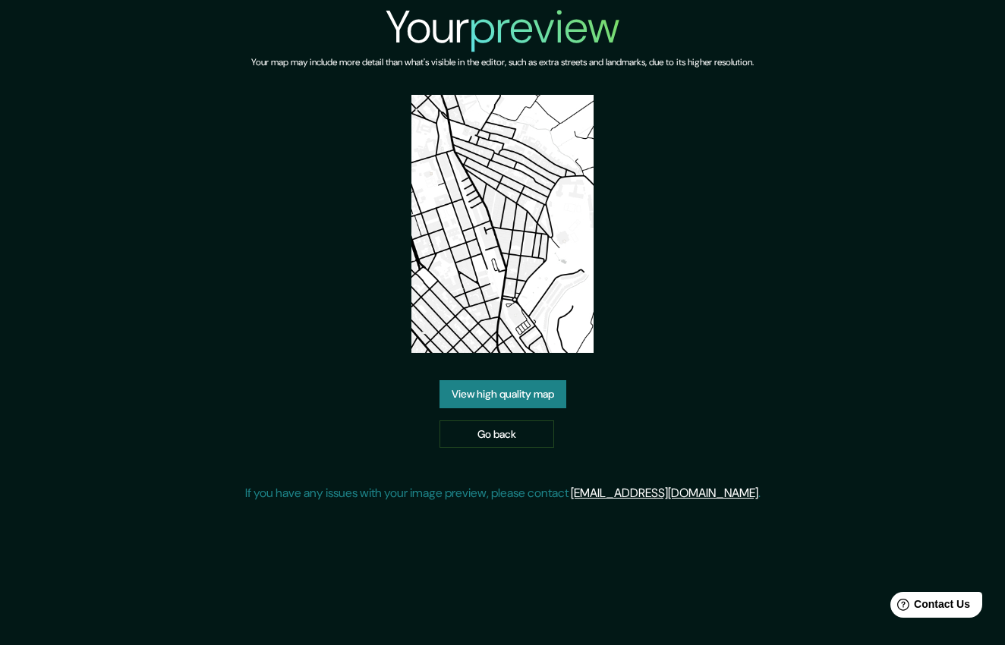
click at [556, 392] on link "View high quality map" at bounding box center [503, 394] width 127 height 28
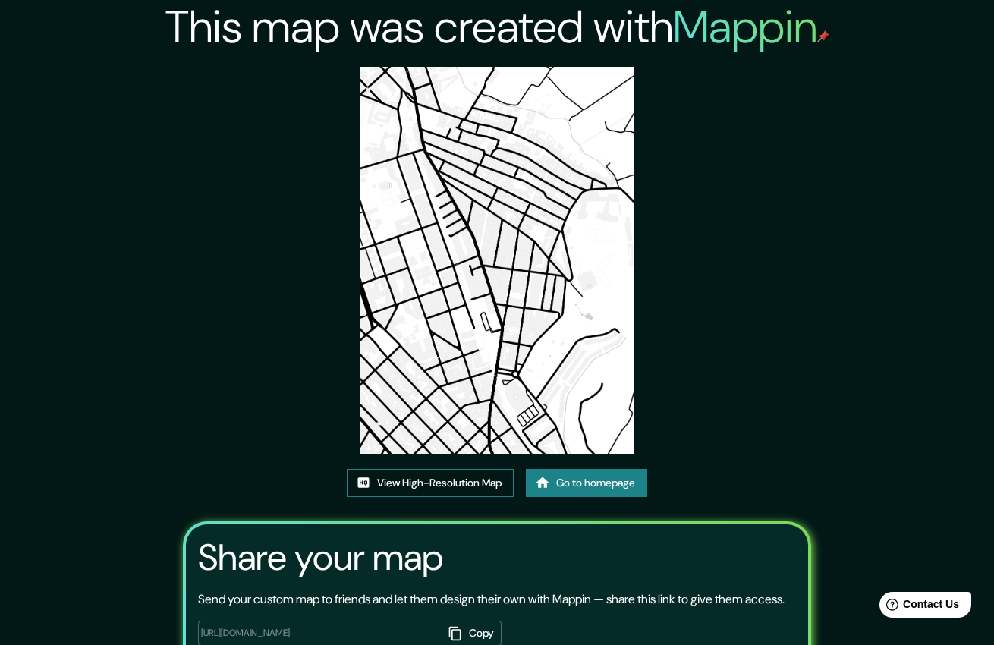
click at [373, 483] on link "View High-Resolution Map" at bounding box center [430, 483] width 167 height 28
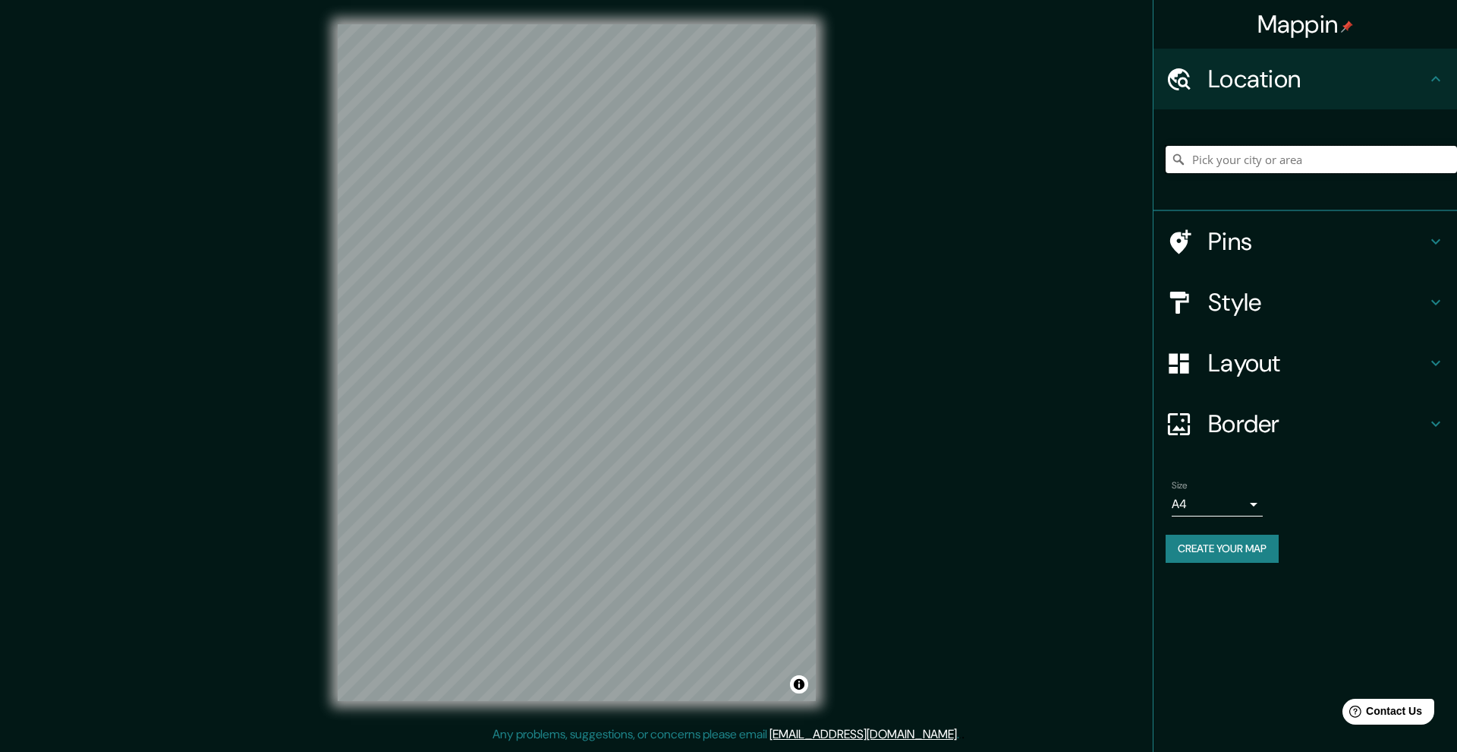
click at [1278, 154] on input "Pick your city or area" at bounding box center [1311, 159] width 291 height 27
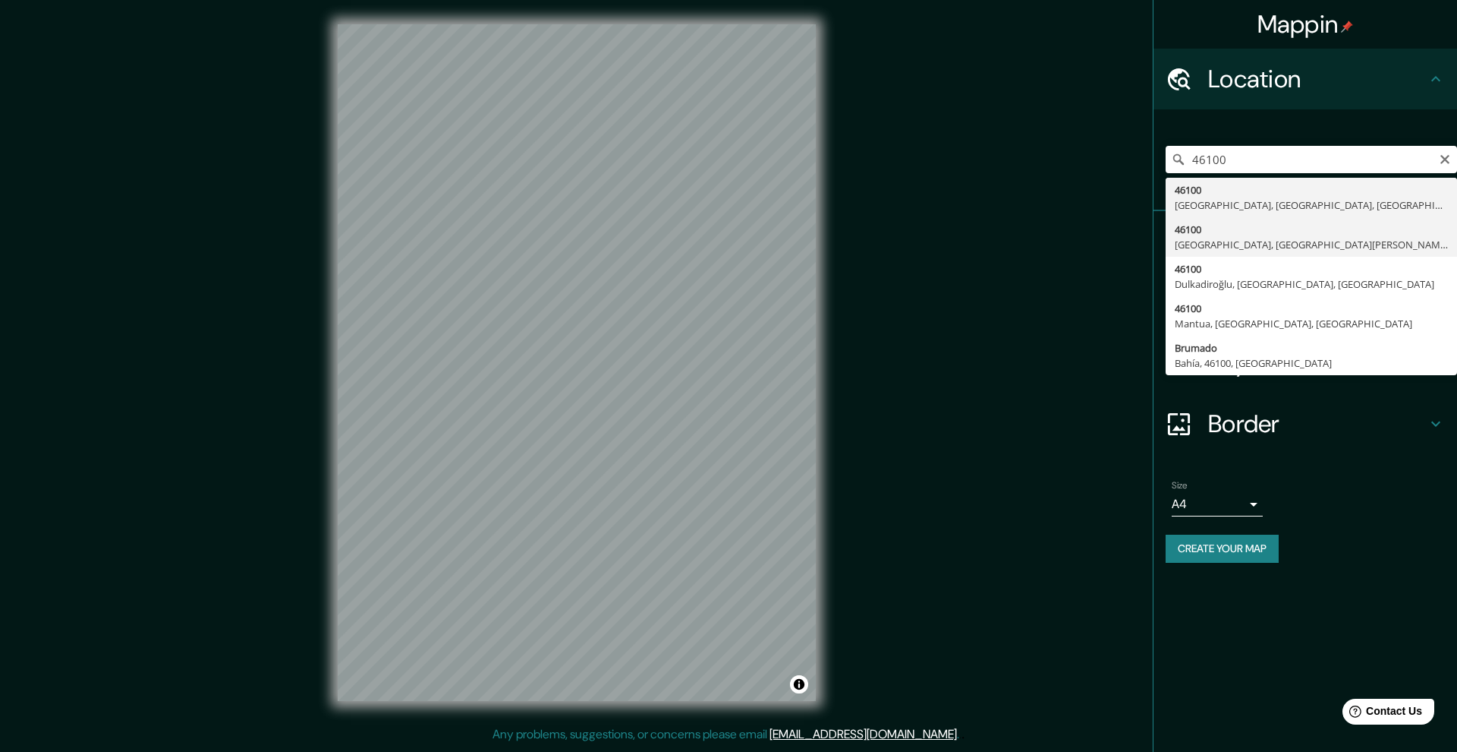
type input "46100, [GEOGRAPHIC_DATA], [GEOGRAPHIC_DATA][PERSON_NAME], [GEOGRAPHIC_DATA]"
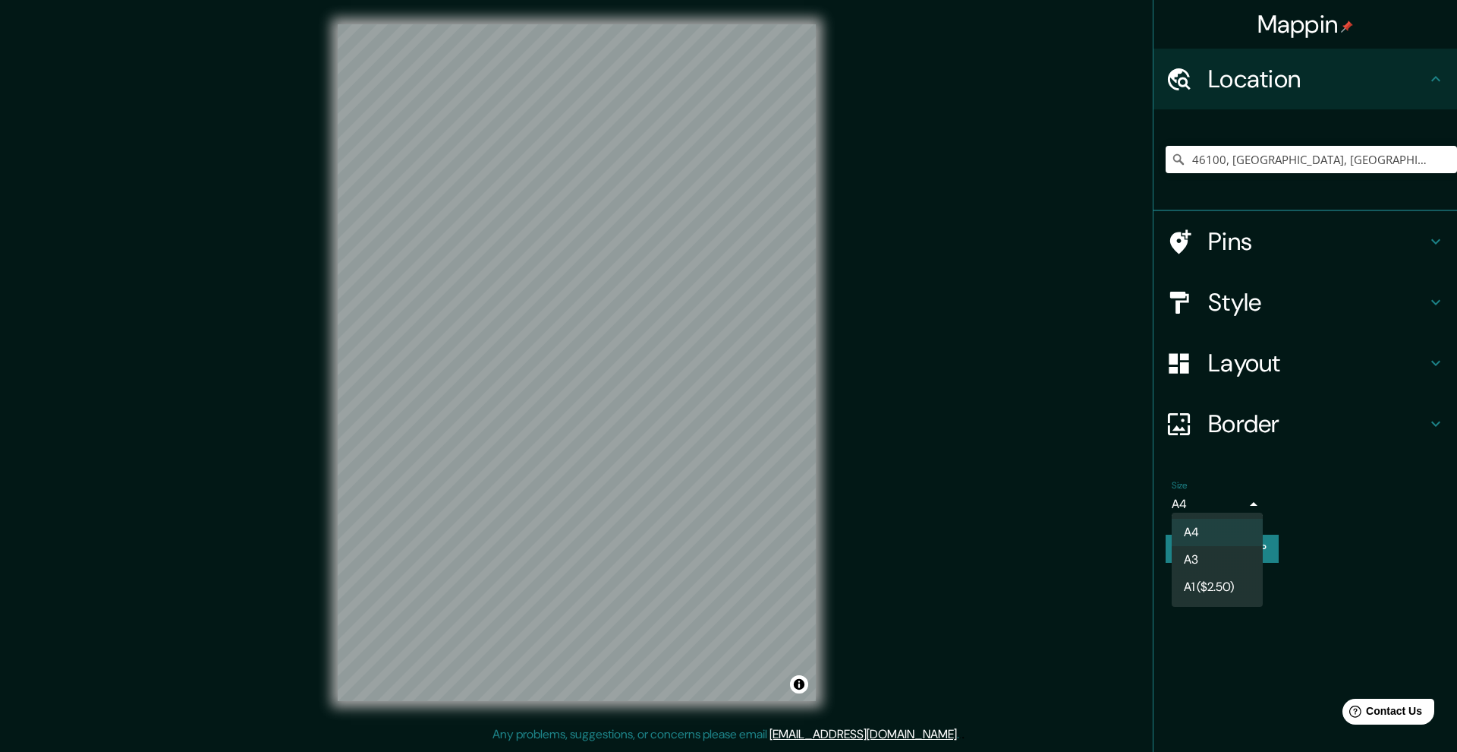
click at [1240, 499] on body "Mappin Location [GEOGRAPHIC_DATA], [GEOGRAPHIC_DATA][PERSON_NAME], [GEOGRAPHIC_…" at bounding box center [728, 376] width 1457 height 752
click at [1226, 554] on li "A3" at bounding box center [1217, 559] width 91 height 27
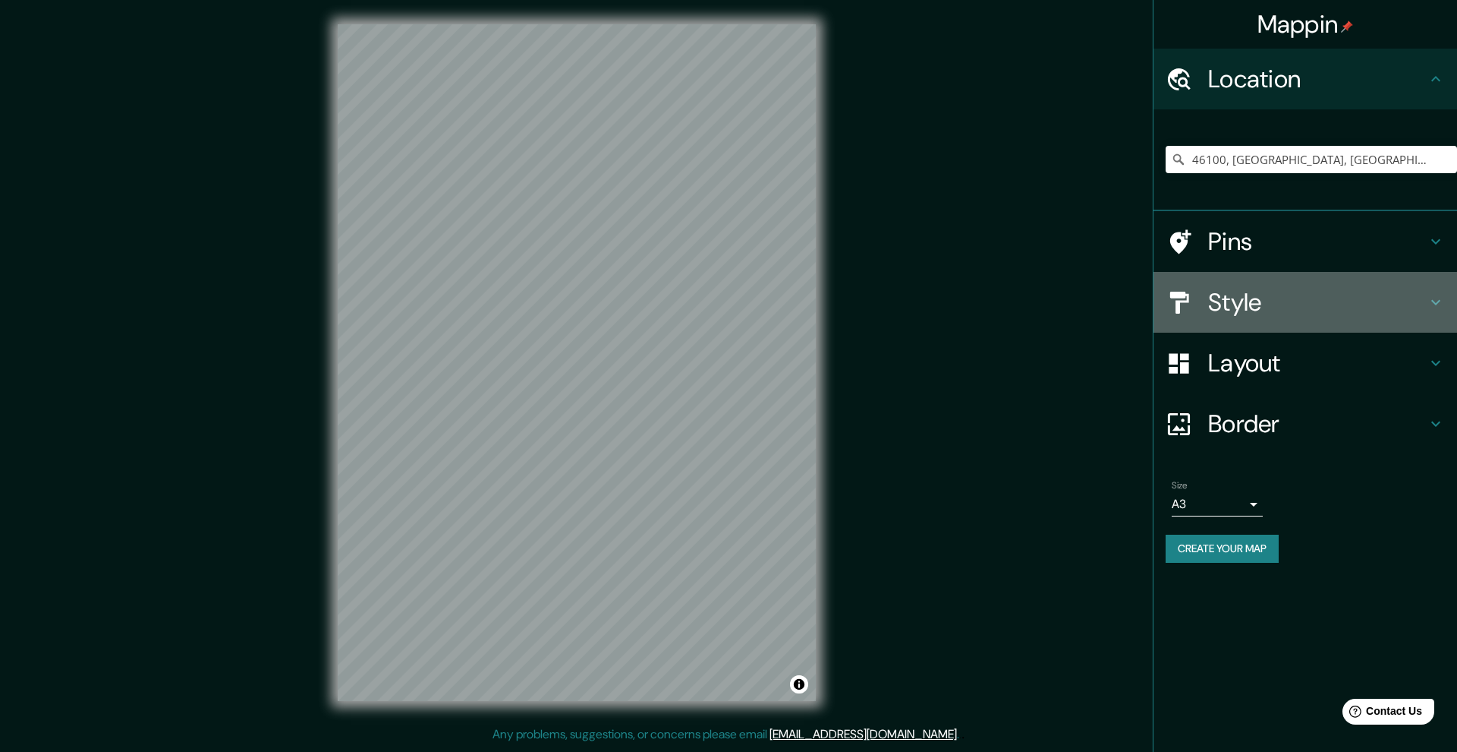
click at [1272, 307] on h4 "Style" at bounding box center [1317, 302] width 219 height 30
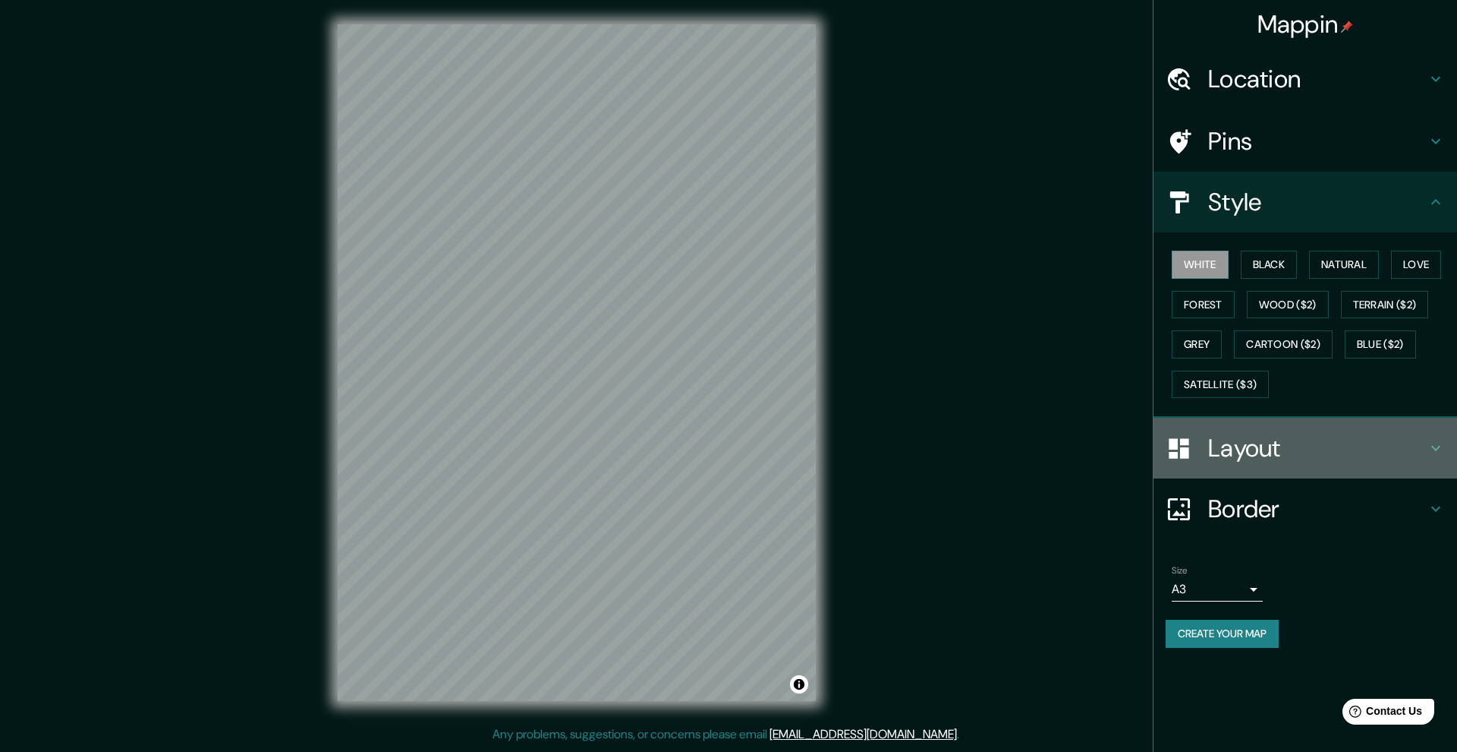
click at [1259, 447] on h4 "Layout" at bounding box center [1317, 448] width 219 height 30
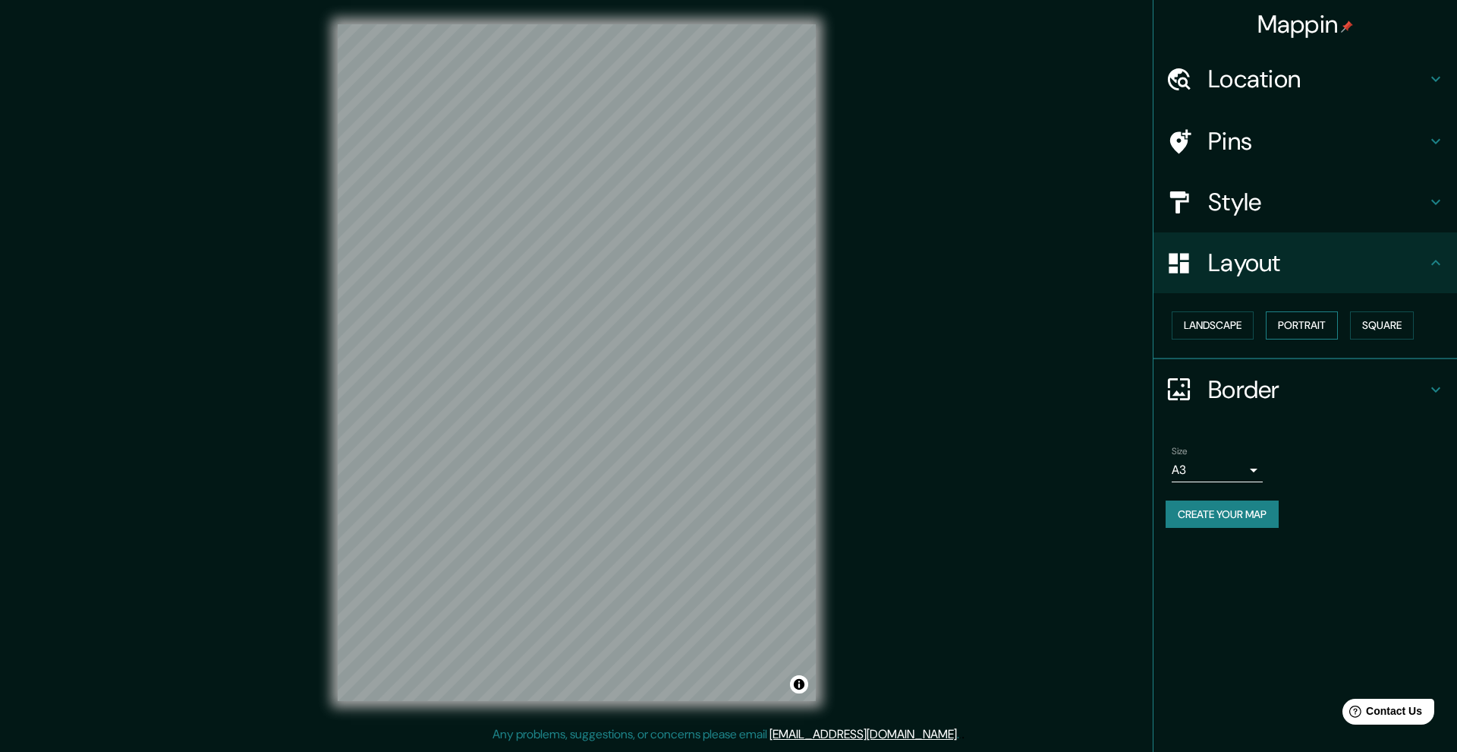
click at [1289, 322] on button "Portrait" at bounding box center [1302, 325] width 72 height 28
click at [1434, 380] on icon at bounding box center [1436, 389] width 18 height 18
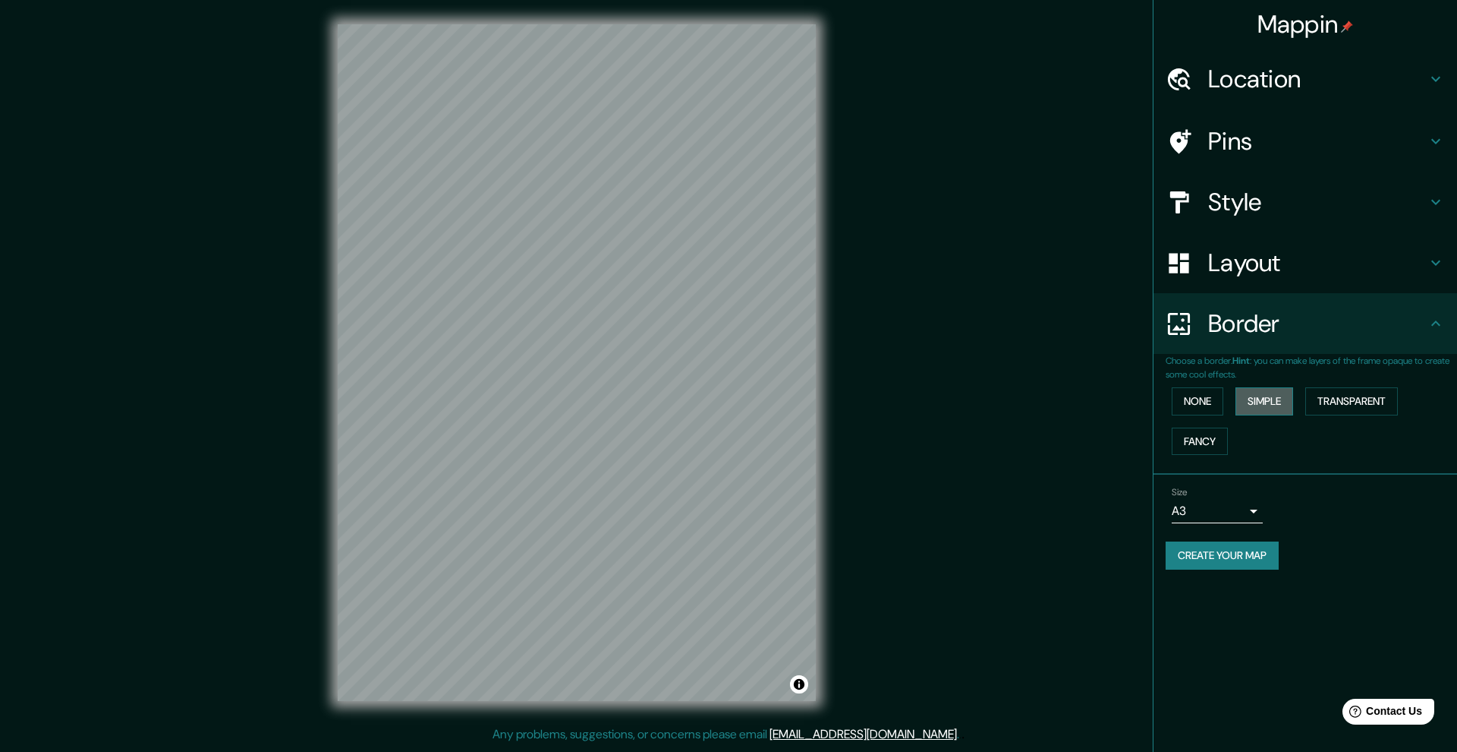
click at [1269, 398] on button "Simple" at bounding box center [1265, 401] width 58 height 28
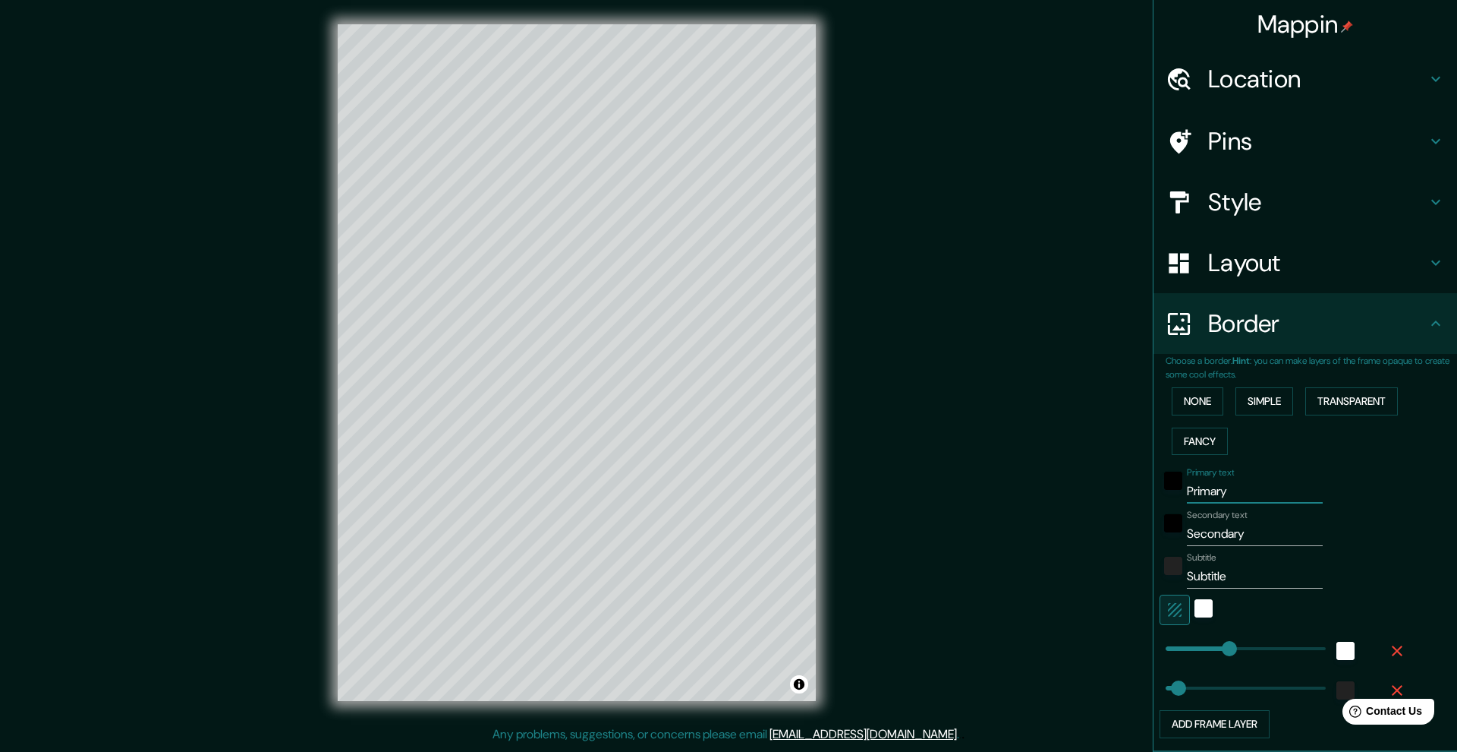
drag, startPoint x: 1234, startPoint y: 487, endPoint x: 1099, endPoint y: 481, distance: 134.5
click at [1099, 481] on div "Mappin Location [GEOGRAPHIC_DATA], [GEOGRAPHIC_DATA][PERSON_NAME], [GEOGRAPHIC_…" at bounding box center [728, 374] width 1457 height 749
type input "V"
type input "50"
type input "VA"
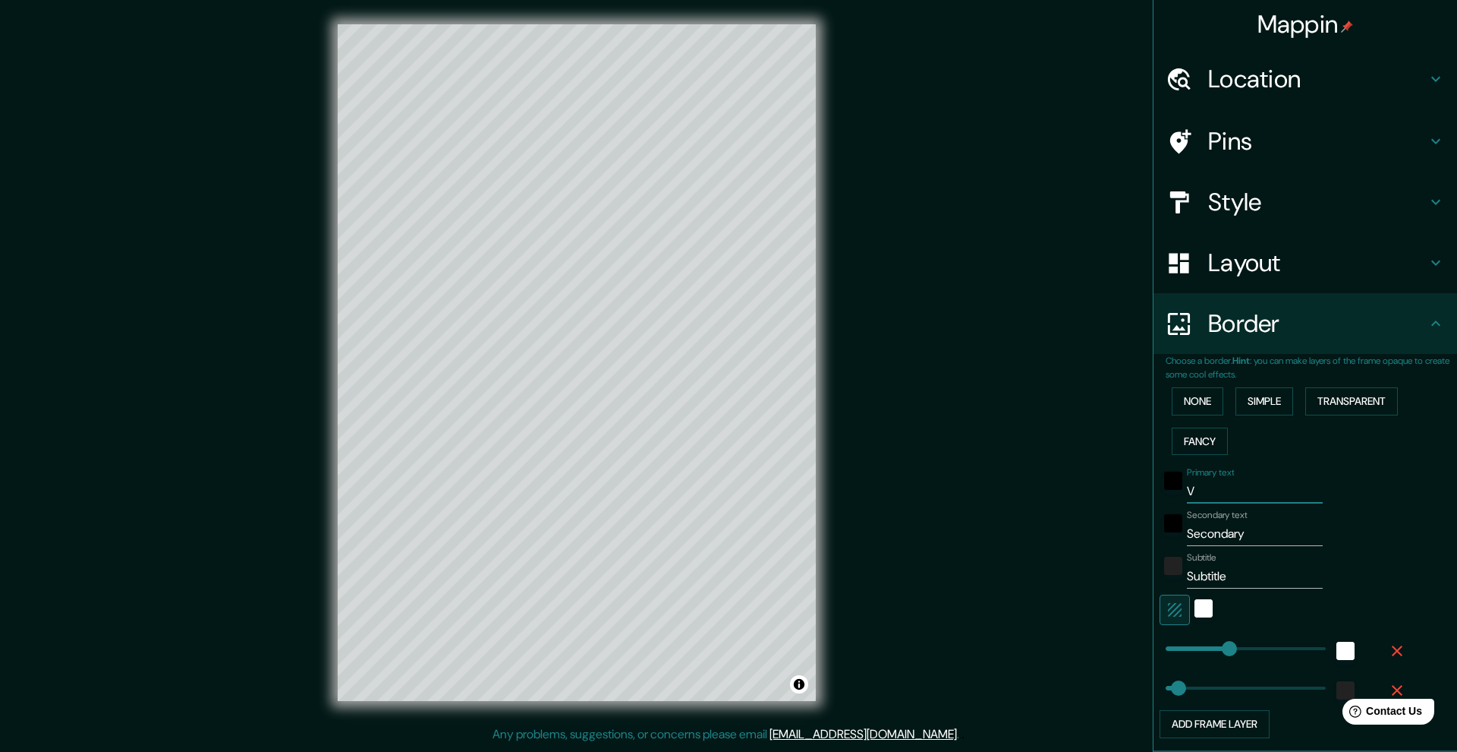
type input "50"
type input "VAL"
type input "50"
type input "VAL`"
type input "50"
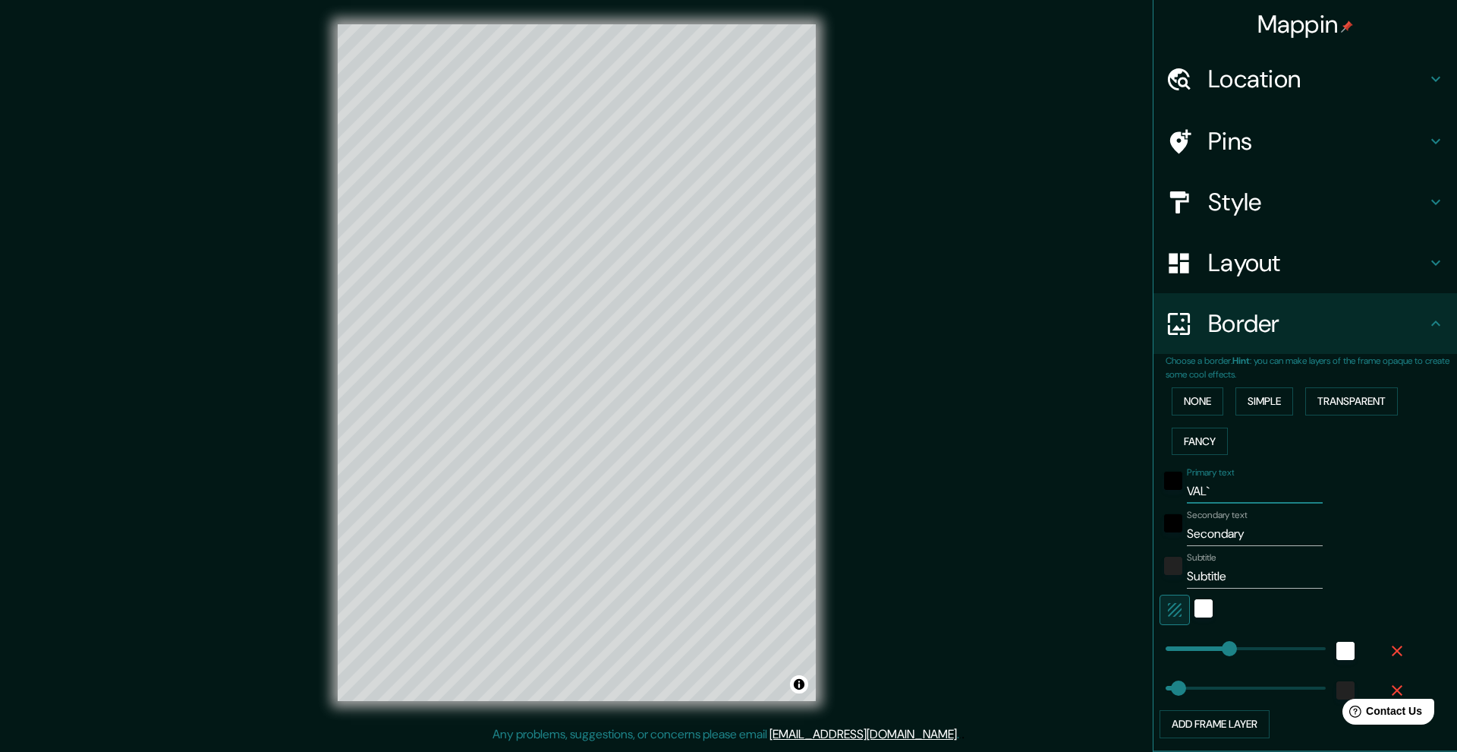
type input "VALÈ"
type input "50"
type input "VALÈN"
type input "50"
type input "VALÈNC"
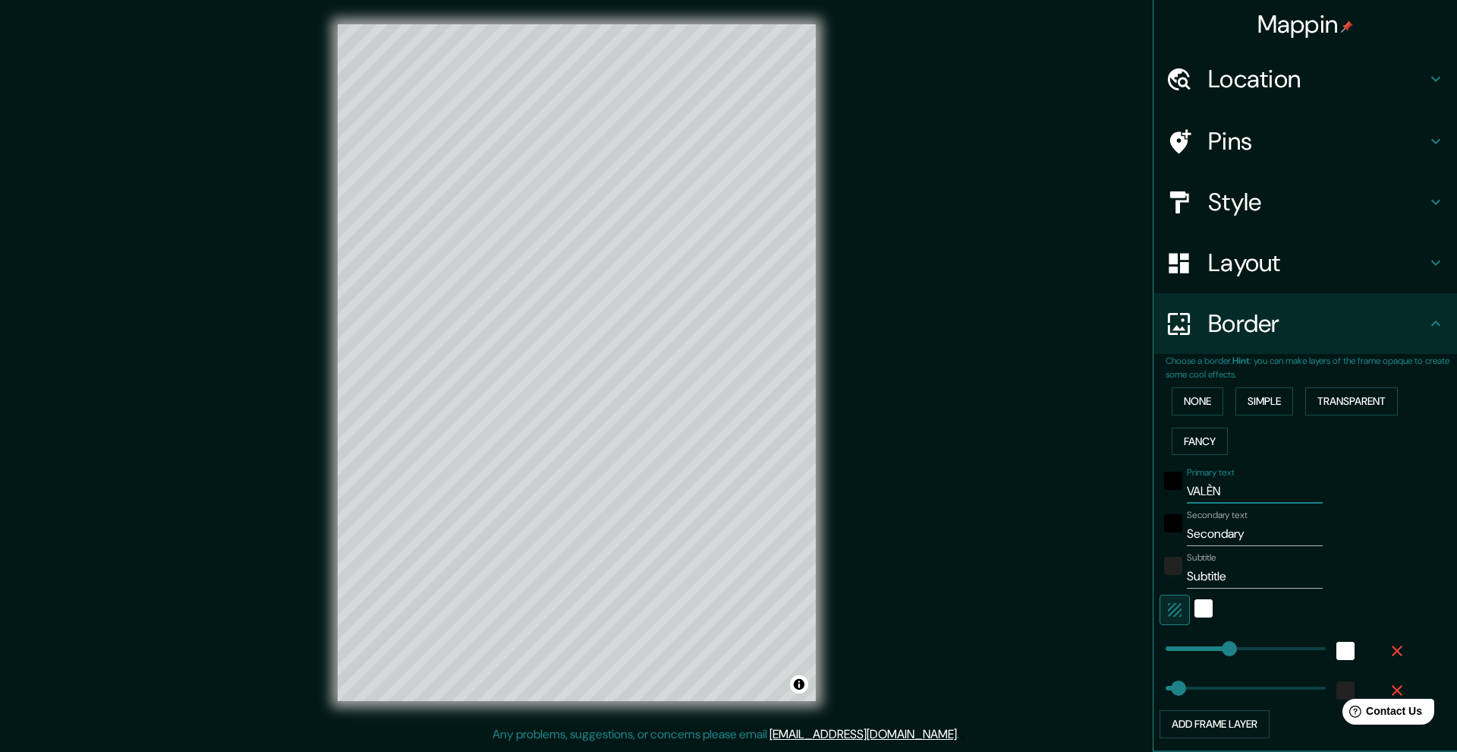
type input "50"
type input "VALÈNCI"
type input "50"
type input "[GEOGRAPHIC_DATA]"
type input "50"
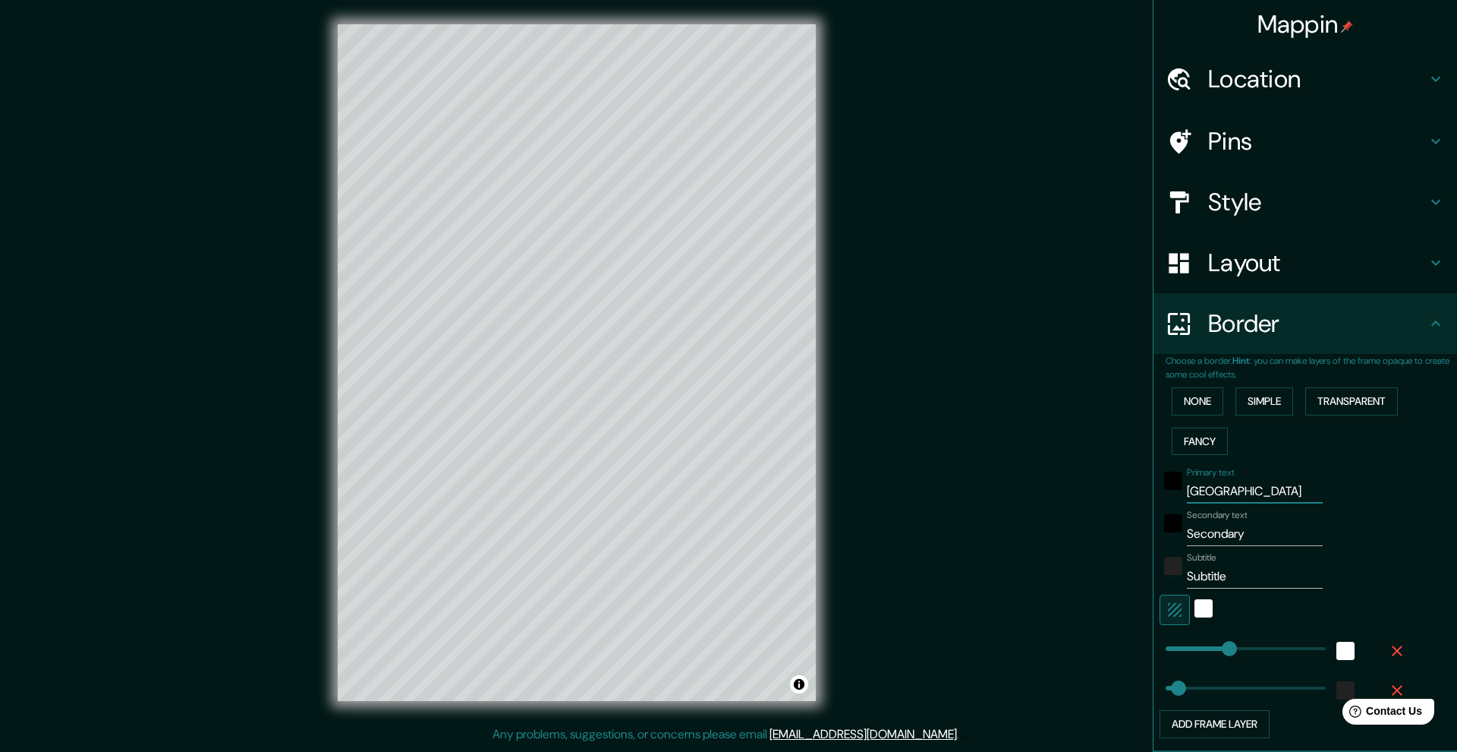
type input "[GEOGRAPHIC_DATA]"
drag, startPoint x: 1238, startPoint y: 531, endPoint x: 1119, endPoint y: 523, distance: 119.4
click at [1119, 523] on div "Mappin Location [GEOGRAPHIC_DATA], [GEOGRAPHIC_DATA][PERSON_NAME], [GEOGRAPHIC_…" at bounding box center [728, 374] width 1457 height 749
type input "50"
drag, startPoint x: 1231, startPoint y: 572, endPoint x: 1109, endPoint y: 574, distance: 122.2
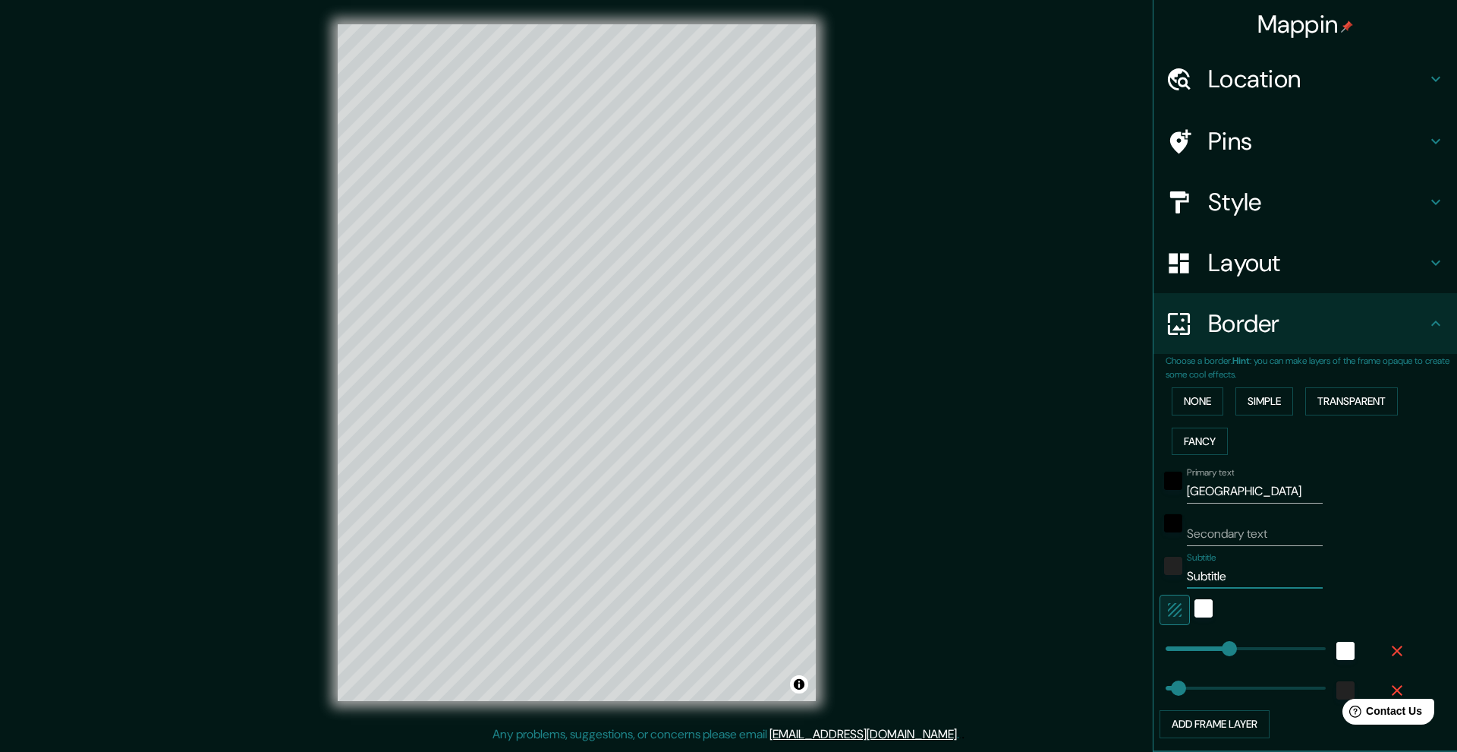
click at [1103, 566] on div "Mappin Location [GEOGRAPHIC_DATA], [GEOGRAPHIC_DATA][PERSON_NAME], [GEOGRAPHIC_…" at bounding box center [728, 374] width 1457 height 749
type input "50"
click at [1175, 599] on button "button" at bounding box center [1175, 609] width 30 height 30
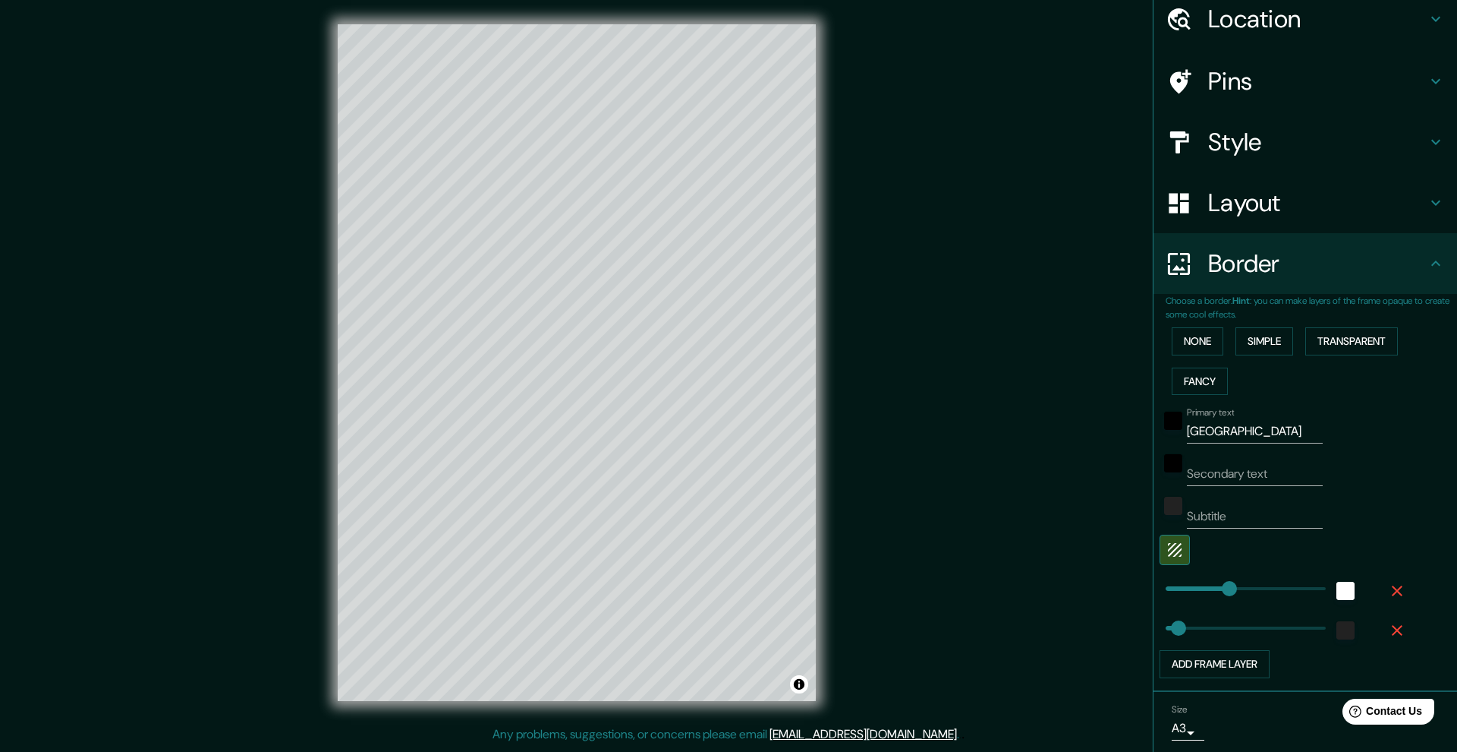
scroll to position [107, 0]
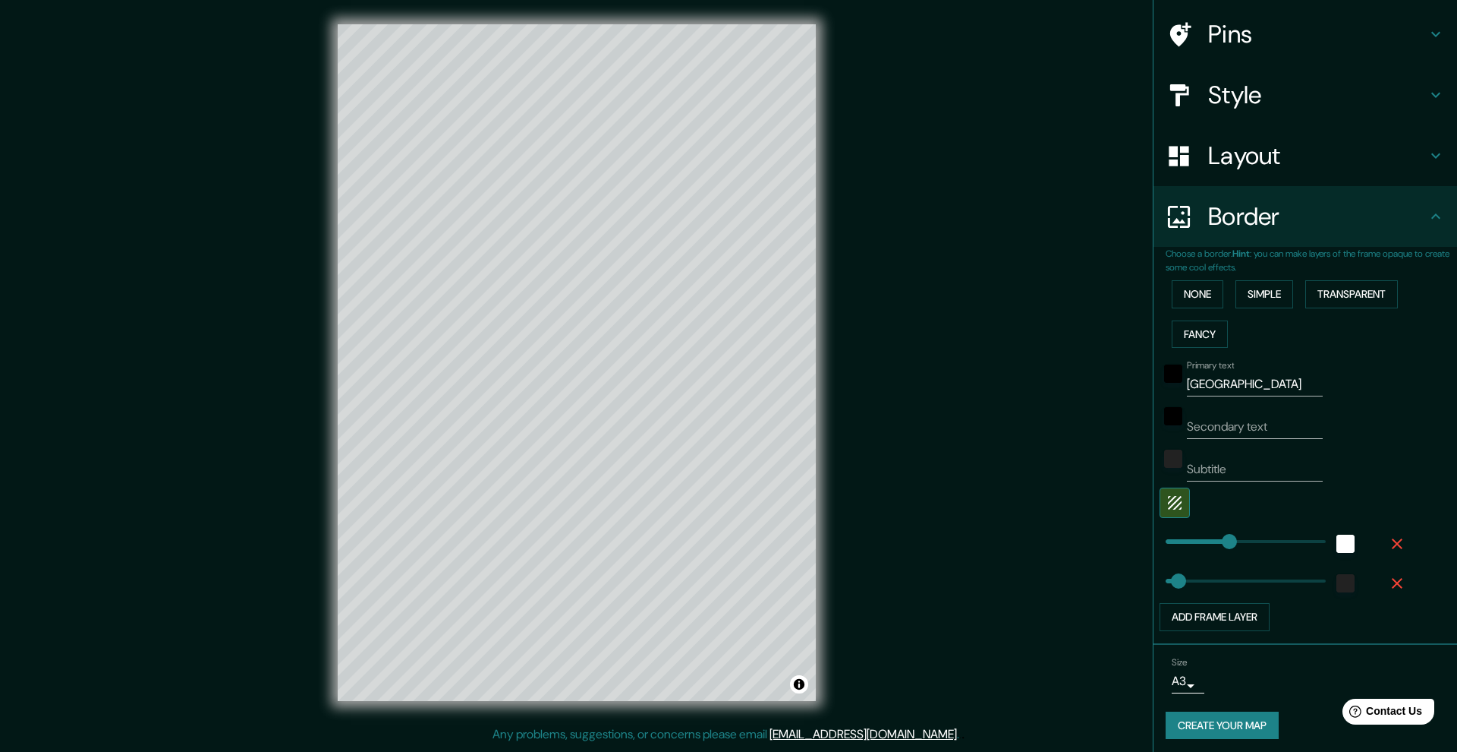
click at [1231, 711] on button "Create your map" at bounding box center [1222, 725] width 113 height 28
click at [1389, 706] on span "Contact Us" at bounding box center [1395, 710] width 58 height 13
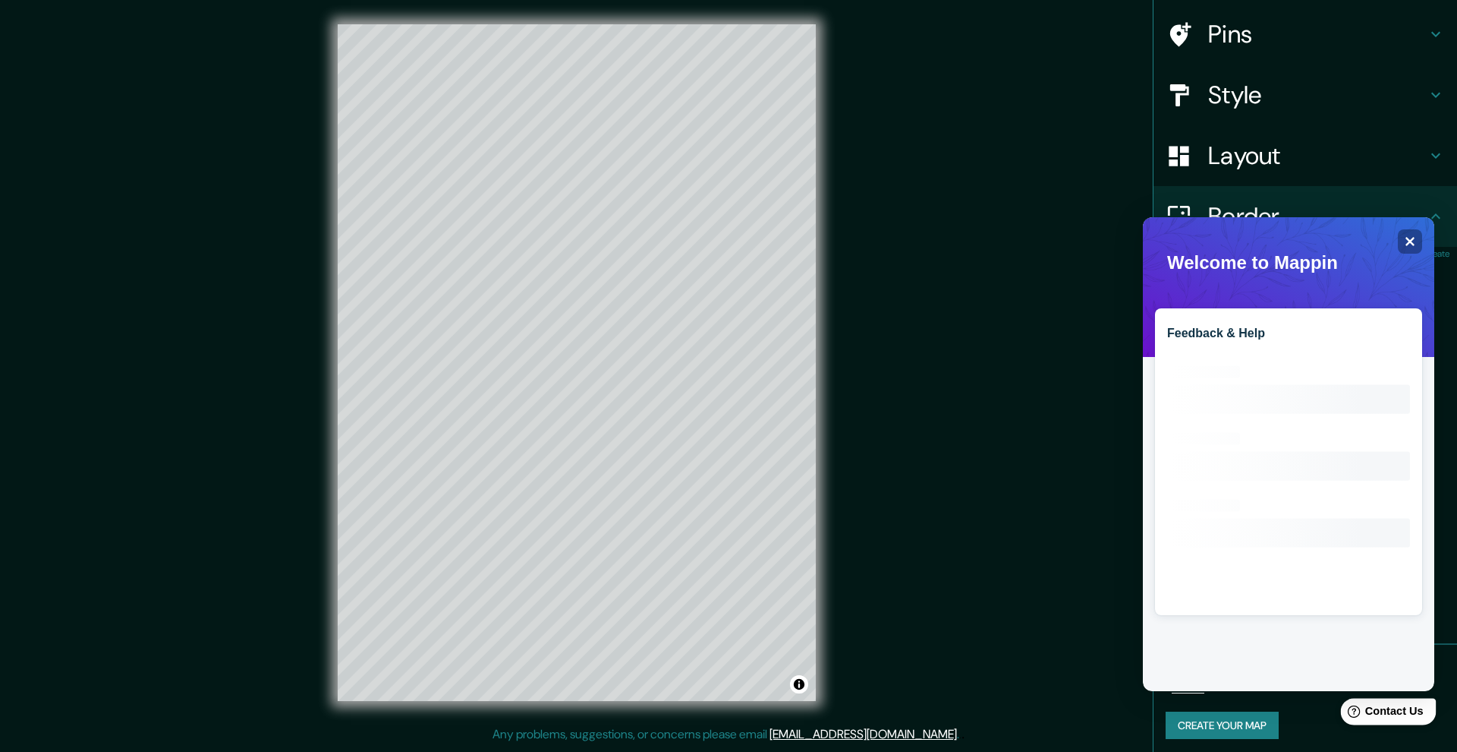
scroll to position [0, 0]
click at [1407, 242] on icon "Close" at bounding box center [1409, 240] width 11 height 11
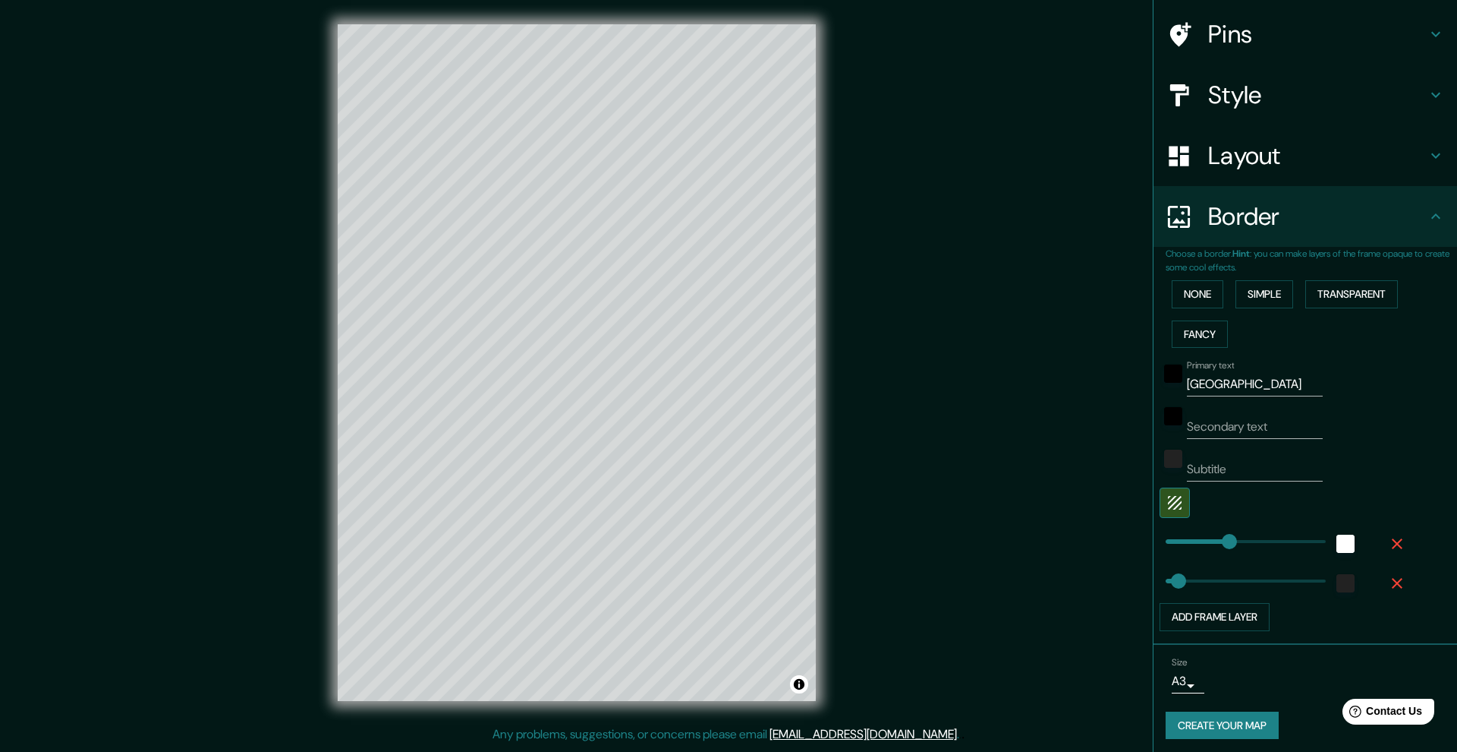
click at [1212, 723] on button "Create your map" at bounding box center [1222, 725] width 113 height 28
type input "50"
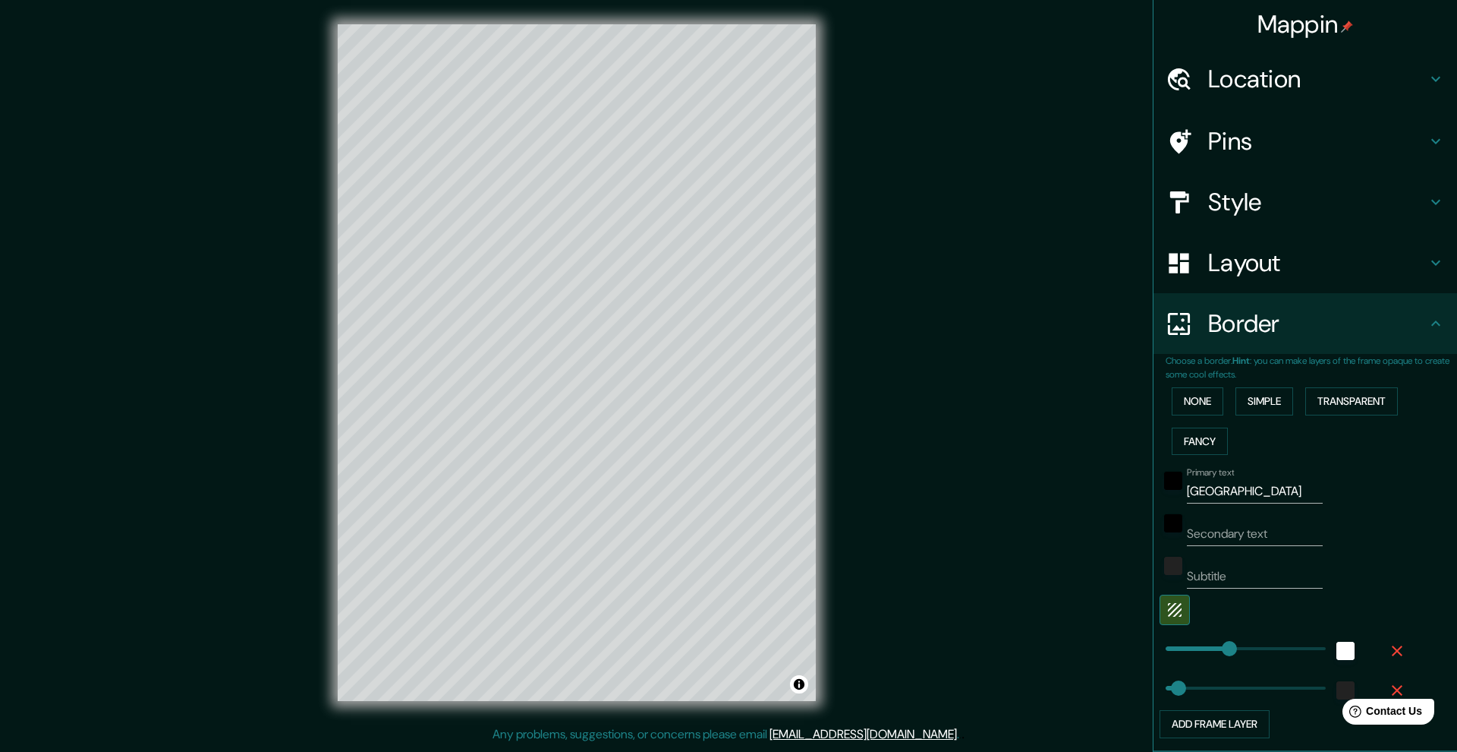
scroll to position [107, 0]
